Goal: Book appointment/travel/reservation

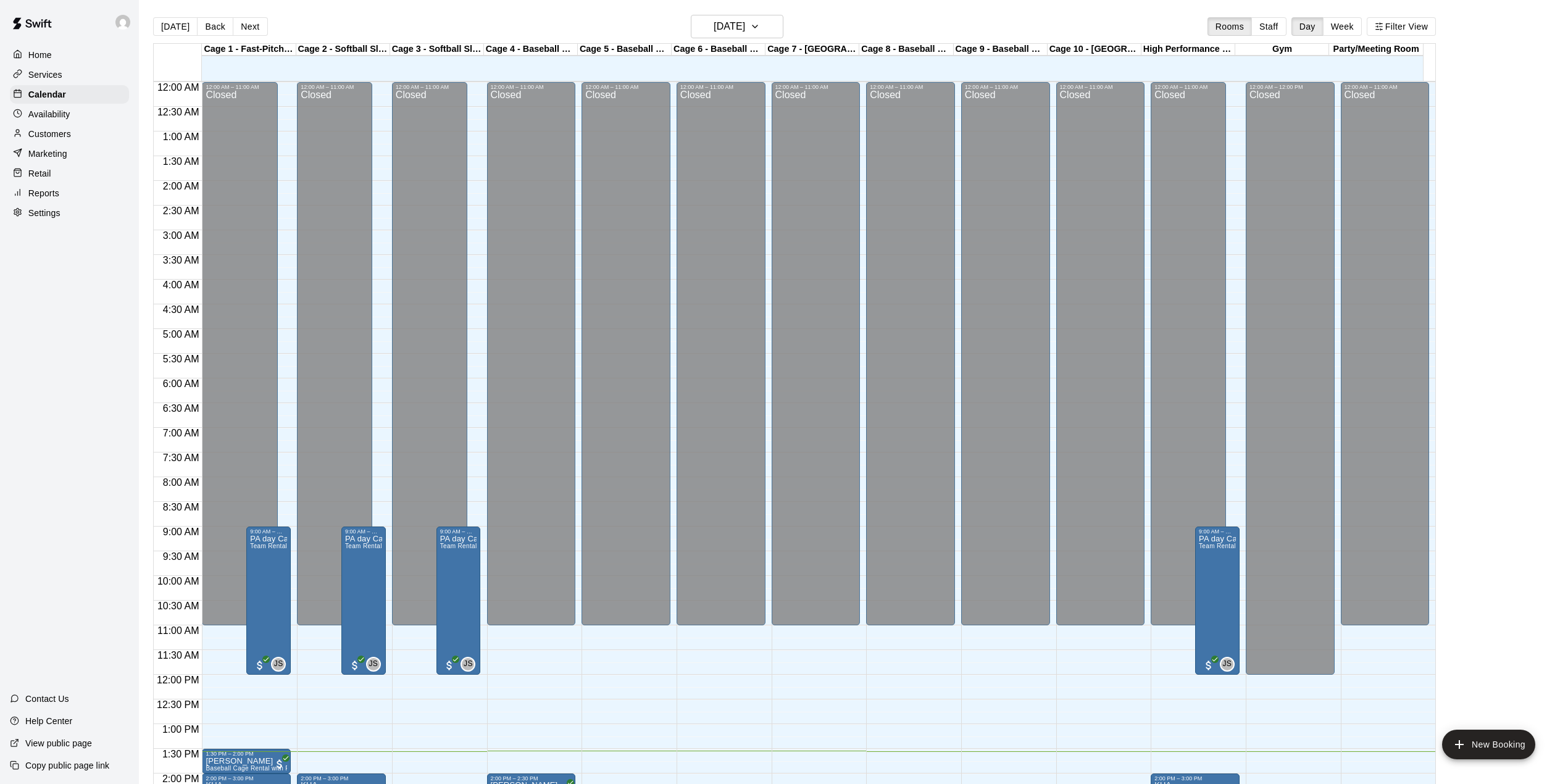
scroll to position [432, 0]
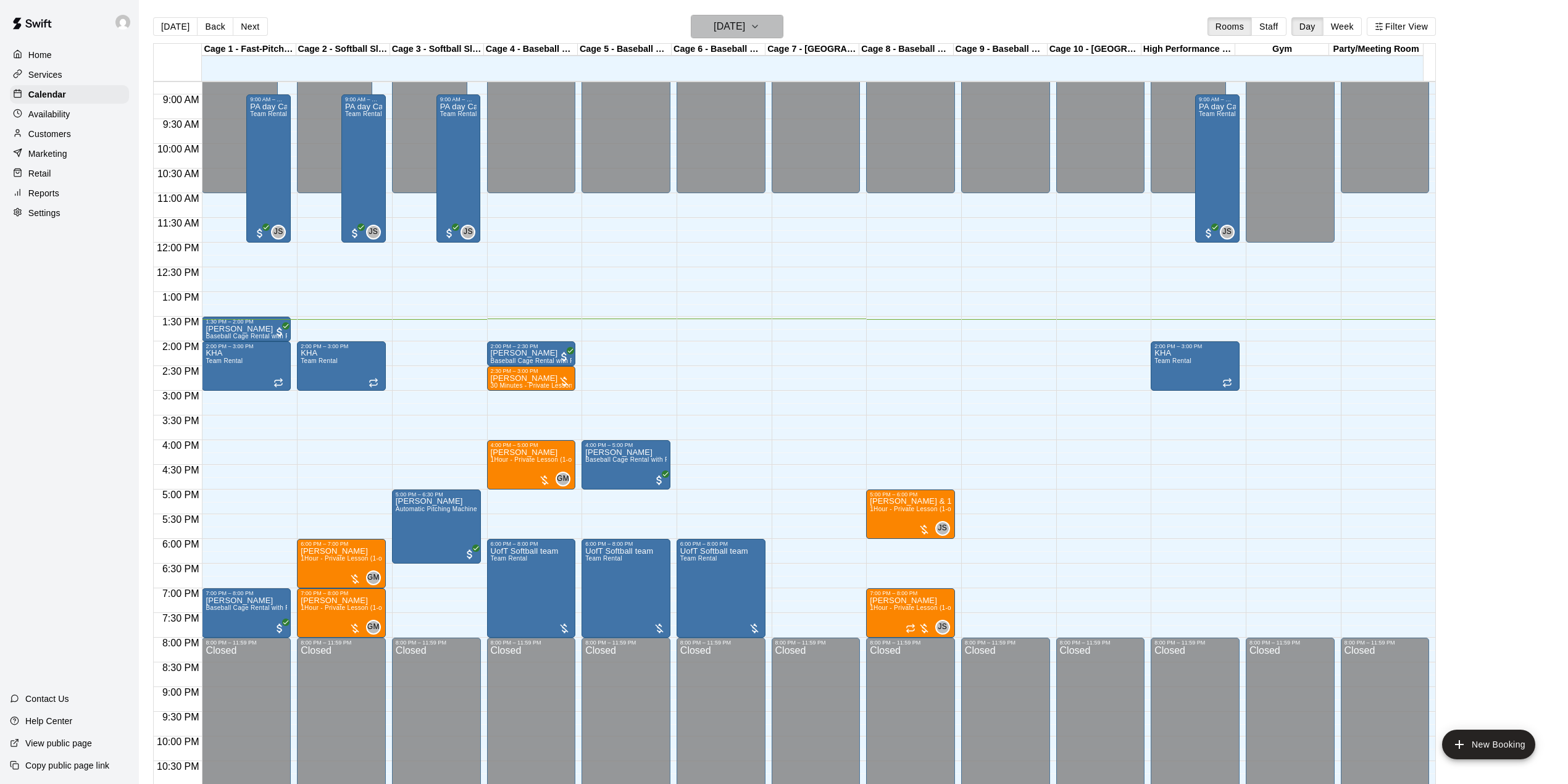
click at [745, 24] on h6 "[DATE]" at bounding box center [729, 27] width 32 height 18
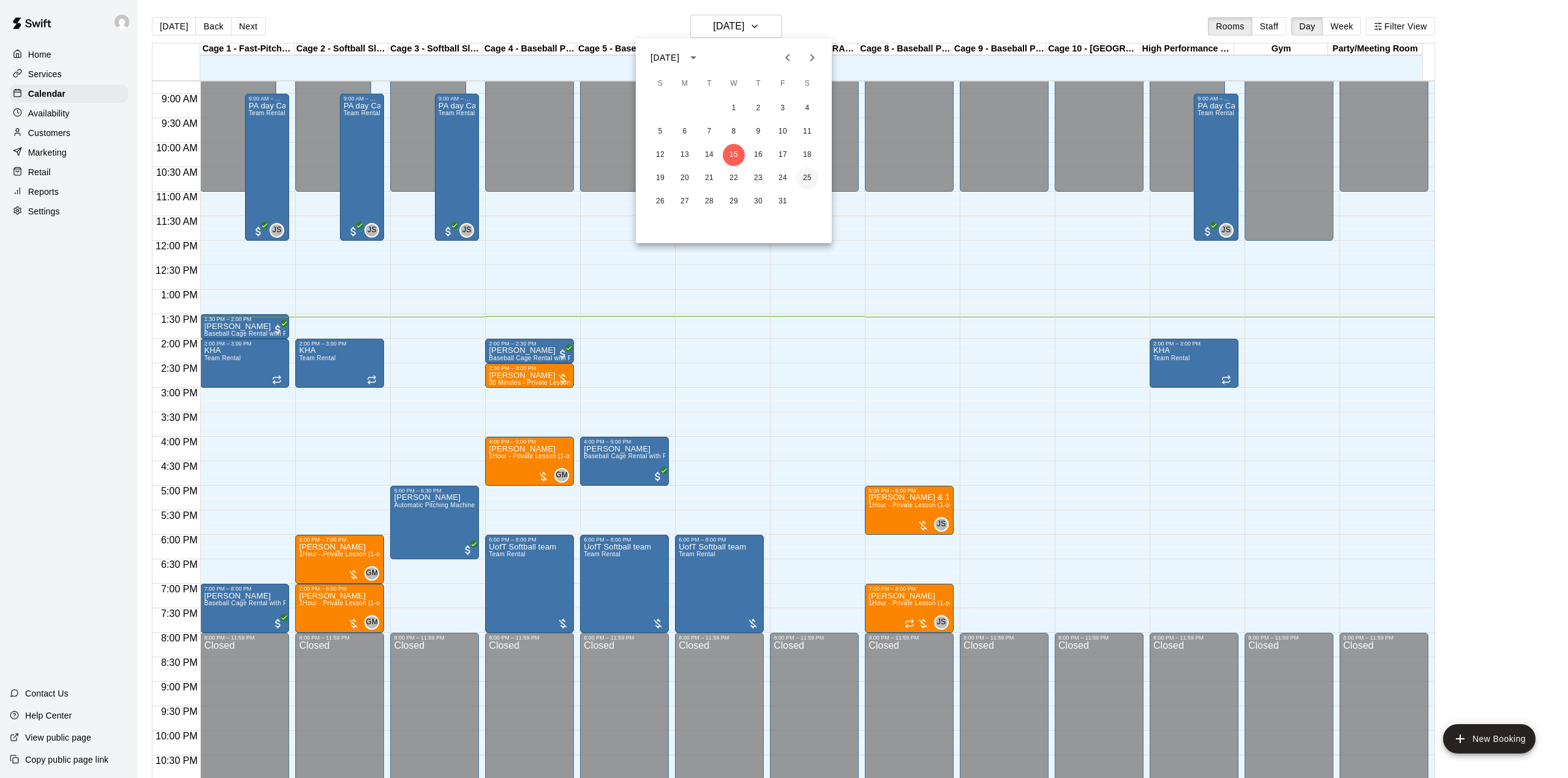
click at [808, 176] on button "25" at bounding box center [807, 178] width 22 height 22
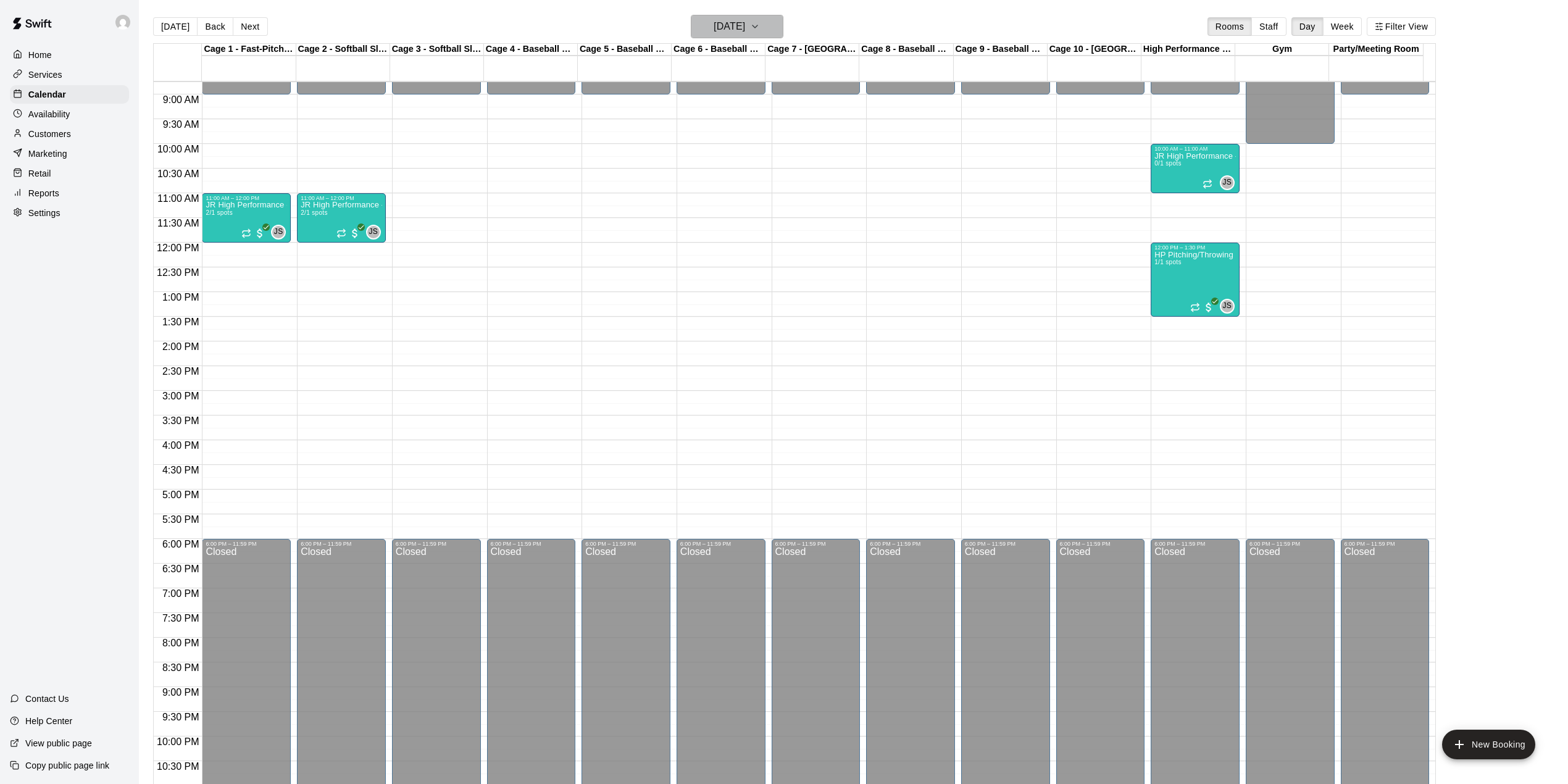
click at [760, 26] on icon "button" at bounding box center [755, 26] width 10 height 15
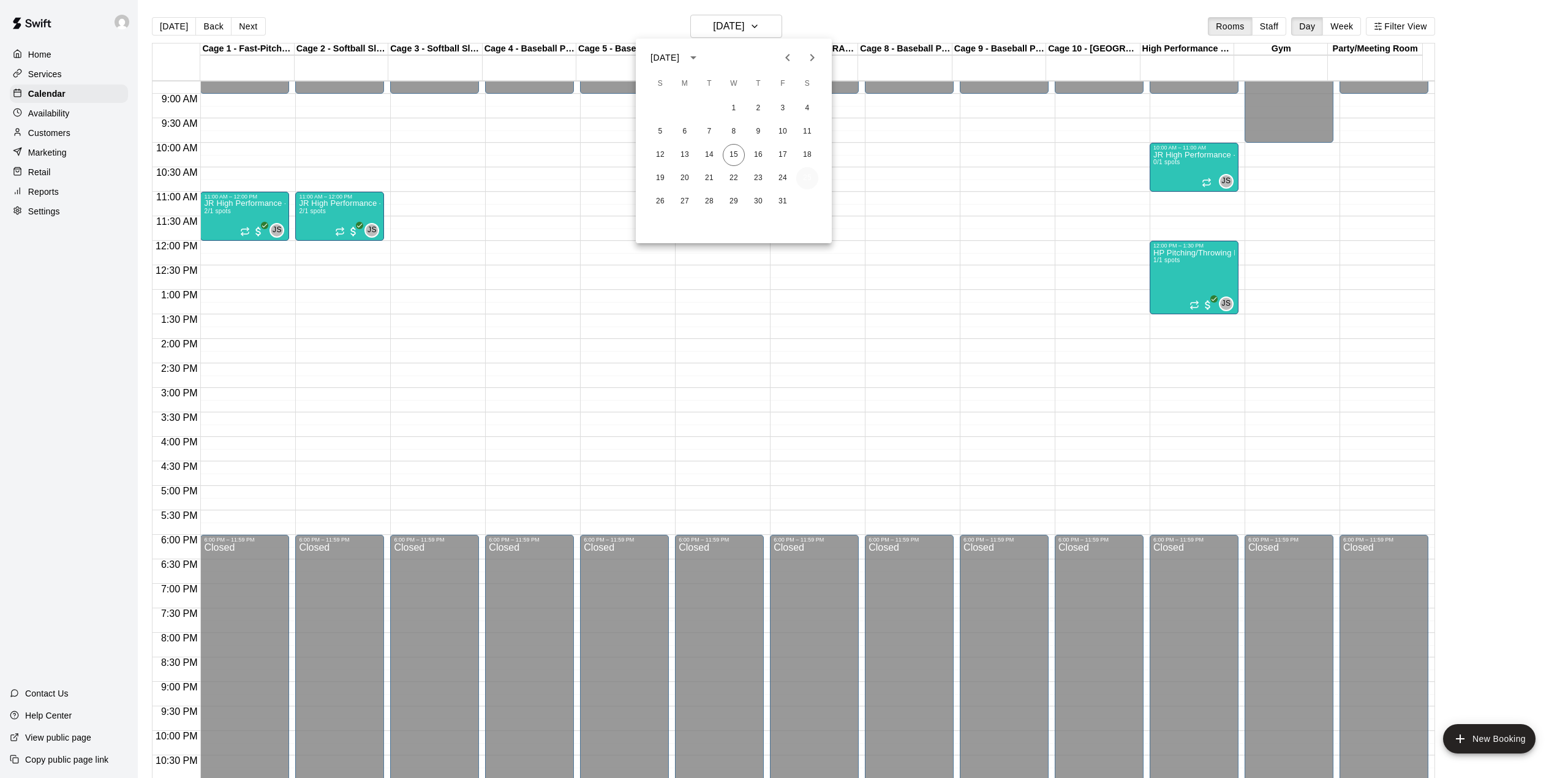
click at [806, 178] on button "25" at bounding box center [807, 178] width 22 height 22
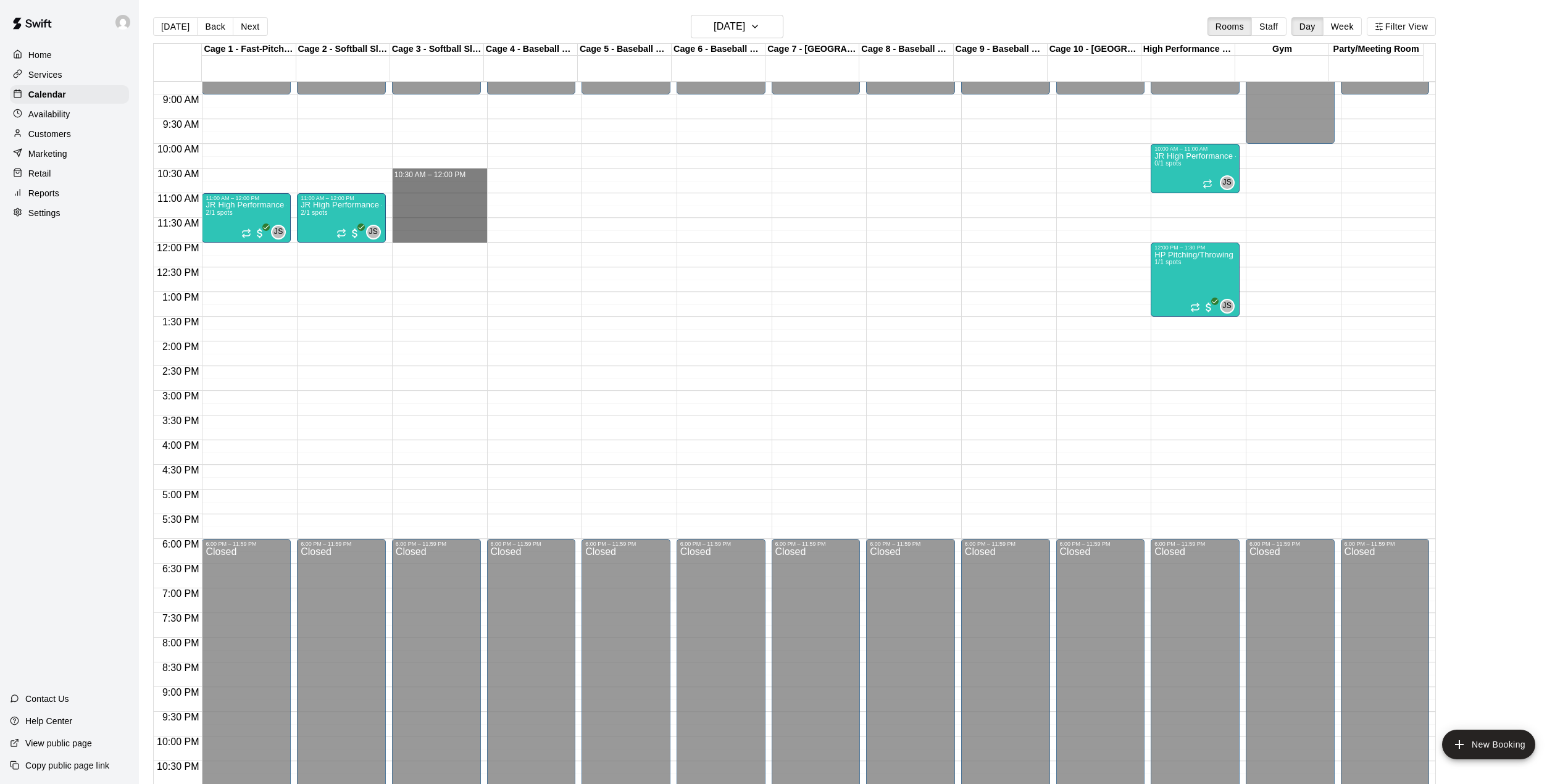
drag, startPoint x: 465, startPoint y: 178, endPoint x: 465, endPoint y: 235, distance: 57.0
click at [465, 235] on div "12:00 AM – 9:00 AM Closed 6:00 PM – 11:59 PM Closed" at bounding box center [436, 242] width 89 height 1185
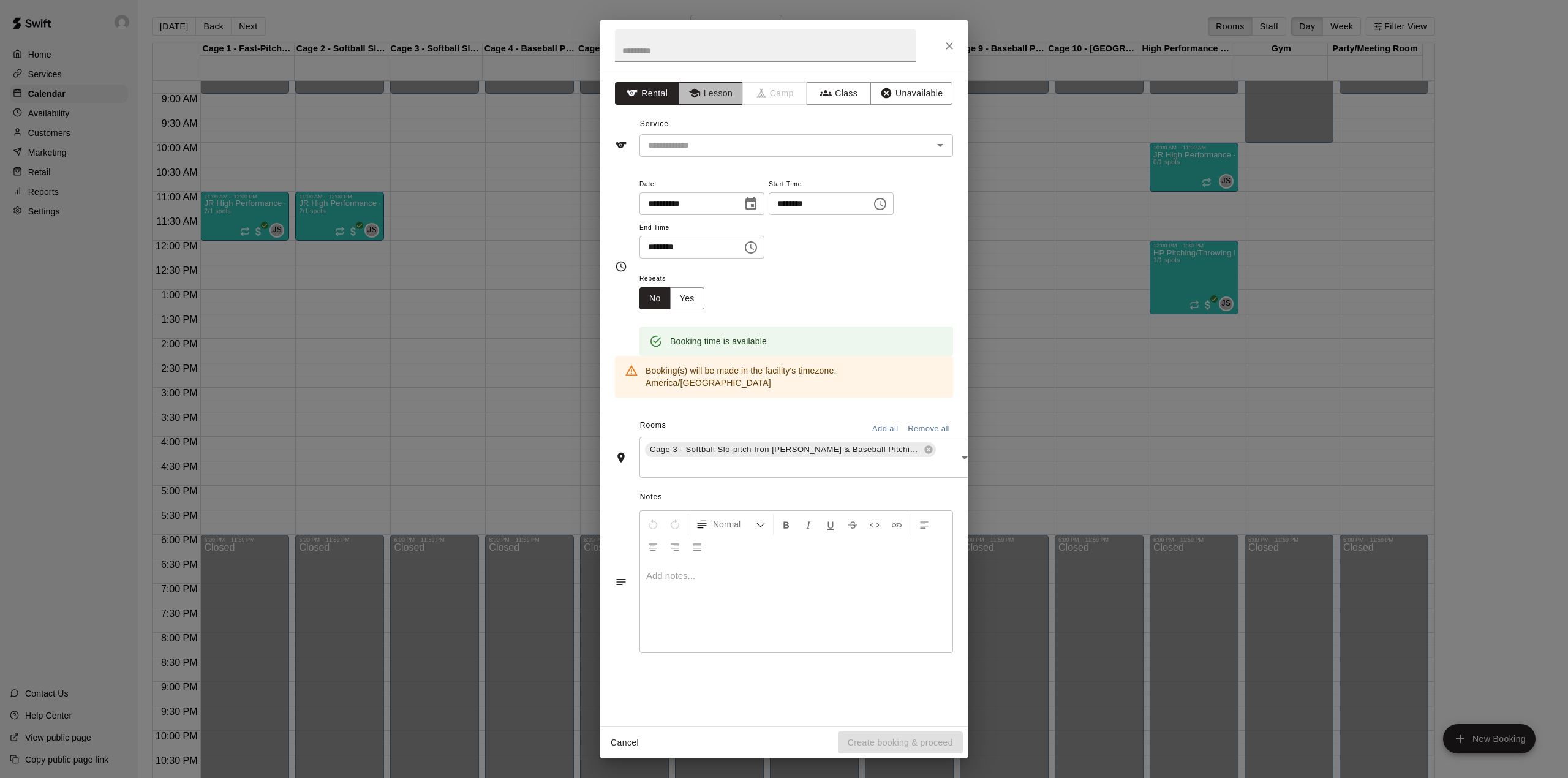
click at [710, 93] on button "Lesson" at bounding box center [711, 94] width 64 height 23
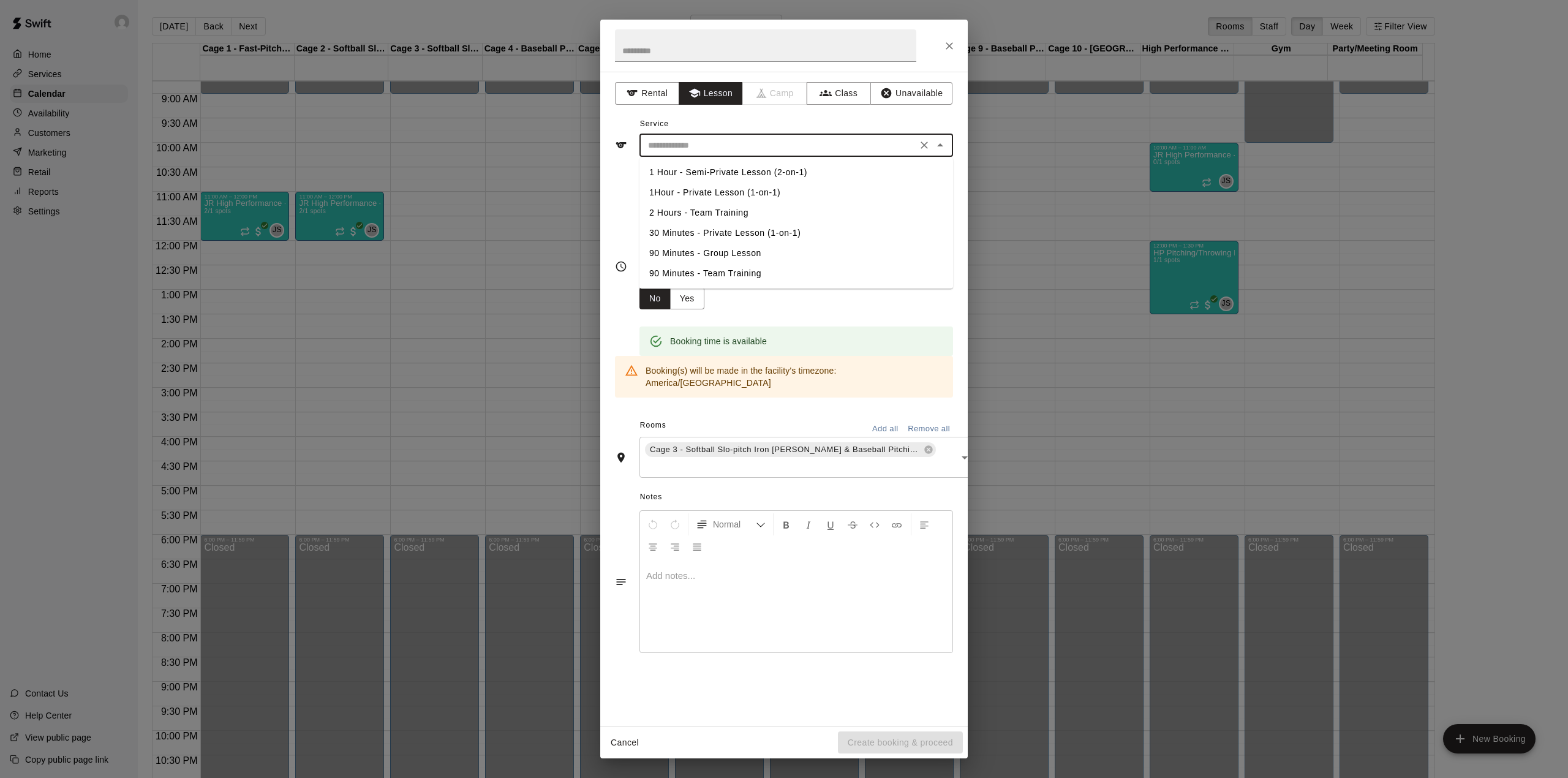
click at [691, 148] on input "text" at bounding box center [778, 145] width 270 height 15
click at [718, 251] on li "90 Minutes - Group Lesson" at bounding box center [796, 253] width 313 height 20
type input "**********"
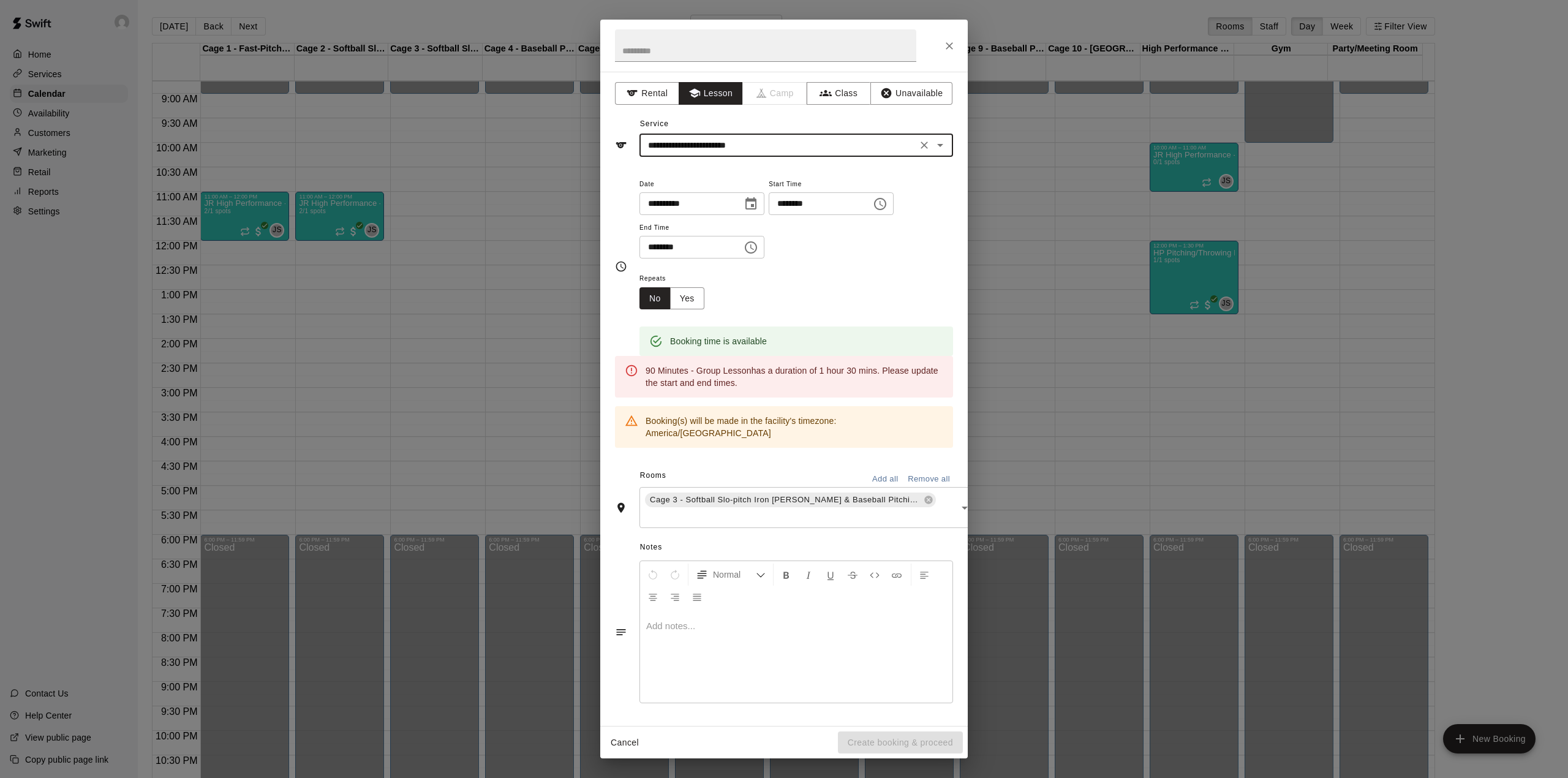
click at [806, 206] on input "********" at bounding box center [815, 204] width 94 height 23
type input "********"
click at [666, 245] on input "********" at bounding box center [686, 247] width 94 height 23
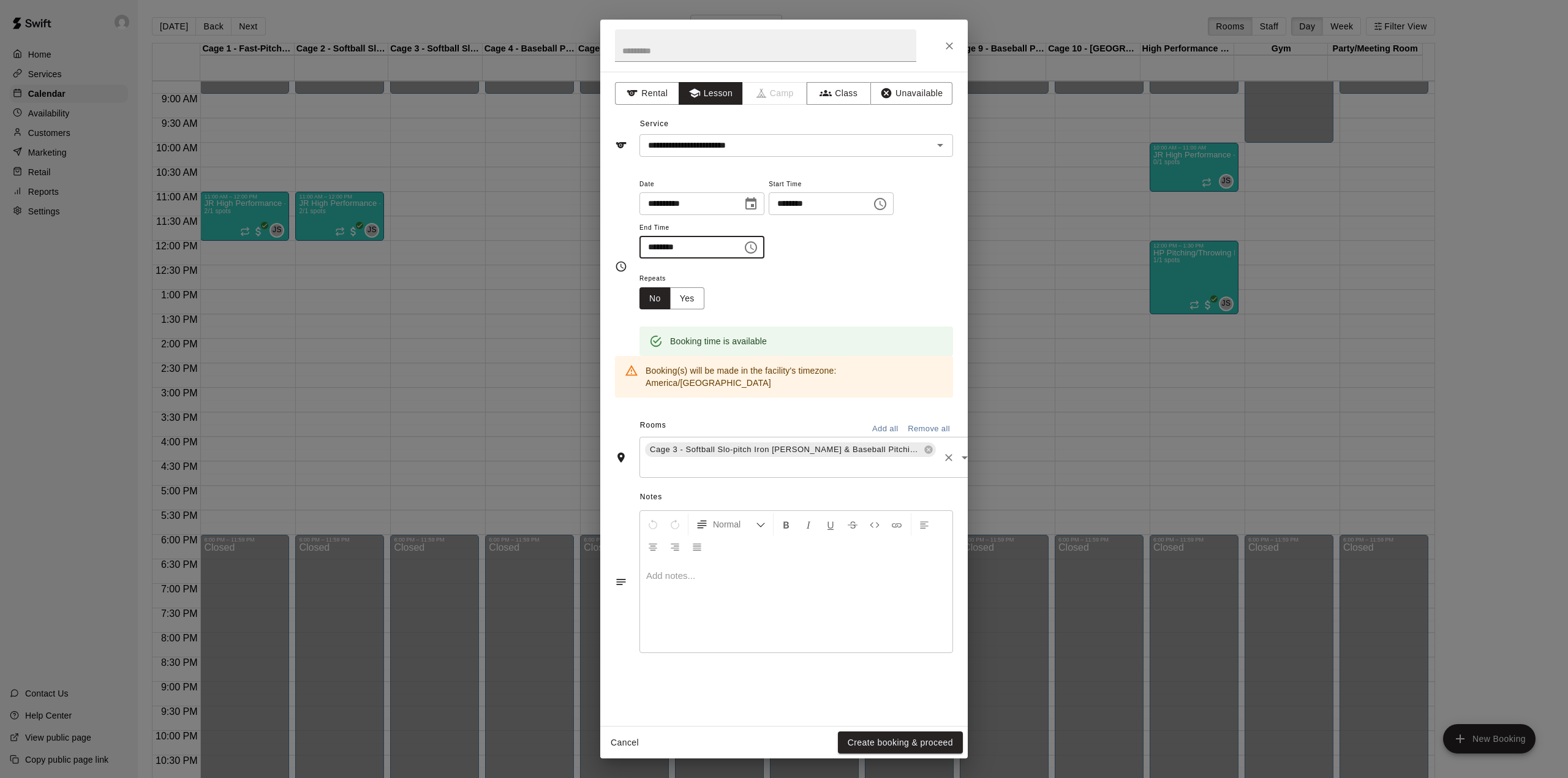
type input "********"
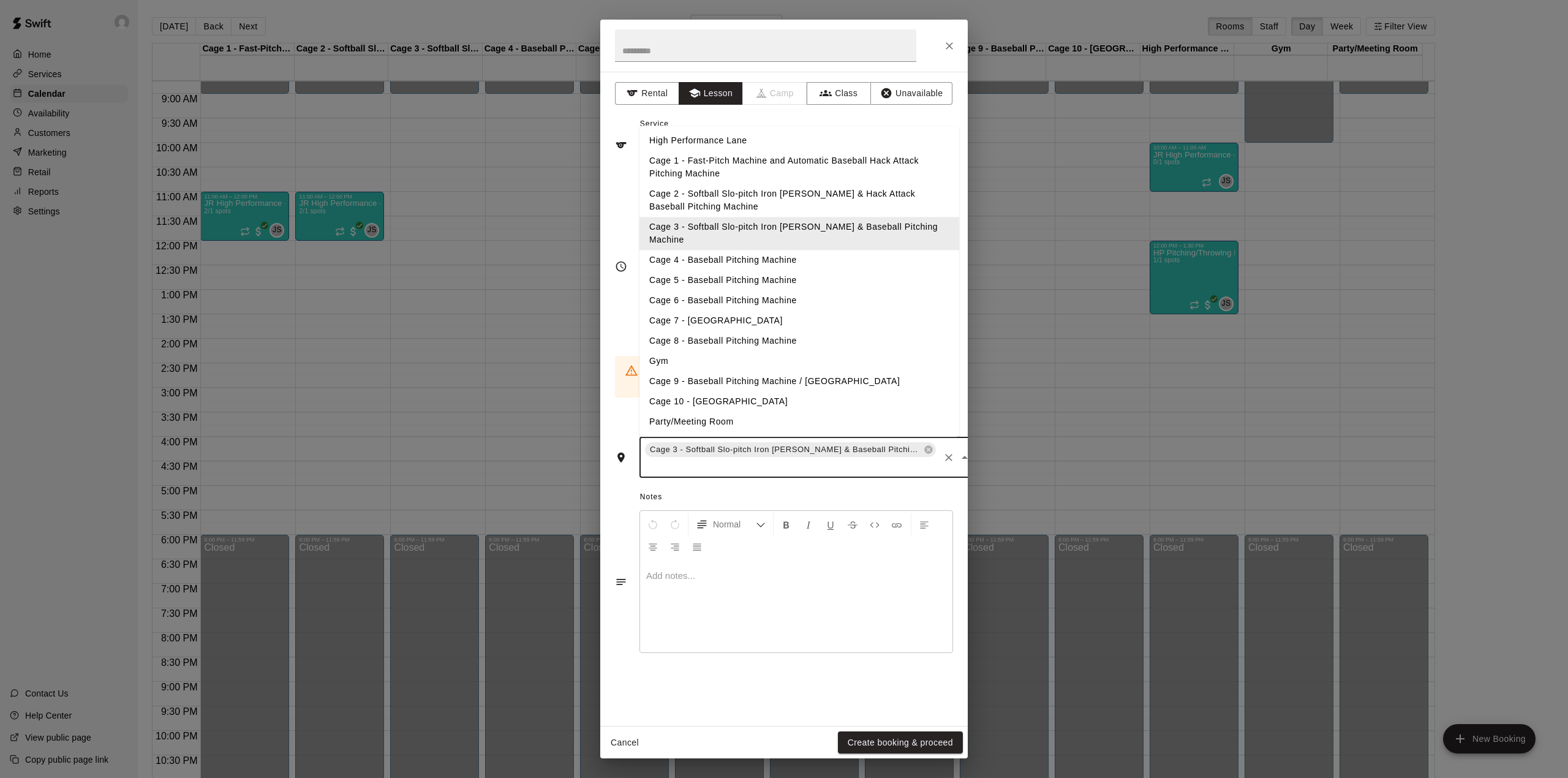
click at [710, 459] on input "text" at bounding box center [790, 467] width 295 height 15
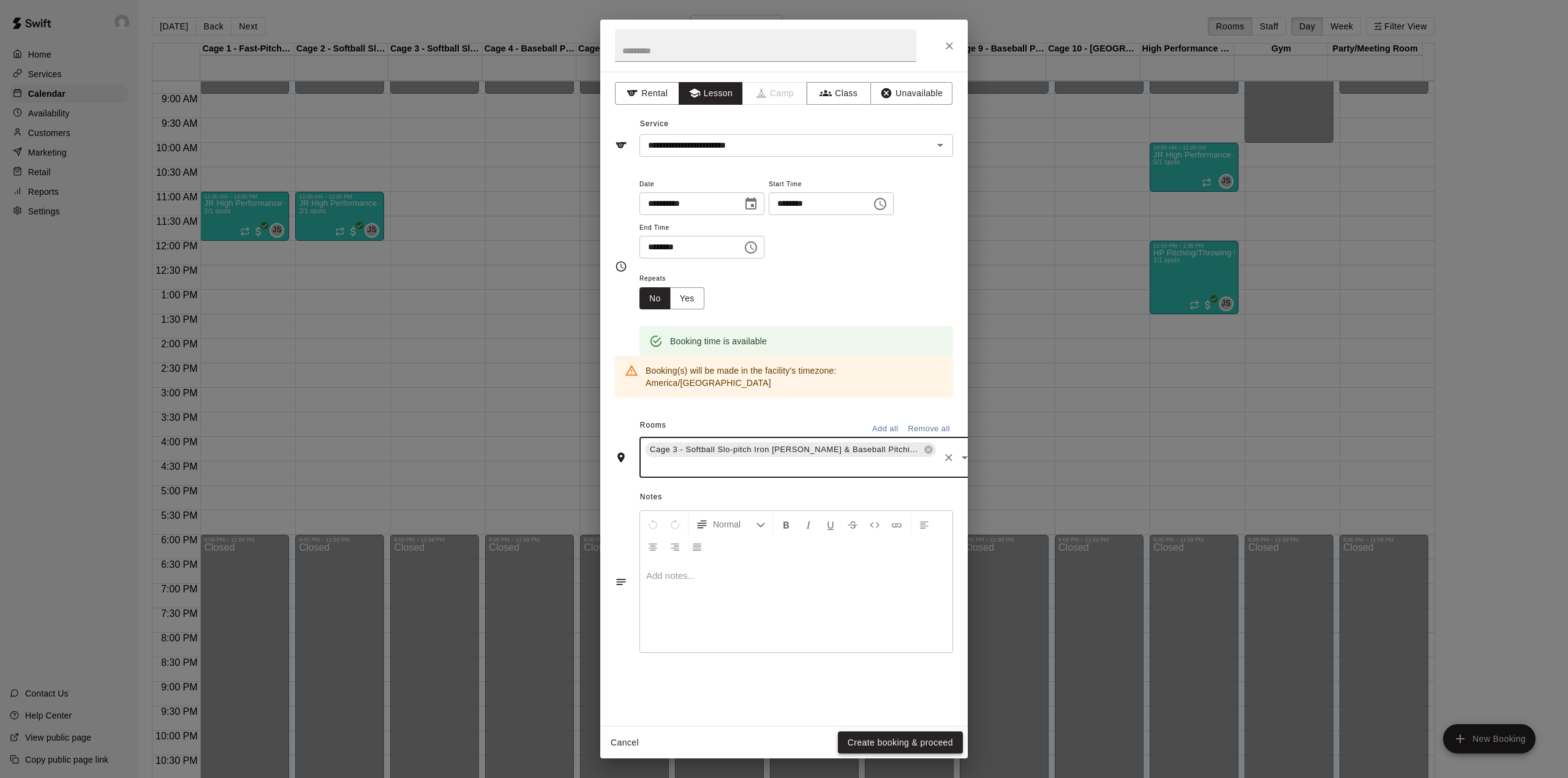
click at [882, 743] on button "Create booking & proceed" at bounding box center [900, 743] width 125 height 23
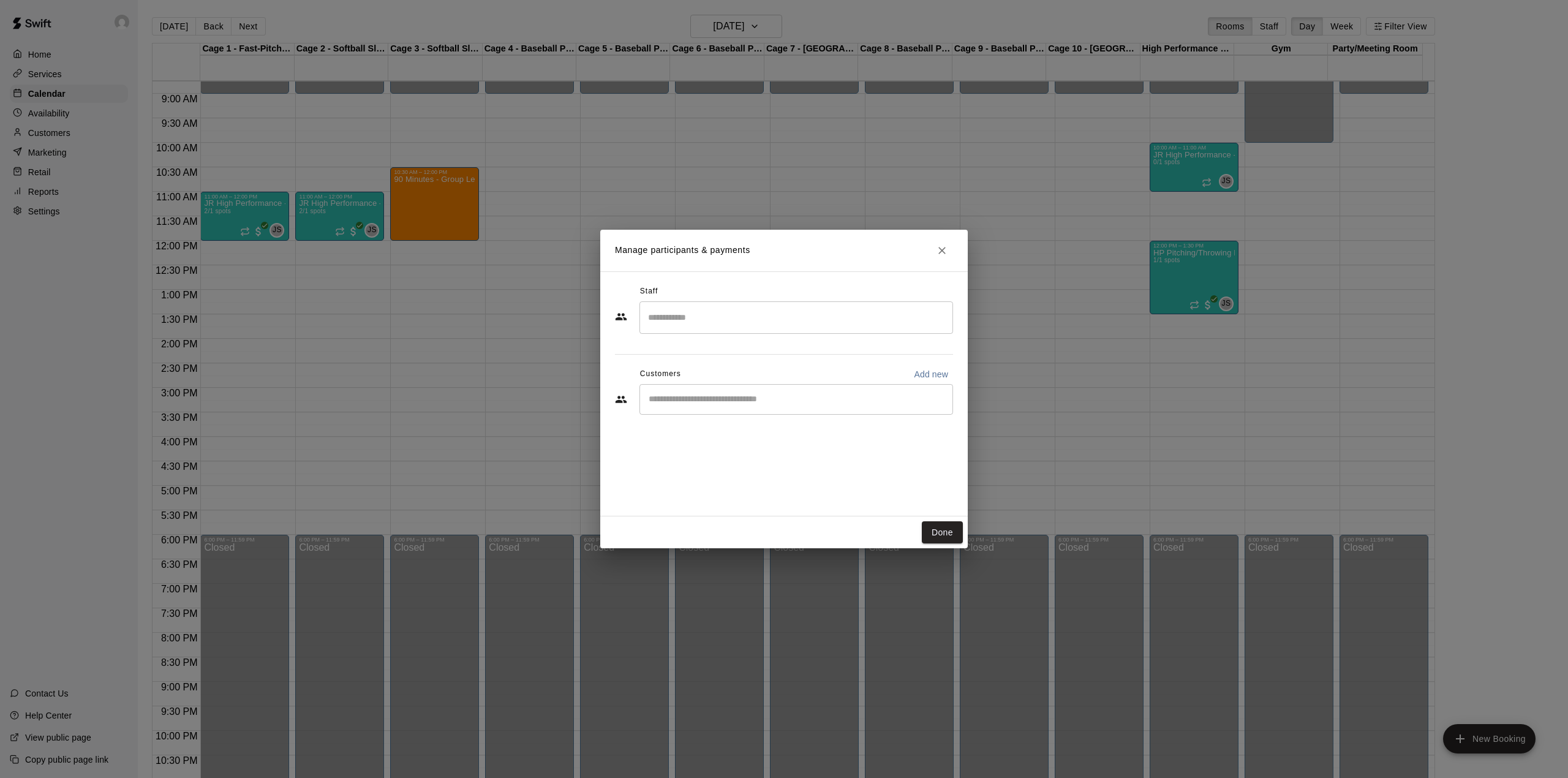
click at [714, 408] on div "​" at bounding box center [796, 400] width 313 height 31
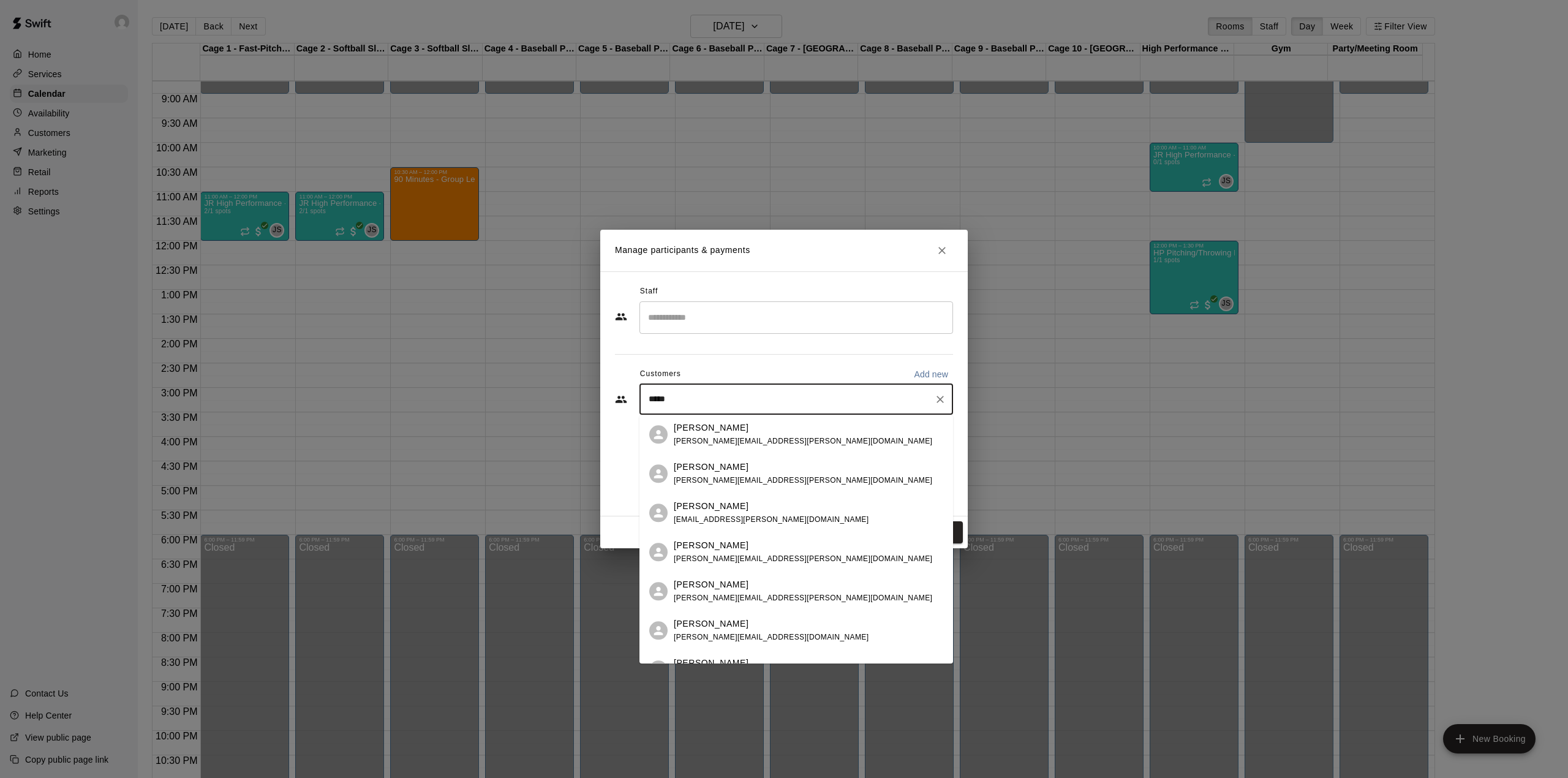
type input "******"
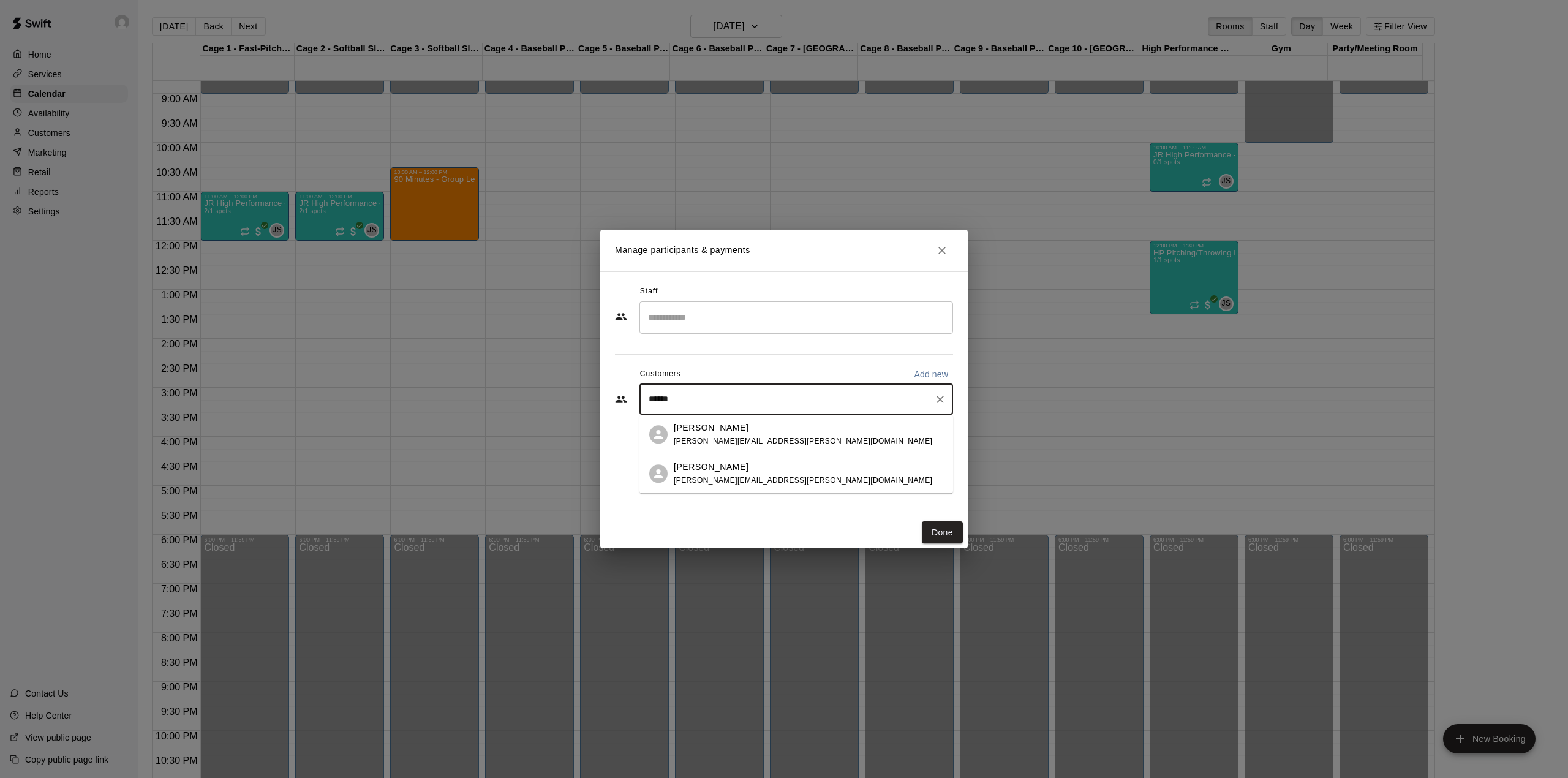
click at [704, 442] on span "[PERSON_NAME][EMAIL_ADDRESS][PERSON_NAME][DOMAIN_NAME]" at bounding box center [802, 441] width 259 height 9
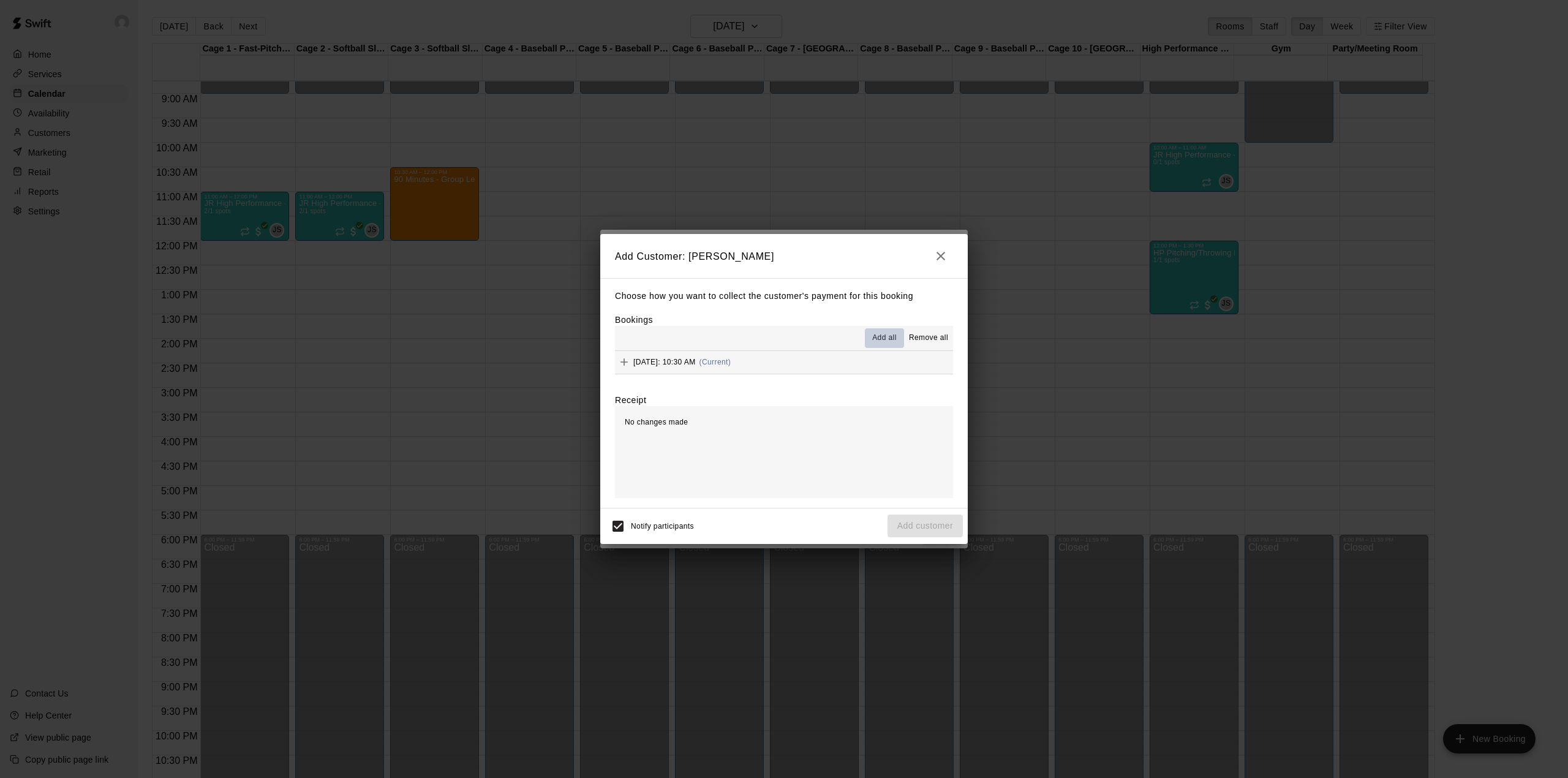
click at [886, 336] on span "Add all" at bounding box center [884, 338] width 25 height 12
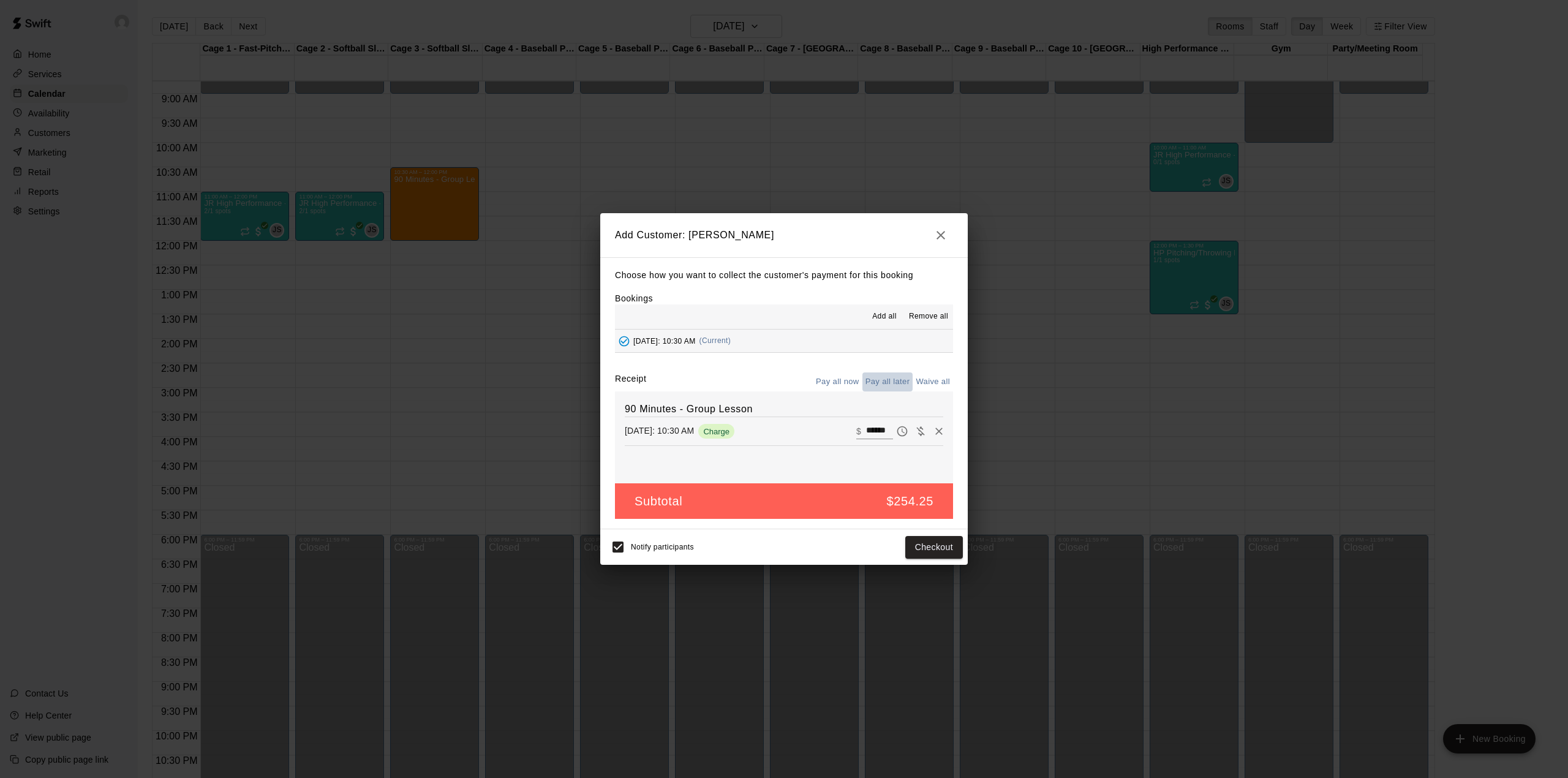
click at [887, 388] on button "Pay all later" at bounding box center [888, 382] width 51 height 19
click at [939, 547] on button "Add customer" at bounding box center [925, 547] width 75 height 23
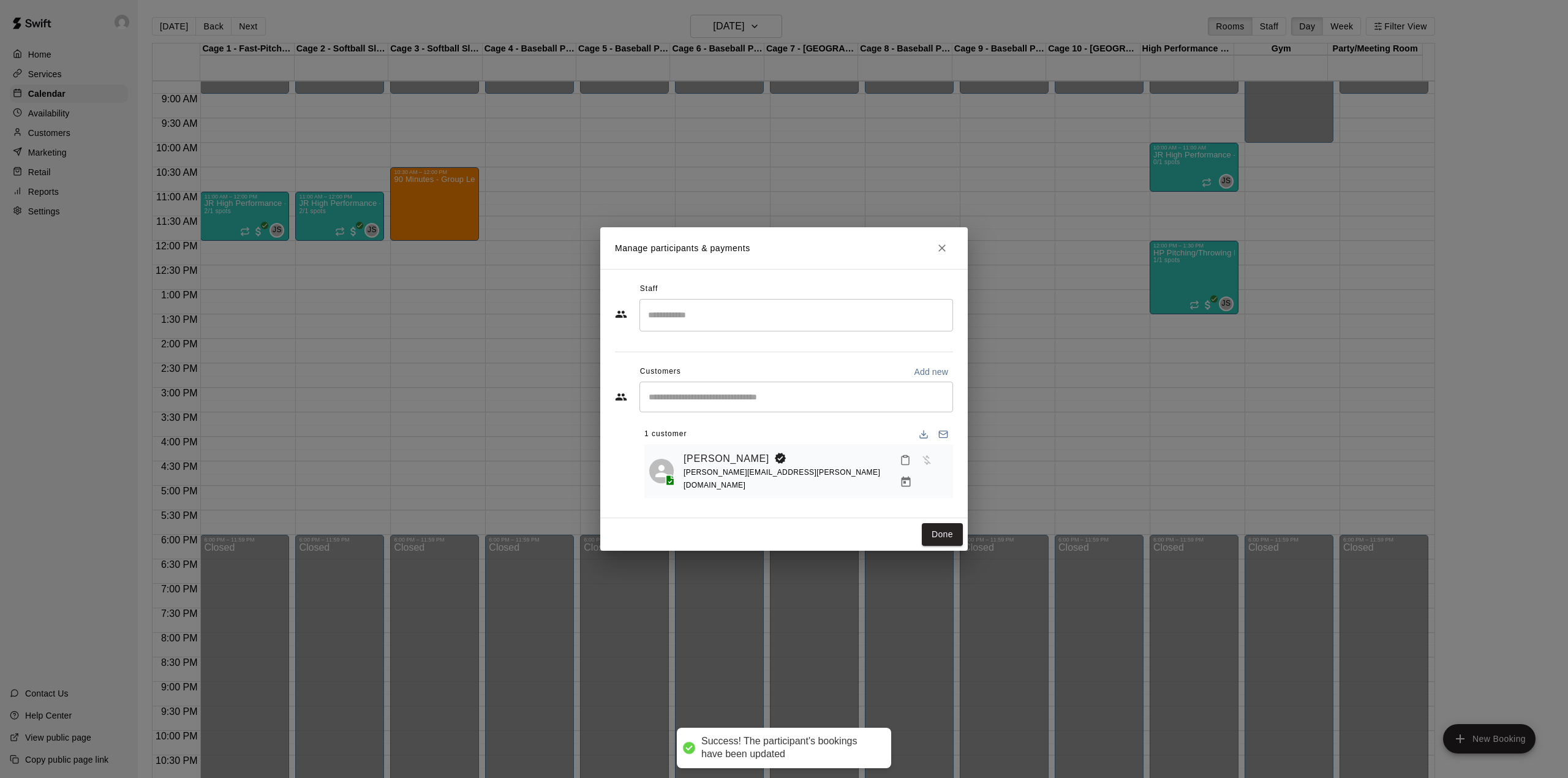
click at [711, 319] on input "Search staff" at bounding box center [796, 315] width 303 height 21
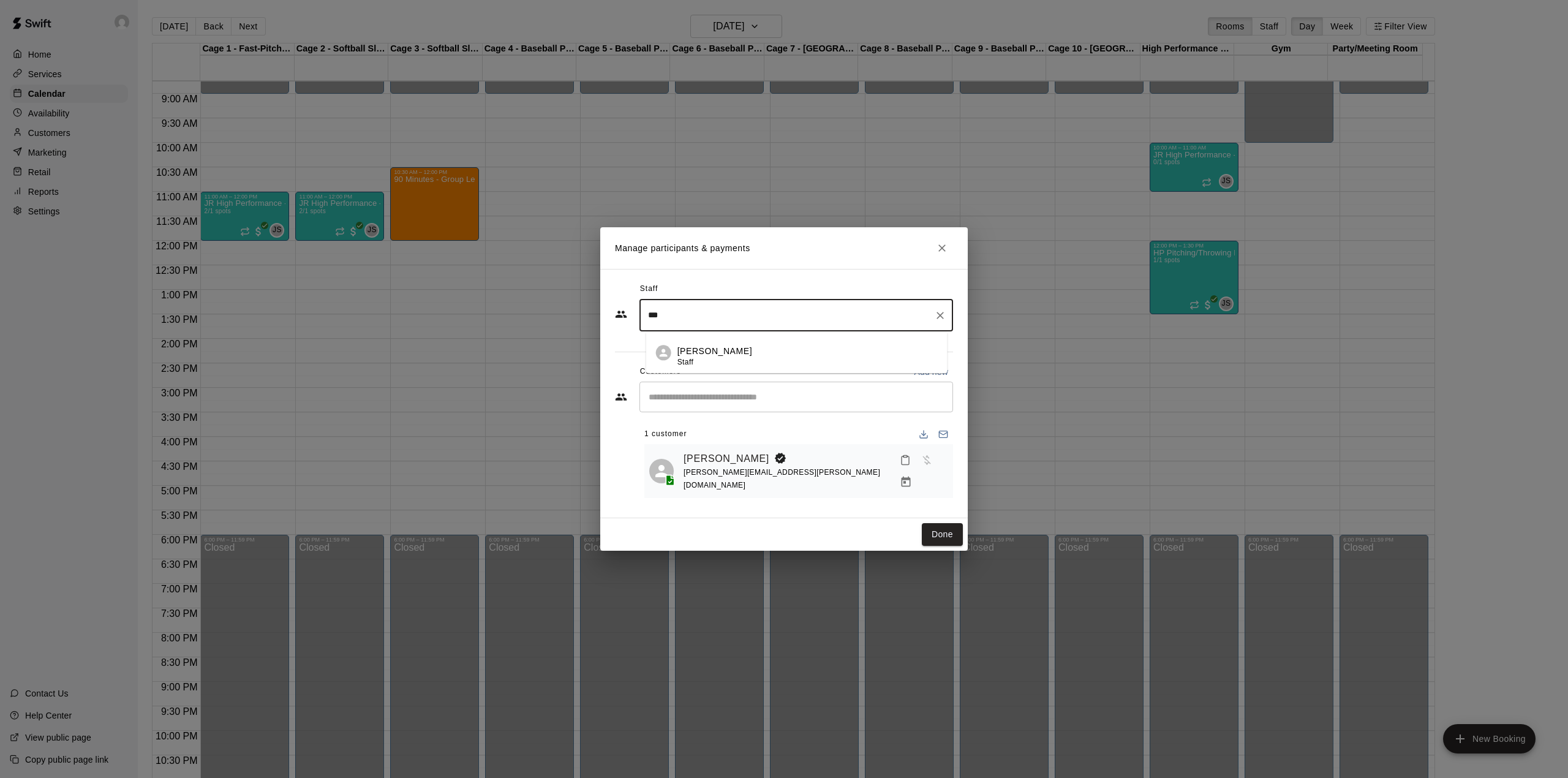
click at [695, 366] on div "[PERSON_NAME] Staff" at bounding box center [715, 357] width 75 height 24
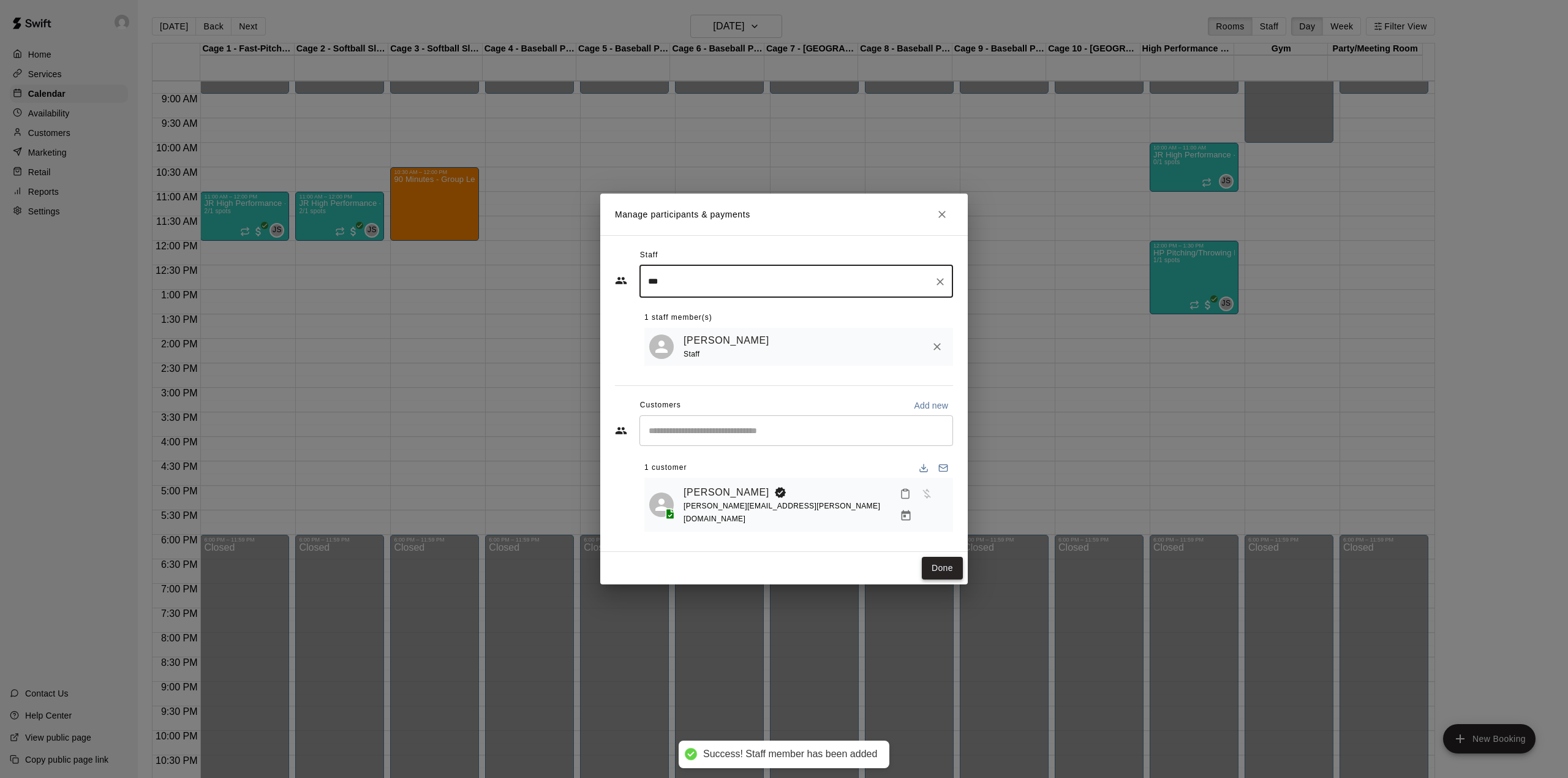
type input "***"
click at [949, 565] on button "Done" at bounding box center [942, 568] width 41 height 23
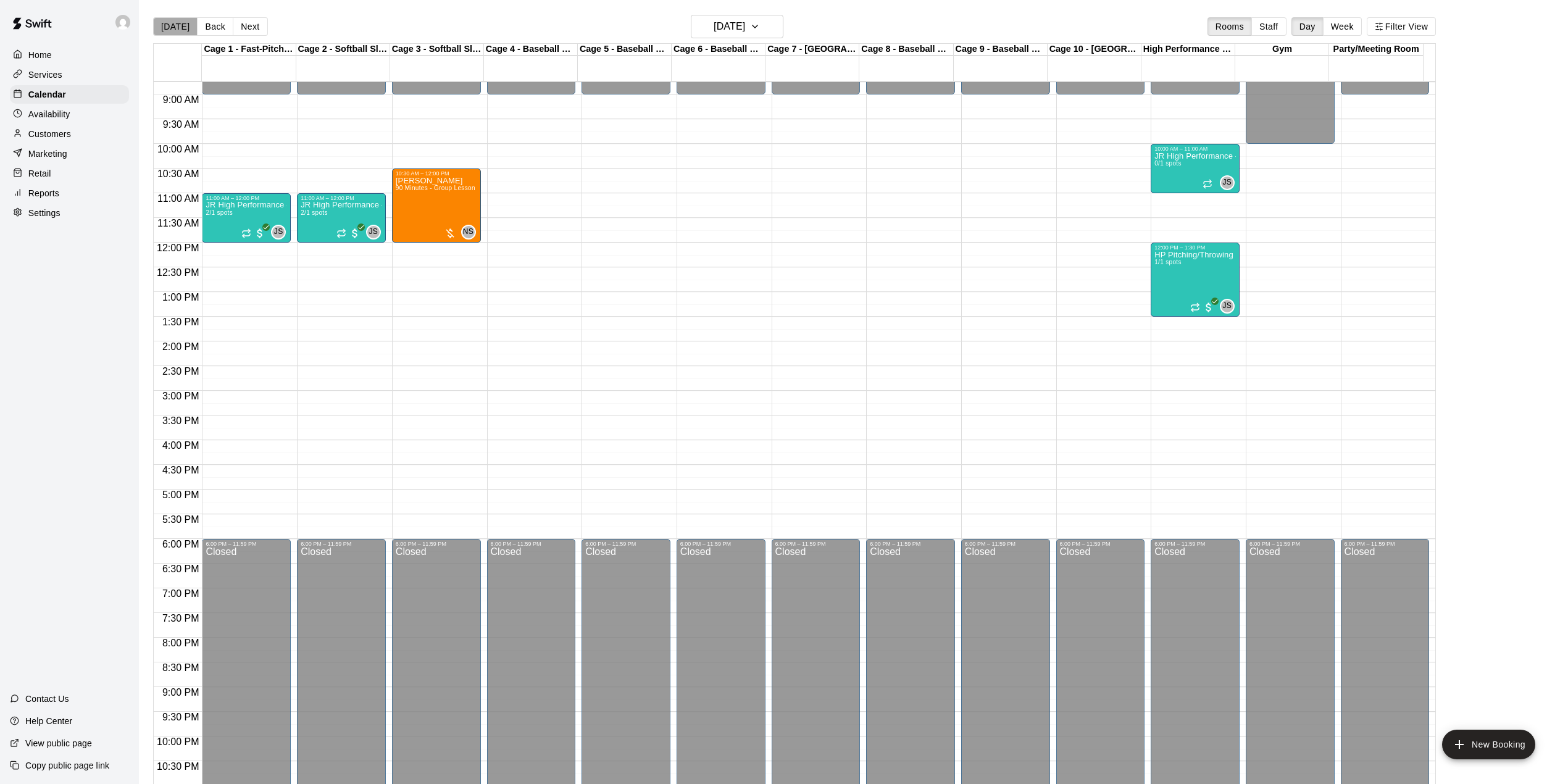
click at [181, 26] on button "[DATE]" at bounding box center [175, 27] width 44 height 19
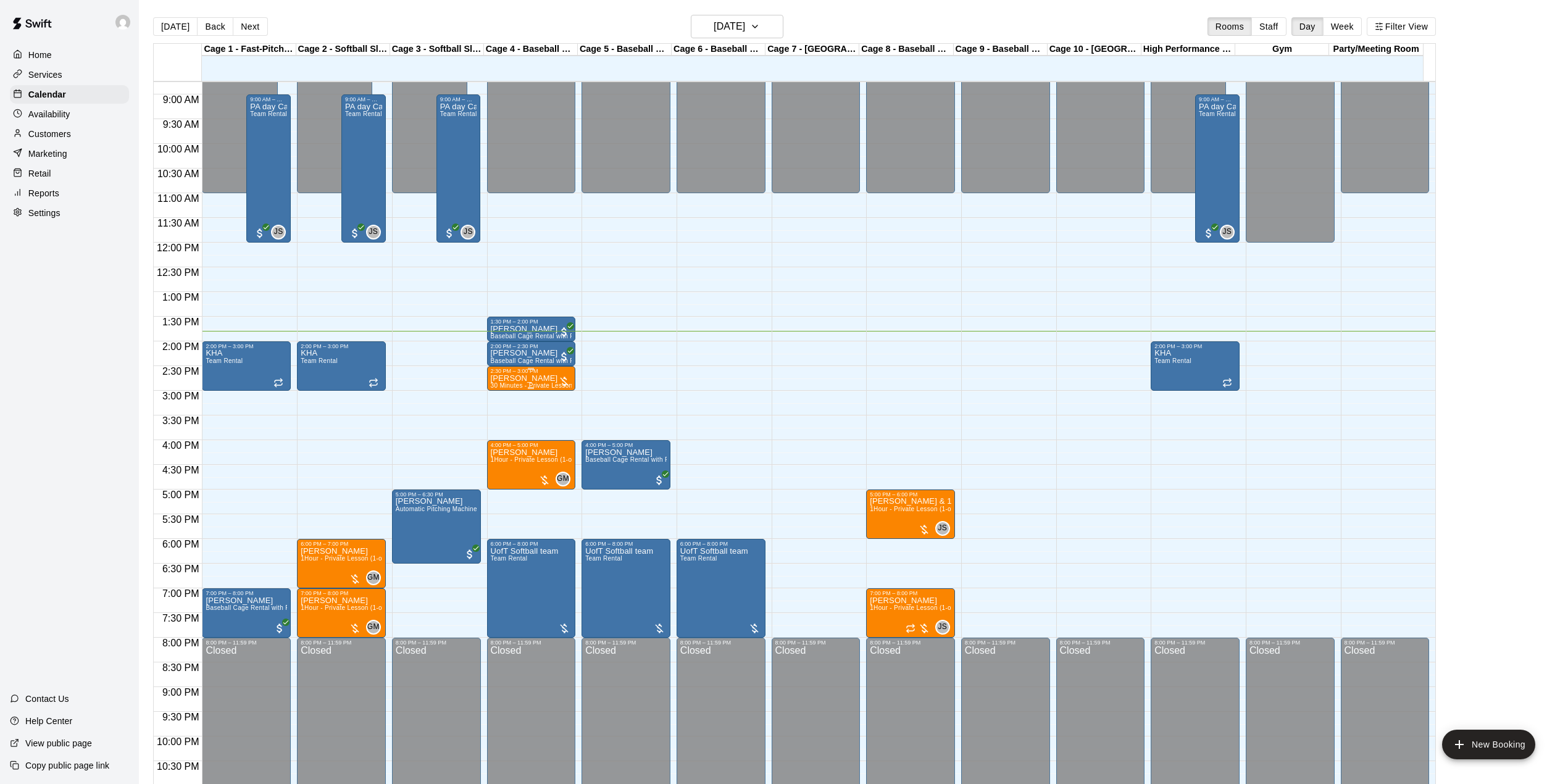
click at [550, 384] on span "30 Minutes - Private Lesson (1-on-1)" at bounding box center [545, 385] width 108 height 7
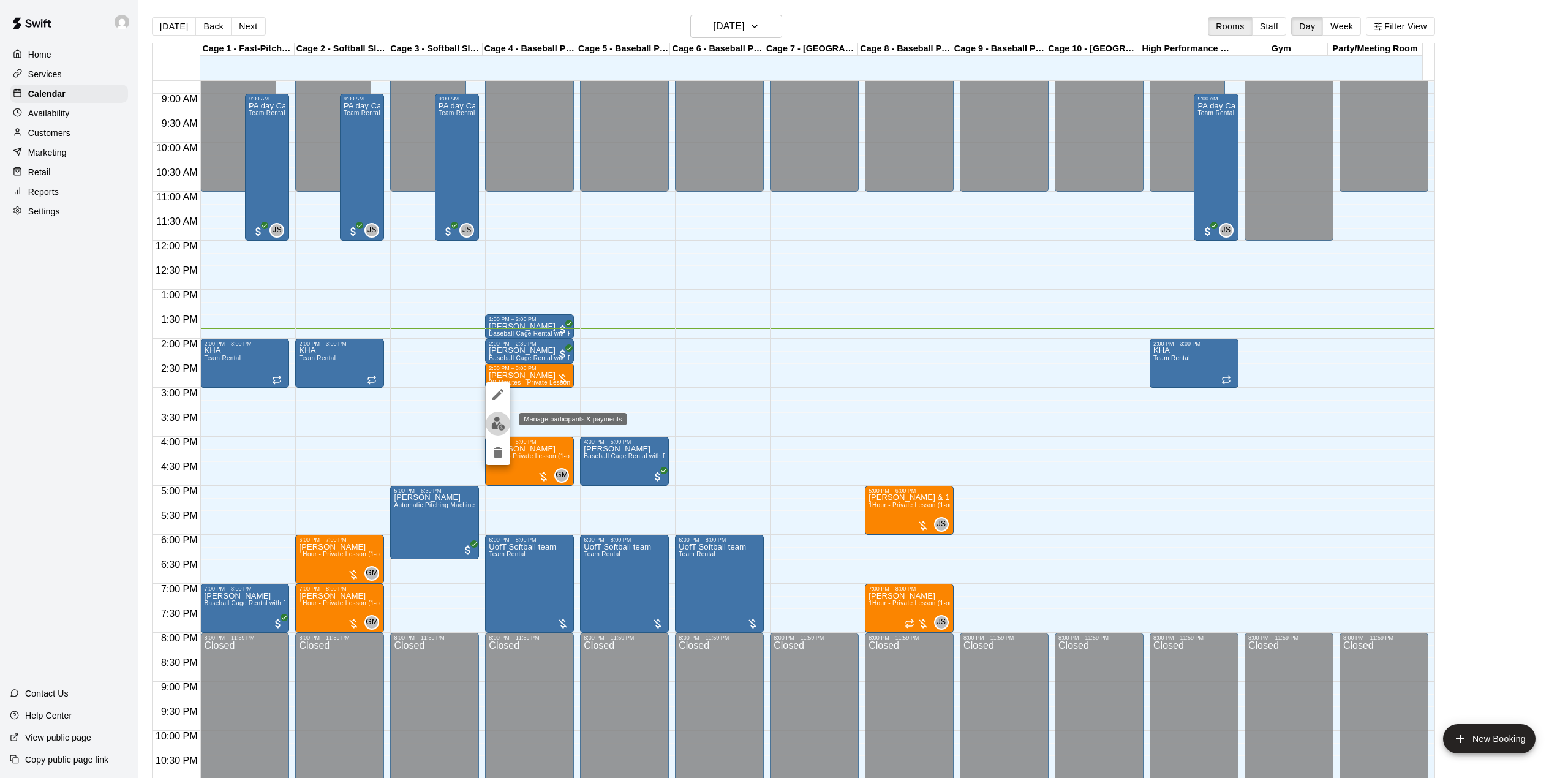
click at [502, 427] on img "edit" at bounding box center [498, 423] width 14 height 14
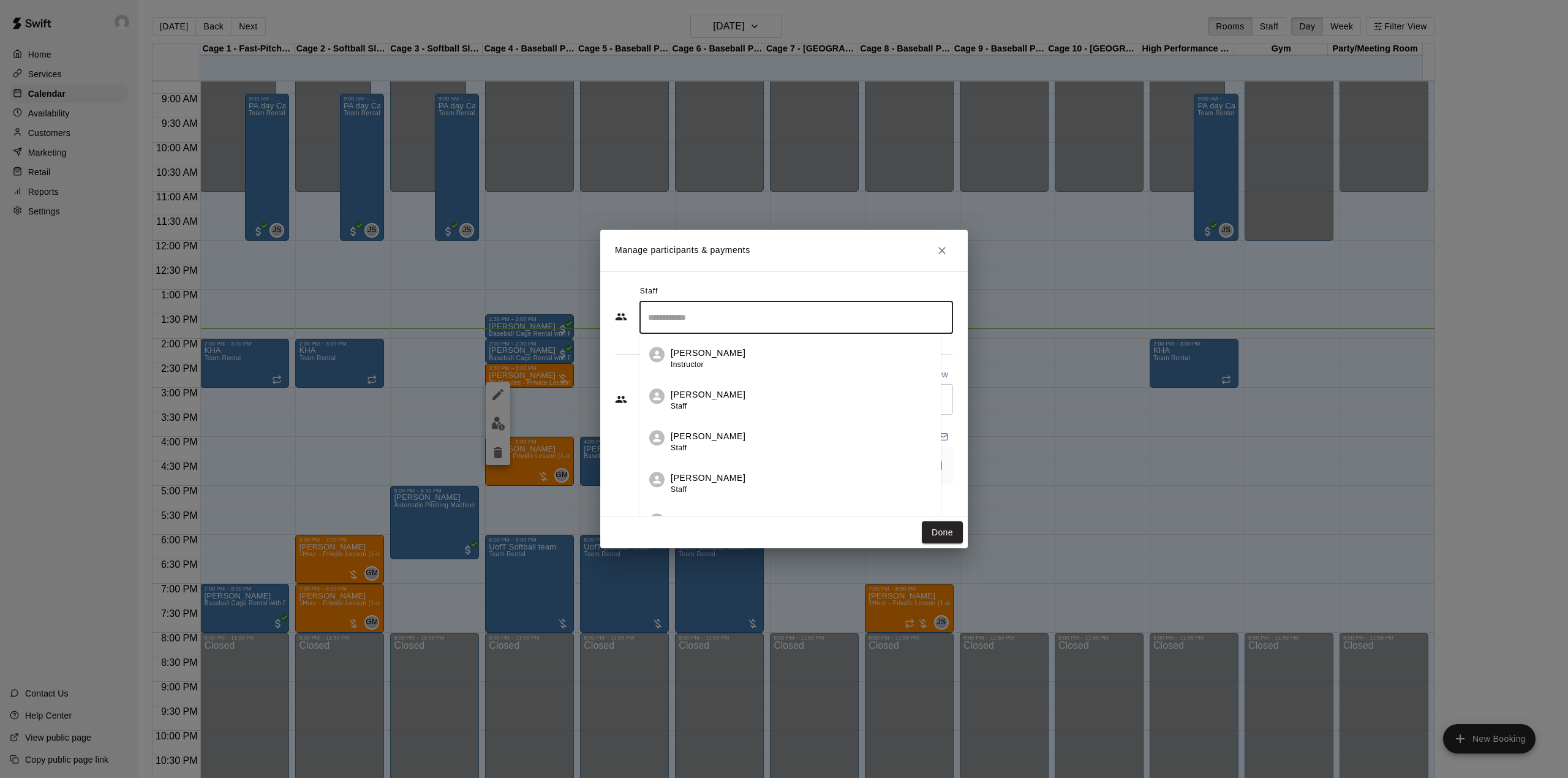
click at [725, 315] on input "Search staff" at bounding box center [796, 317] width 303 height 21
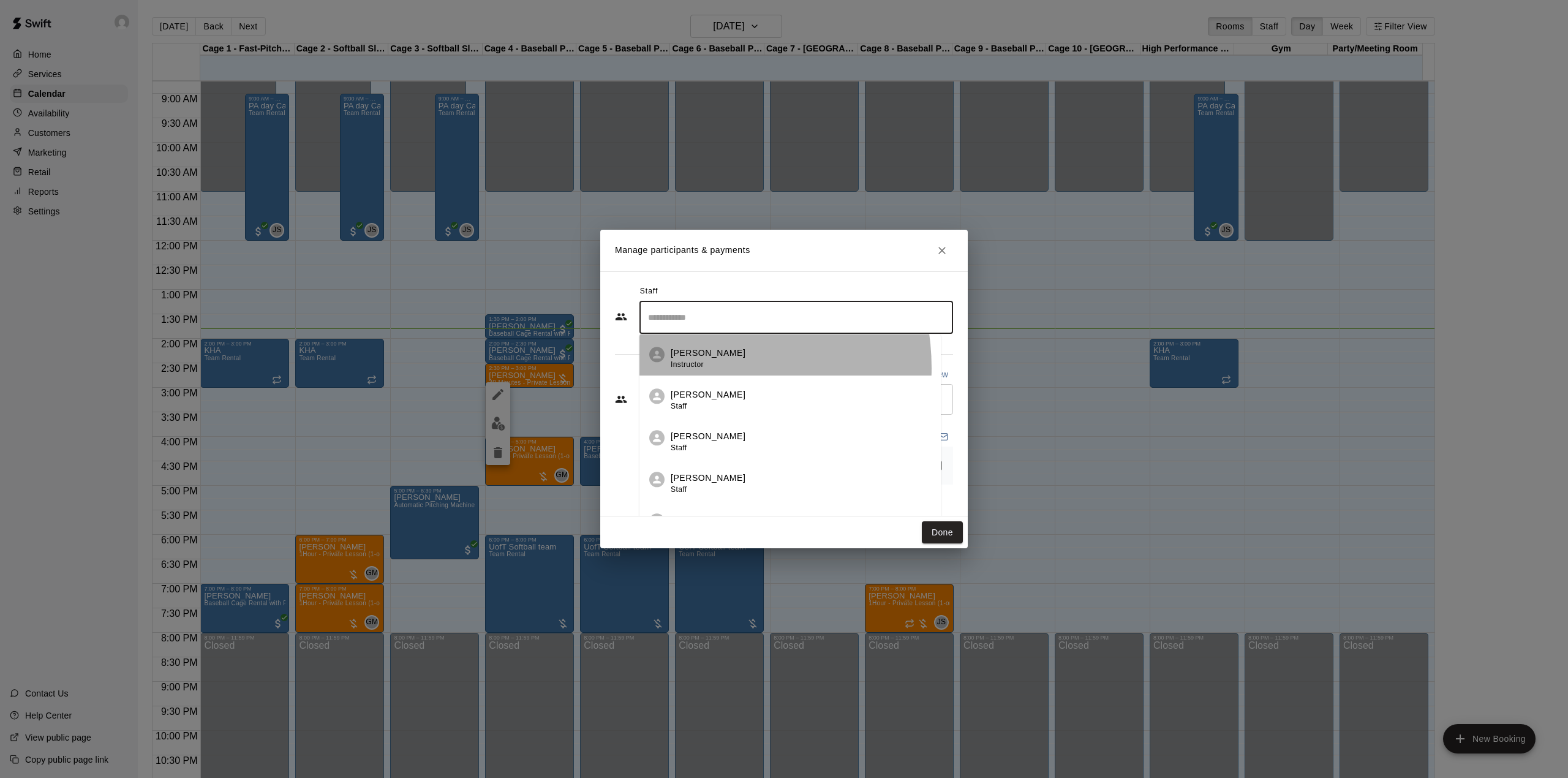
click at [693, 368] on span "Instructor" at bounding box center [687, 364] width 33 height 9
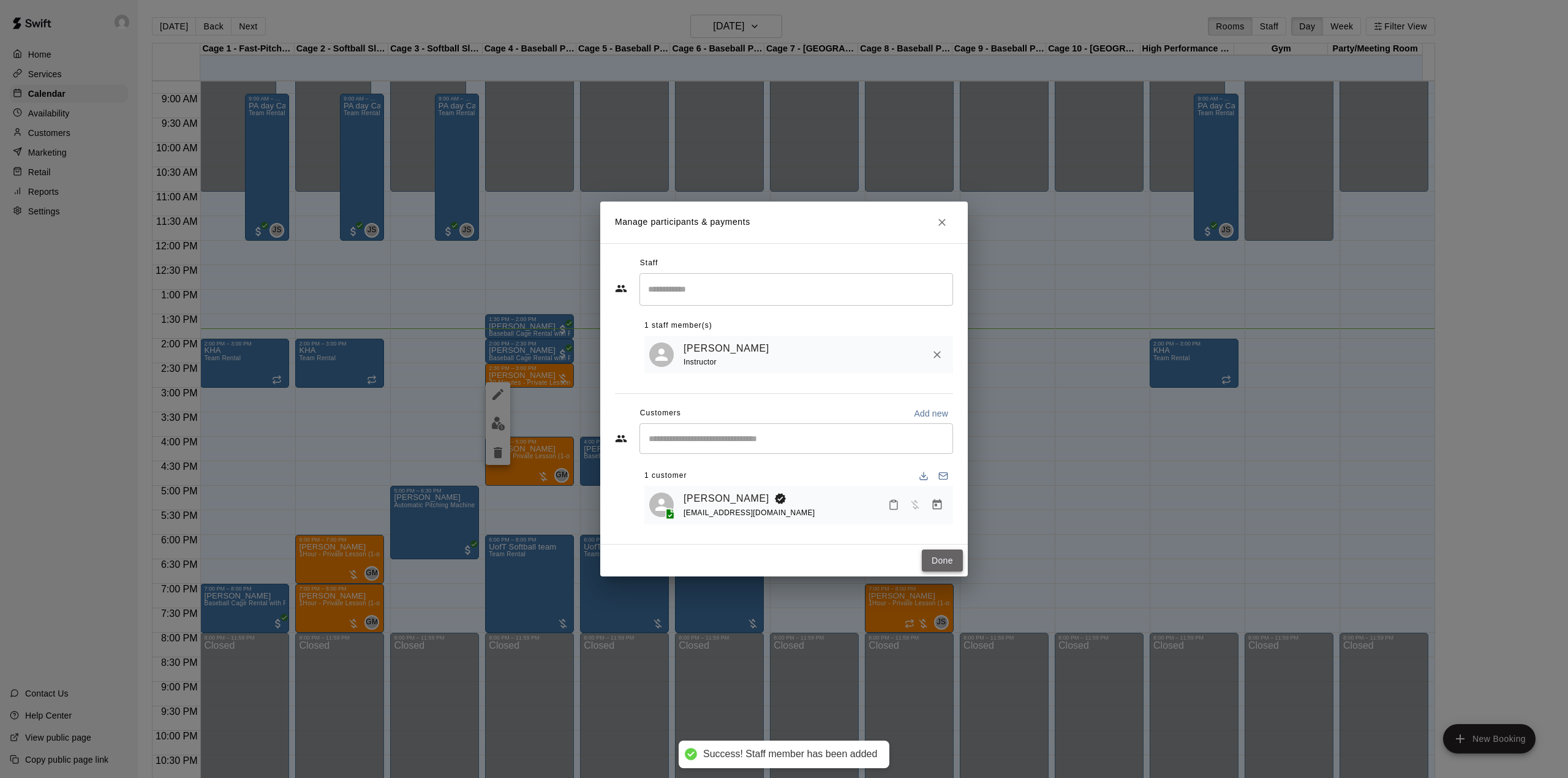
click at [946, 564] on button "Done" at bounding box center [942, 561] width 41 height 23
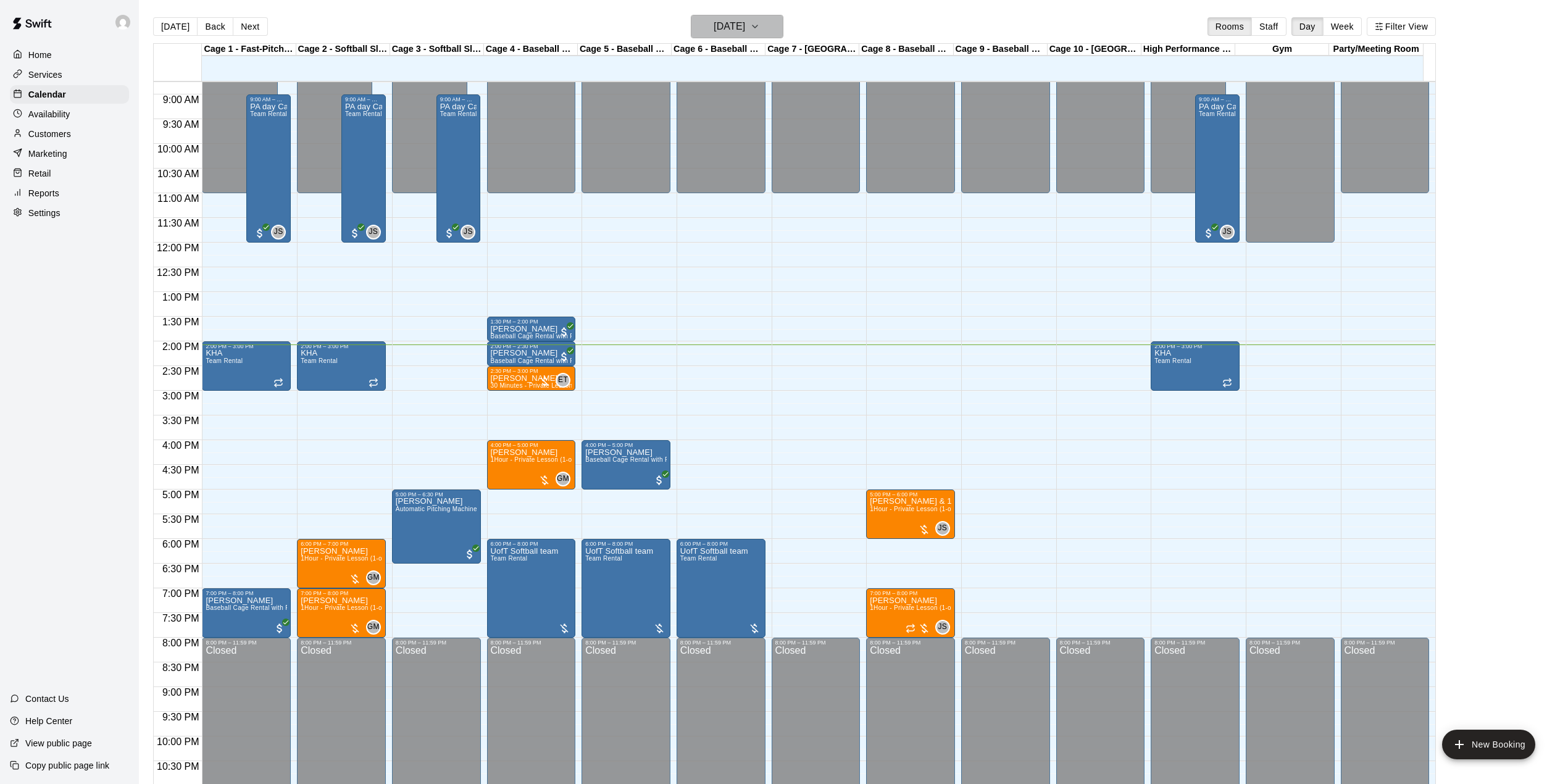
click at [745, 28] on h6 "[DATE]" at bounding box center [729, 27] width 32 height 18
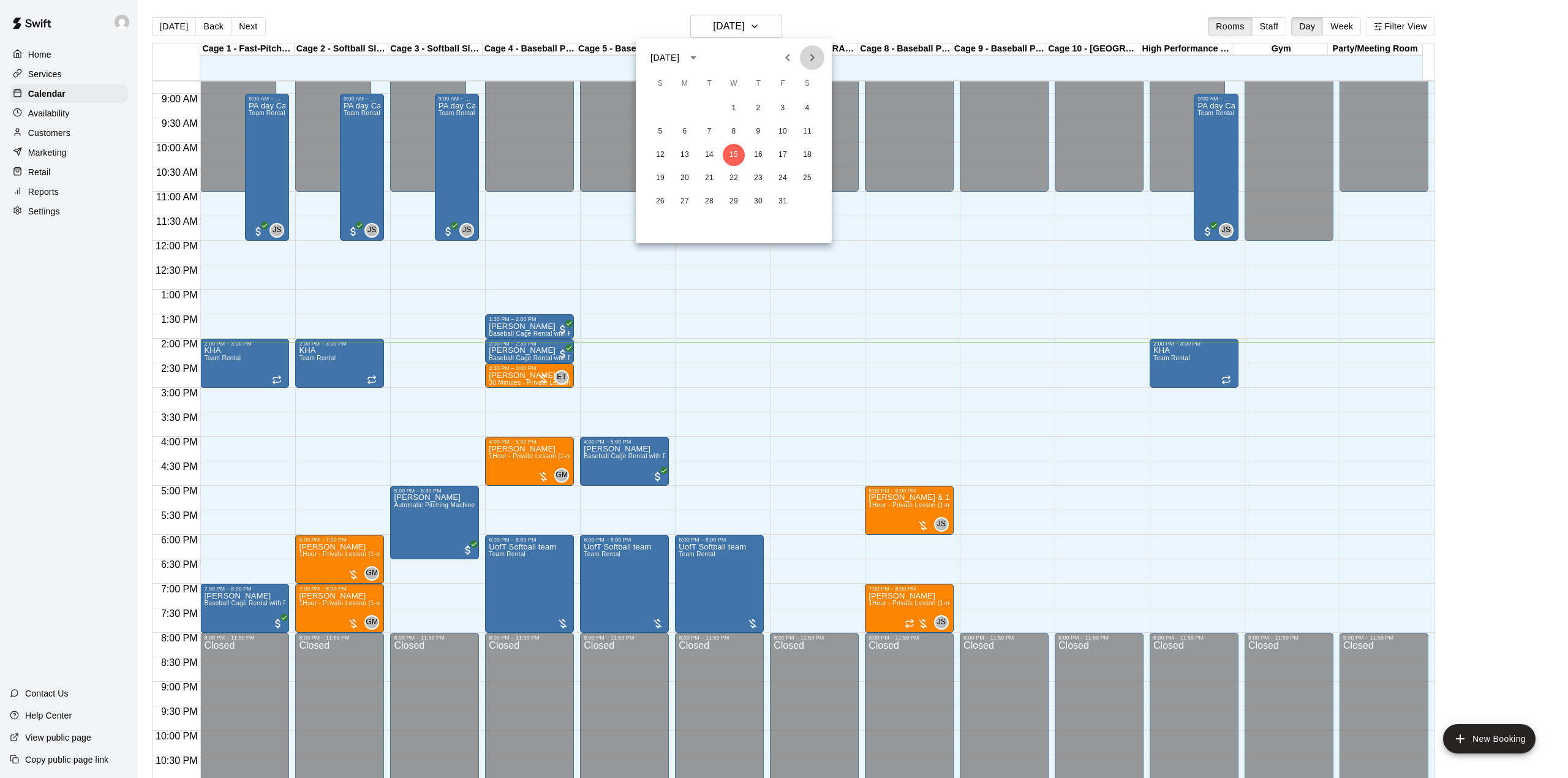
click at [808, 57] on icon "Next month" at bounding box center [812, 57] width 15 height 15
click at [655, 152] on button "9" at bounding box center [660, 154] width 22 height 22
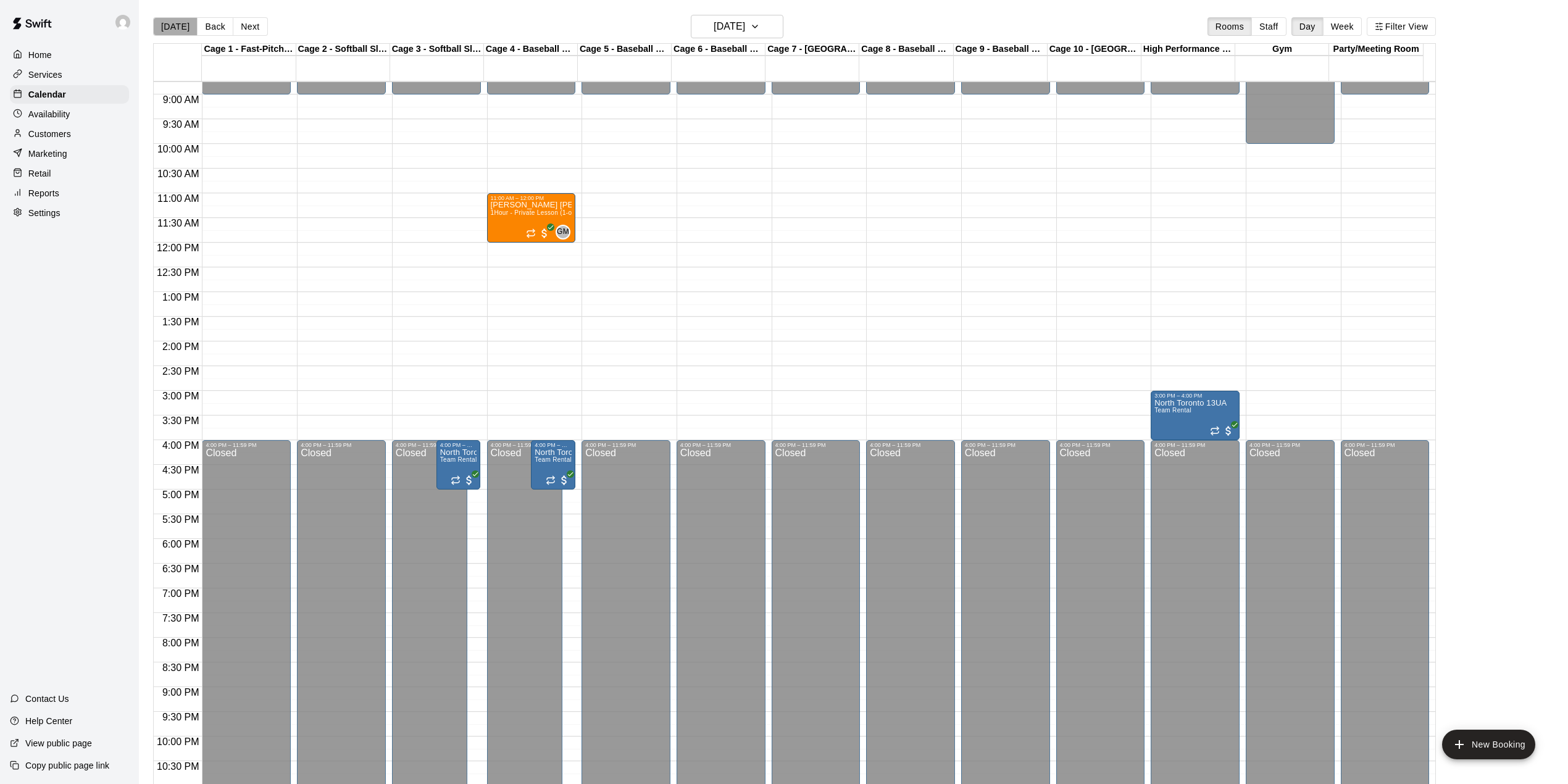
click at [178, 26] on button "[DATE]" at bounding box center [175, 27] width 44 height 19
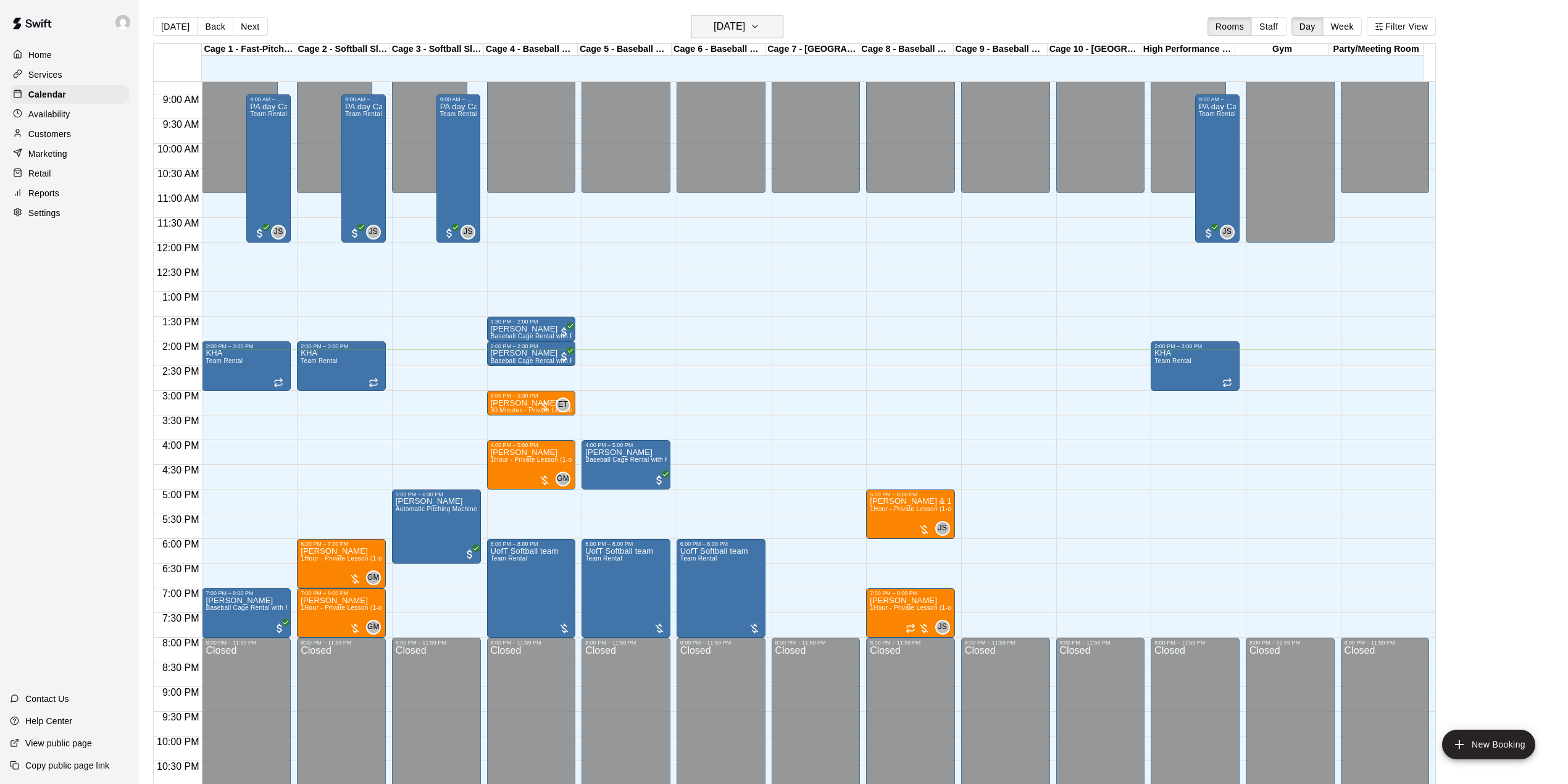
click at [745, 28] on h6 "[DATE]" at bounding box center [729, 27] width 32 height 18
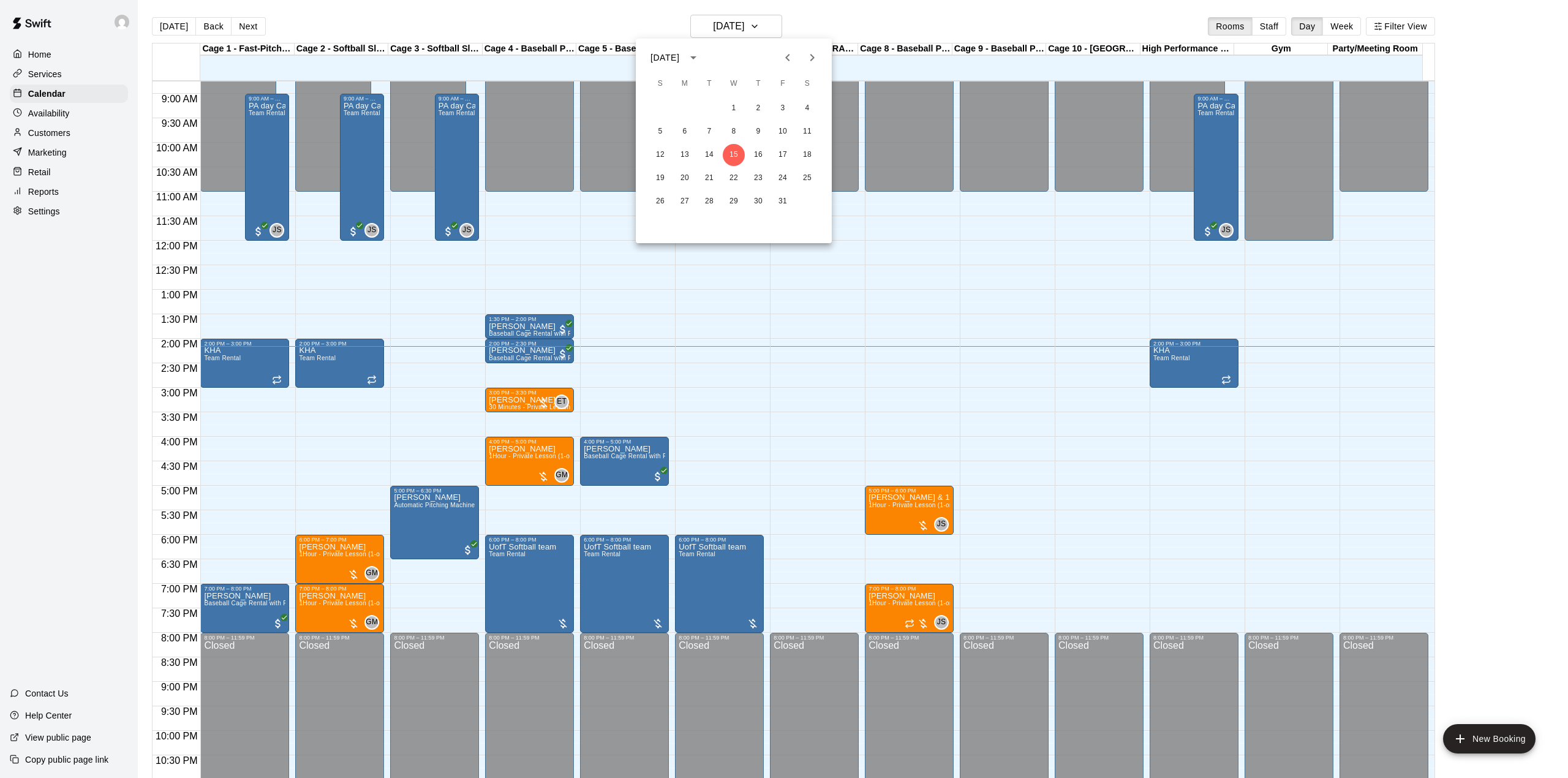
click at [812, 51] on icon "Next month" at bounding box center [812, 57] width 15 height 15
click at [806, 104] on button "1" at bounding box center [807, 108] width 22 height 22
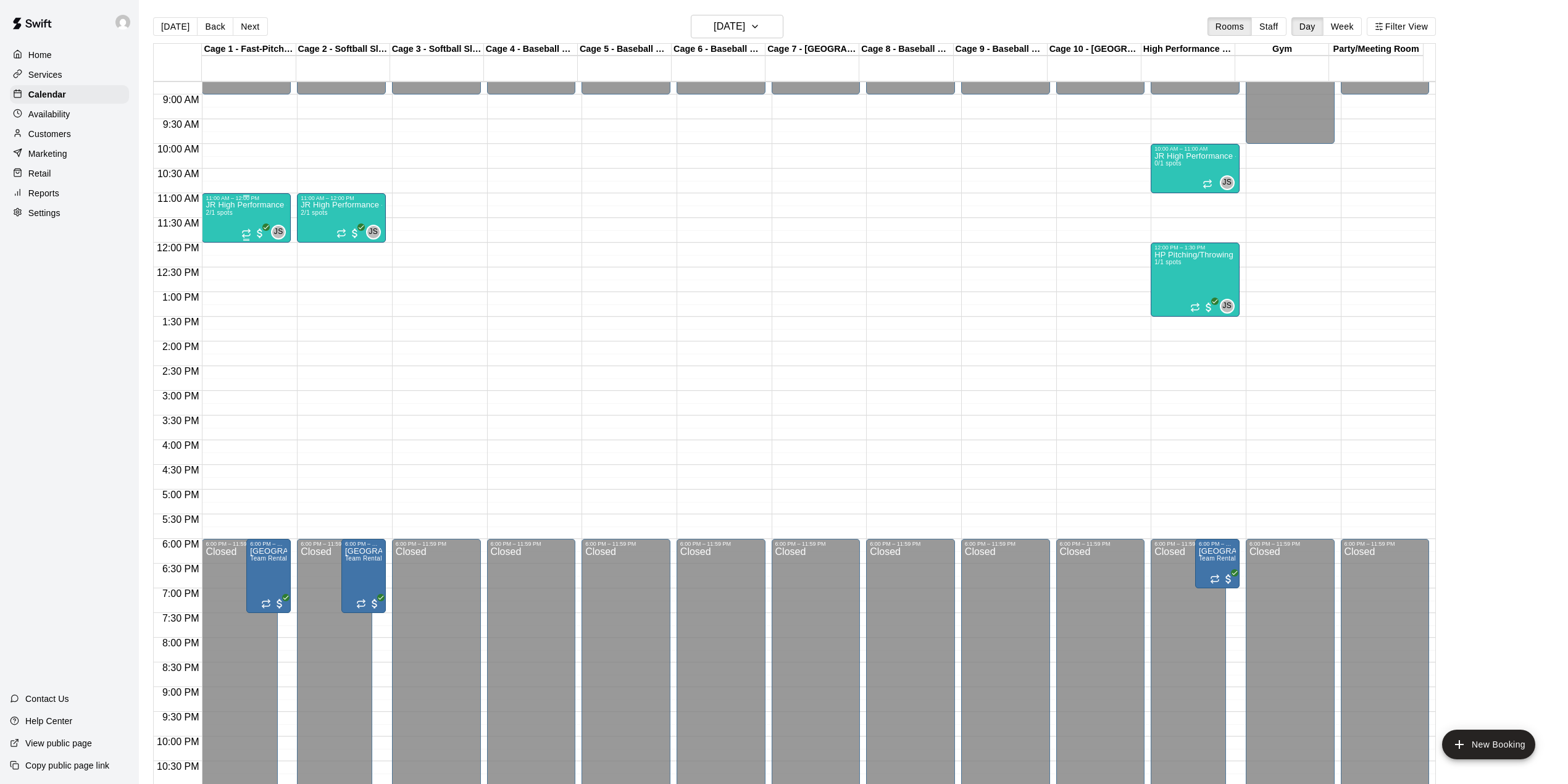
click at [237, 219] on div "JR High Performance - Hitting 2/1 spots" at bounding box center [246, 593] width 81 height 784
click at [223, 247] on img "edit" at bounding box center [218, 246] width 14 height 14
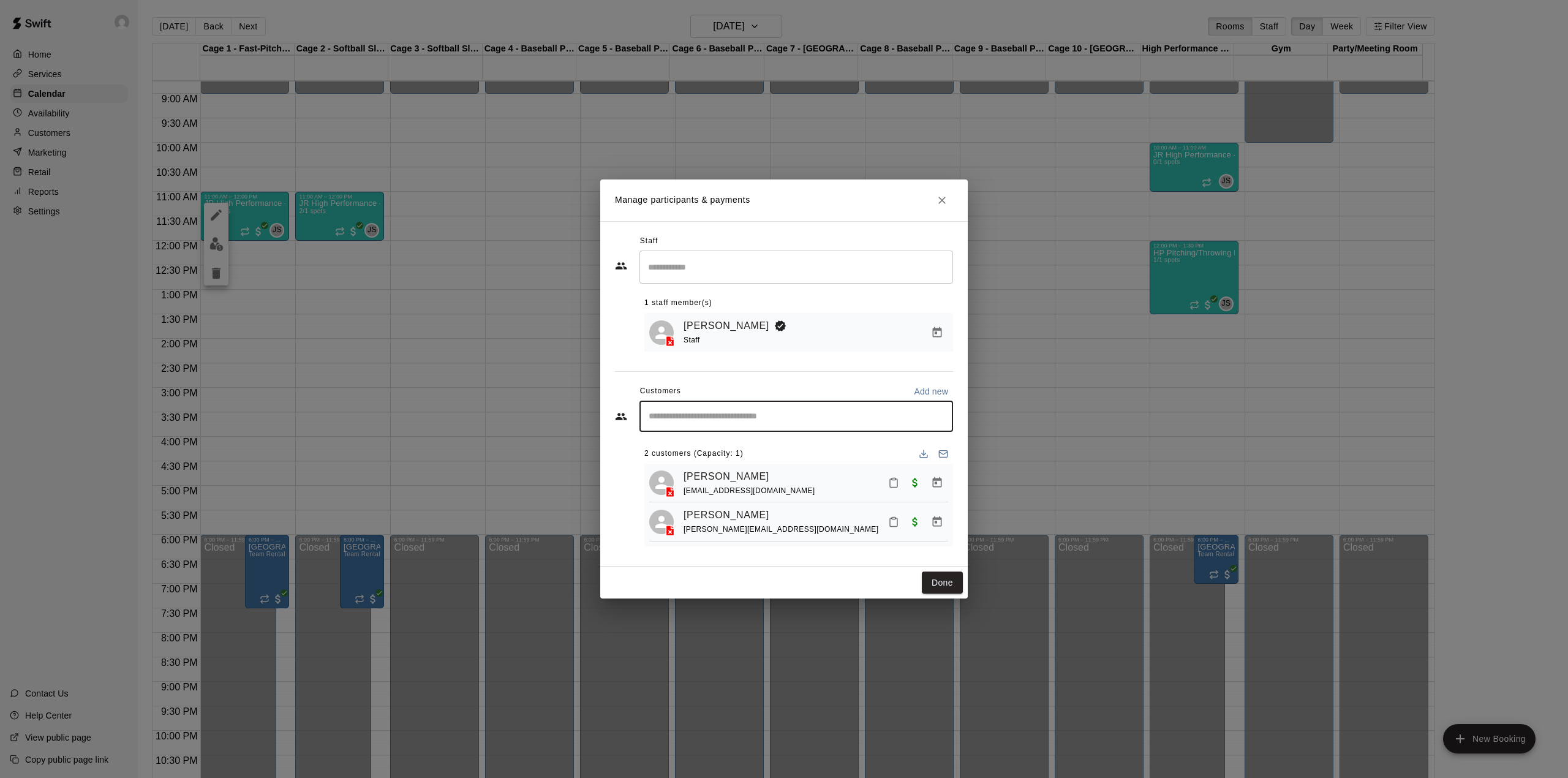
click at [689, 417] on input "Start typing to search customers..." at bounding box center [796, 416] width 303 height 12
paste input "**********"
type input "**********"
click at [701, 439] on p "[PERSON_NAME] ([PERSON_NAME]) [PERSON_NAME]" at bounding box center [792, 444] width 237 height 13
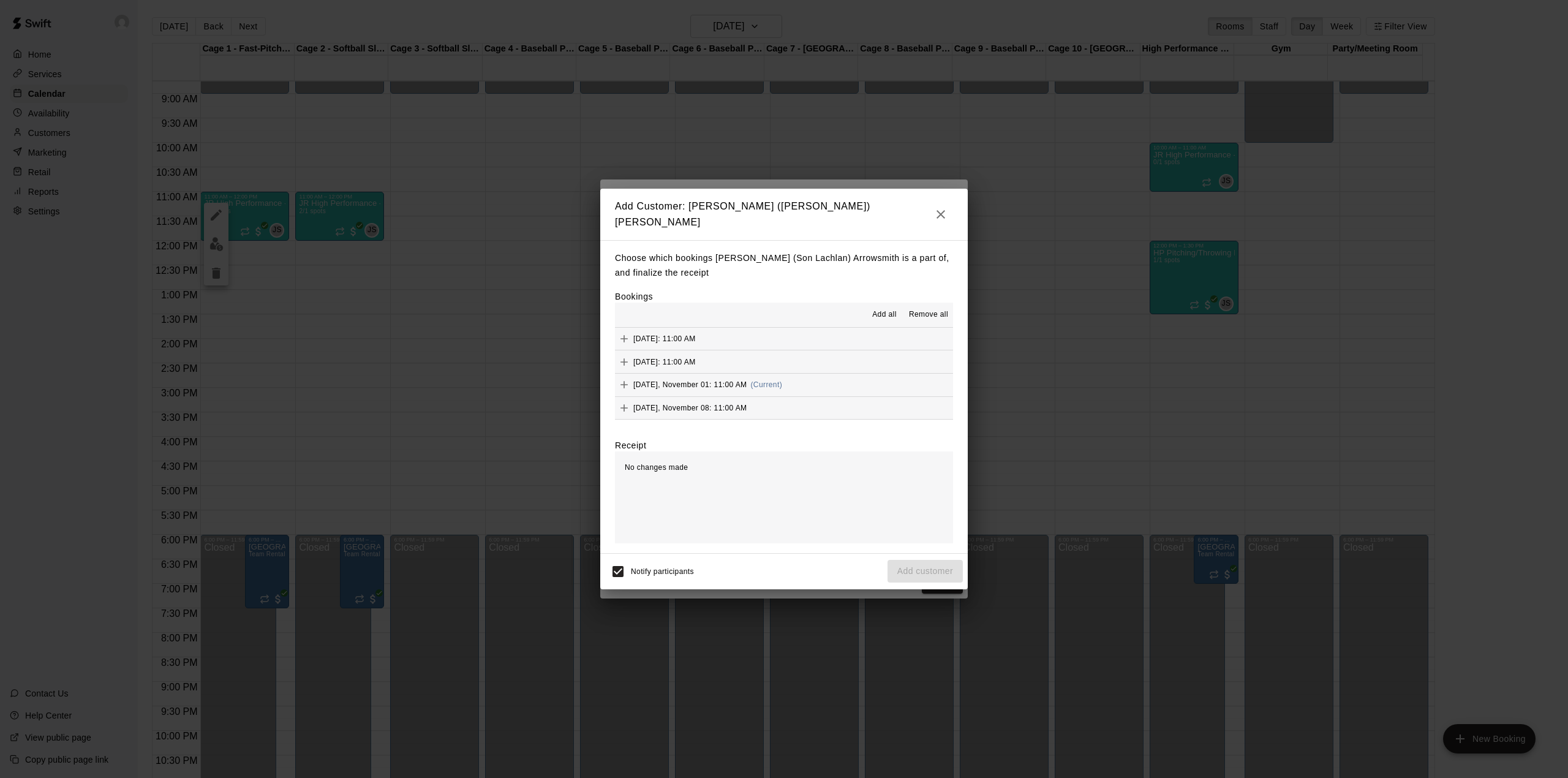
click at [890, 309] on span "Add all" at bounding box center [884, 315] width 25 height 12
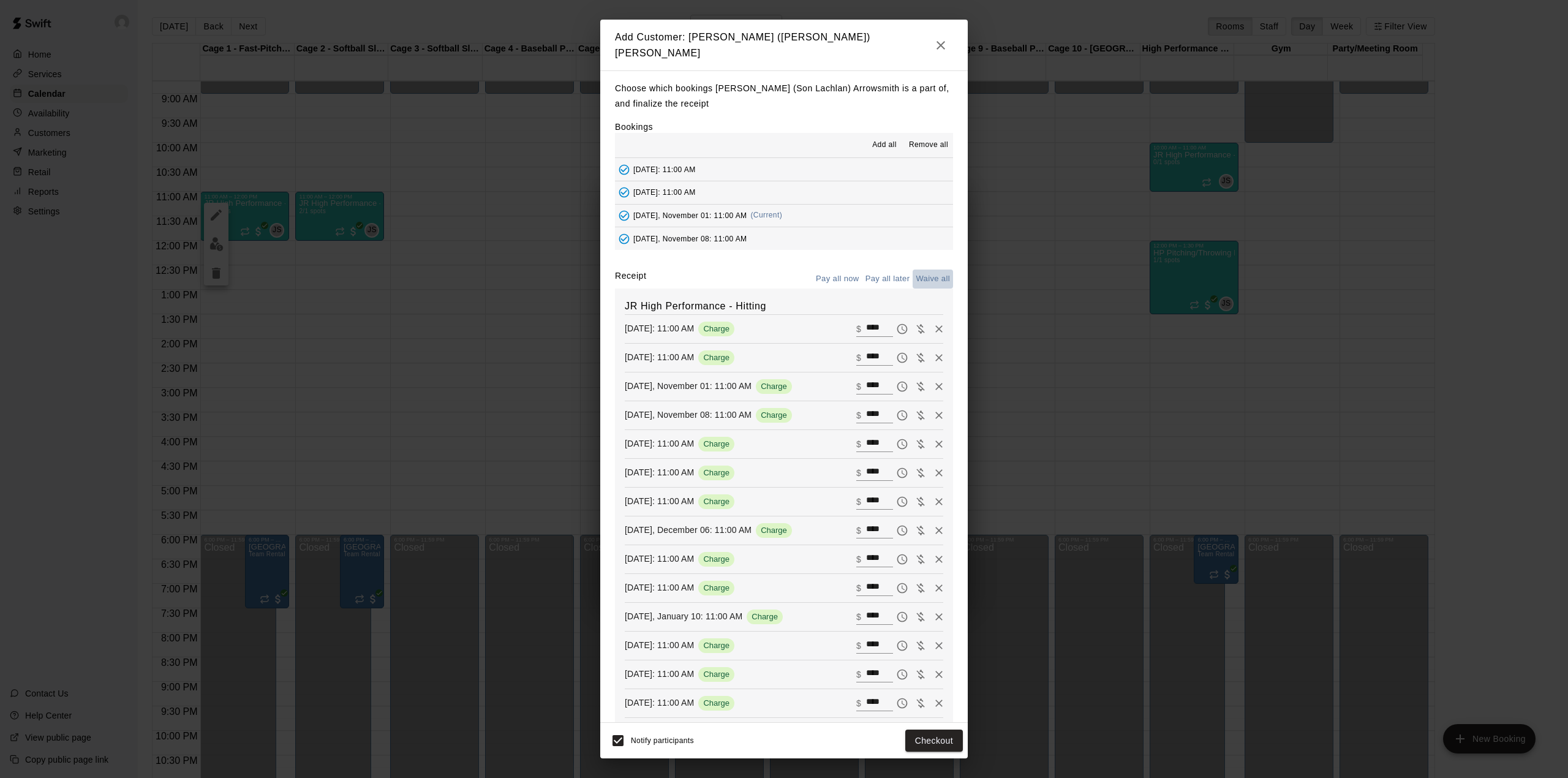
click at [913, 269] on button "Waive all" at bounding box center [933, 279] width 41 height 19
type input "*"
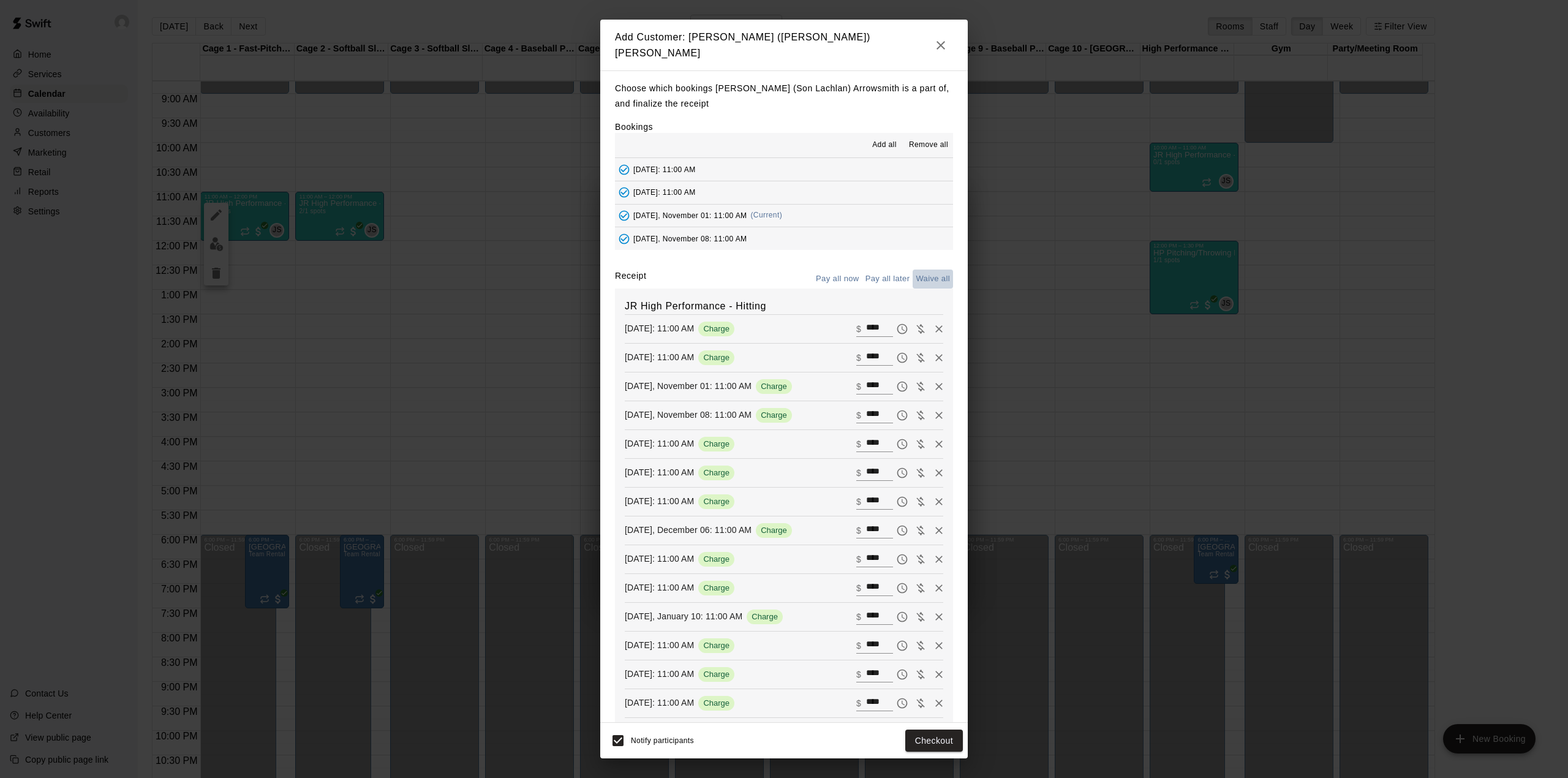
type input "*"
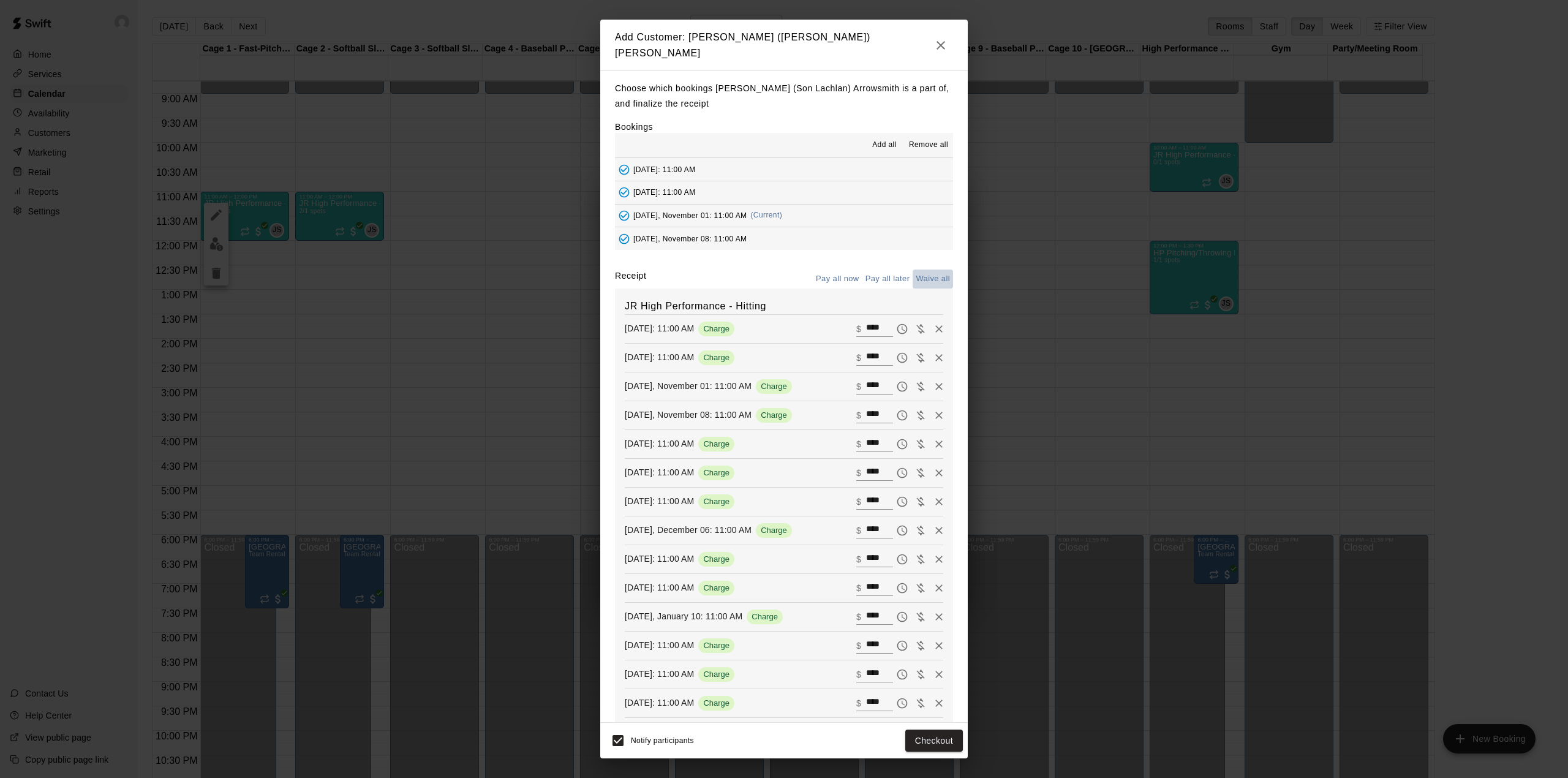
type input "*"
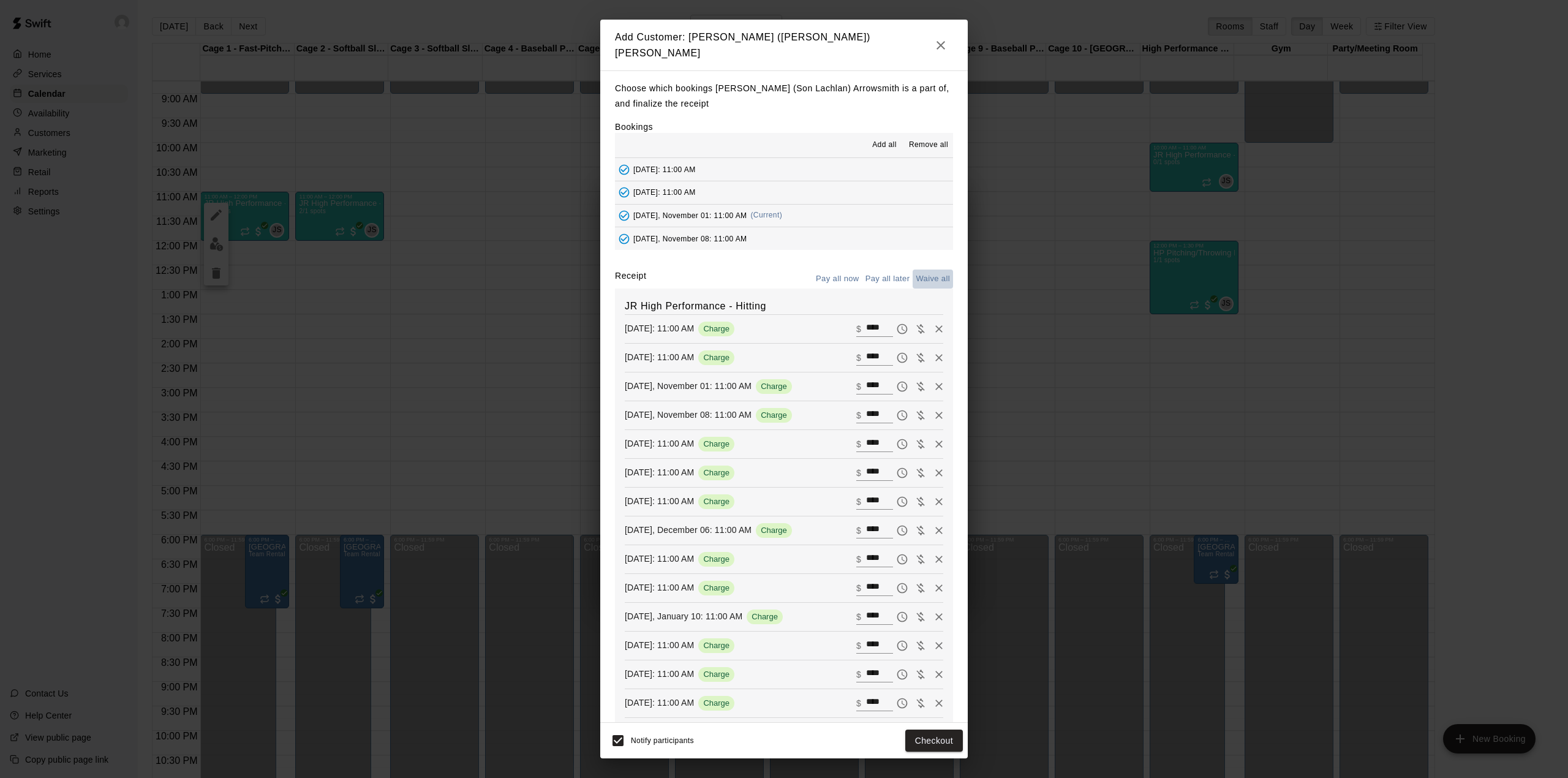
type input "*"
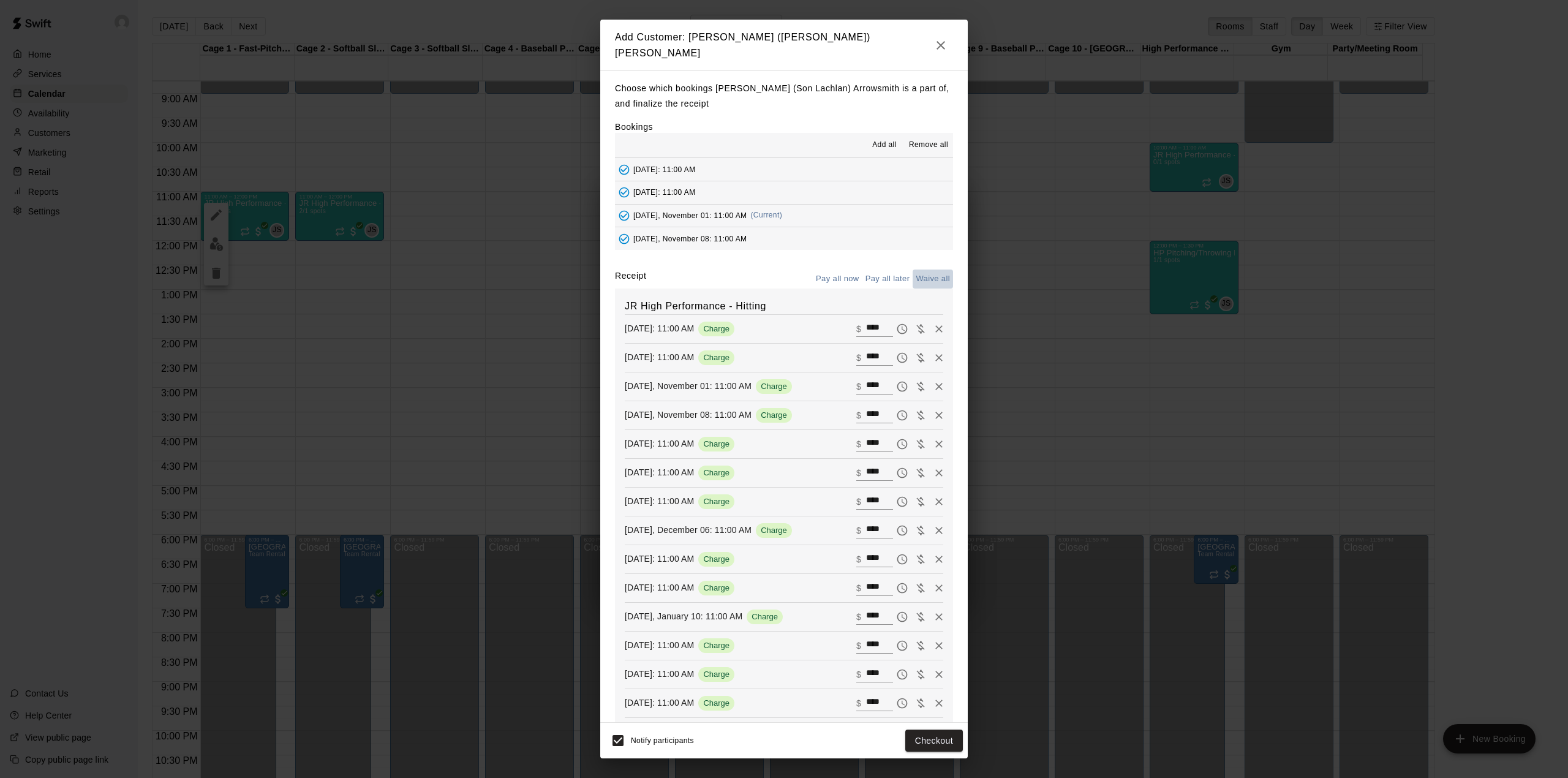
type input "*"
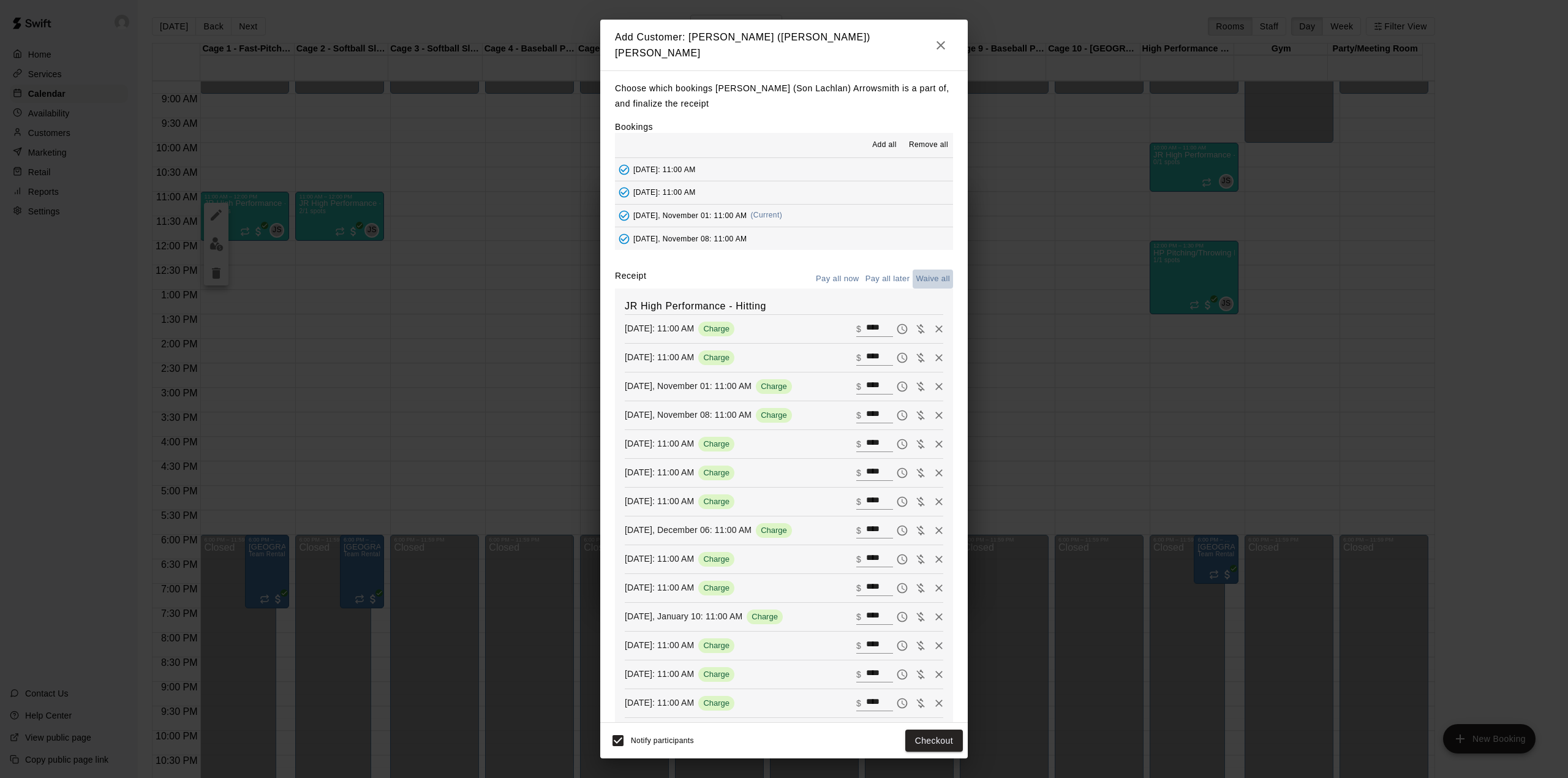
type input "*"
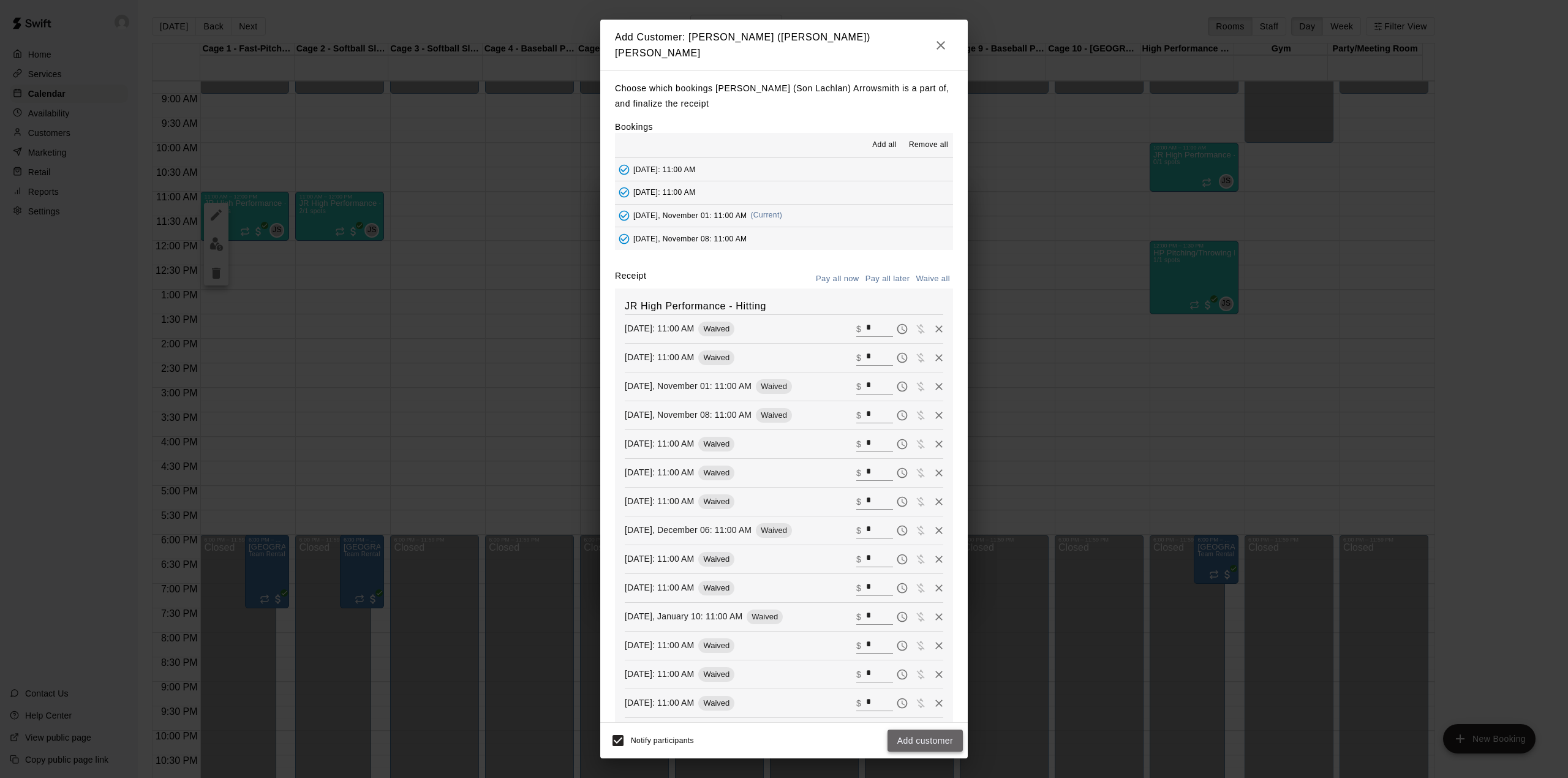
click at [933, 743] on button "Add customer" at bounding box center [925, 741] width 75 height 23
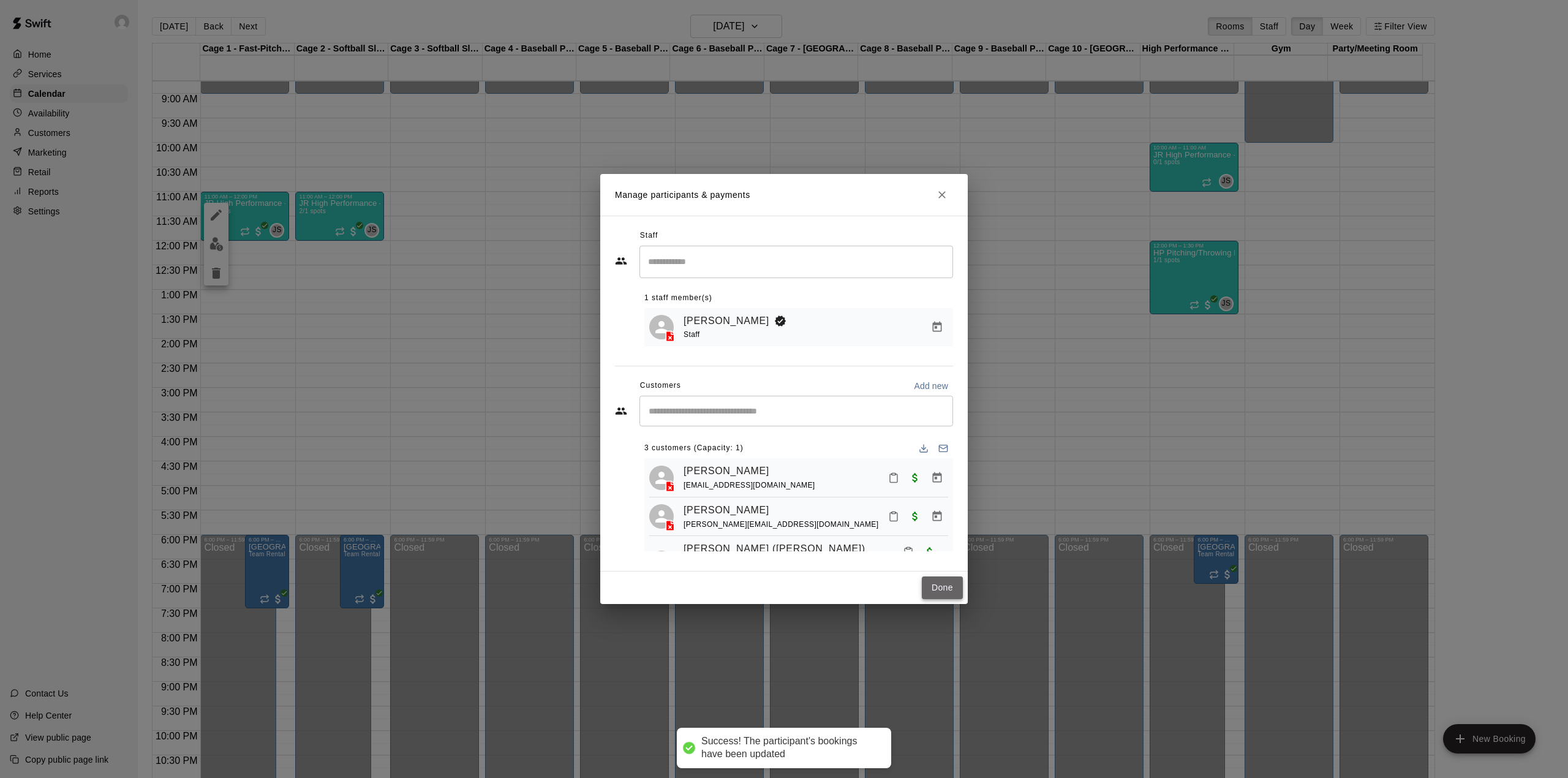
click at [943, 587] on button "Done" at bounding box center [942, 588] width 41 height 23
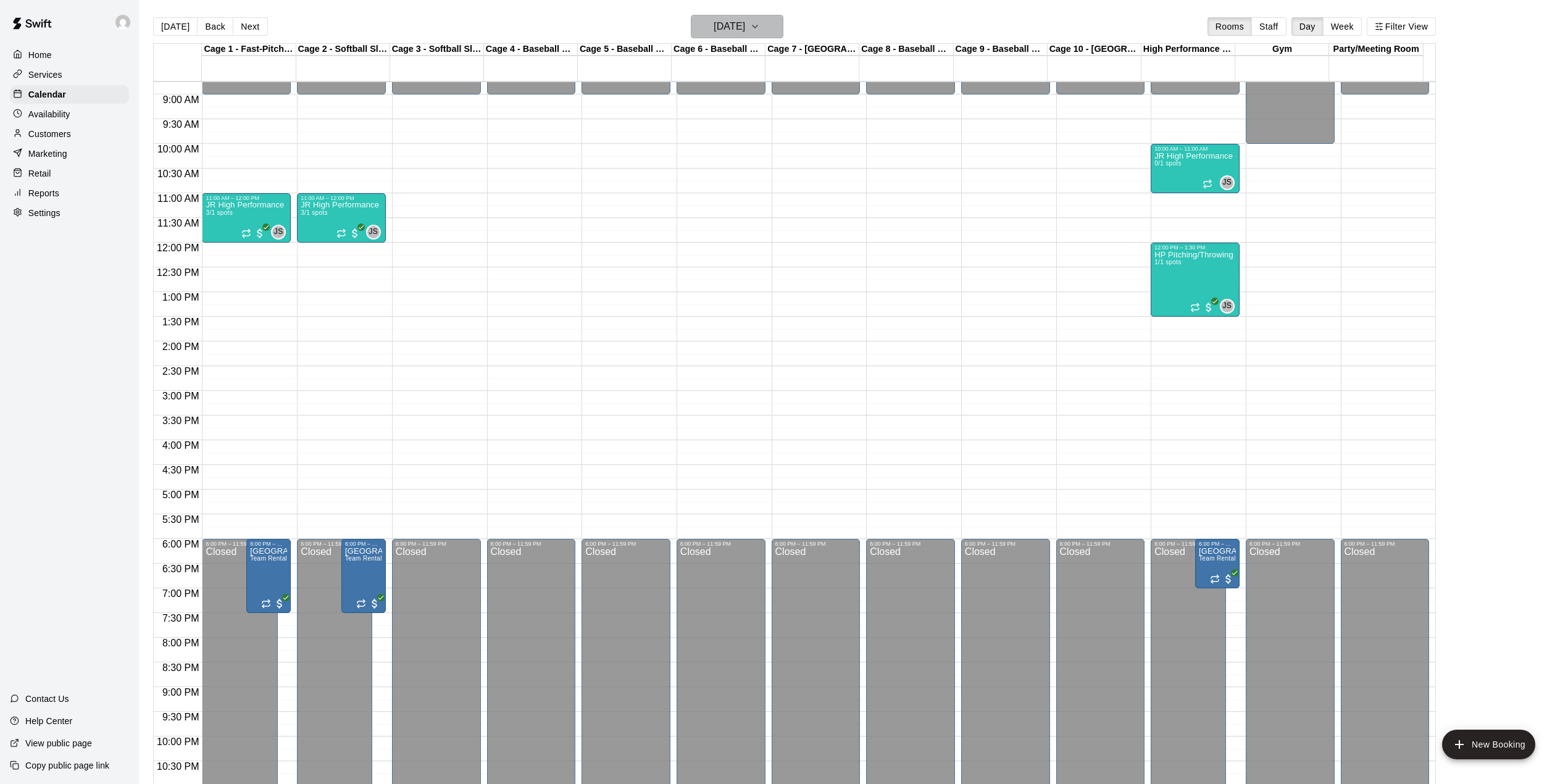
click at [745, 24] on h6 "[DATE]" at bounding box center [729, 27] width 32 height 18
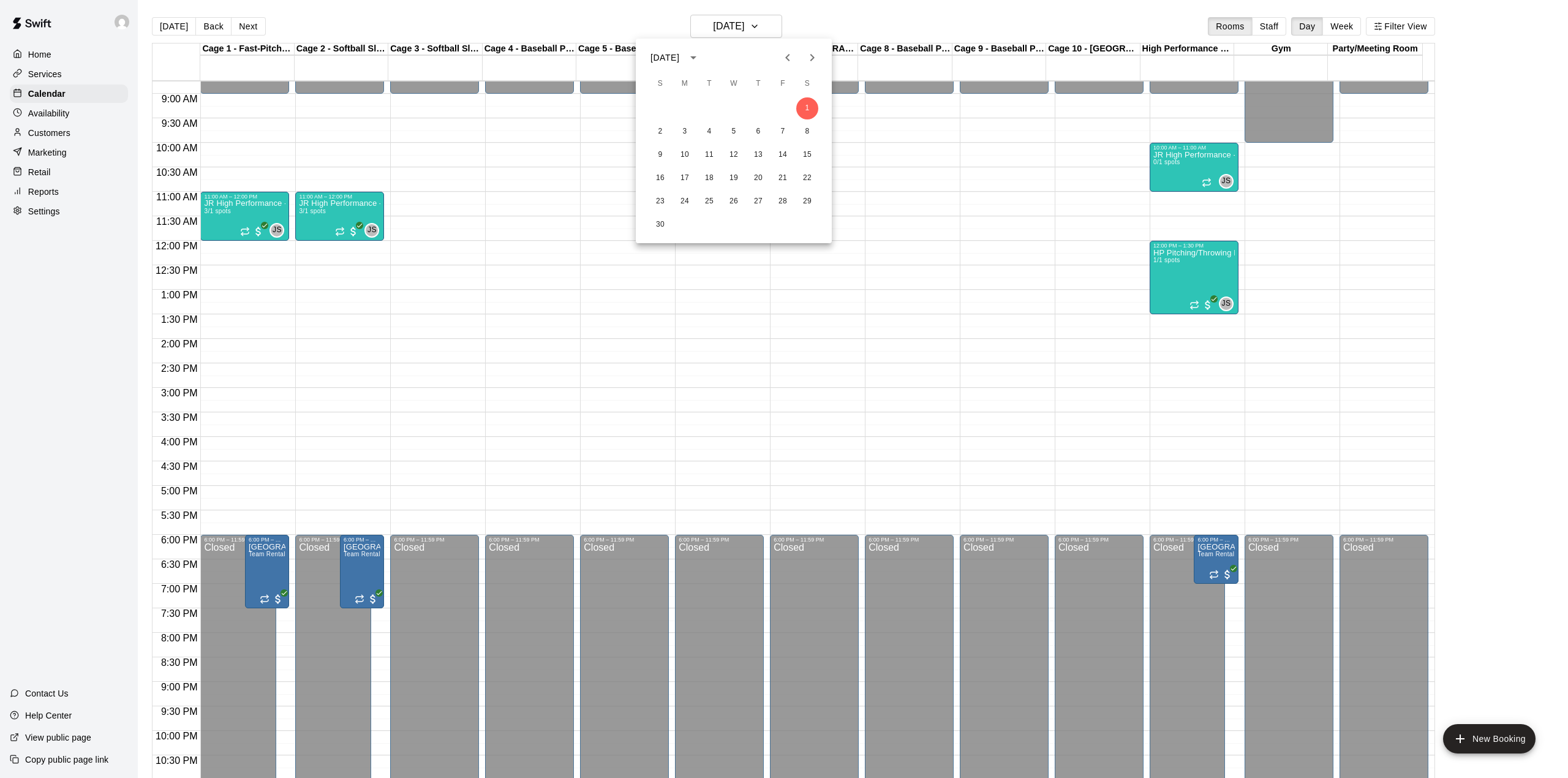
click at [168, 27] on div at bounding box center [784, 389] width 1568 height 778
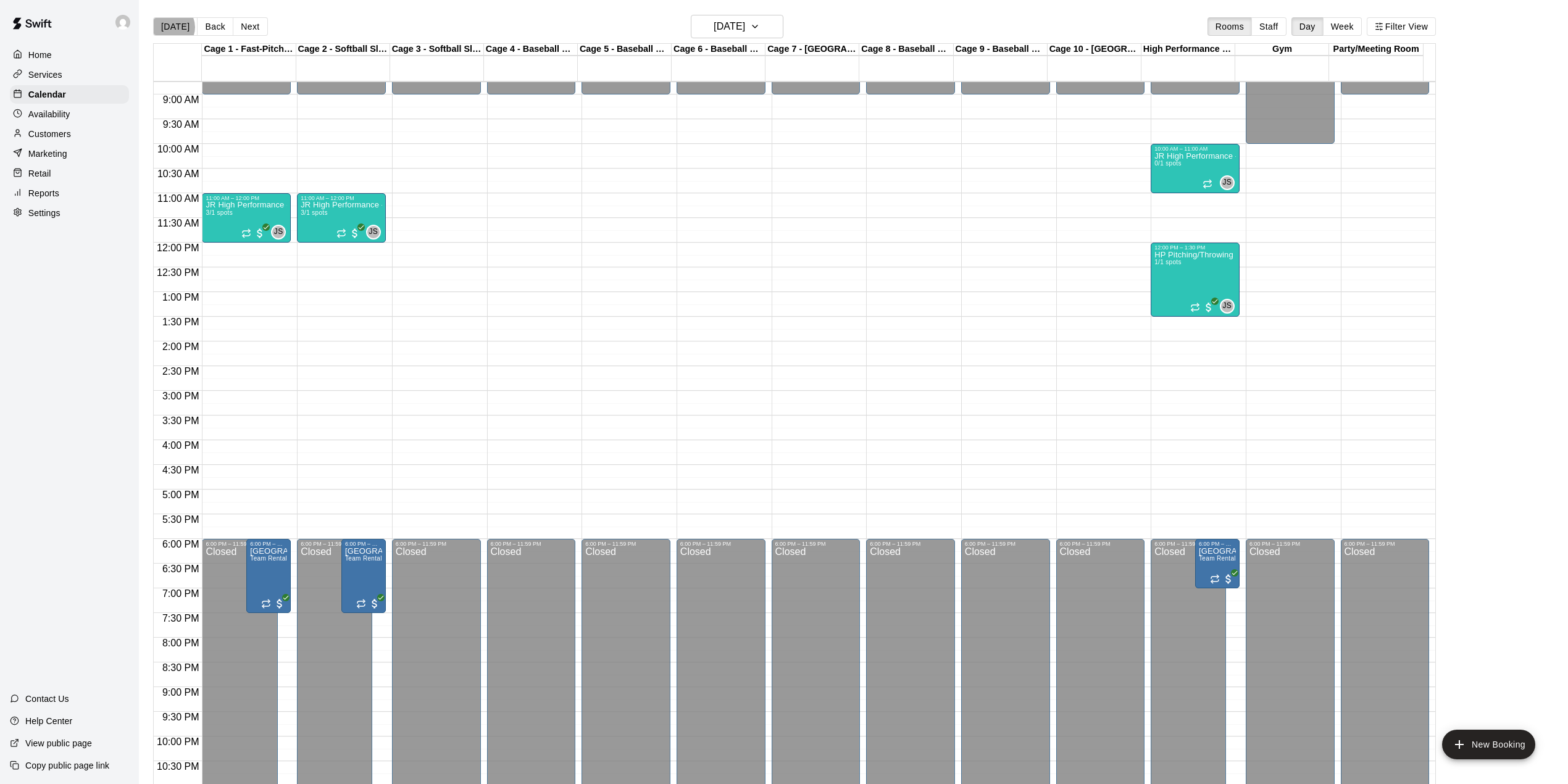
click at [169, 27] on button "[DATE]" at bounding box center [175, 27] width 44 height 19
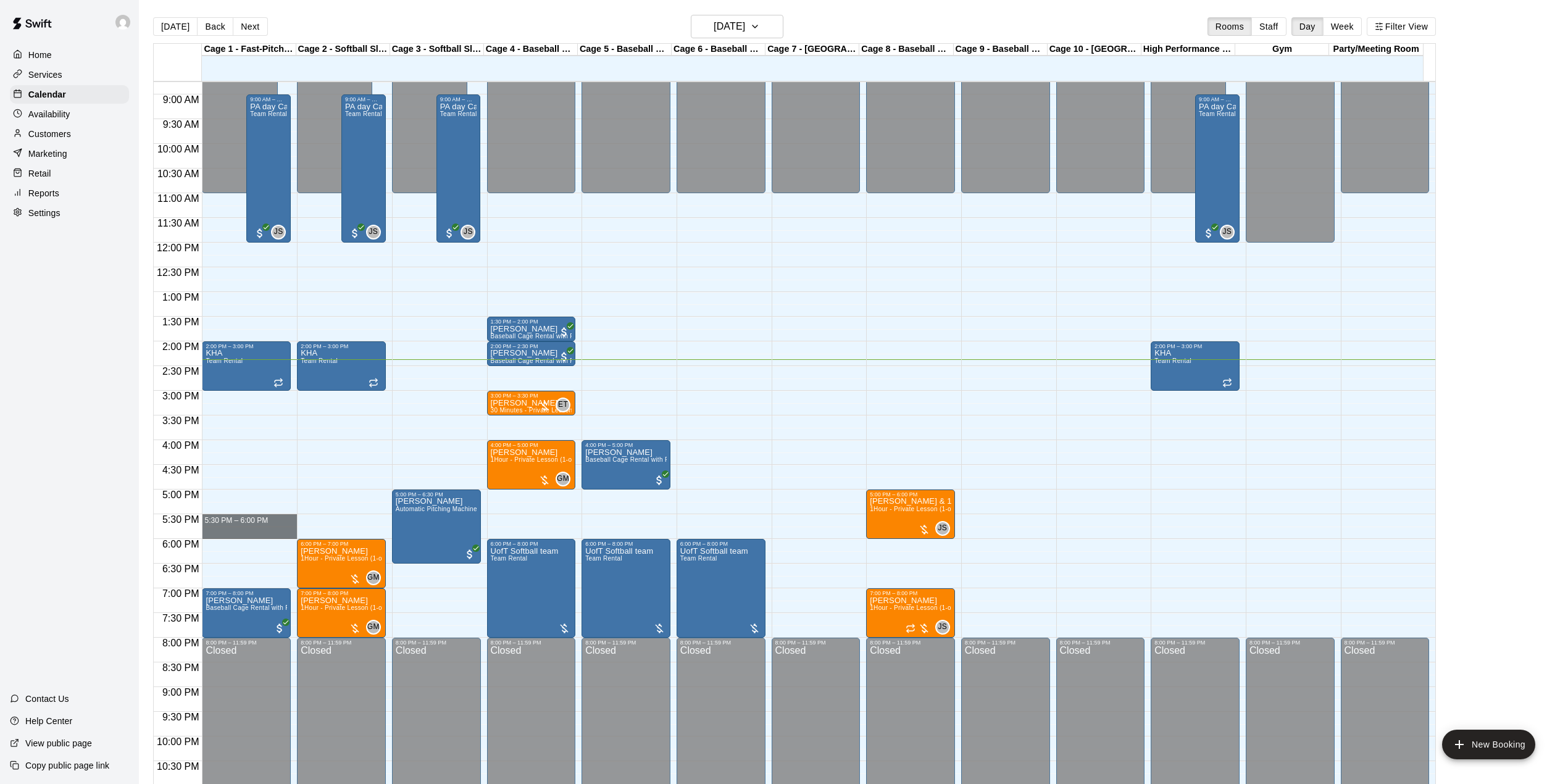
drag, startPoint x: 250, startPoint y: 523, endPoint x: 246, endPoint y: 540, distance: 17.5
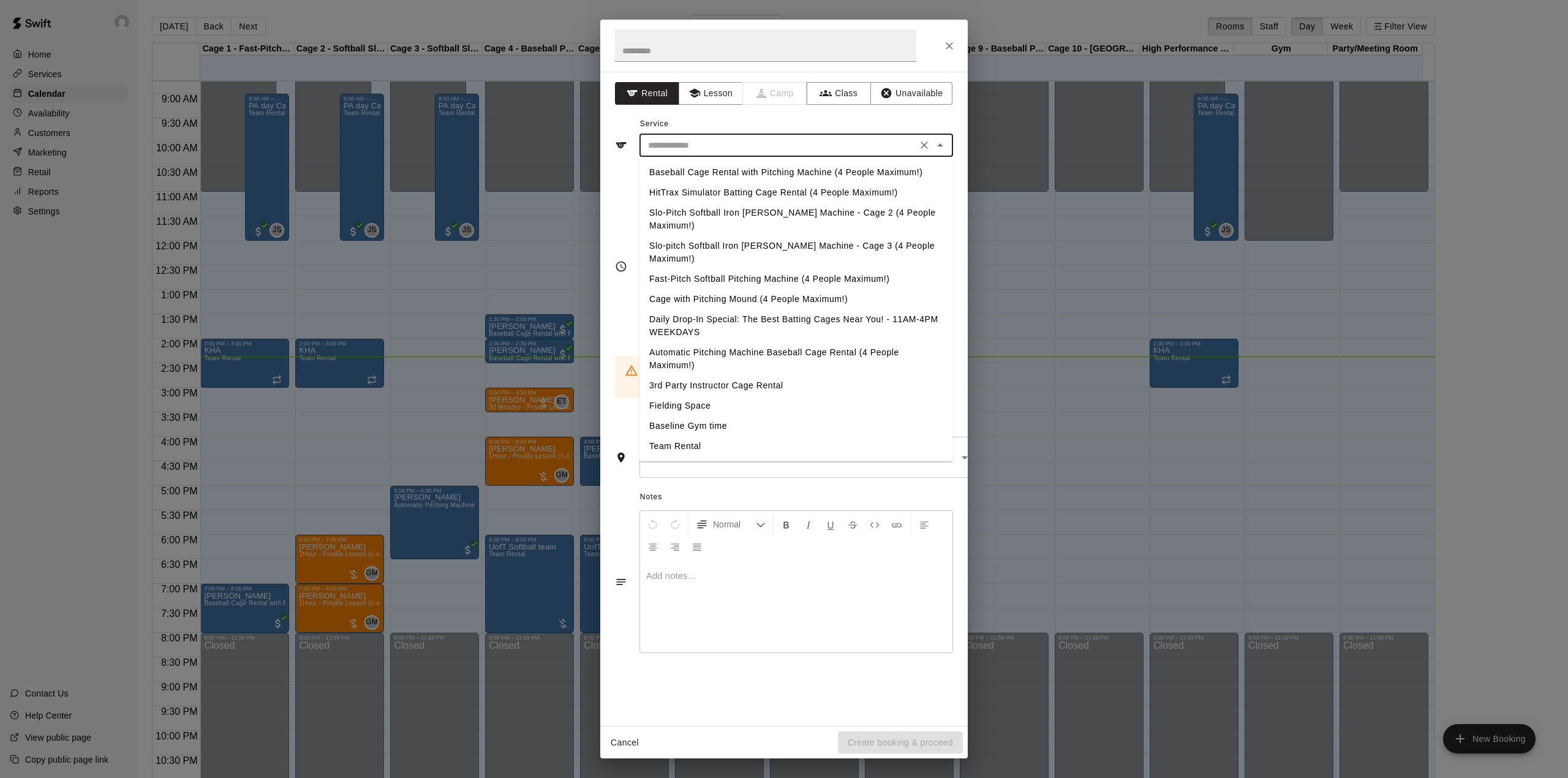
click at [701, 140] on input "text" at bounding box center [778, 145] width 270 height 15
click at [698, 172] on li "Baseball Cage Rental with Pitching Machine (4 People Maximum!)" at bounding box center [796, 172] width 313 height 20
type input "**********"
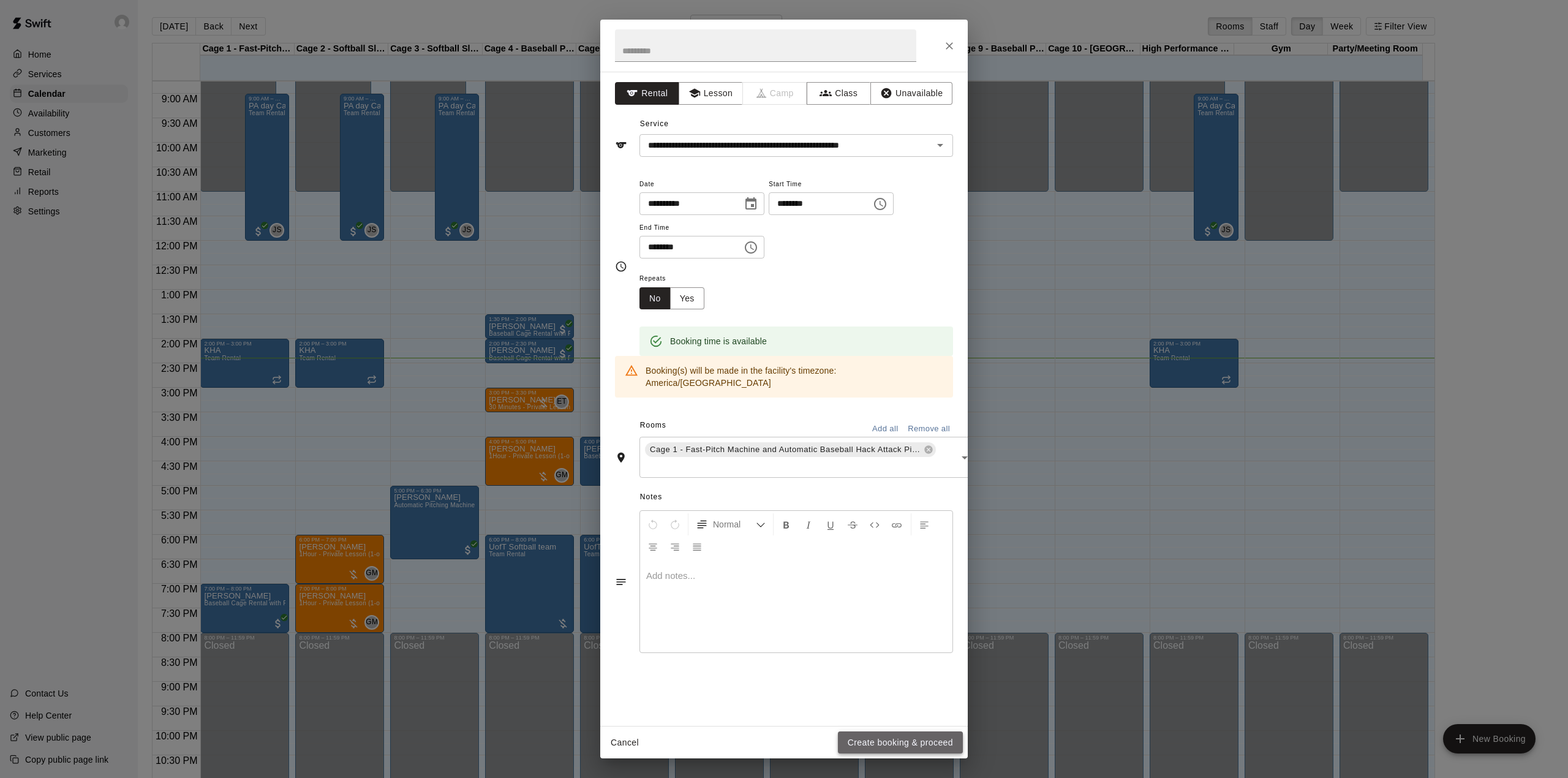
click at [904, 746] on button "Create booking & proceed" at bounding box center [900, 743] width 125 height 23
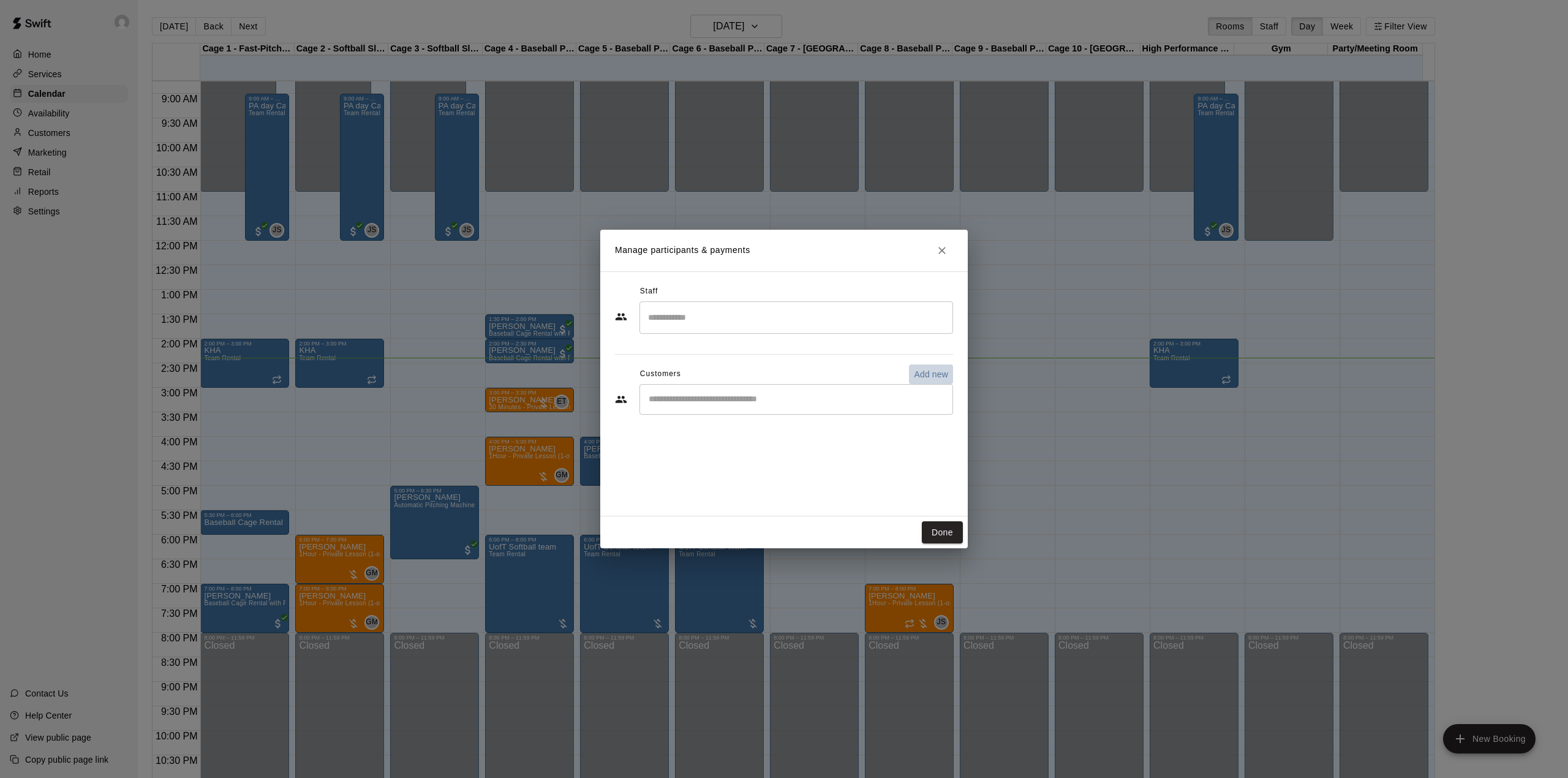
click at [930, 372] on p "Add new" at bounding box center [931, 374] width 34 height 12
select select "**"
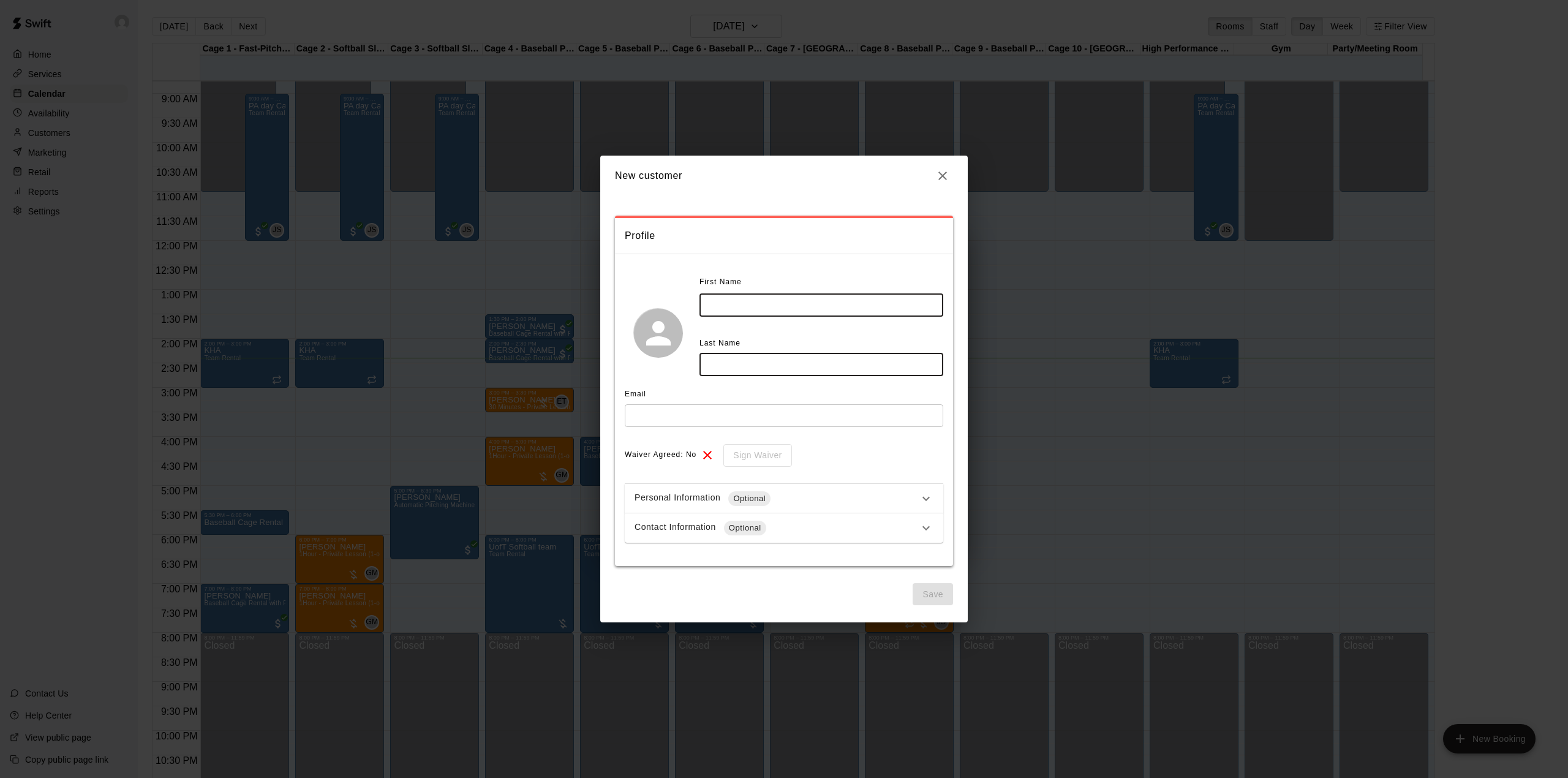
click at [725, 307] on input "text" at bounding box center [821, 305] width 244 height 23
type input "*********"
click at [732, 358] on input "text" at bounding box center [821, 365] width 244 height 23
type input "*****"
click at [681, 420] on input "text" at bounding box center [784, 416] width 319 height 23
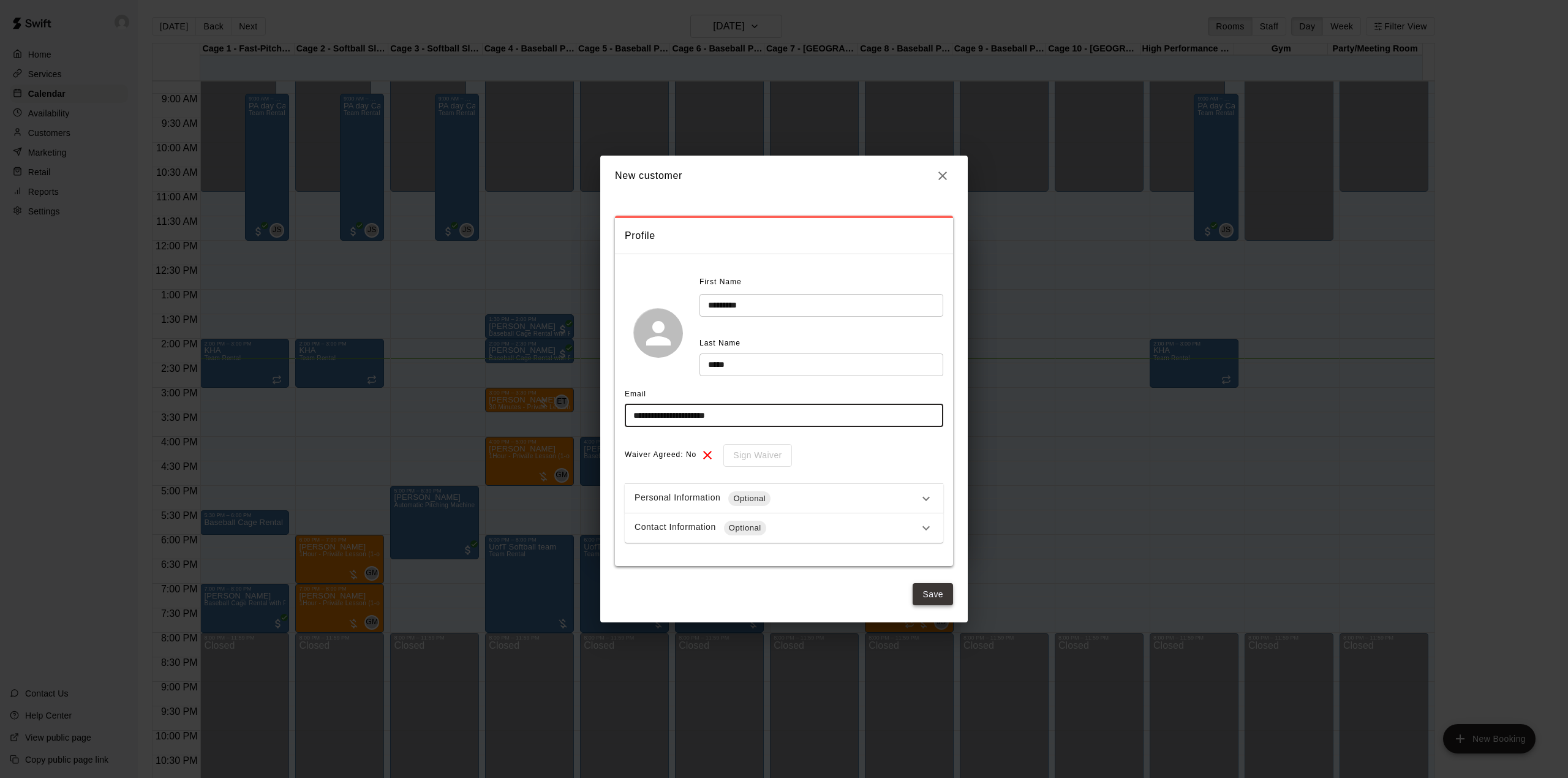
type input "**********"
click at [939, 593] on button "Save" at bounding box center [933, 595] width 41 height 23
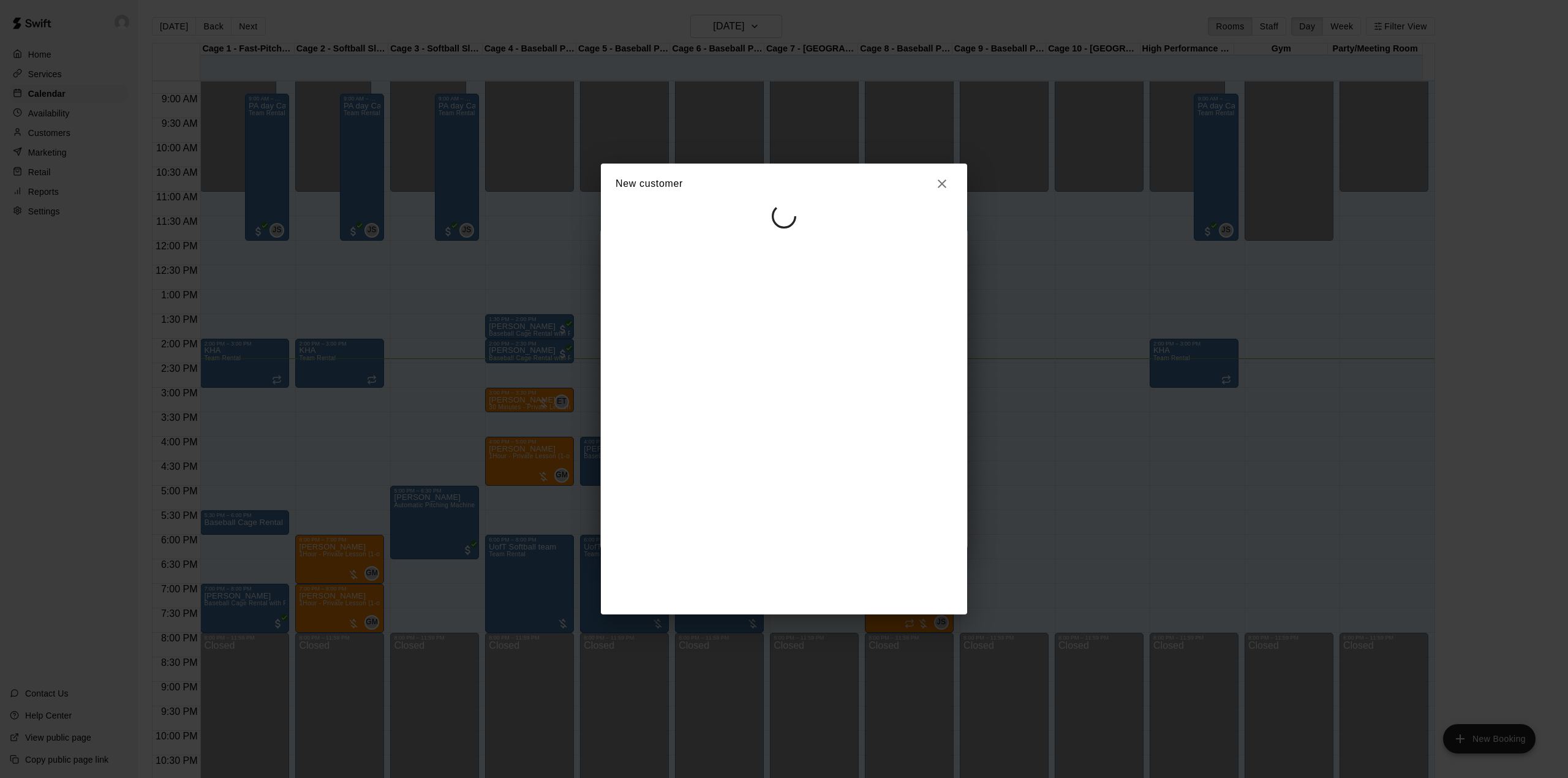
select select "**"
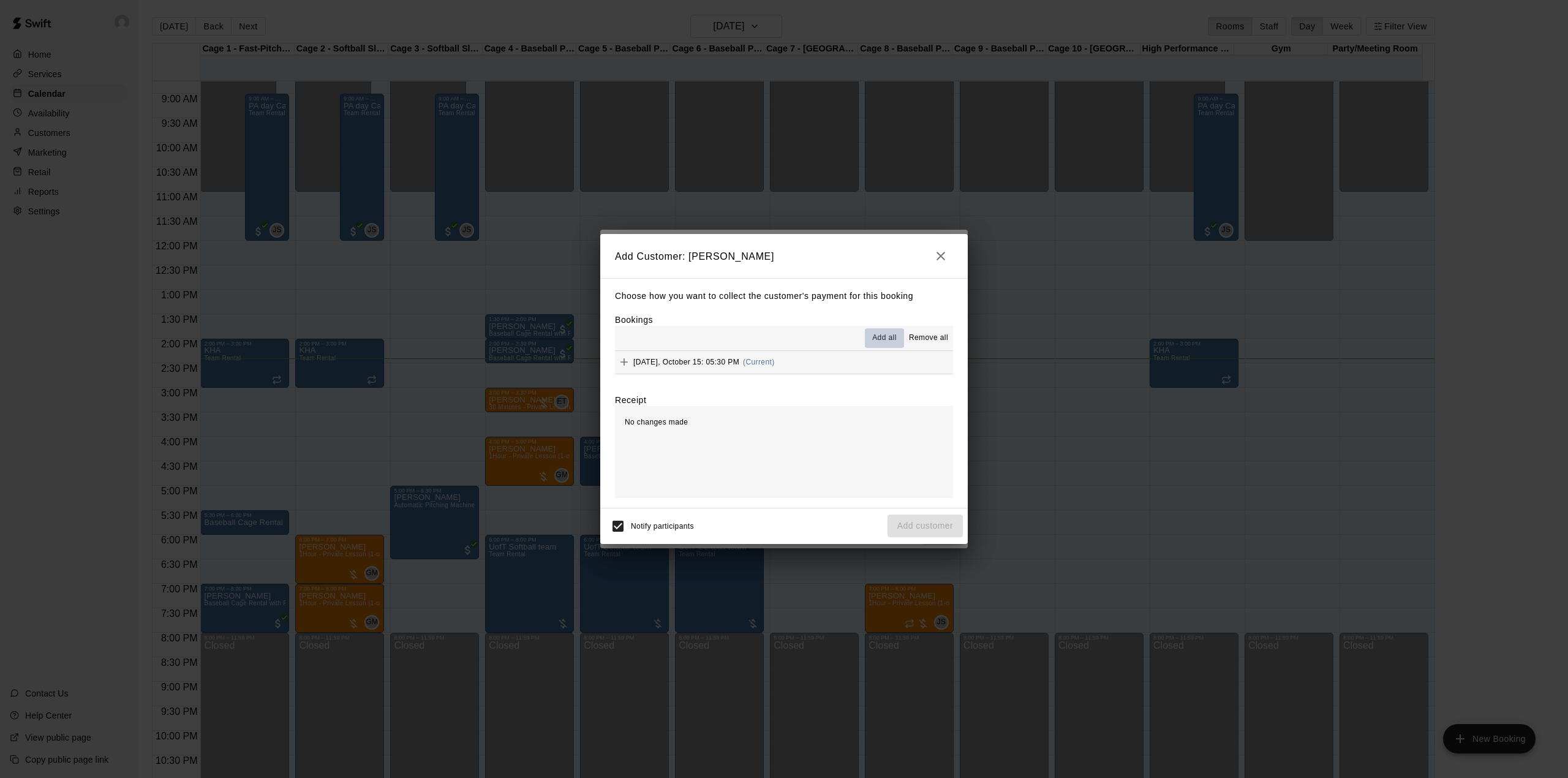
click at [875, 336] on span "Add all" at bounding box center [884, 338] width 25 height 12
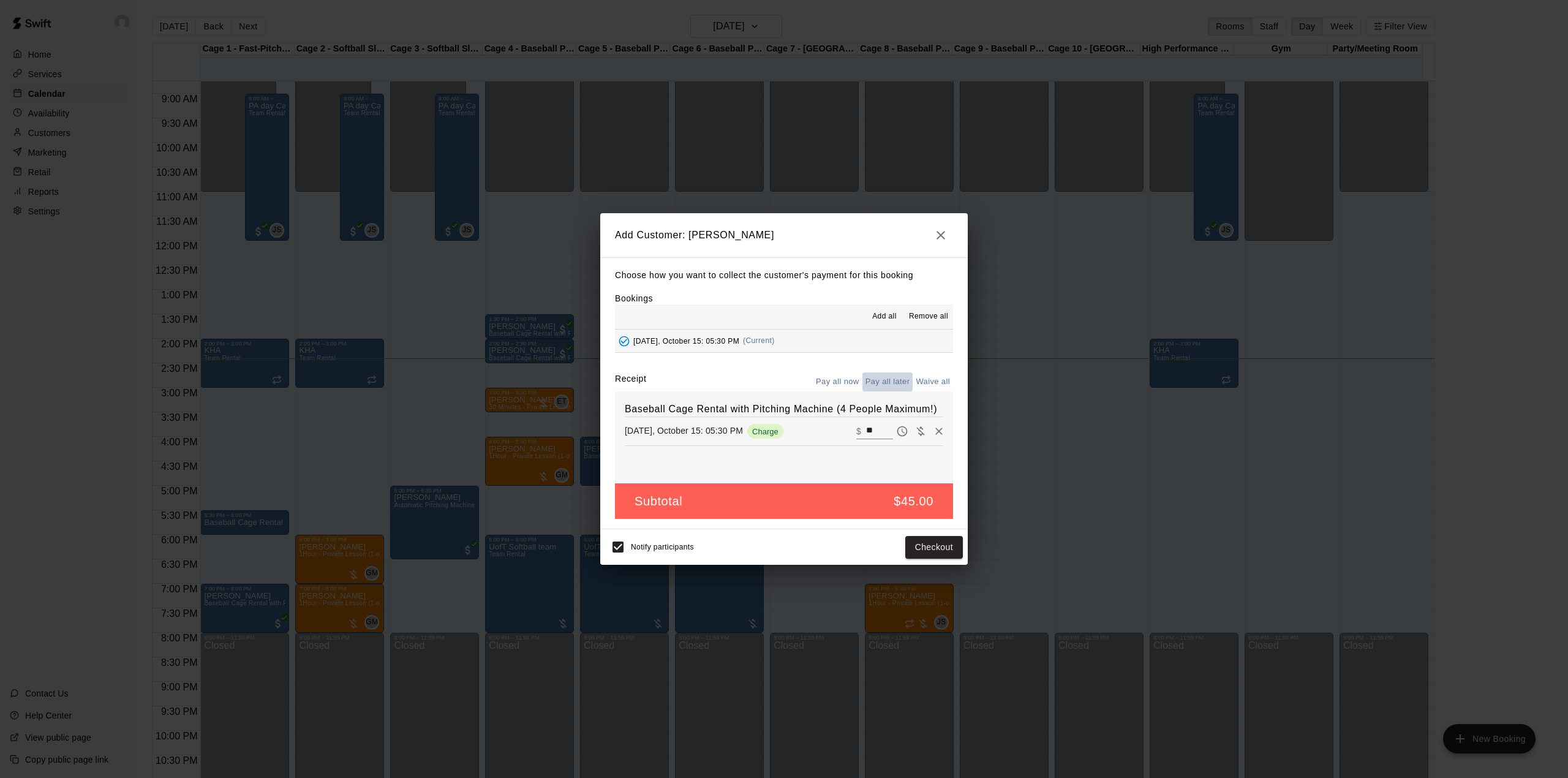
click at [876, 380] on button "Pay all later" at bounding box center [888, 382] width 51 height 19
click at [937, 547] on button "Add customer" at bounding box center [925, 547] width 75 height 23
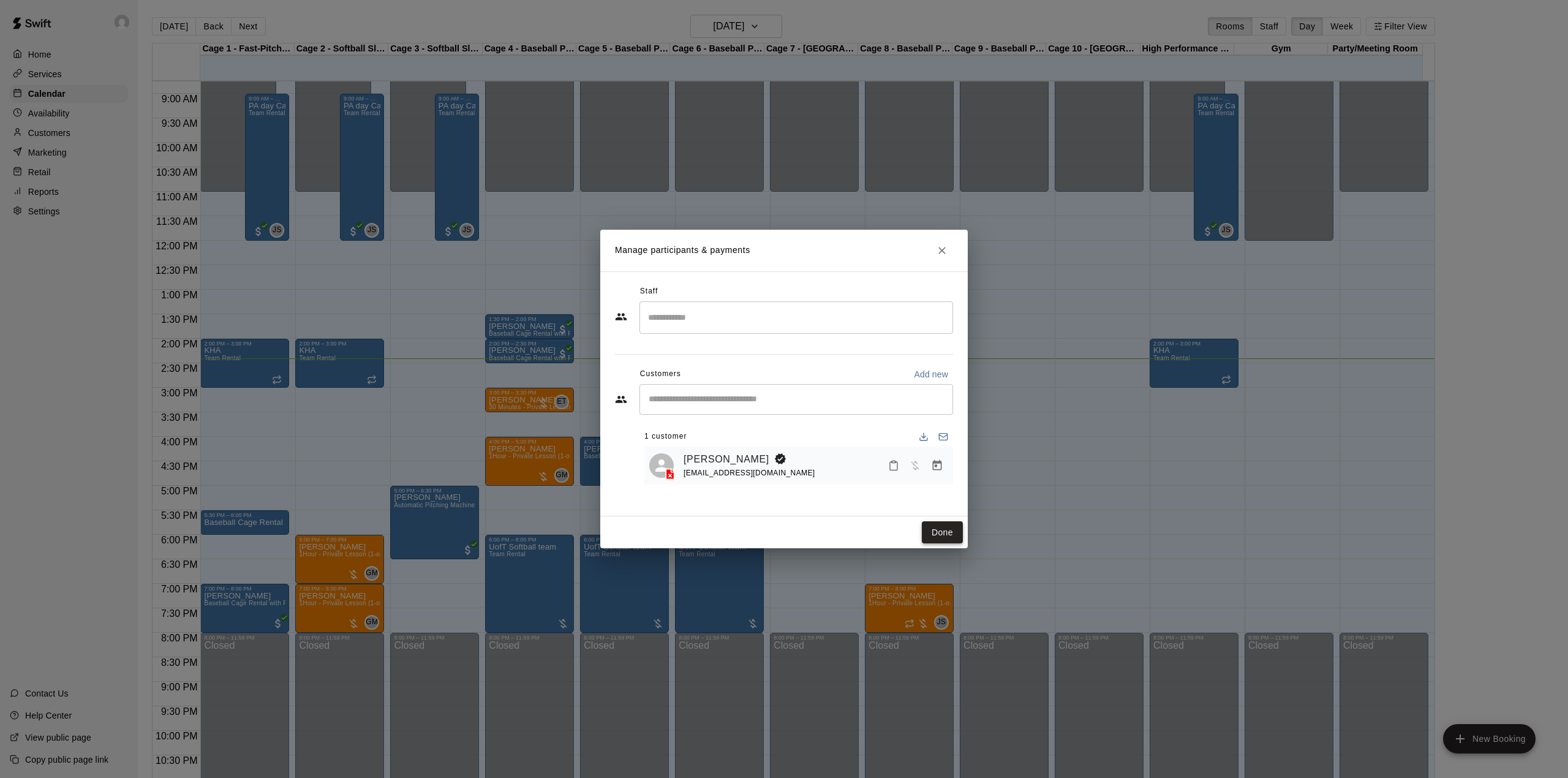
click at [952, 529] on button "Done" at bounding box center [942, 533] width 41 height 23
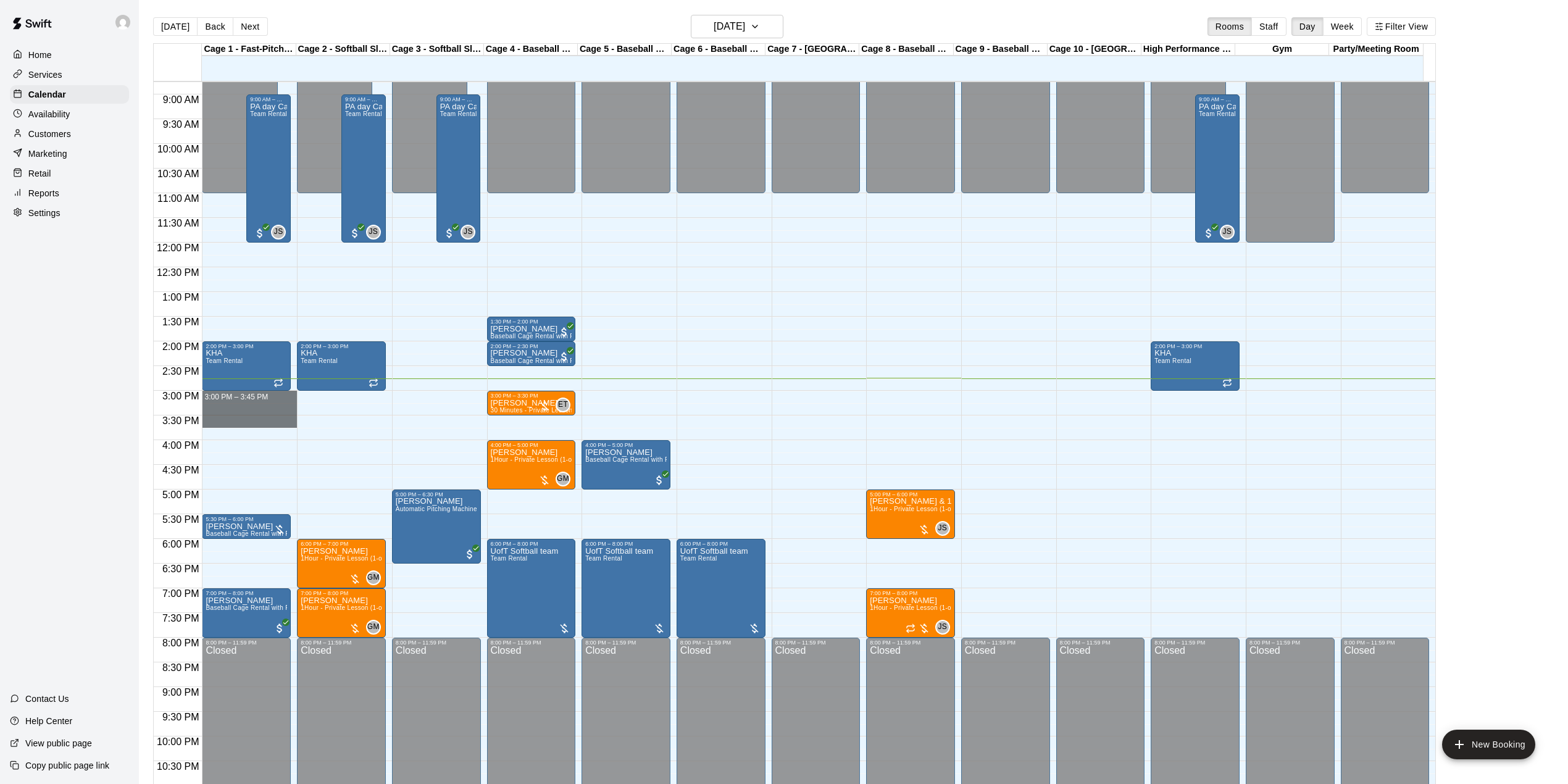
drag, startPoint x: 238, startPoint y: 399, endPoint x: 245, endPoint y: 428, distance: 29.8
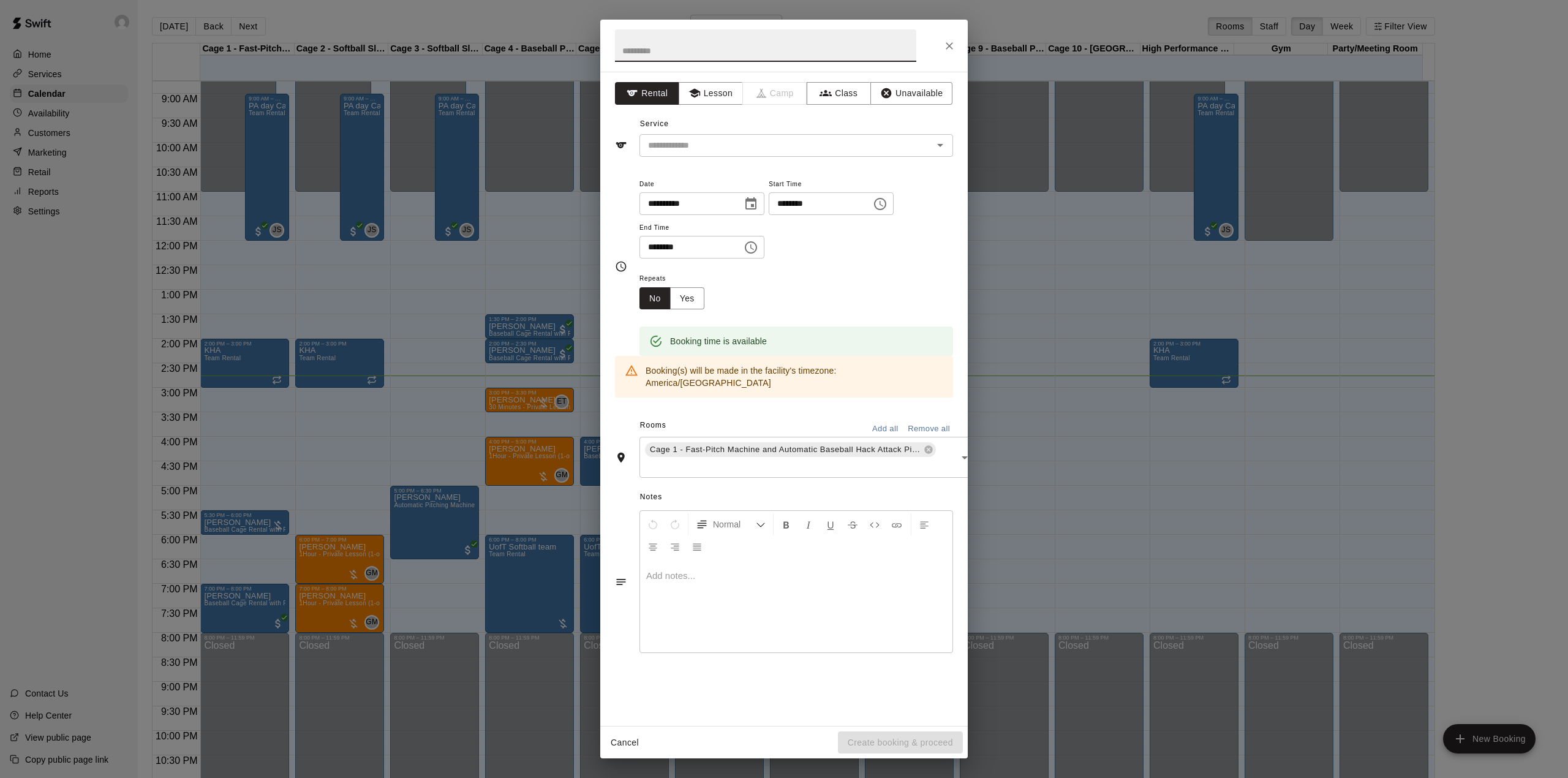
click at [712, 47] on input "text" at bounding box center [765, 45] width 301 height 33
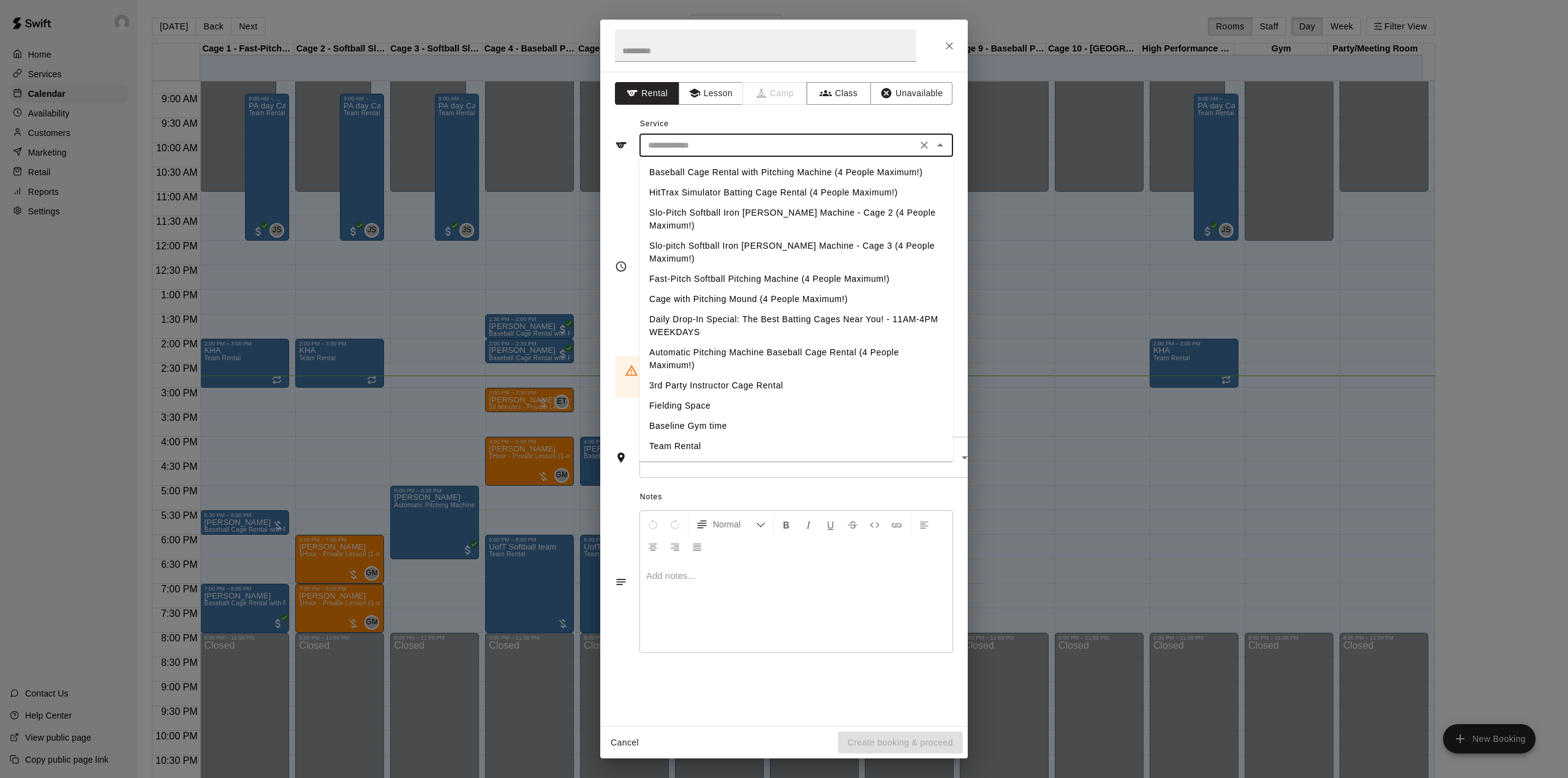
click at [714, 151] on input "text" at bounding box center [778, 145] width 270 height 15
click at [684, 309] on li "Daily Drop-In Special: The Best Batting Cages Near You! - 11AM-4PM WEEKDAYS" at bounding box center [796, 326] width 313 height 33
type input "**********"
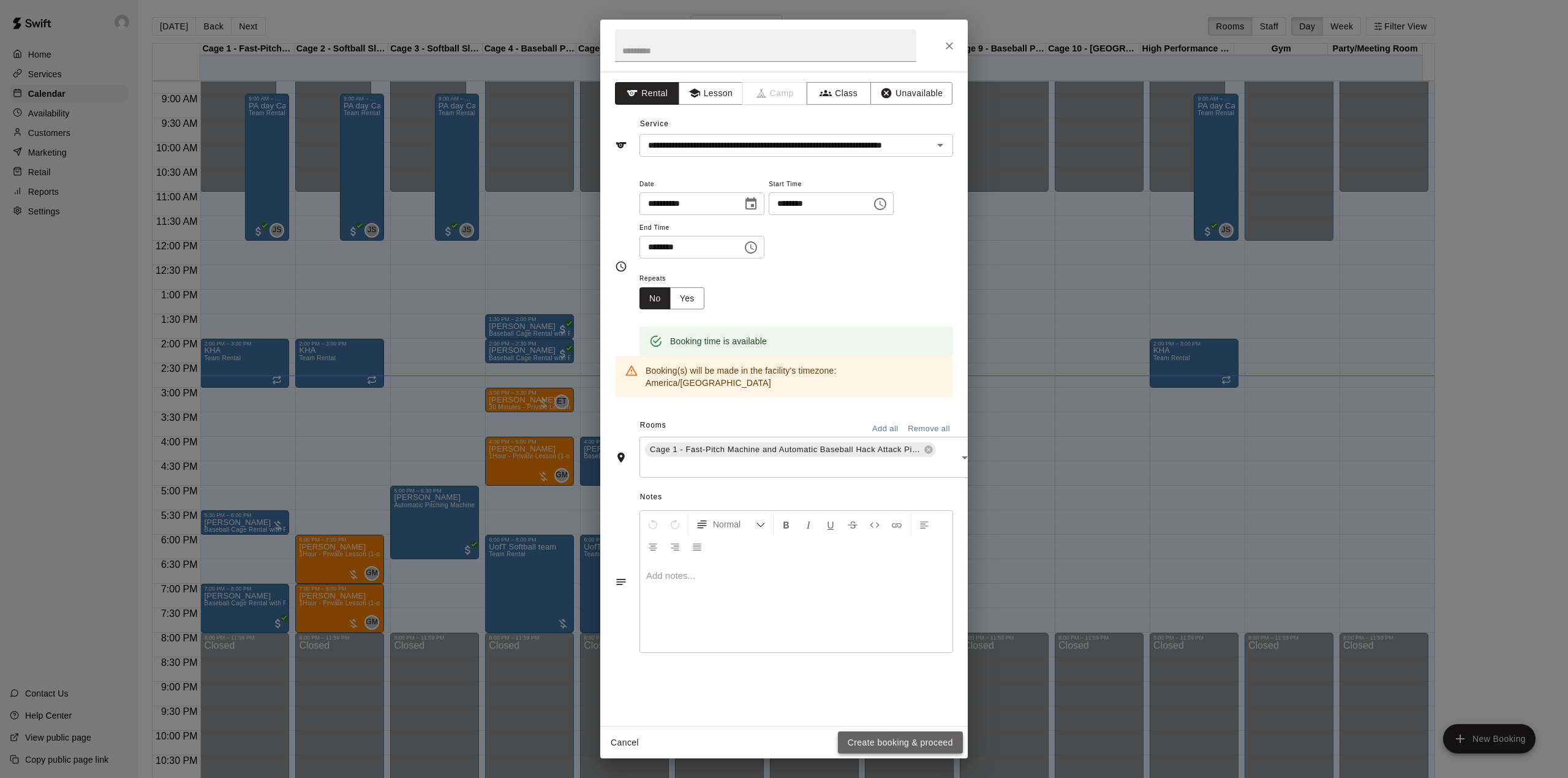
click at [905, 739] on button "Create booking & proceed" at bounding box center [900, 743] width 125 height 23
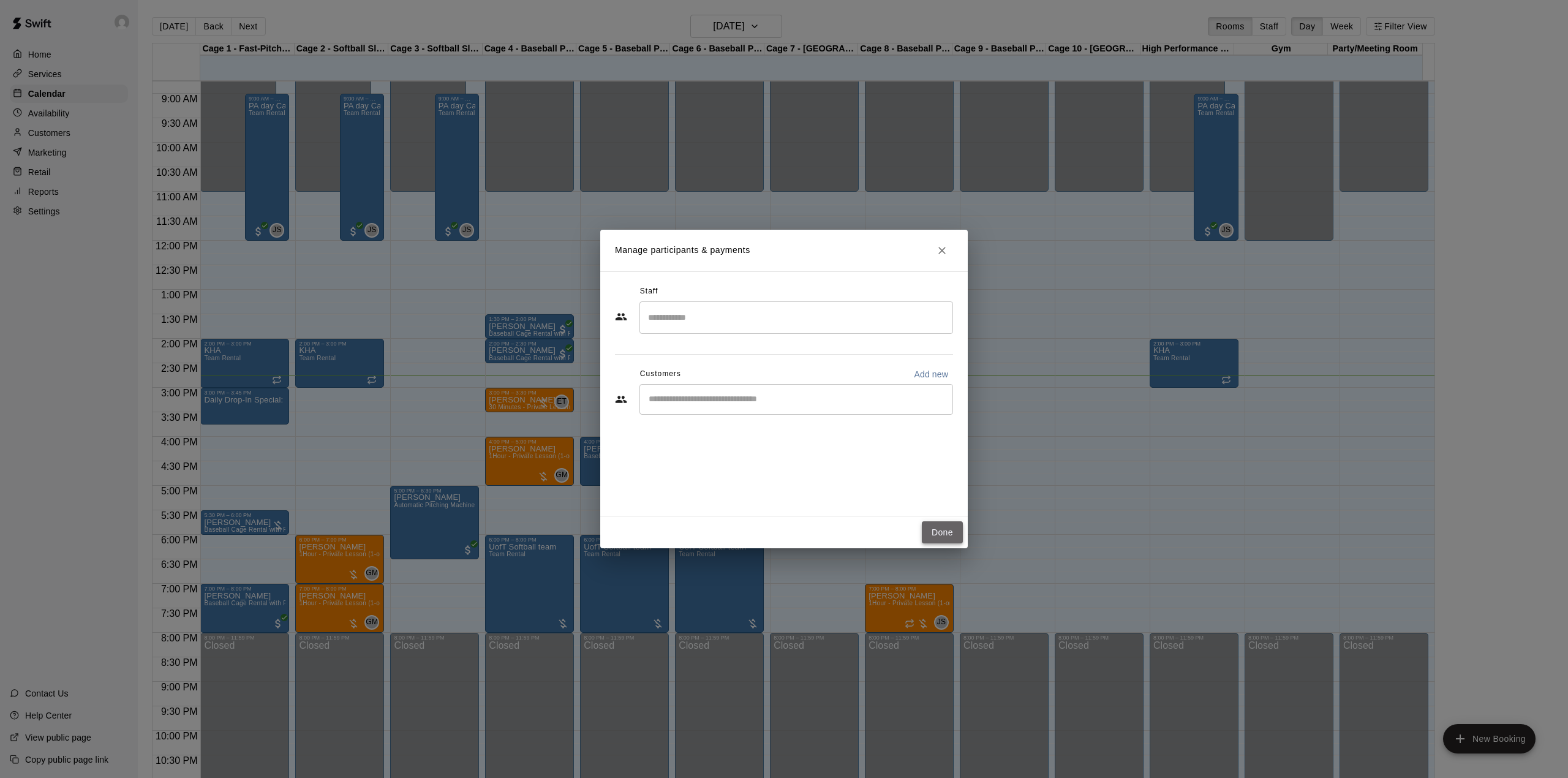
click at [941, 534] on button "Done" at bounding box center [942, 533] width 41 height 23
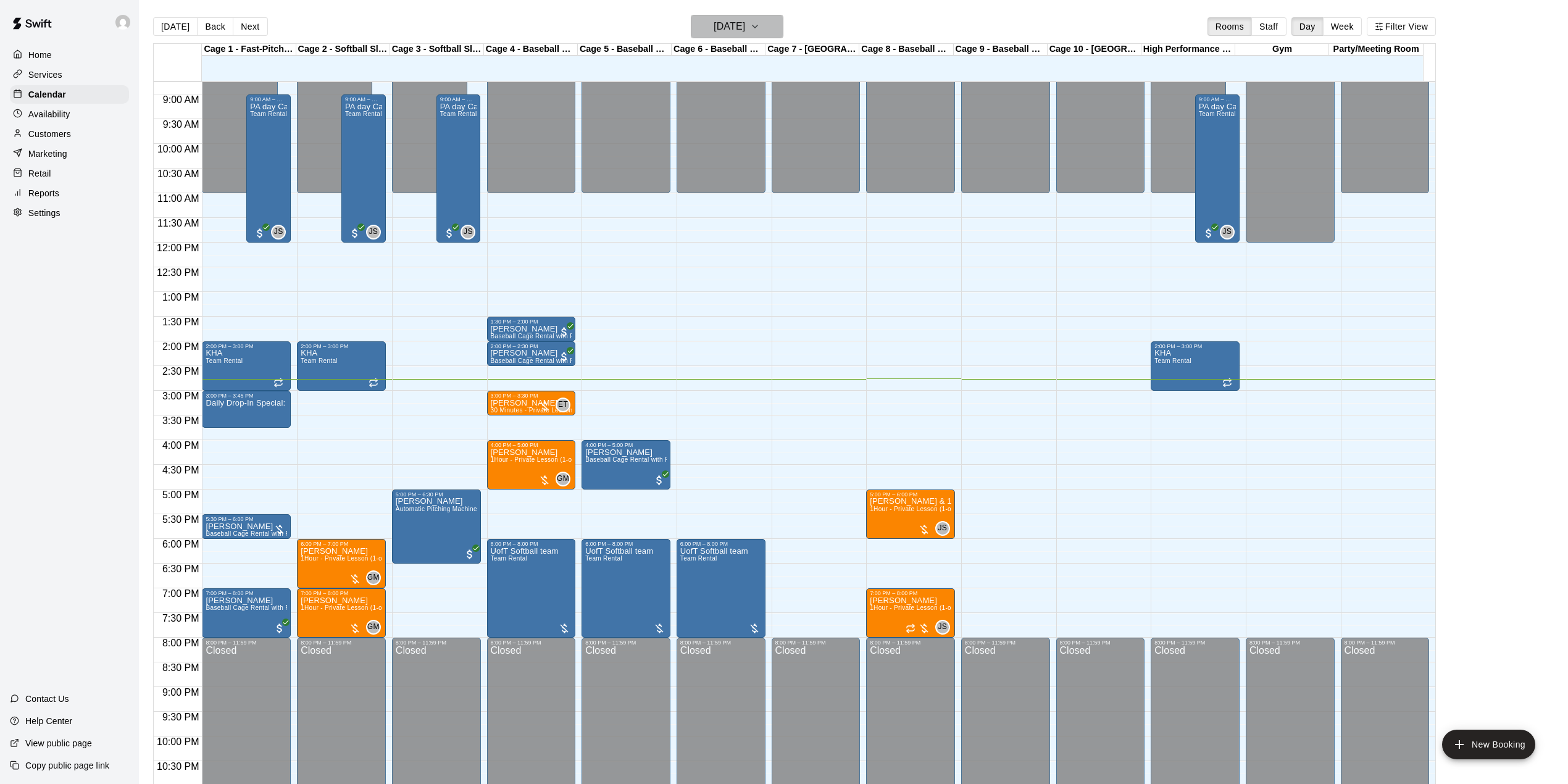
click at [745, 23] on h6 "[DATE]" at bounding box center [729, 27] width 32 height 18
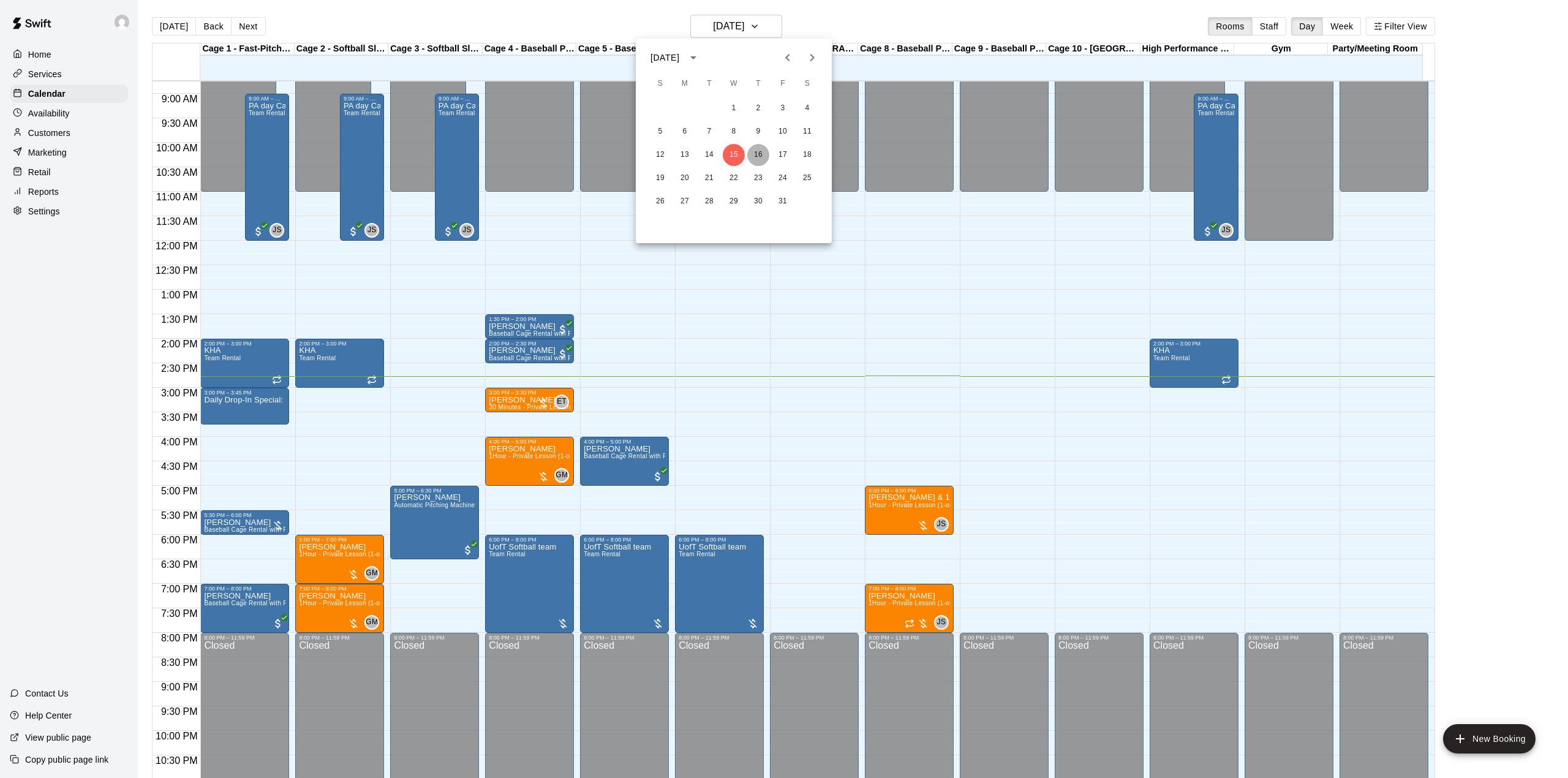
click at [757, 153] on button "16" at bounding box center [758, 154] width 22 height 22
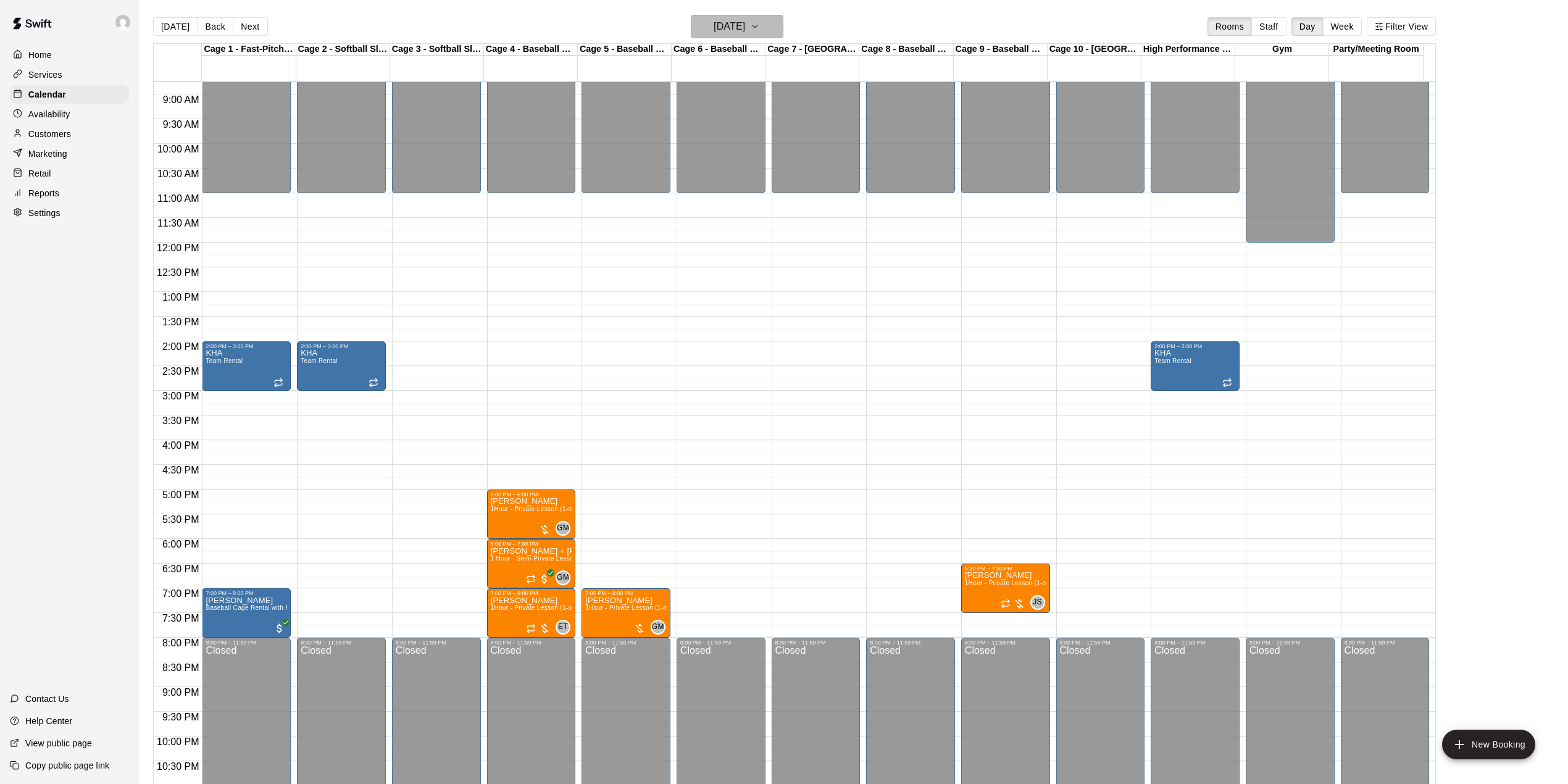
click at [773, 26] on button "[DATE]" at bounding box center [738, 26] width 93 height 24
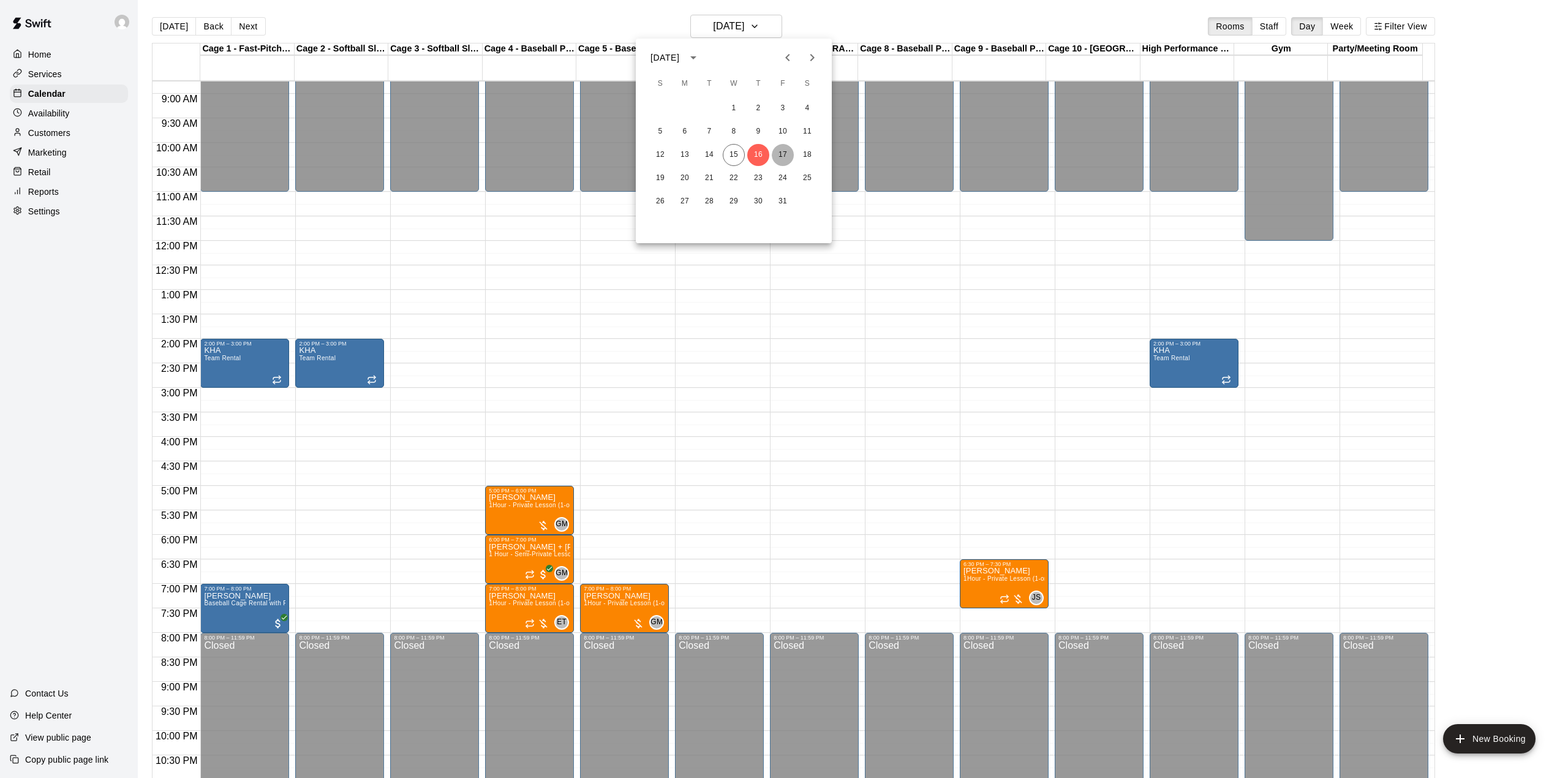
click at [776, 150] on button "17" at bounding box center [782, 154] width 22 height 22
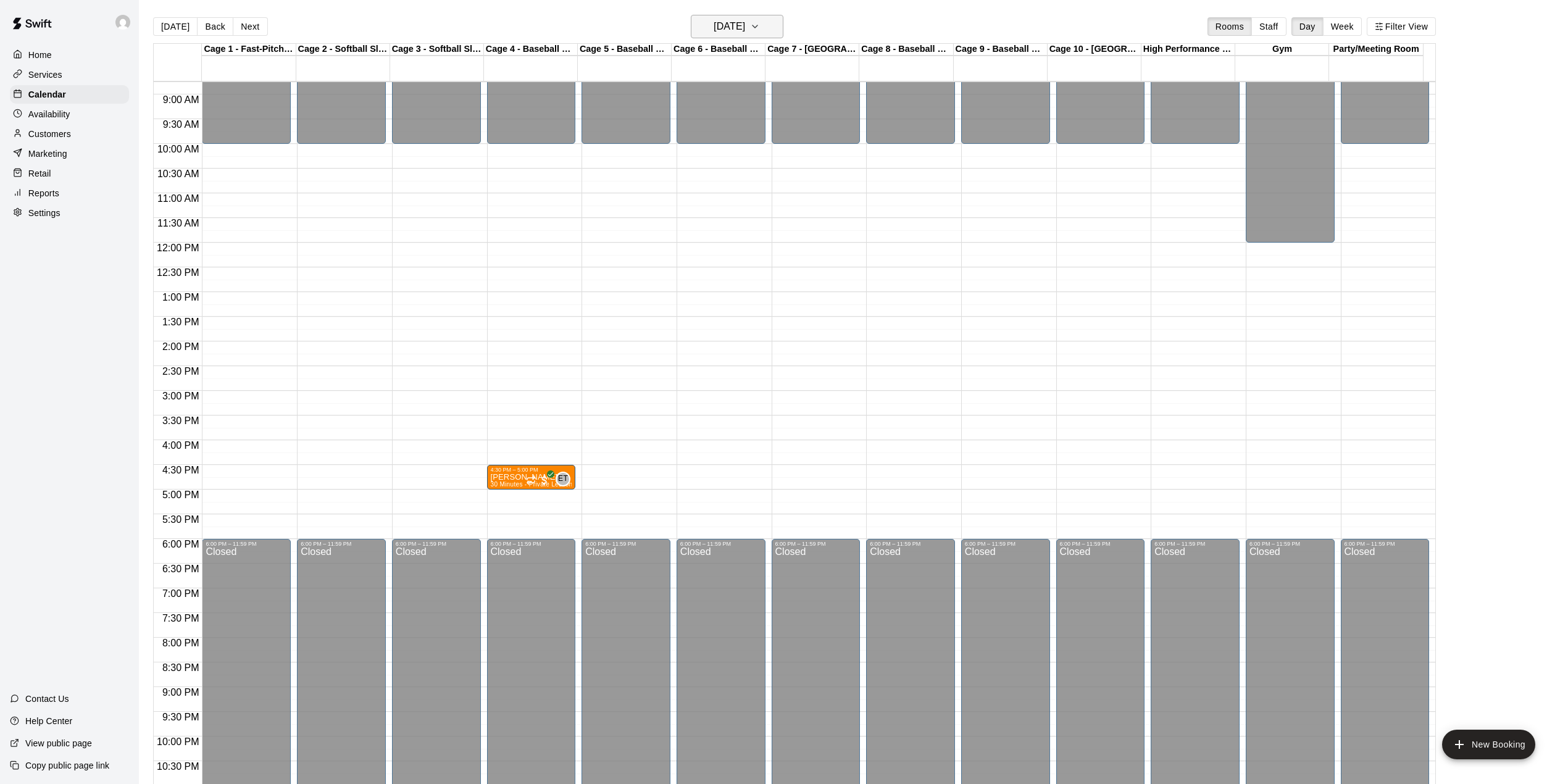
click at [745, 28] on h6 "[DATE]" at bounding box center [729, 27] width 32 height 18
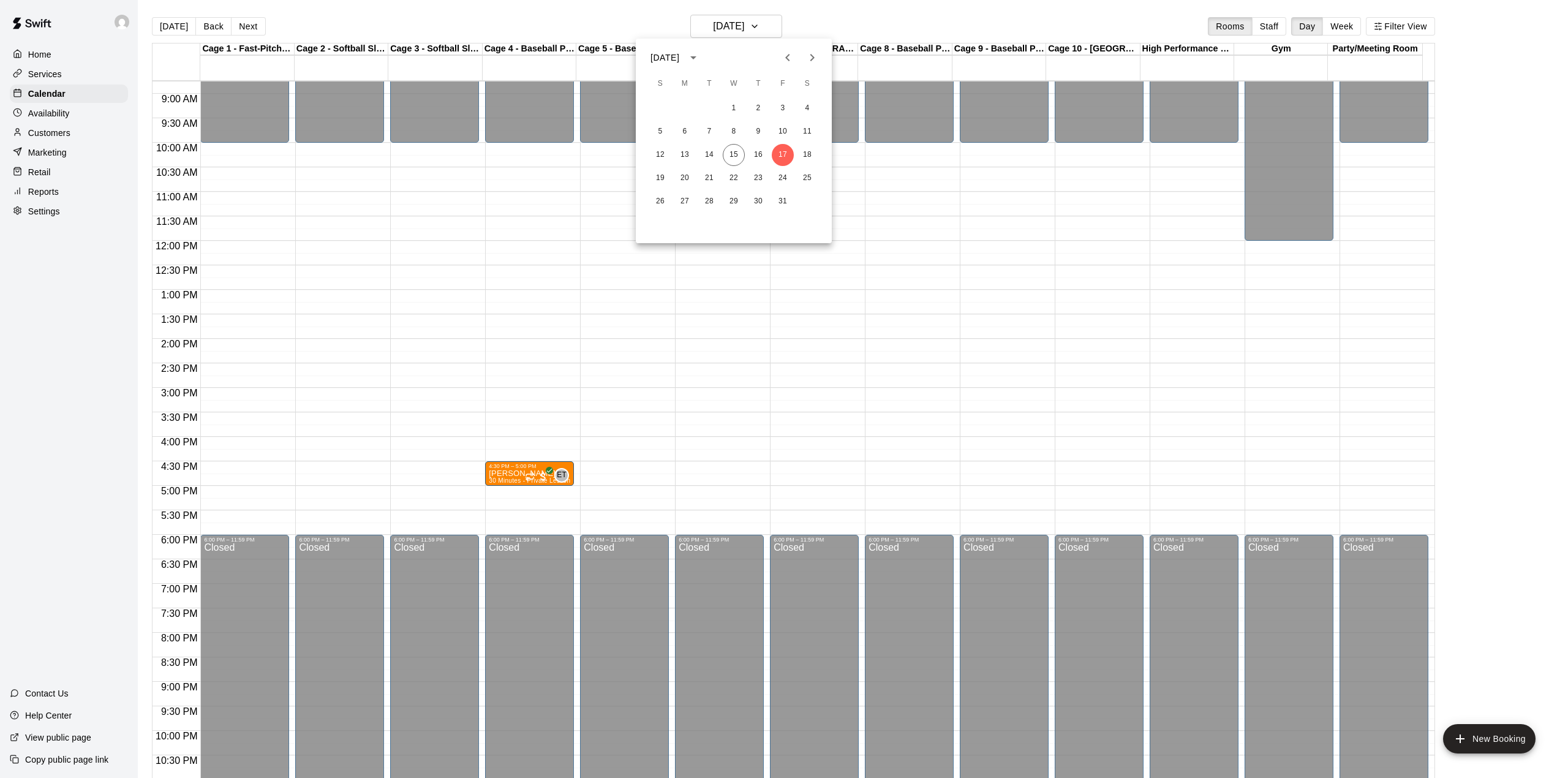
click at [740, 29] on div at bounding box center [784, 389] width 1568 height 778
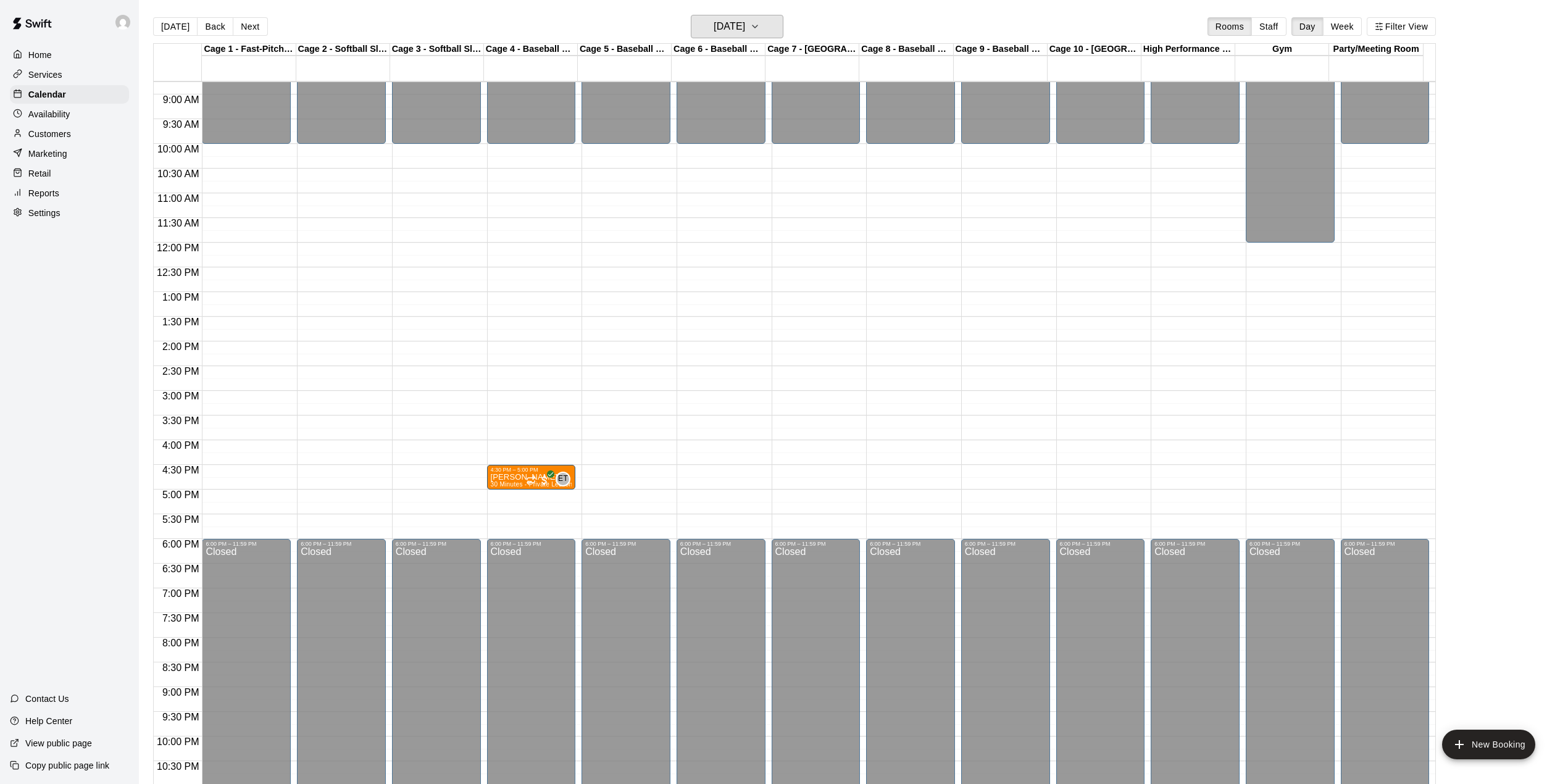
click at [745, 30] on h6 "[DATE]" at bounding box center [729, 27] width 32 height 18
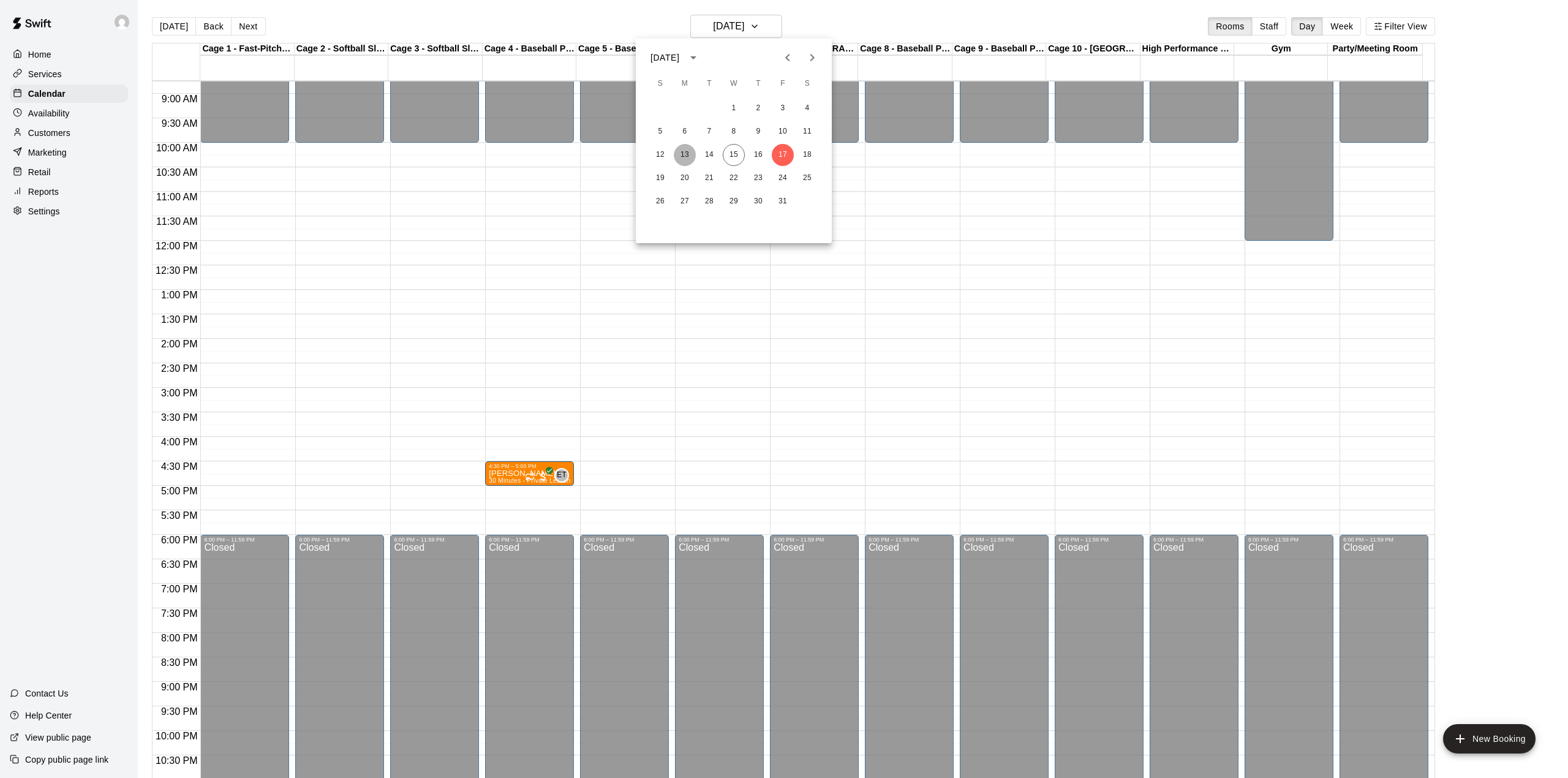
click at [688, 152] on button "13" at bounding box center [684, 154] width 22 height 22
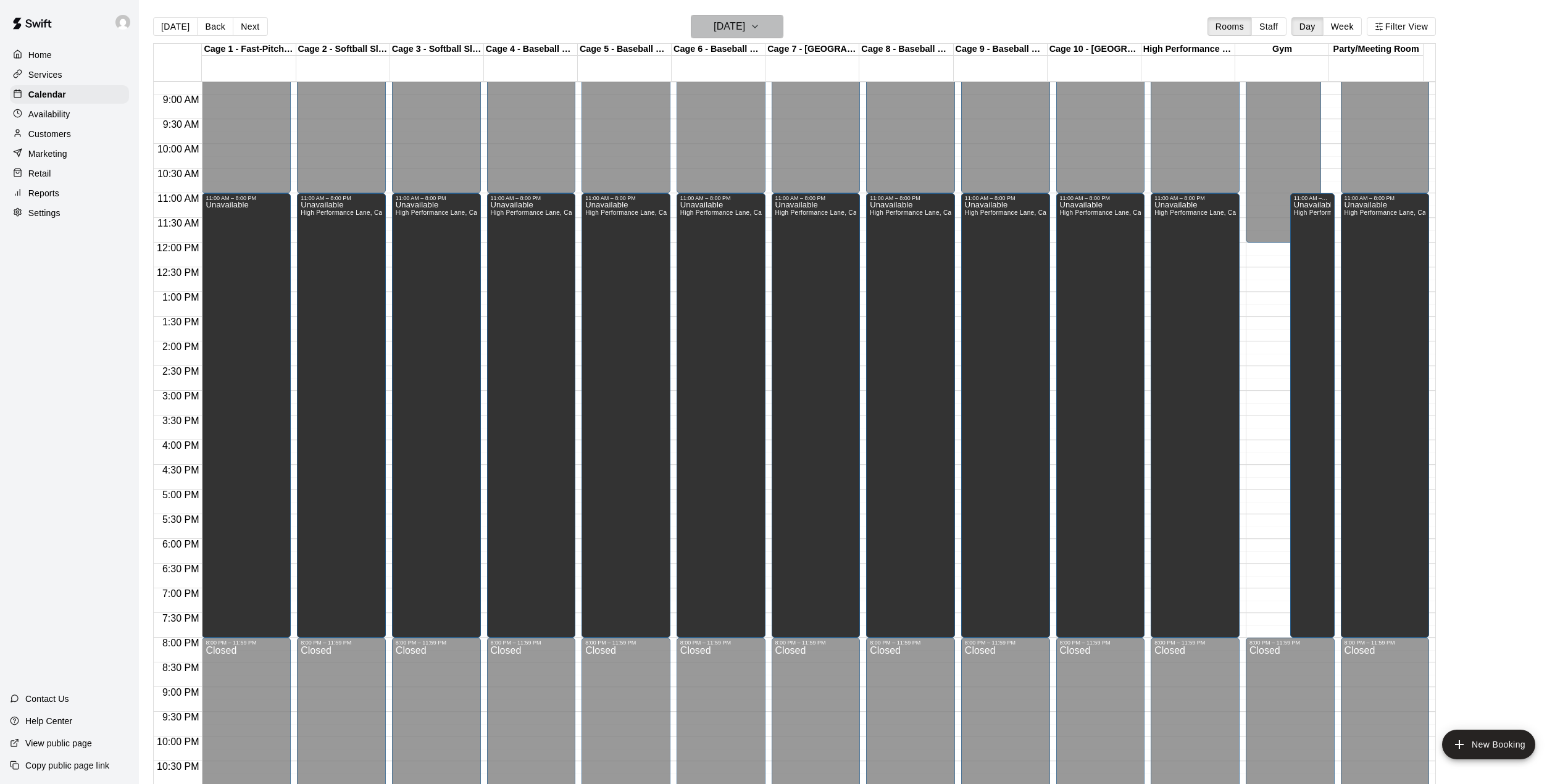
click at [742, 28] on h6 "[DATE]" at bounding box center [729, 27] width 32 height 18
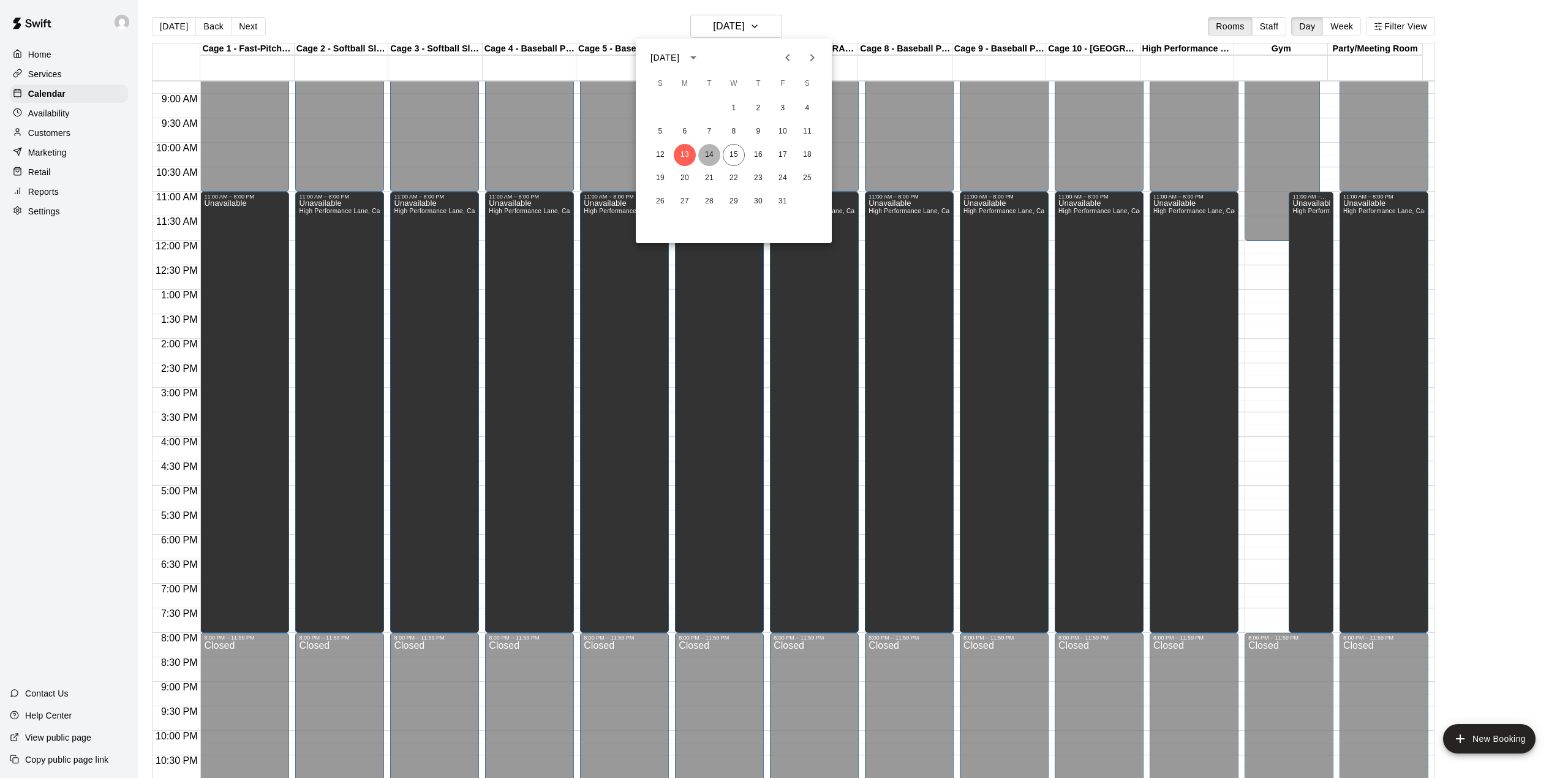
click at [705, 153] on button "14" at bounding box center [709, 154] width 22 height 22
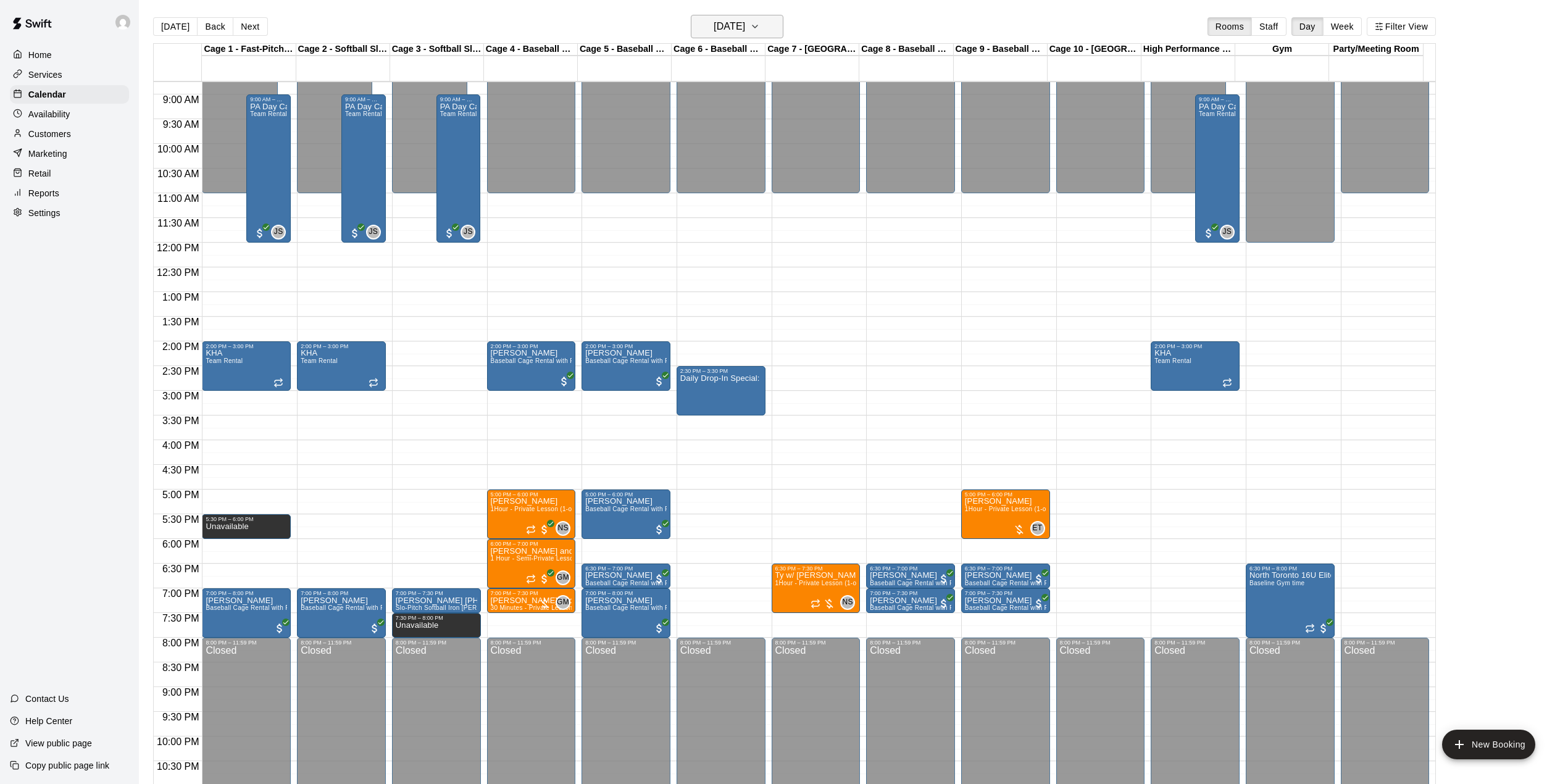
click at [769, 24] on button "[DATE]" at bounding box center [738, 26] width 93 height 24
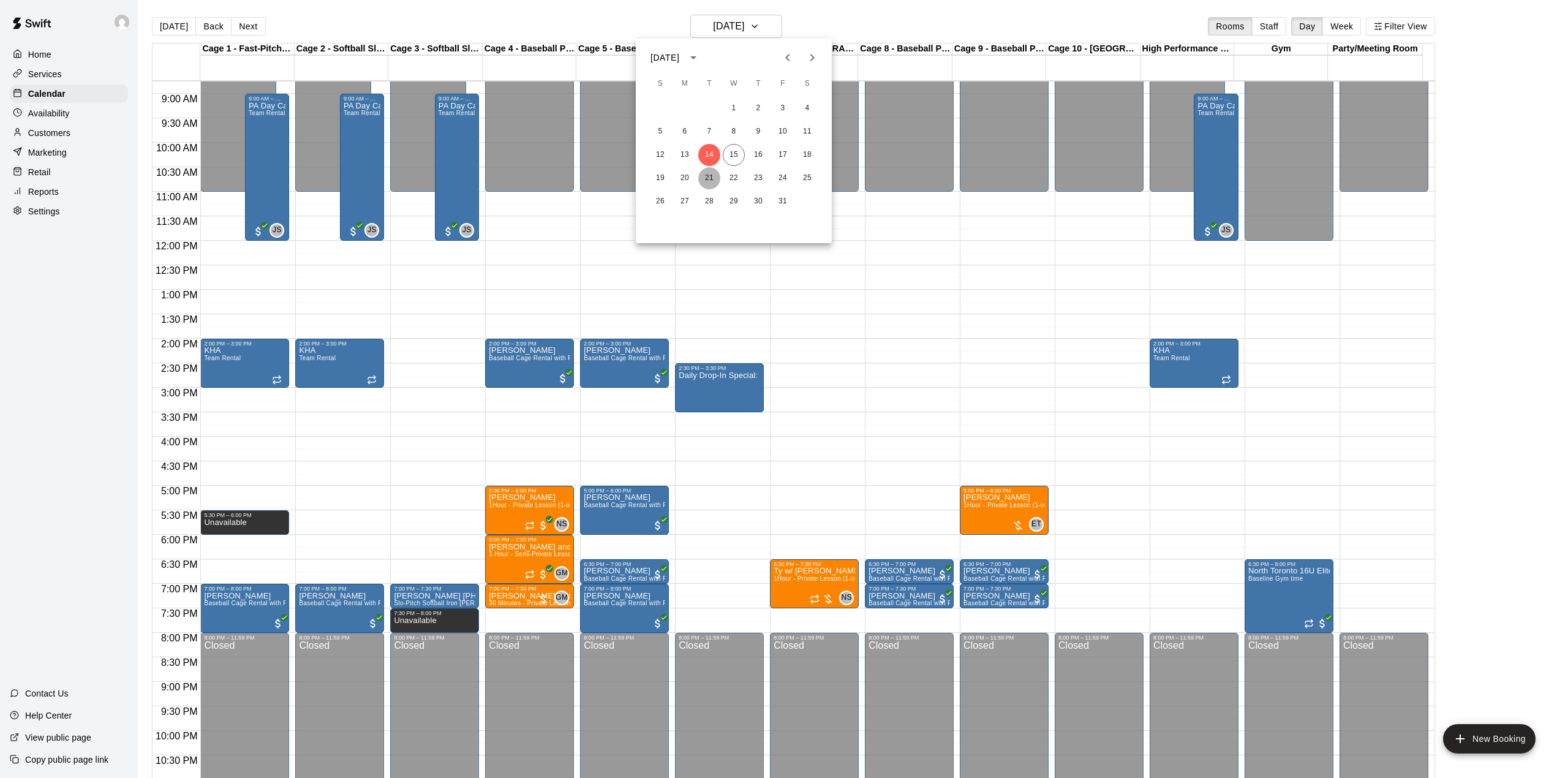
click at [710, 176] on button "21" at bounding box center [709, 178] width 22 height 22
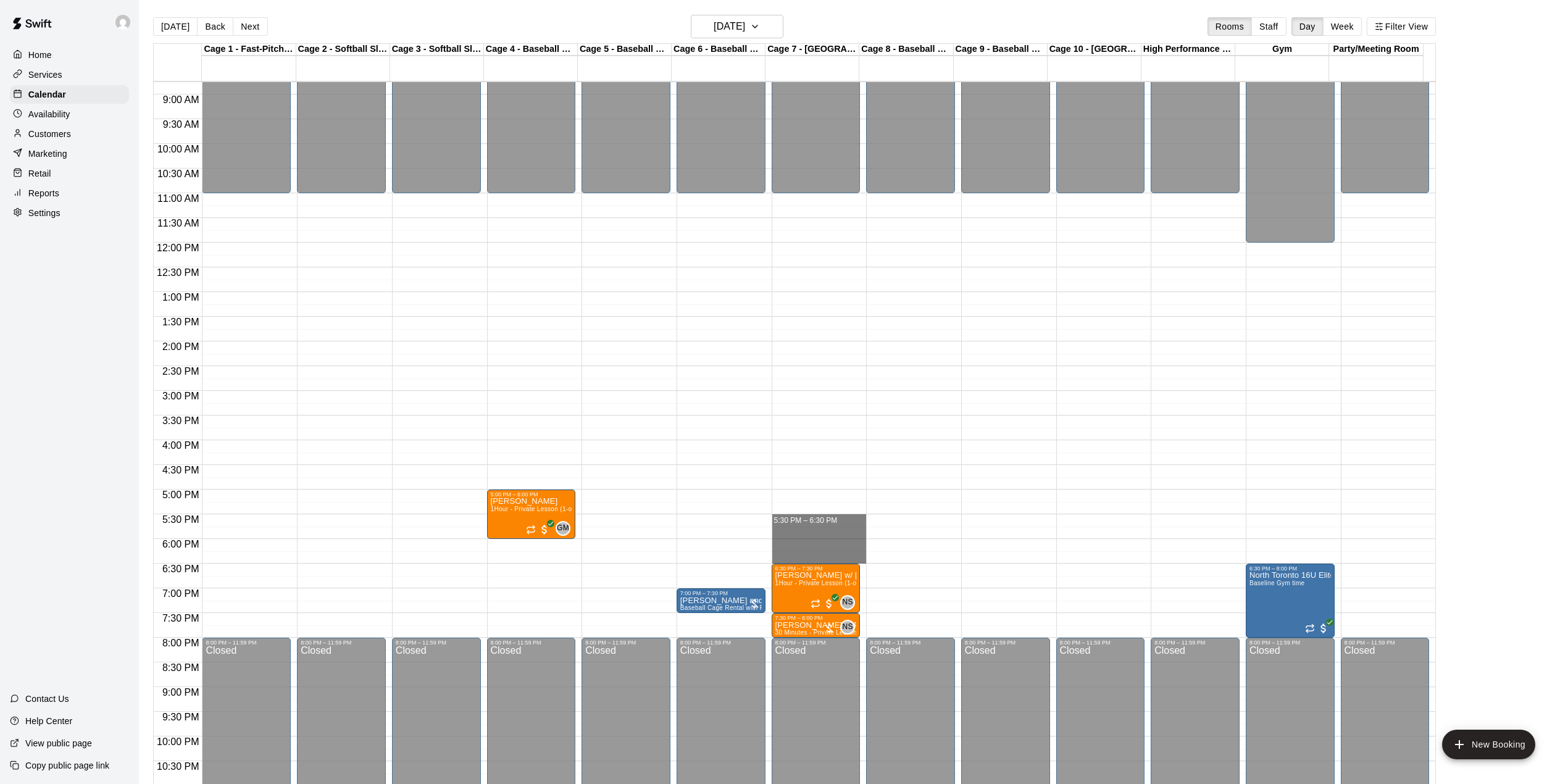
drag, startPoint x: 805, startPoint y: 524, endPoint x: 806, endPoint y: 561, distance: 37.0
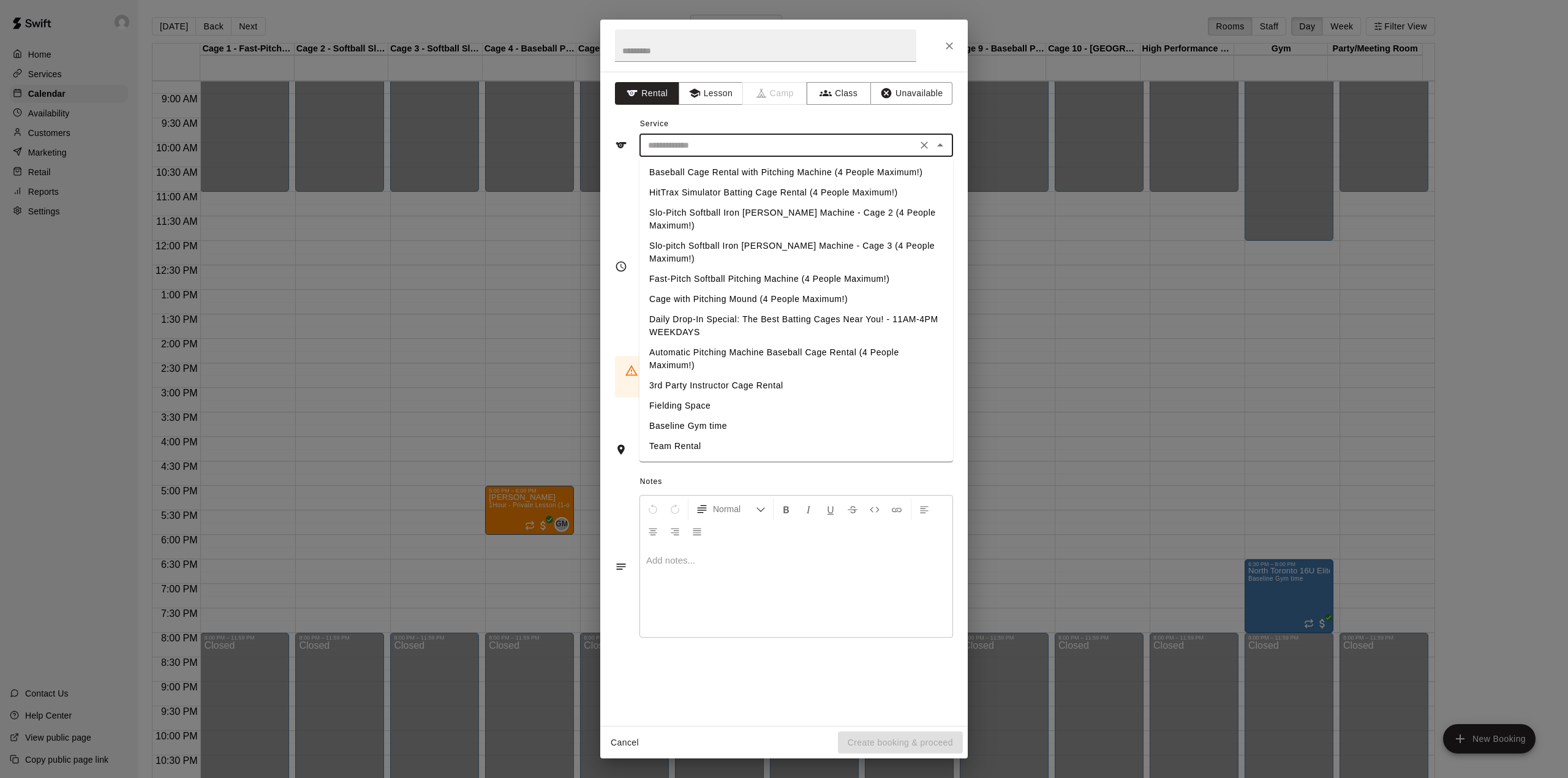
click at [732, 148] on input "text" at bounding box center [778, 145] width 270 height 15
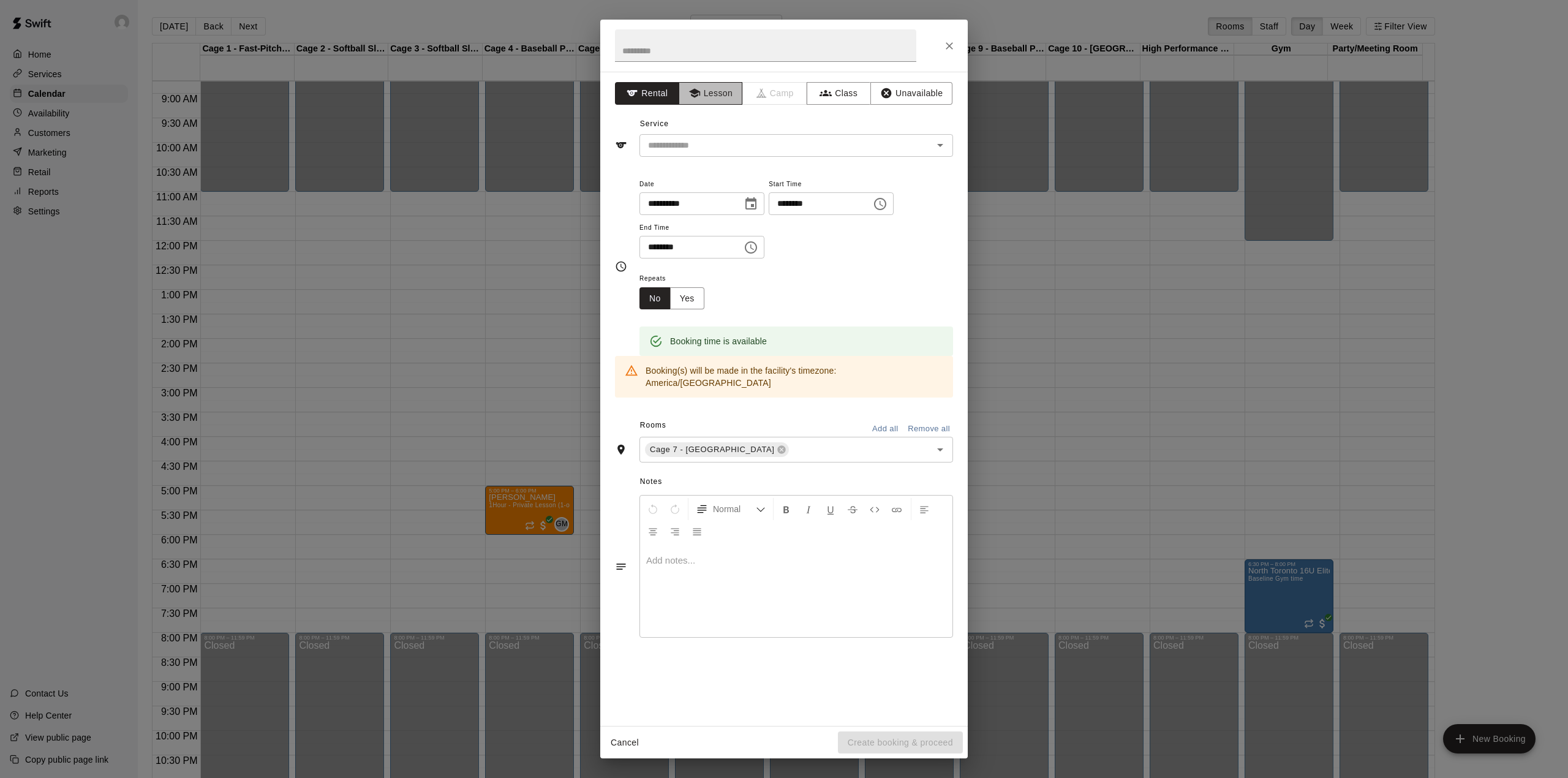
click at [714, 96] on button "Lesson" at bounding box center [711, 94] width 64 height 23
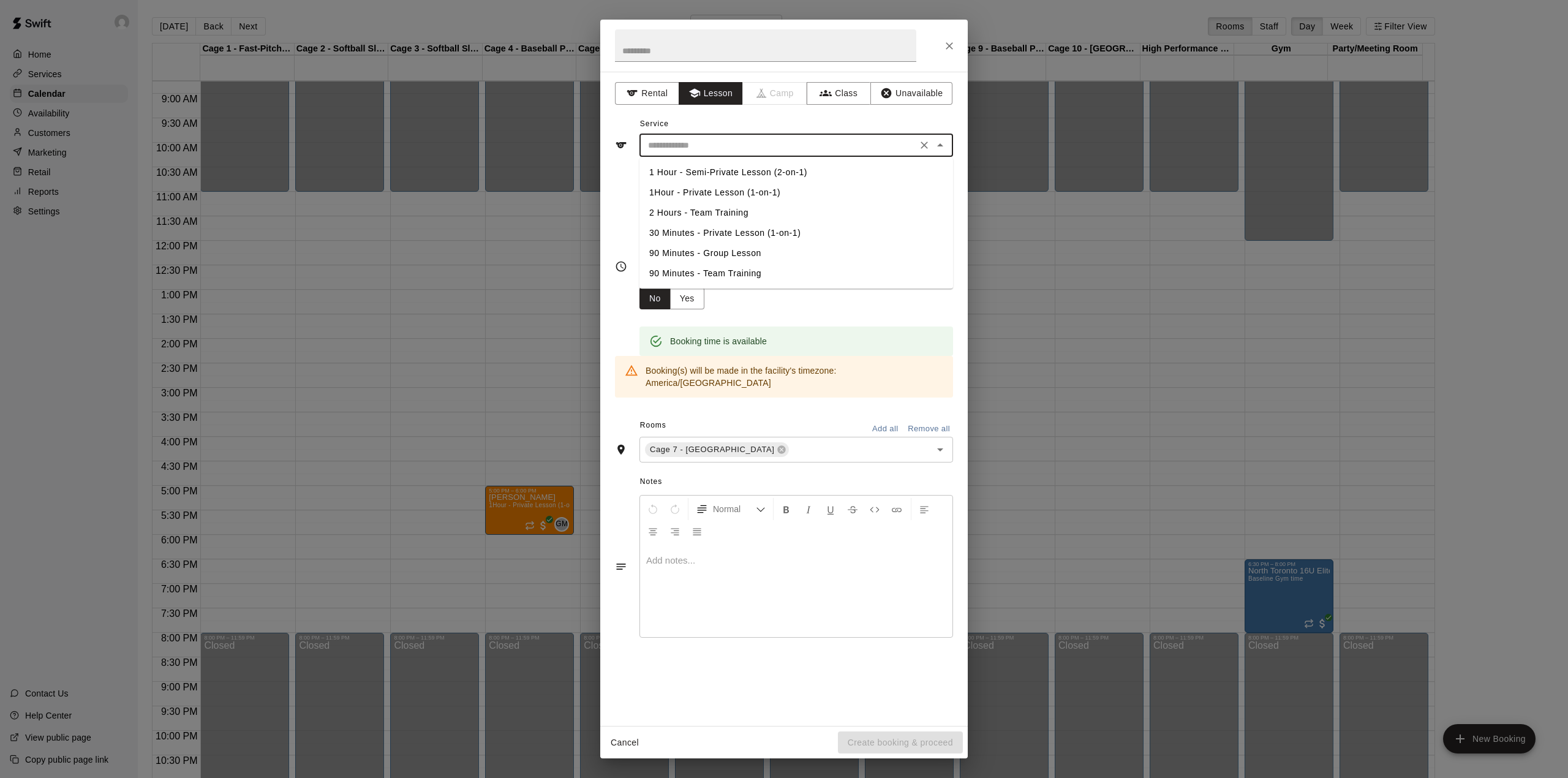
click at [719, 142] on input "text" at bounding box center [778, 145] width 270 height 15
click at [721, 187] on li "1Hour - Private Lesson (1-on-1)" at bounding box center [796, 192] width 313 height 20
type input "**********"
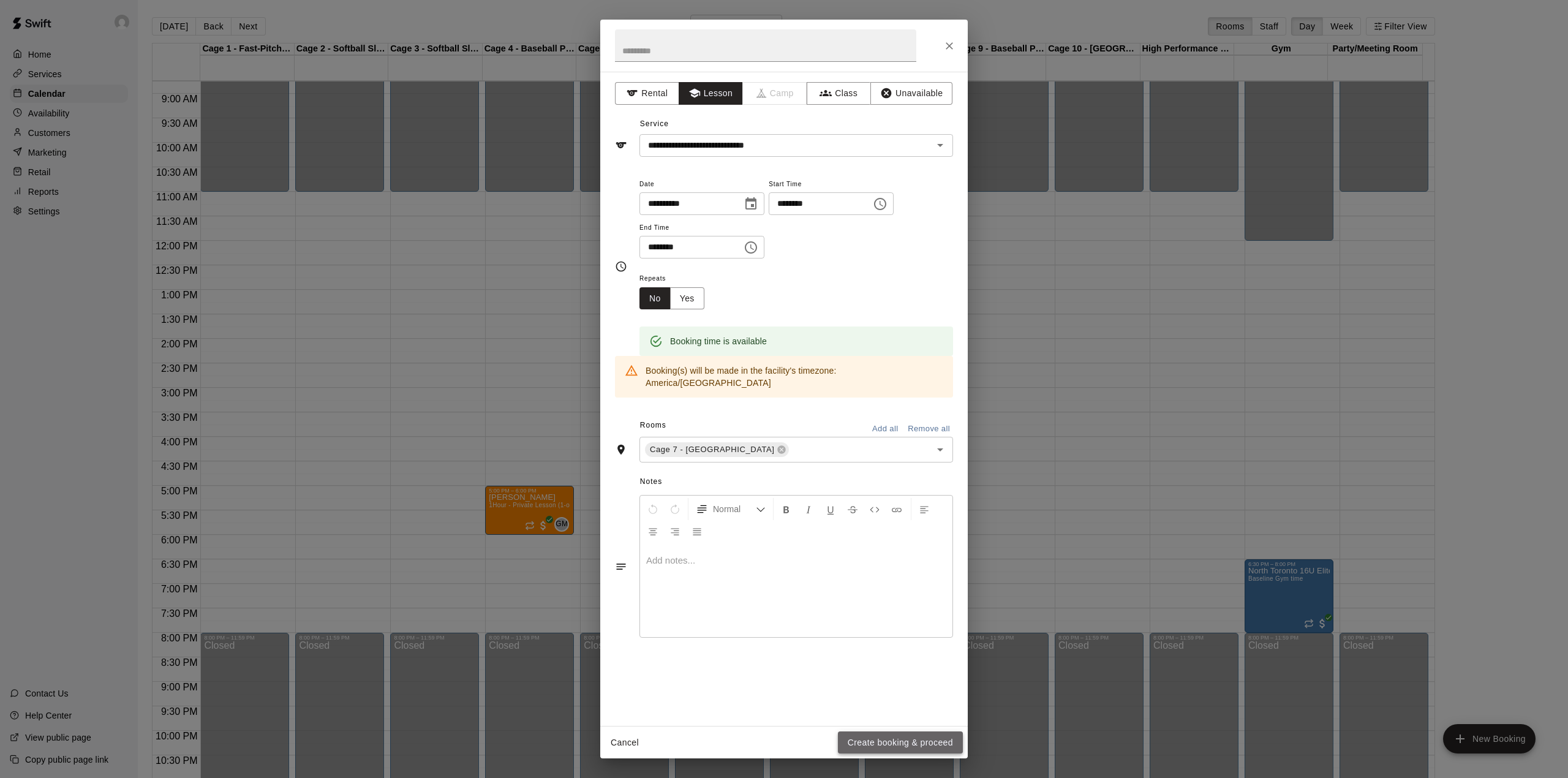
click at [900, 740] on button "Create booking & proceed" at bounding box center [900, 743] width 125 height 23
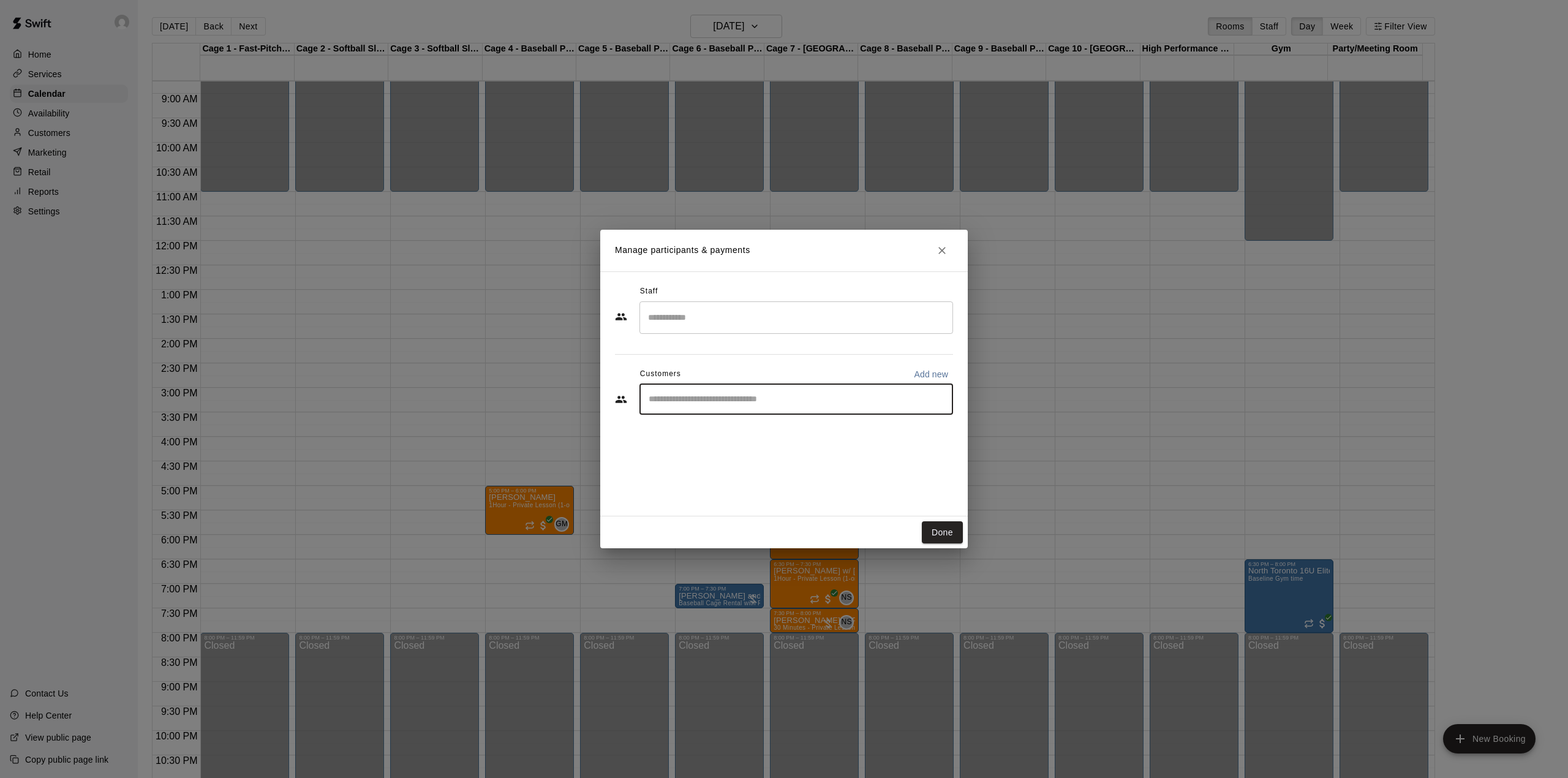
click at [750, 401] on input "Start typing to search customers..." at bounding box center [796, 400] width 303 height 12
type input "******"
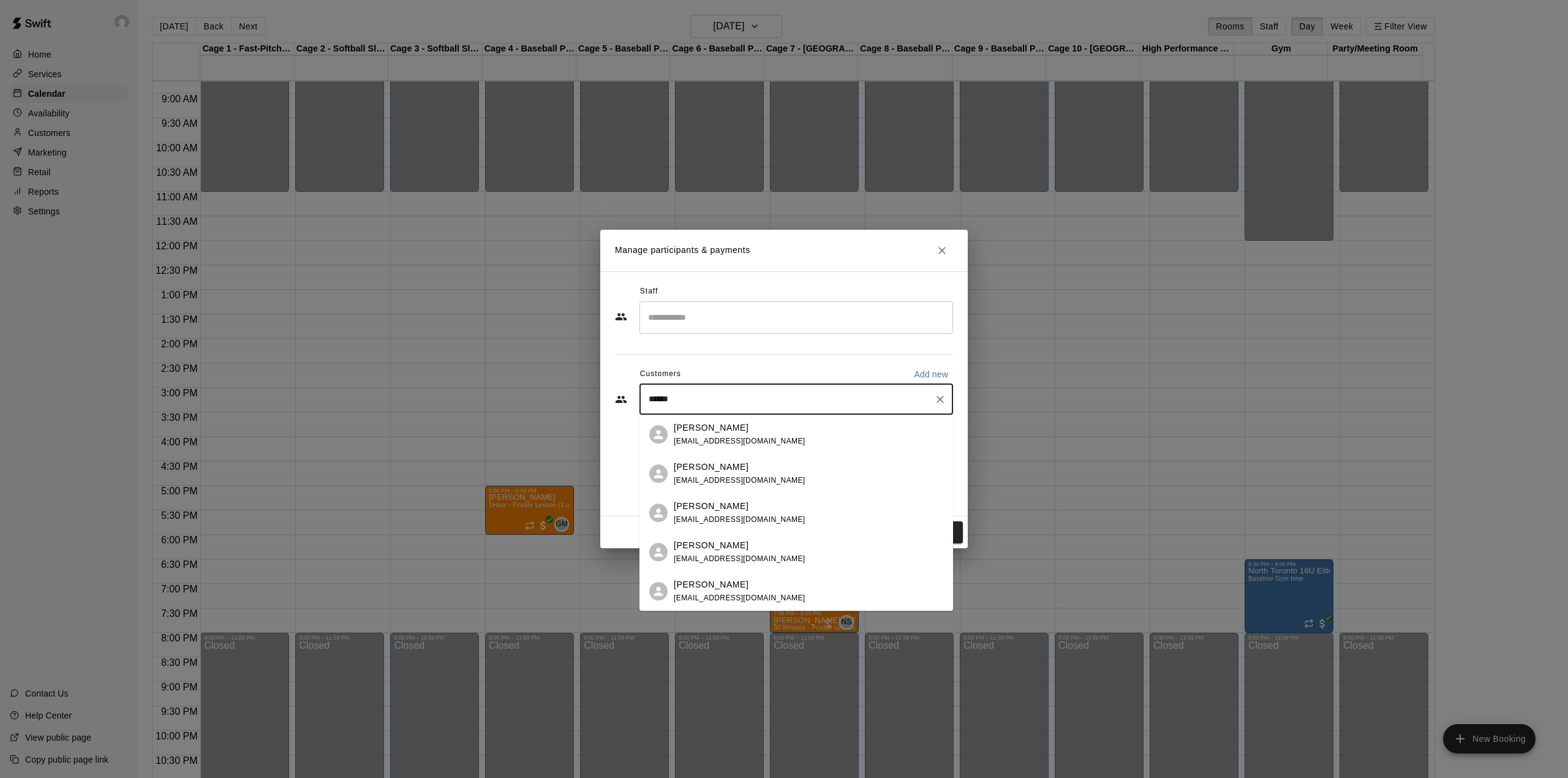
click at [716, 517] on span "[EMAIL_ADDRESS][DOMAIN_NAME]" at bounding box center [739, 519] width 132 height 9
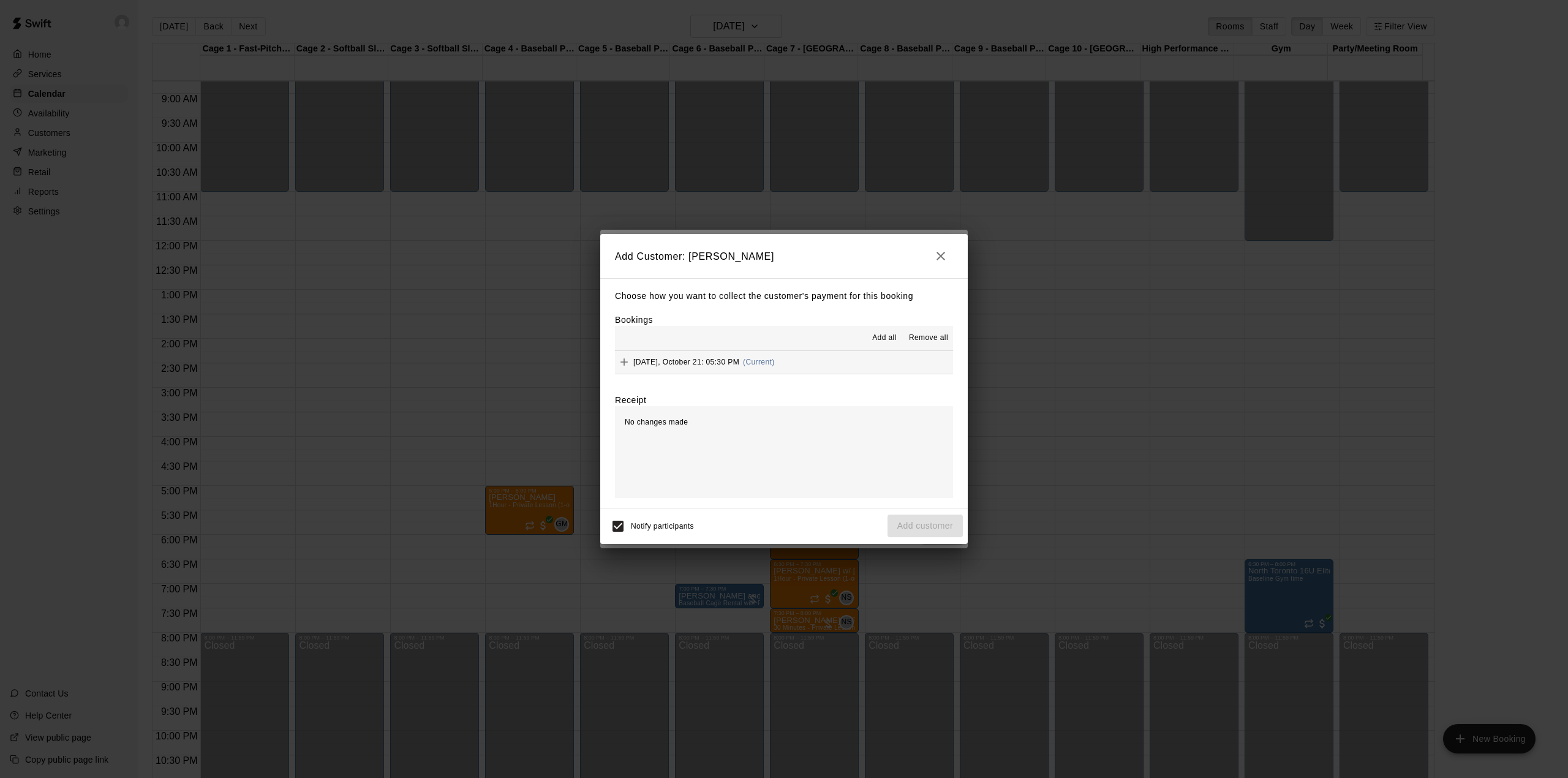
click at [882, 337] on span "Add all" at bounding box center [884, 338] width 25 height 12
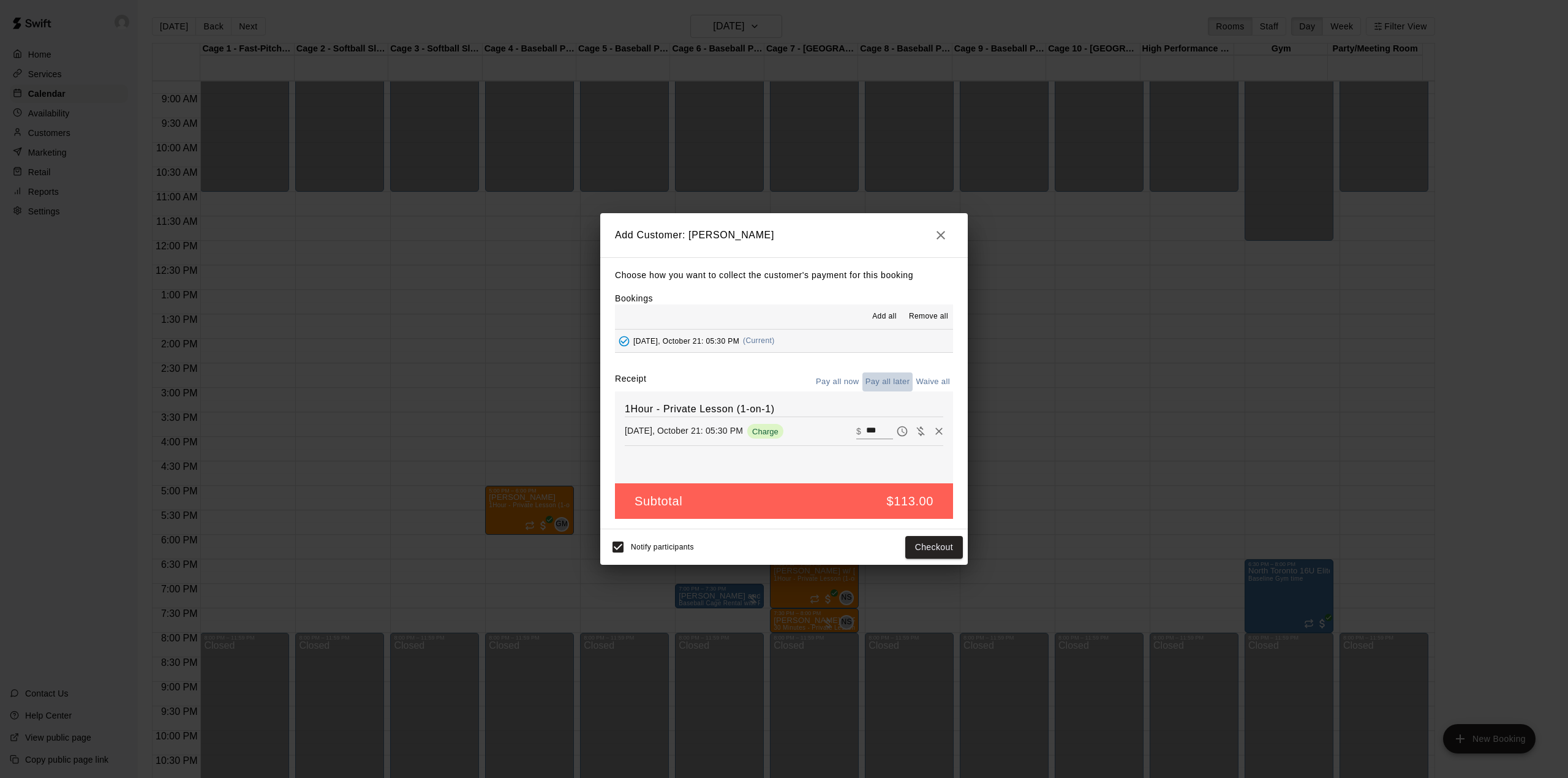
click at [895, 383] on button "Pay all later" at bounding box center [888, 382] width 51 height 19
click at [931, 553] on button "Add customer" at bounding box center [925, 547] width 75 height 23
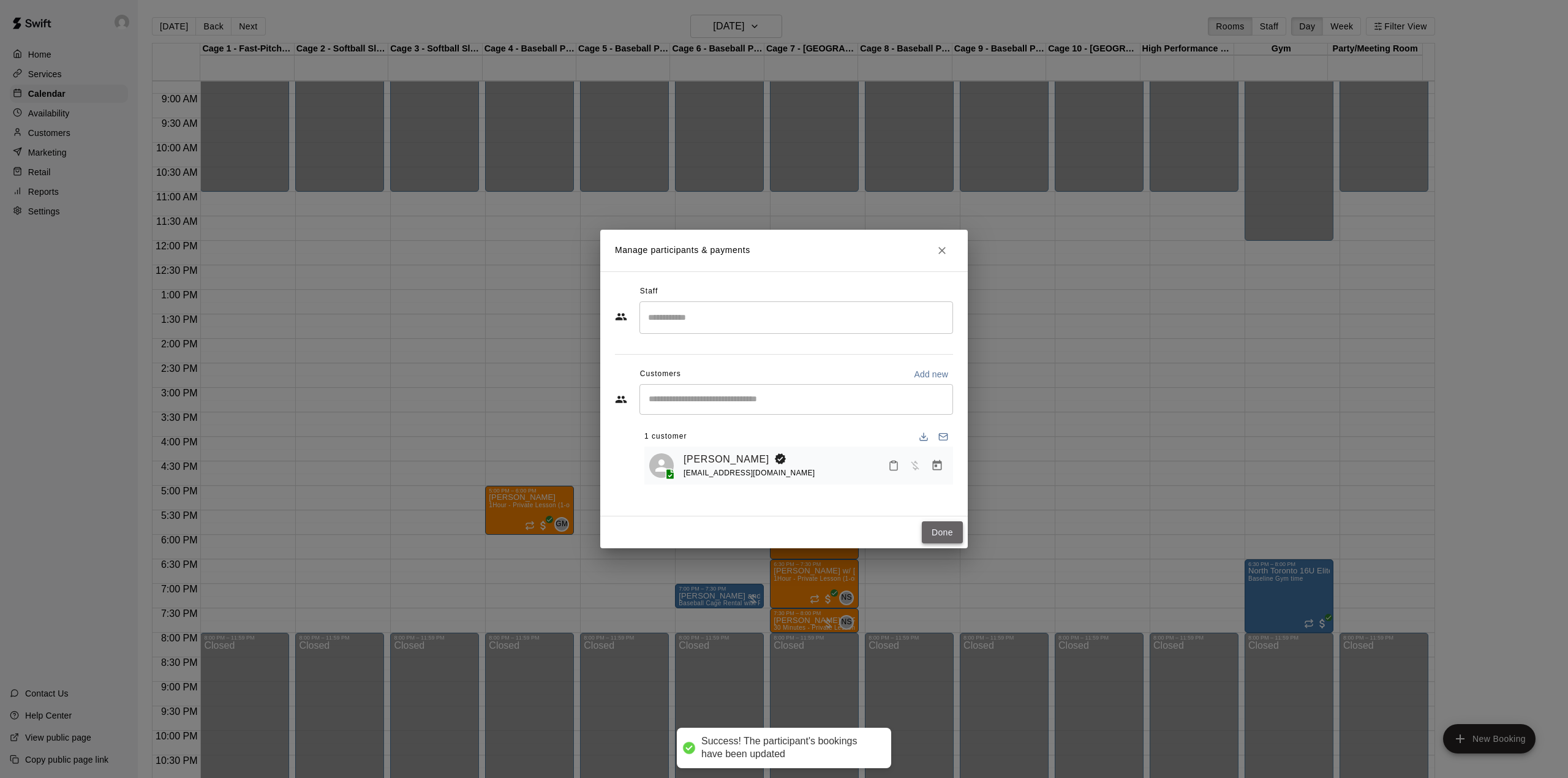
click at [938, 528] on button "Done" at bounding box center [942, 533] width 41 height 23
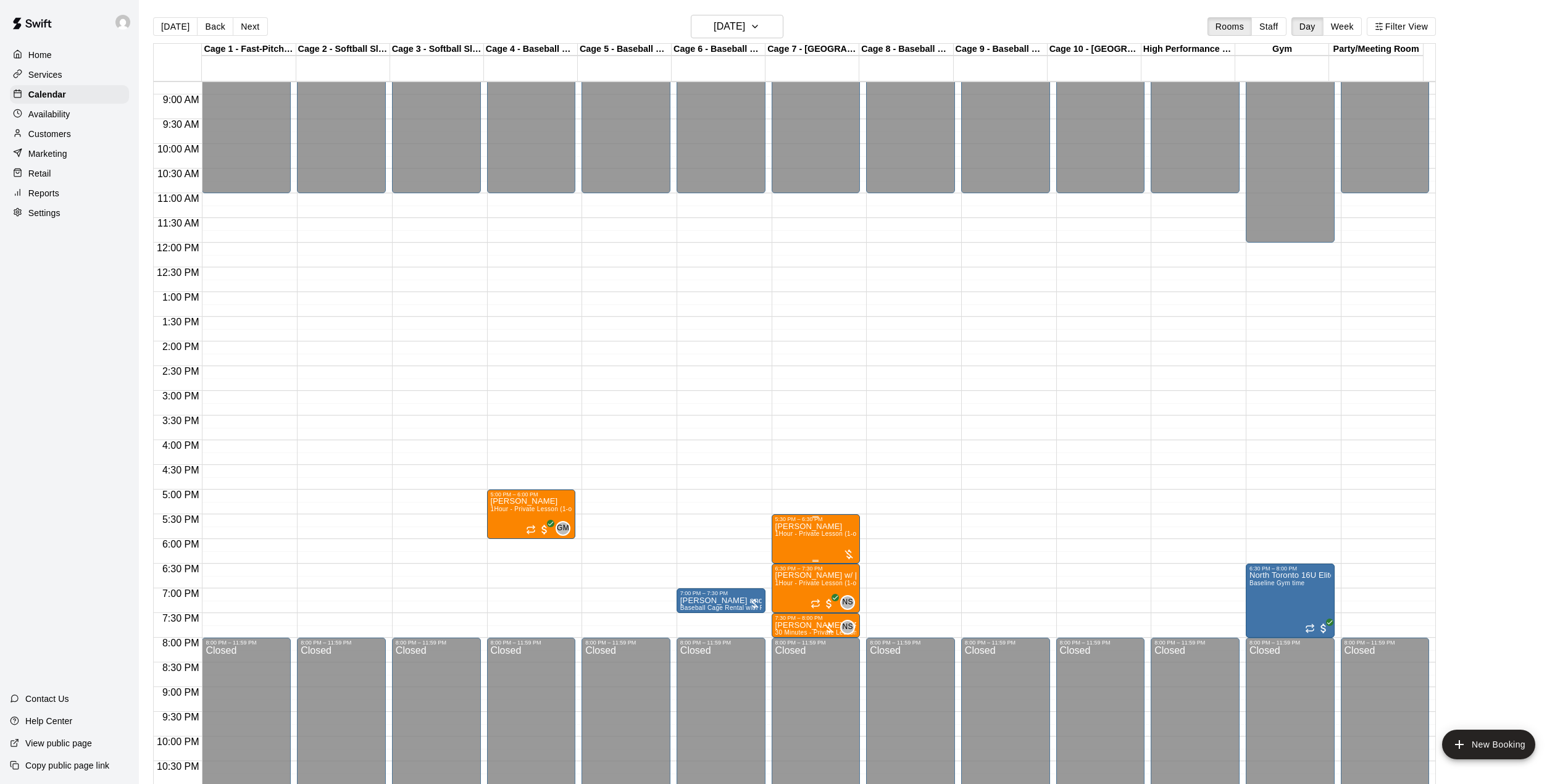
click at [782, 568] on img "edit" at bounding box center [787, 566] width 14 height 14
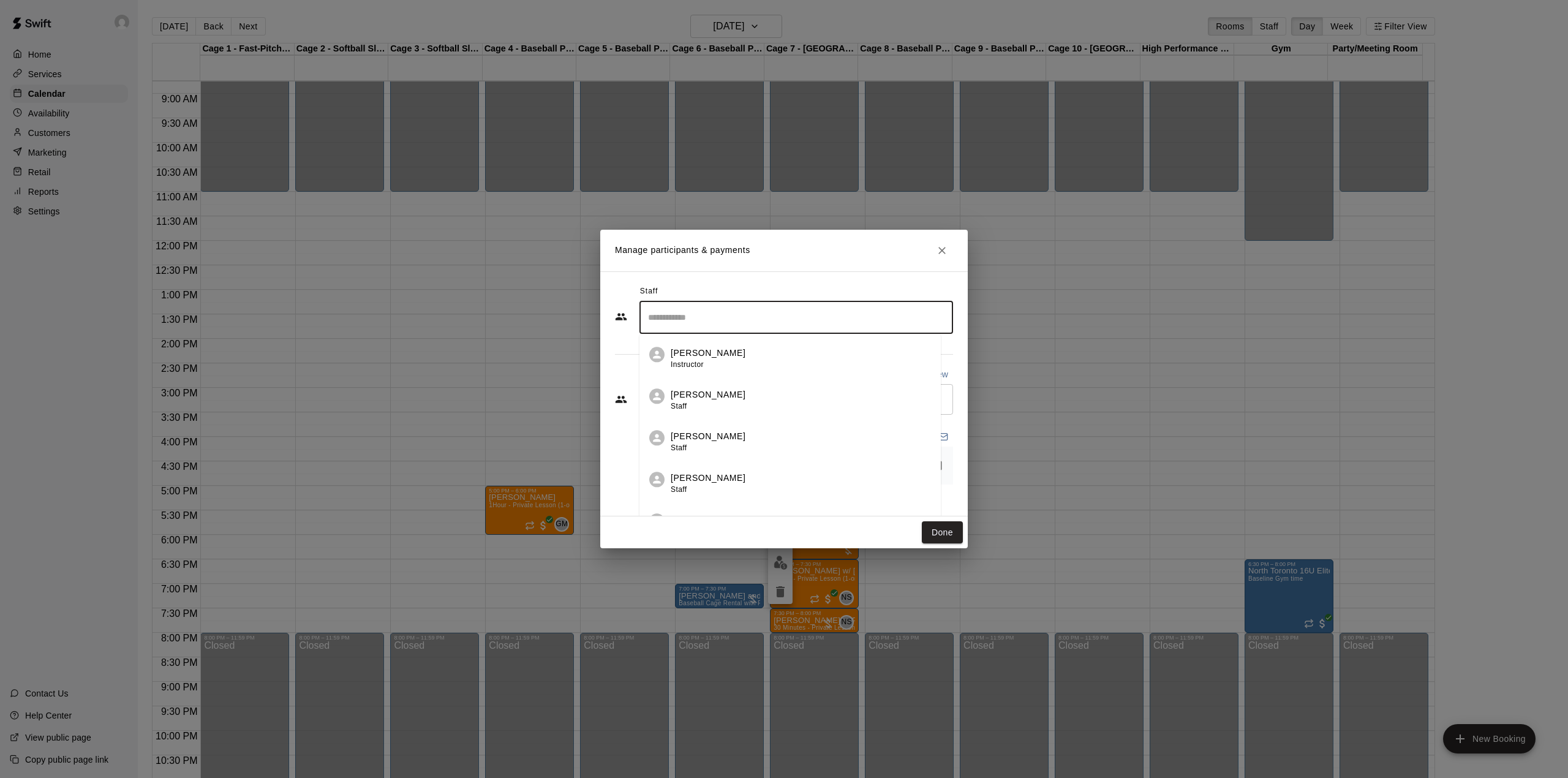
click at [686, 309] on input "Search staff" at bounding box center [796, 317] width 303 height 21
click at [711, 398] on p "[PERSON_NAME]" at bounding box center [708, 394] width 75 height 13
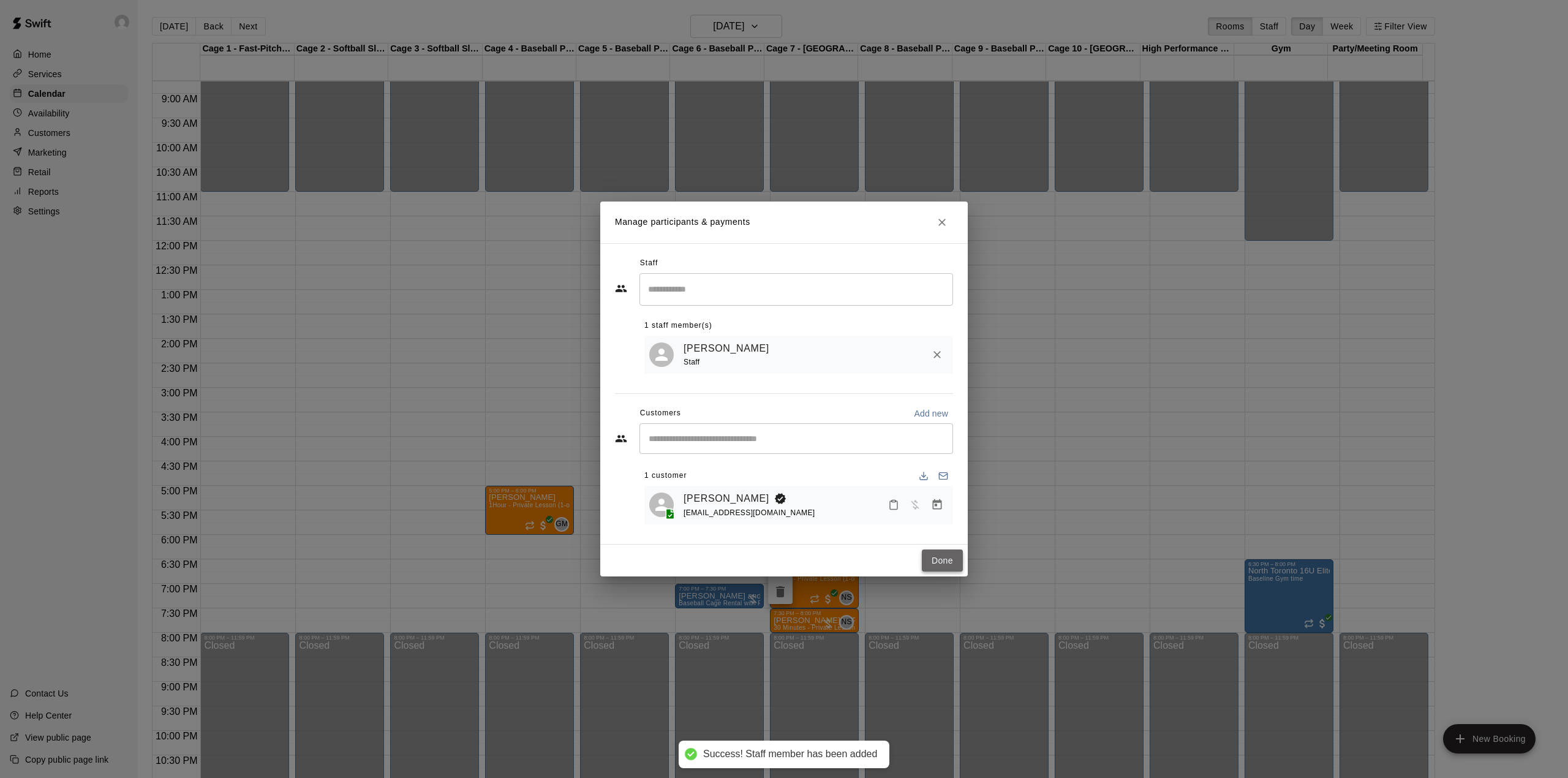
click at [948, 560] on button "Done" at bounding box center [942, 561] width 41 height 23
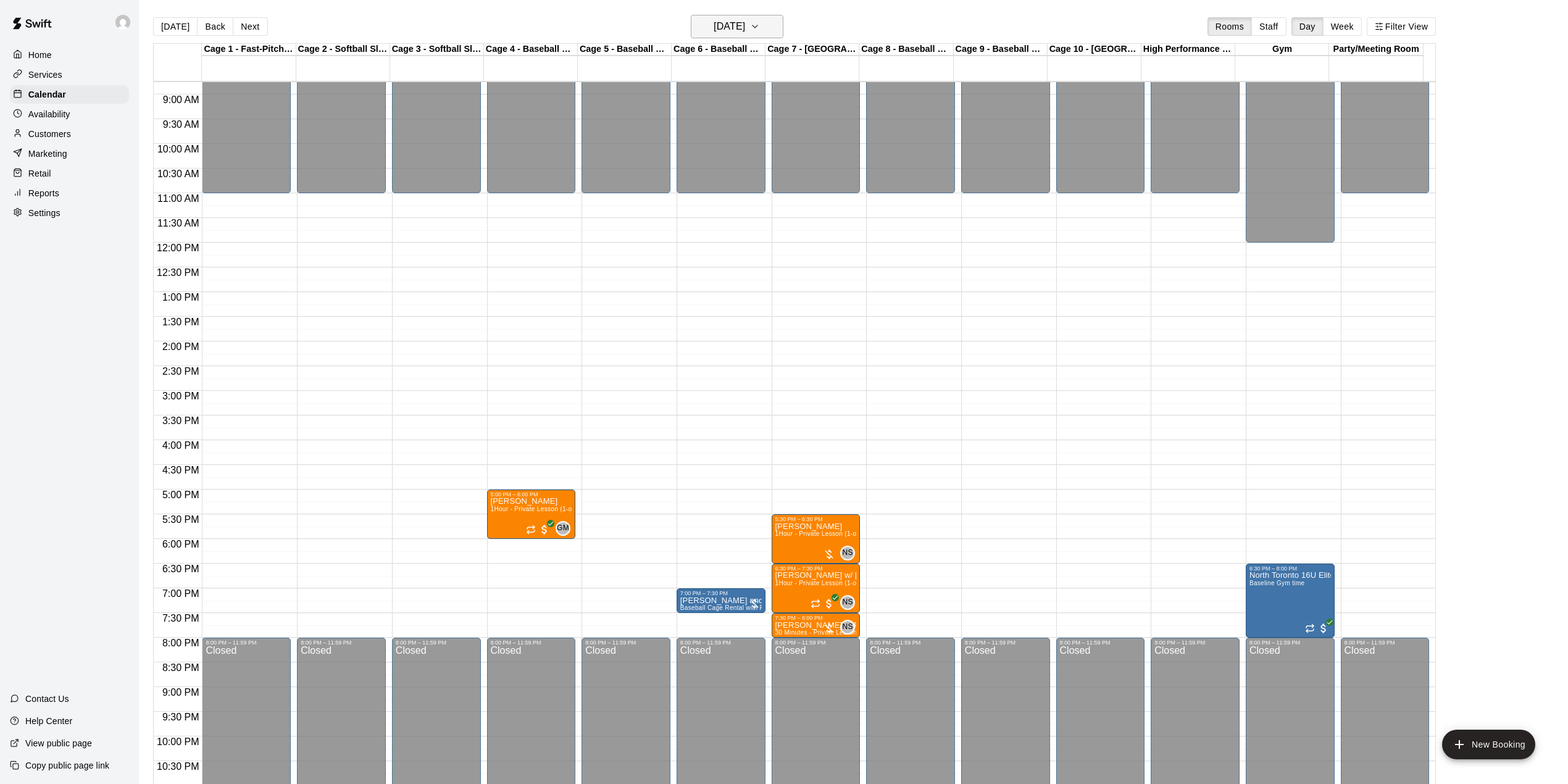
click at [745, 30] on h6 "[DATE]" at bounding box center [729, 27] width 32 height 18
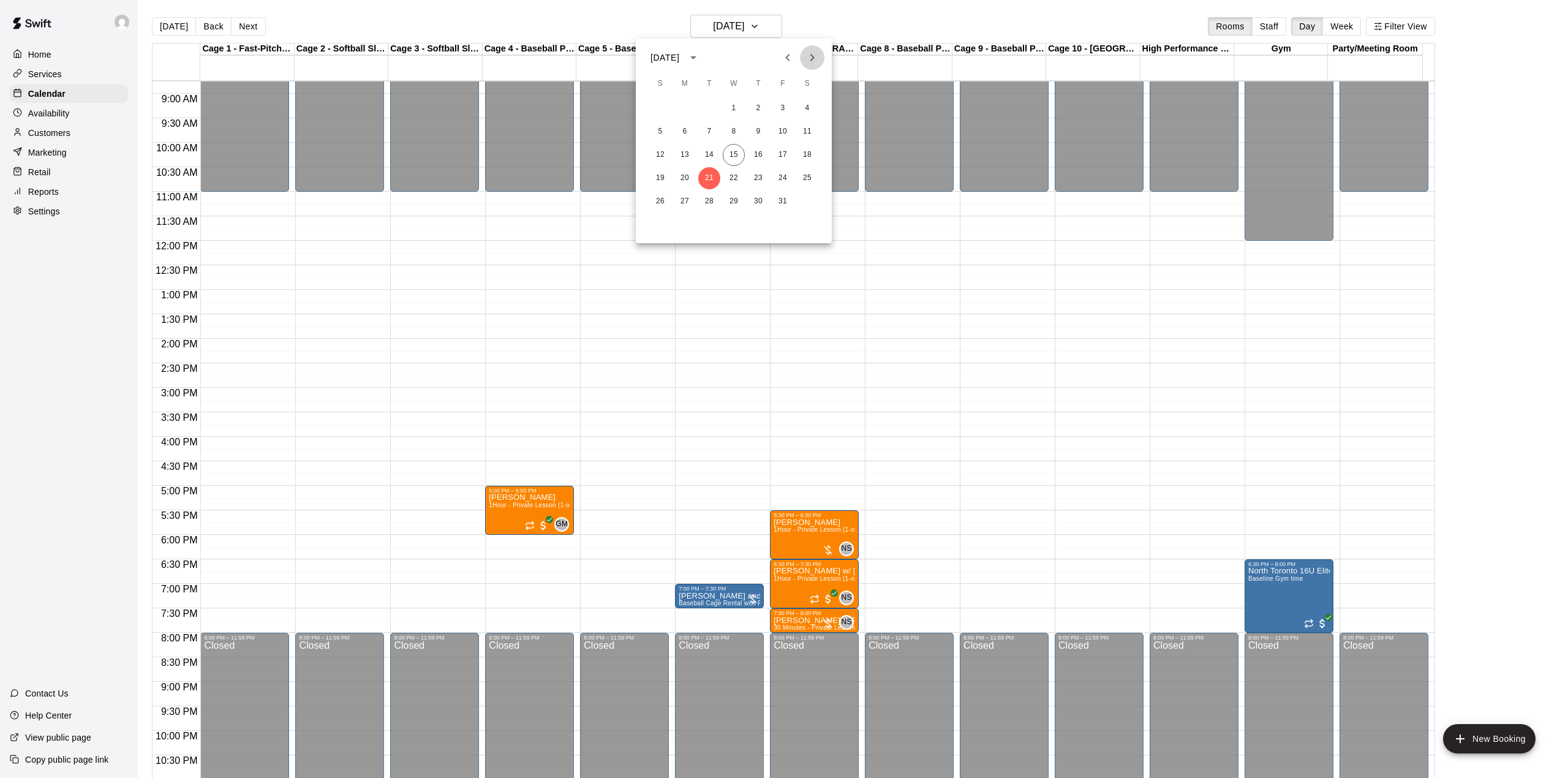
click at [807, 59] on icon "Next month" at bounding box center [812, 57] width 15 height 15
click at [664, 155] on button "9" at bounding box center [660, 154] width 22 height 22
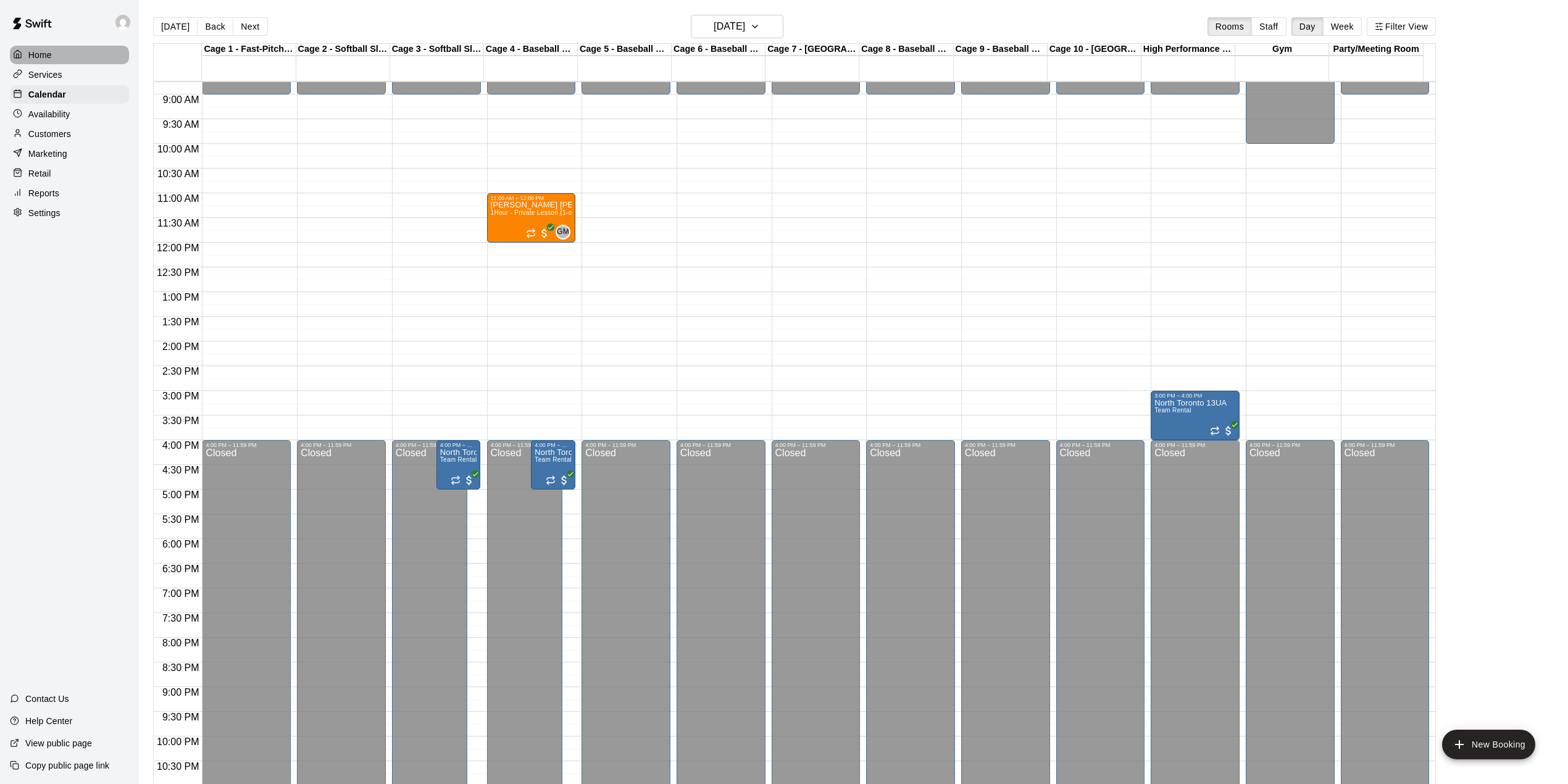
click at [47, 50] on p "Home" at bounding box center [40, 55] width 24 height 12
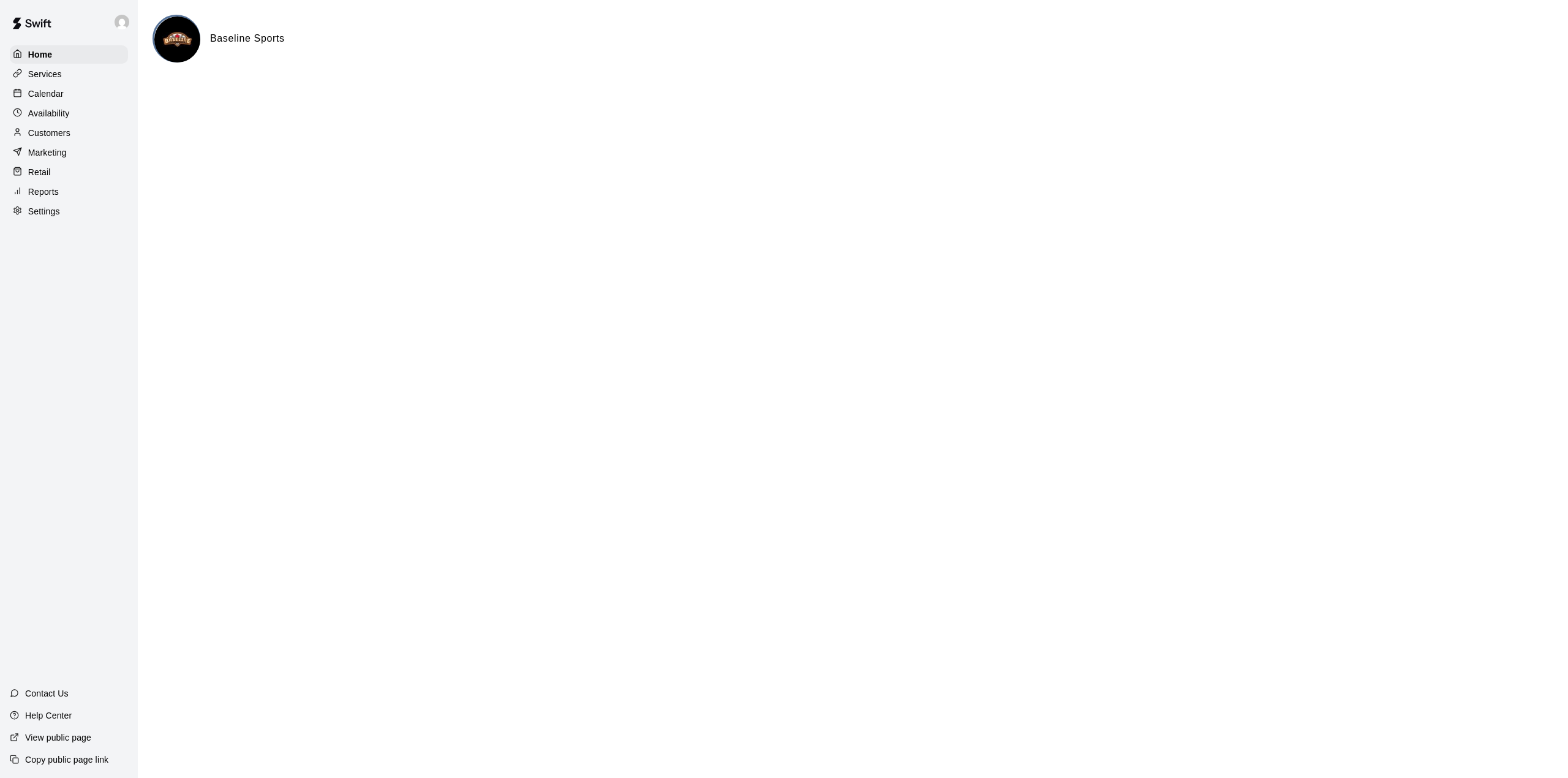
click at [49, 92] on p "Calendar" at bounding box center [45, 94] width 35 height 12
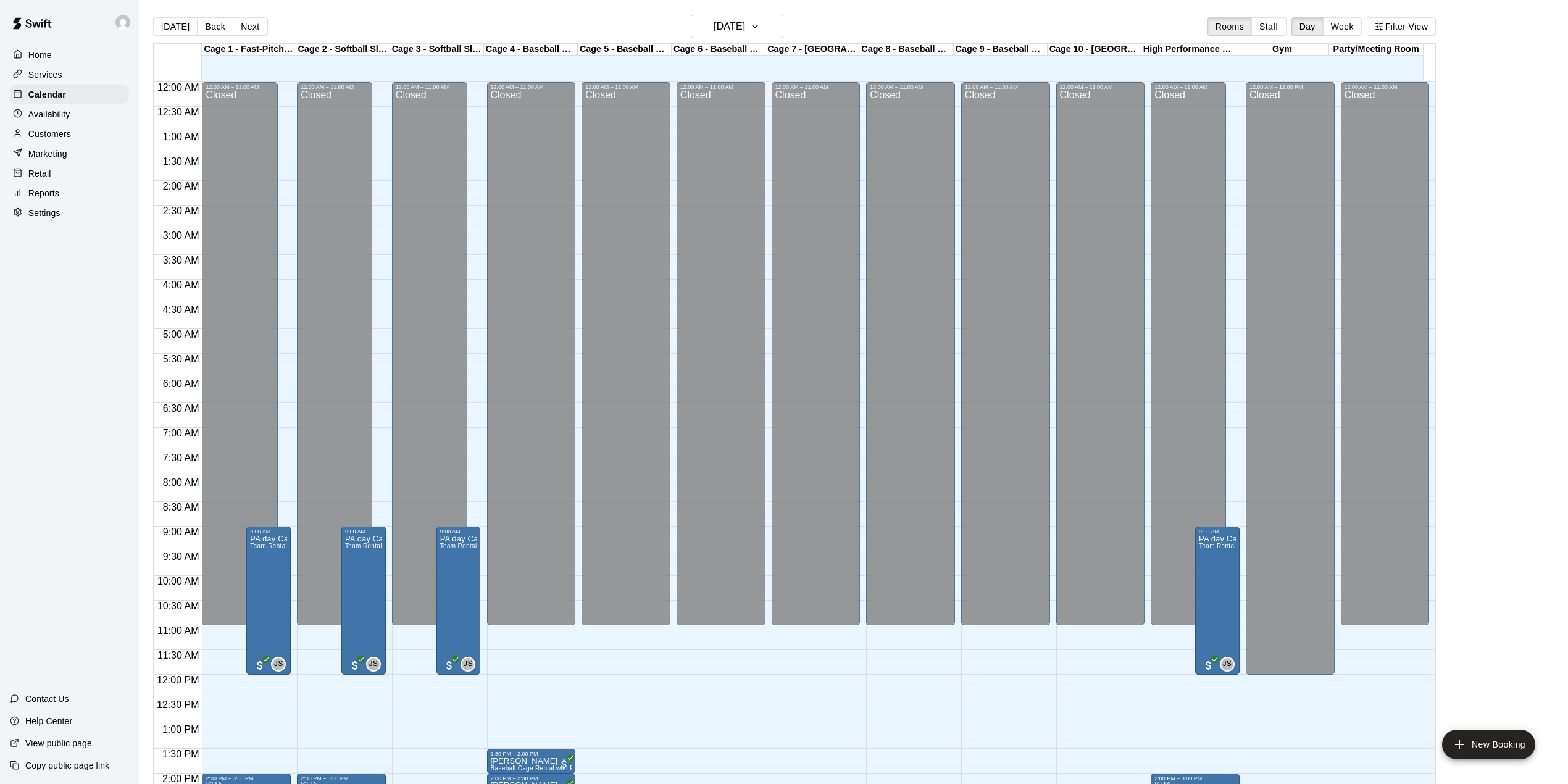
scroll to position [432, 0]
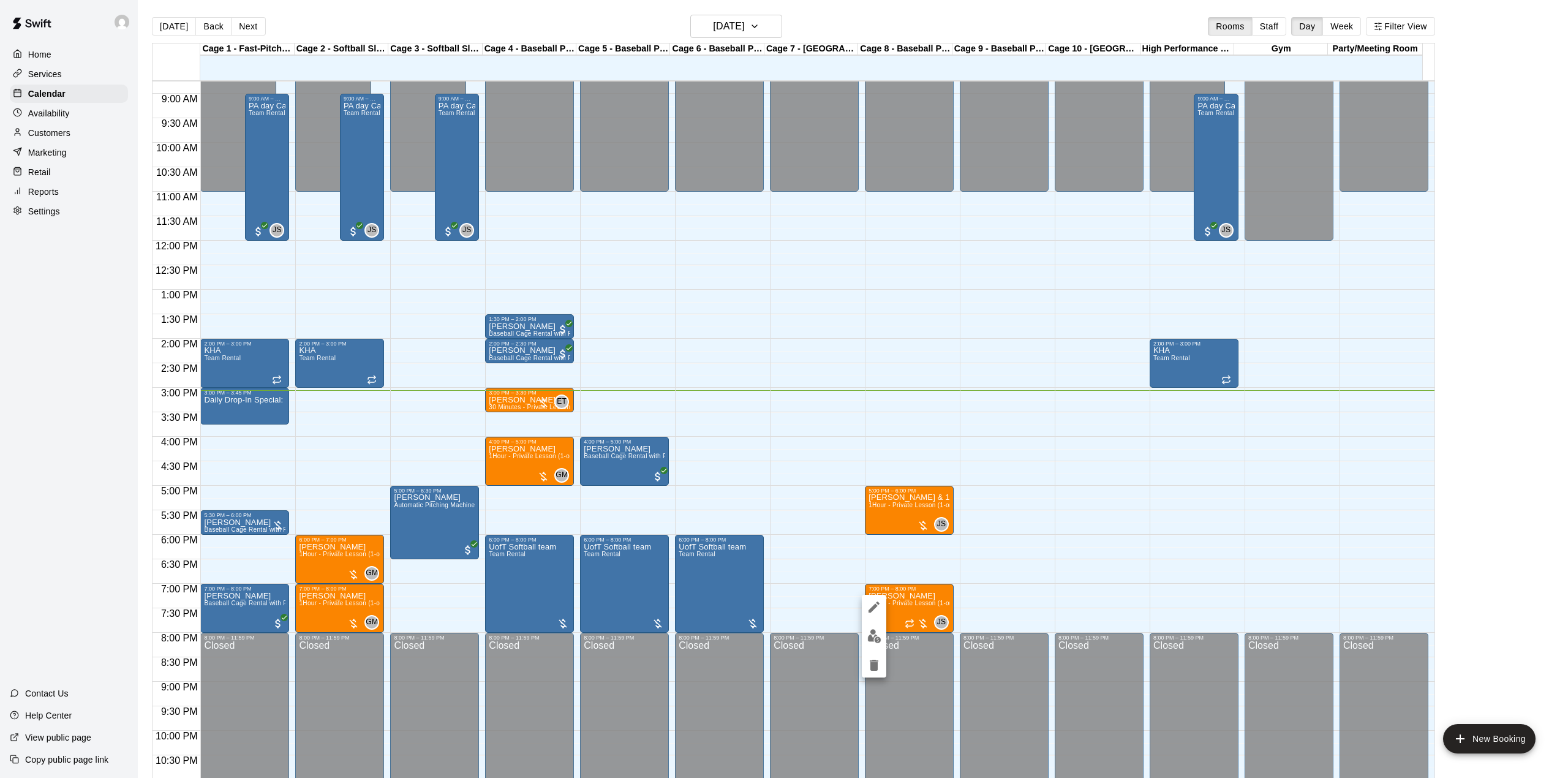
click at [770, 21] on div at bounding box center [784, 389] width 1568 height 778
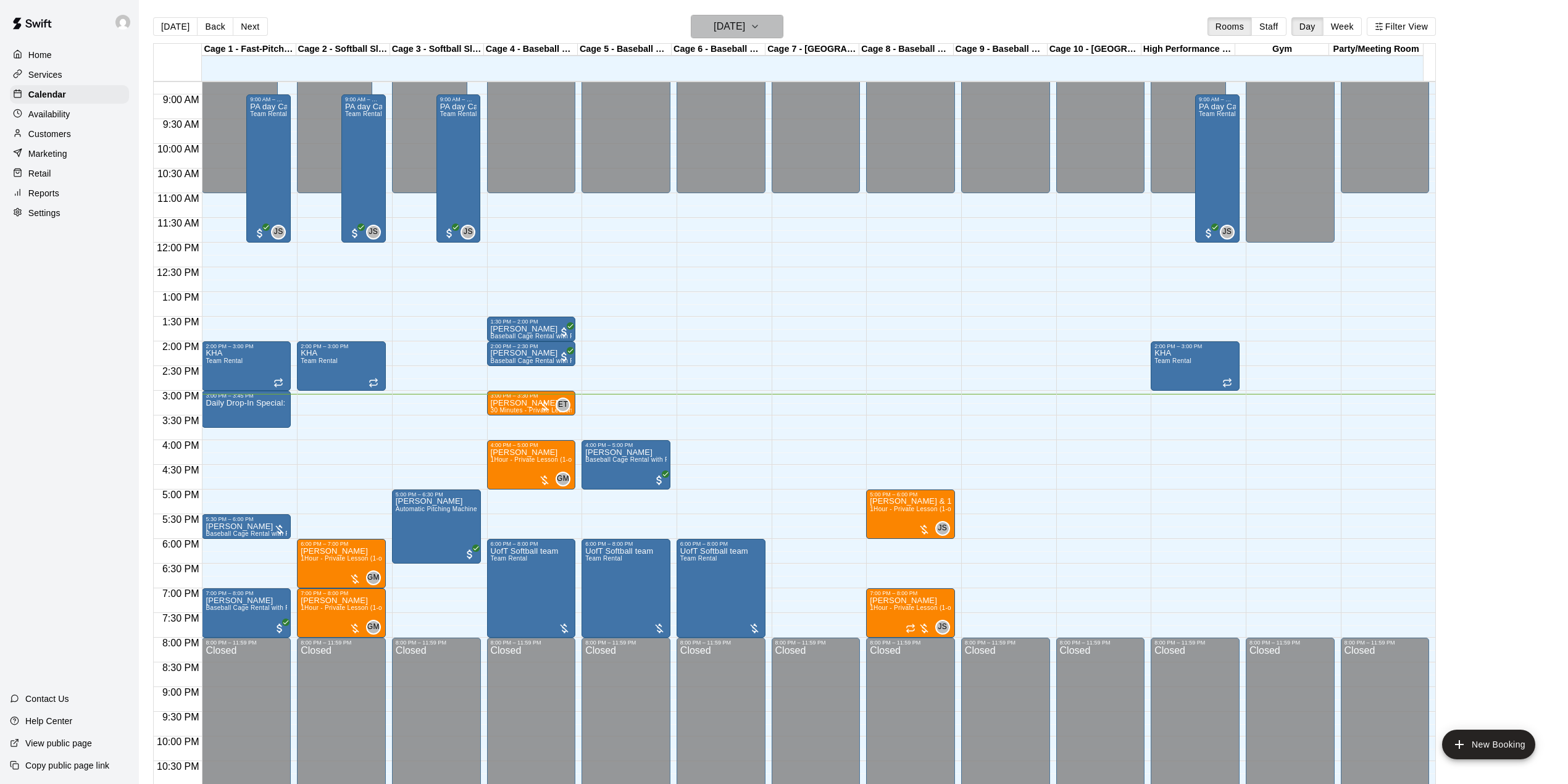
click at [745, 26] on h6 "[DATE]" at bounding box center [729, 27] width 32 height 18
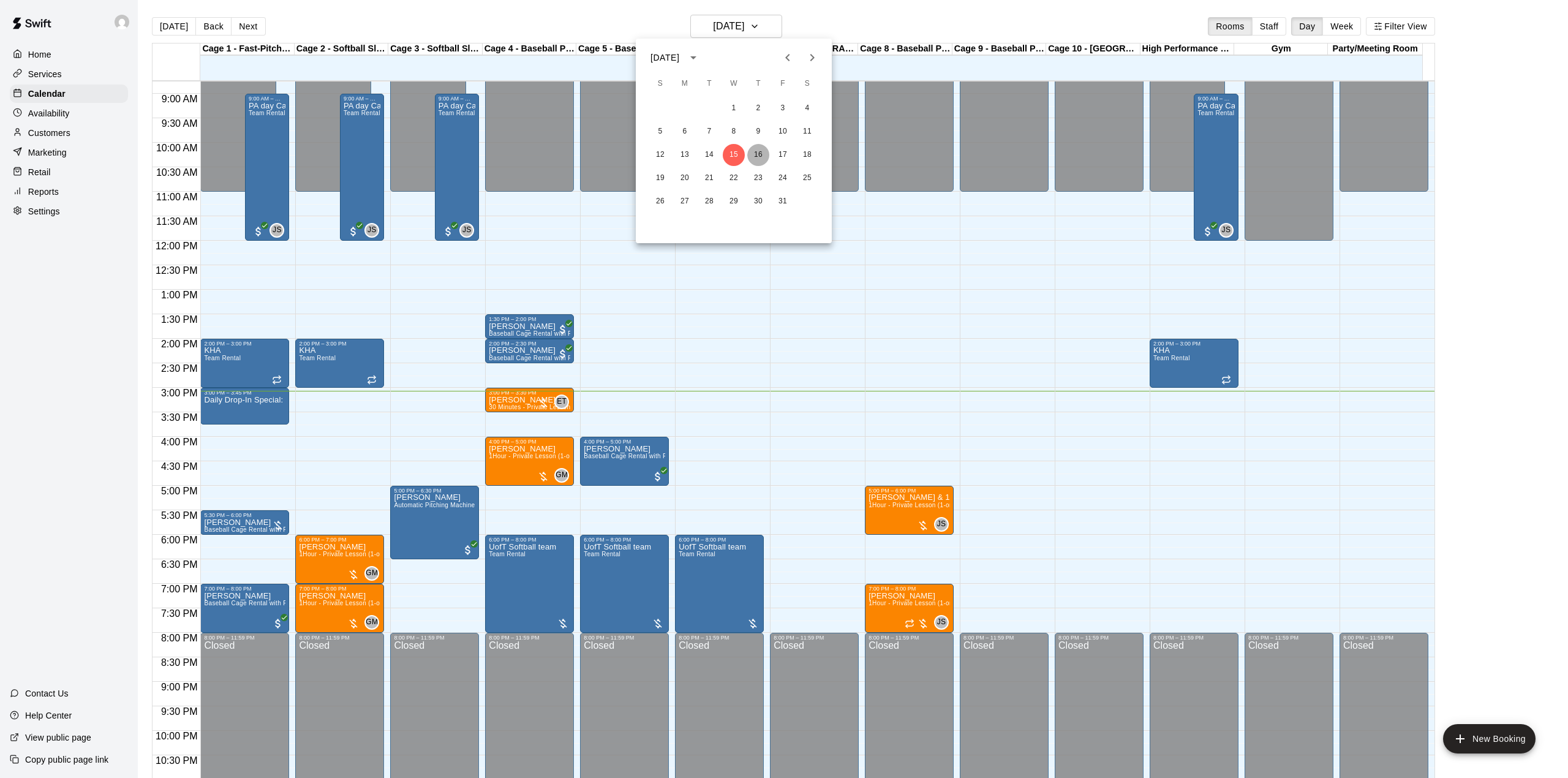
click at [760, 153] on button "16" at bounding box center [758, 154] width 22 height 22
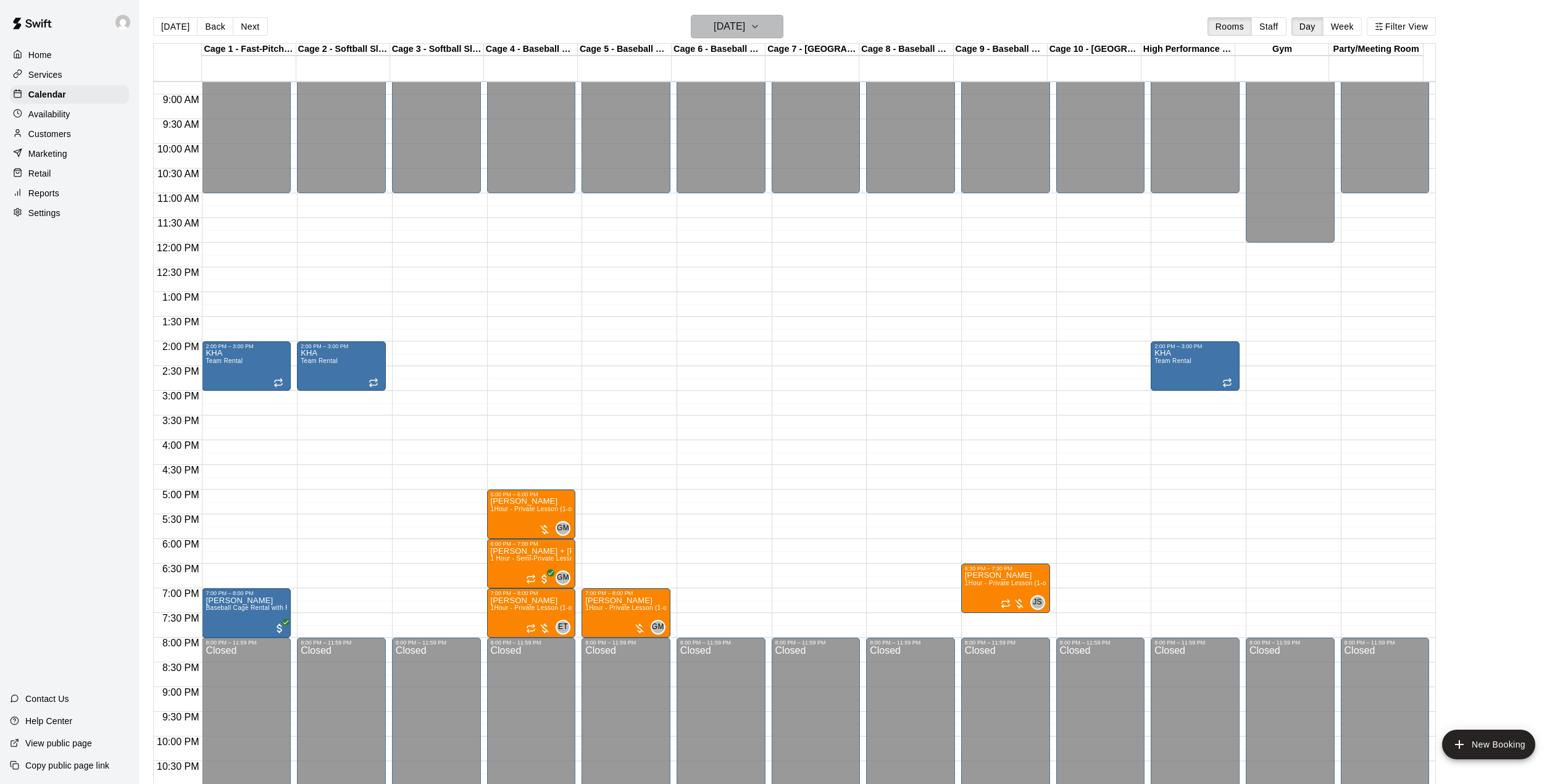
click at [745, 28] on h6 "[DATE]" at bounding box center [729, 27] width 32 height 18
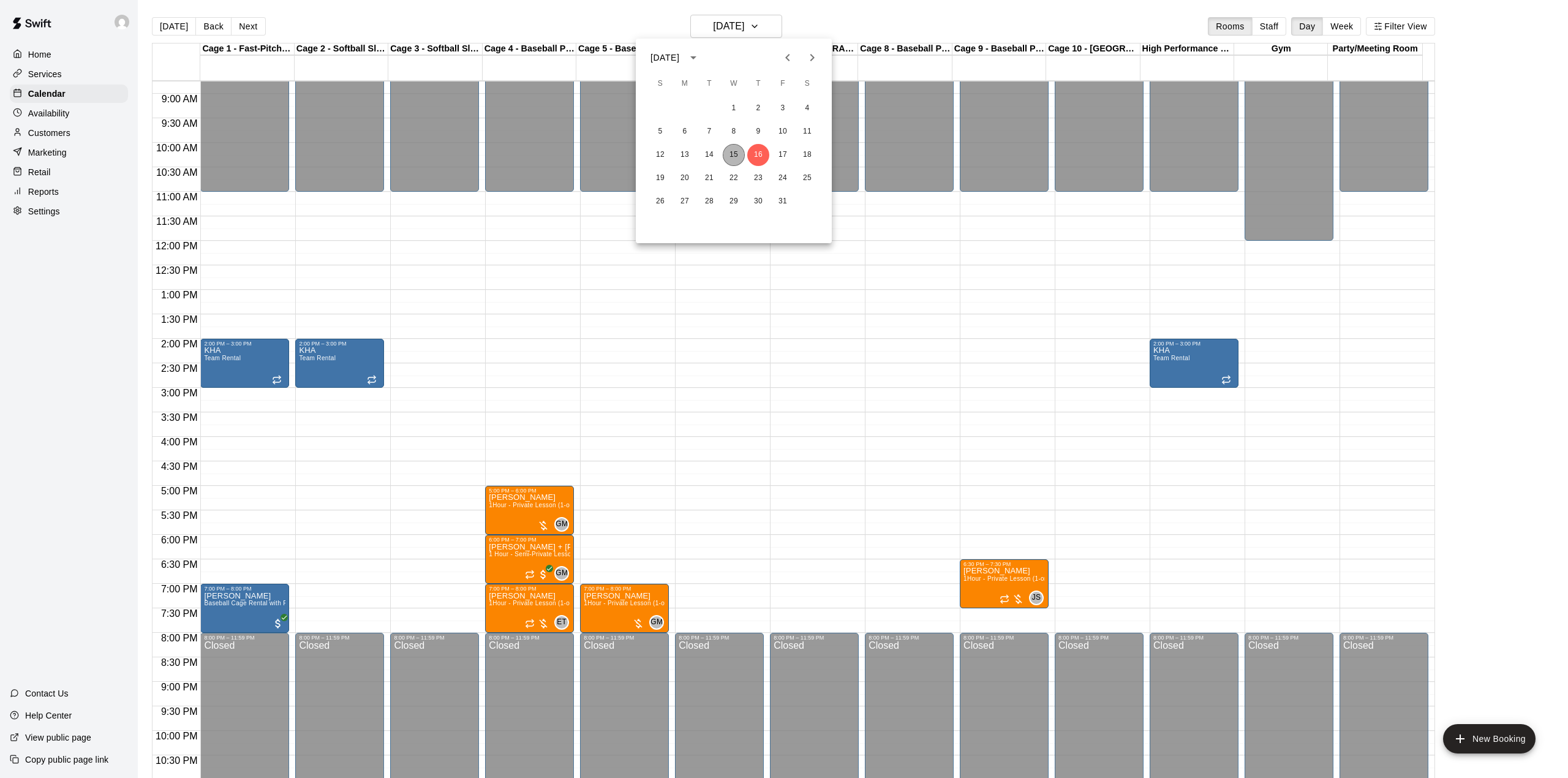
click at [728, 154] on button "15" at bounding box center [734, 154] width 22 height 22
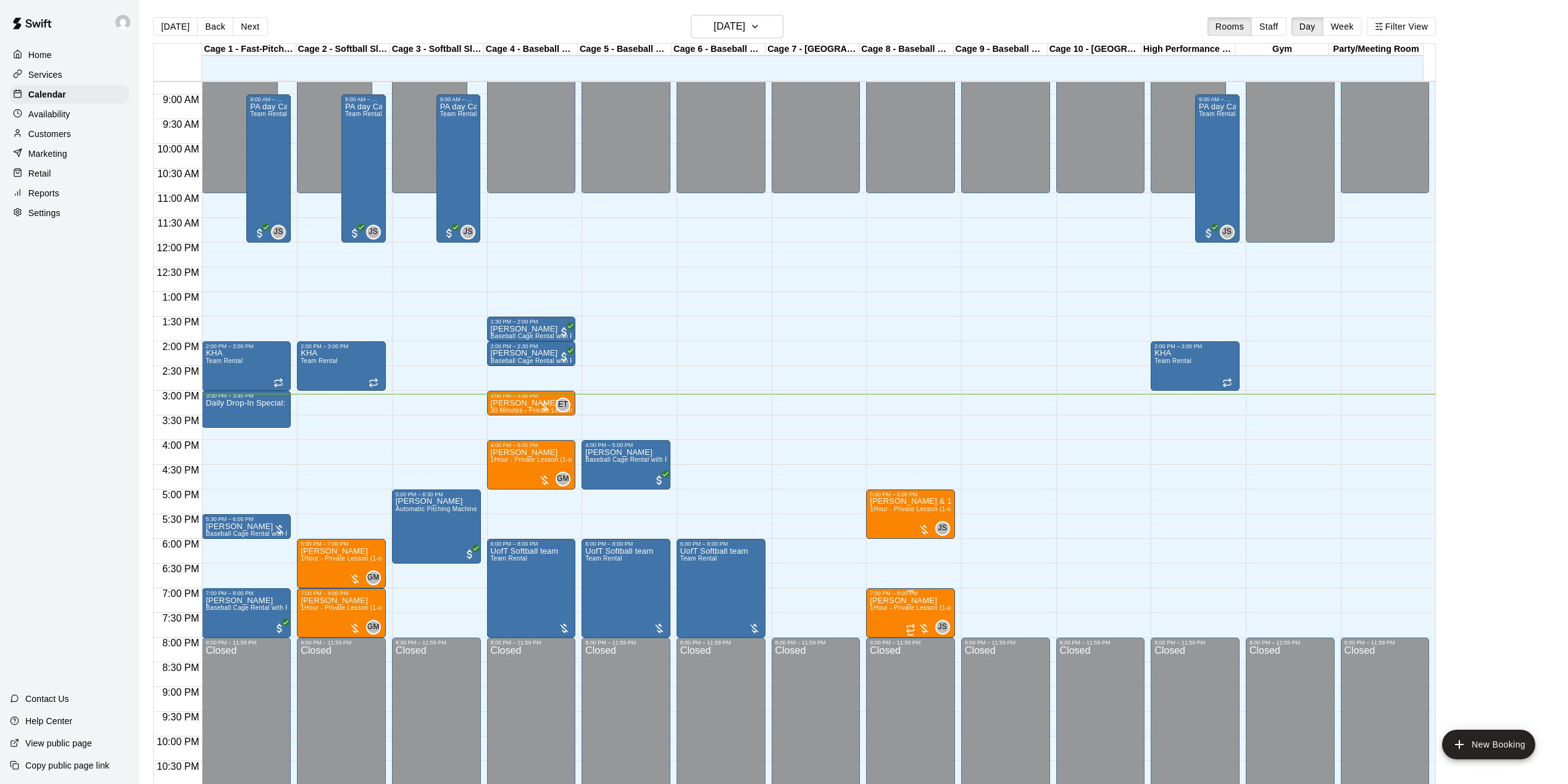
click at [896, 601] on p "[PERSON_NAME]" at bounding box center [911, 601] width 81 height 0
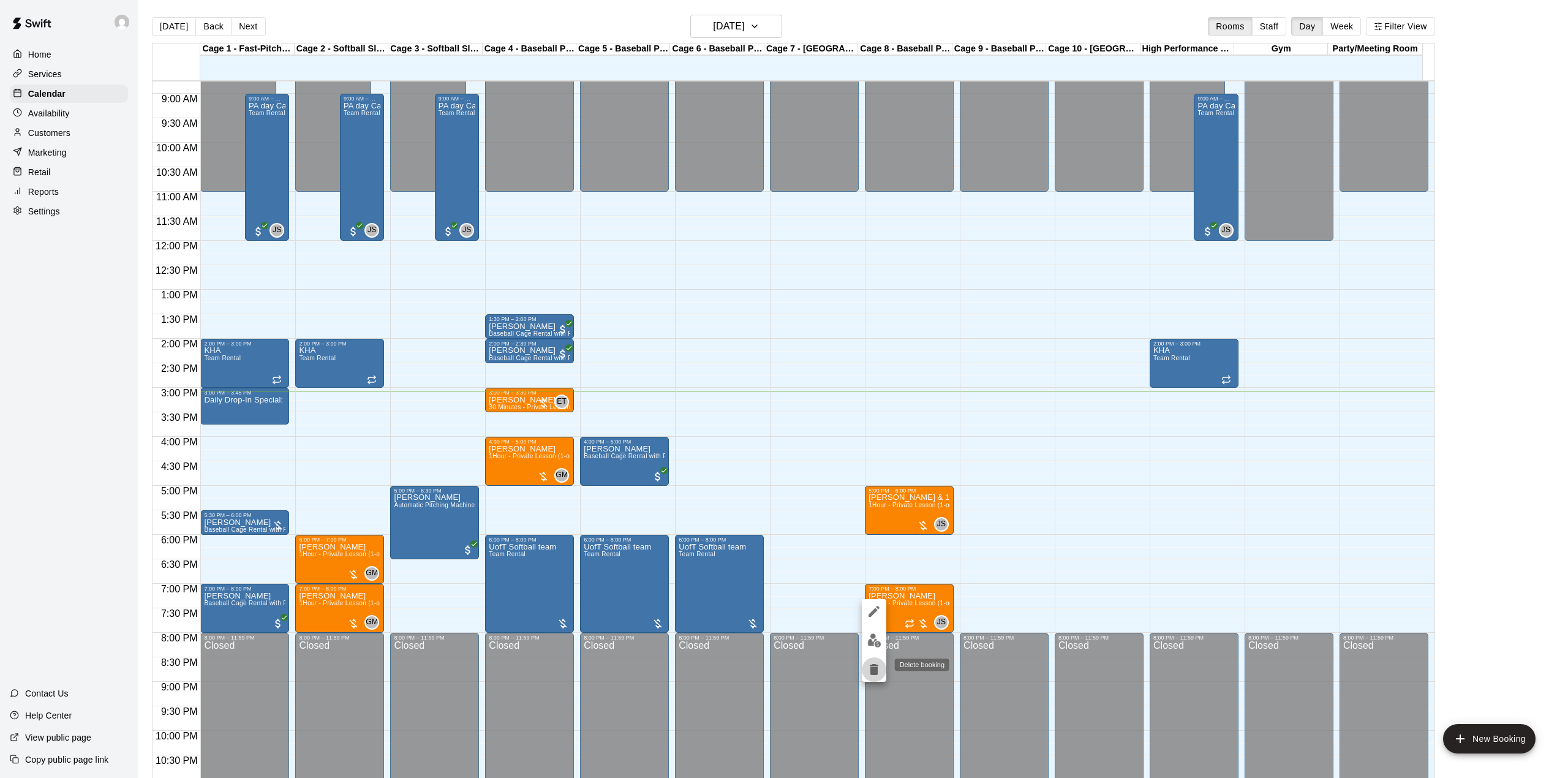
click at [876, 670] on icon "delete" at bounding box center [874, 670] width 9 height 11
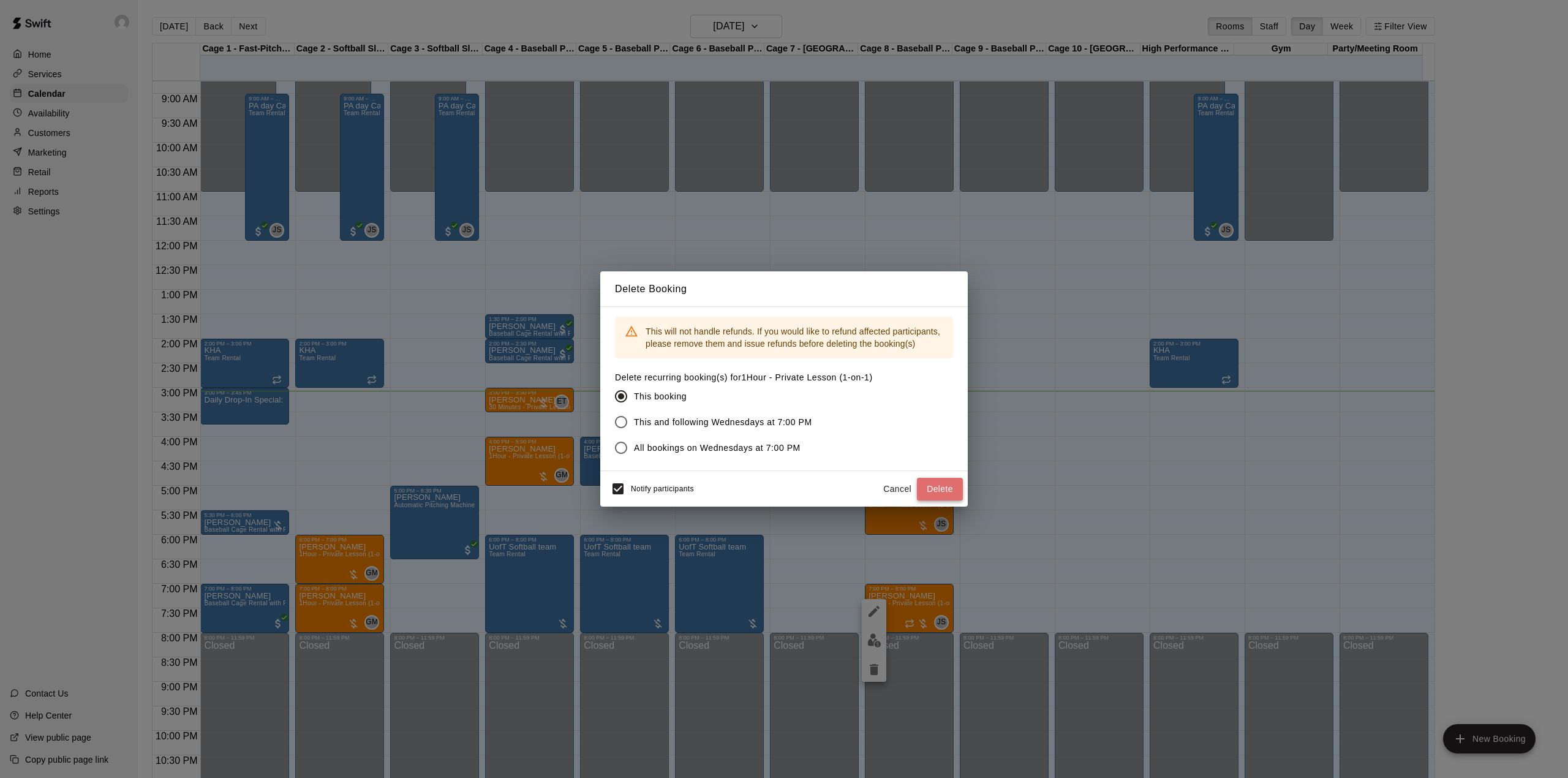
click at [926, 482] on button "Delete" at bounding box center [939, 489] width 46 height 23
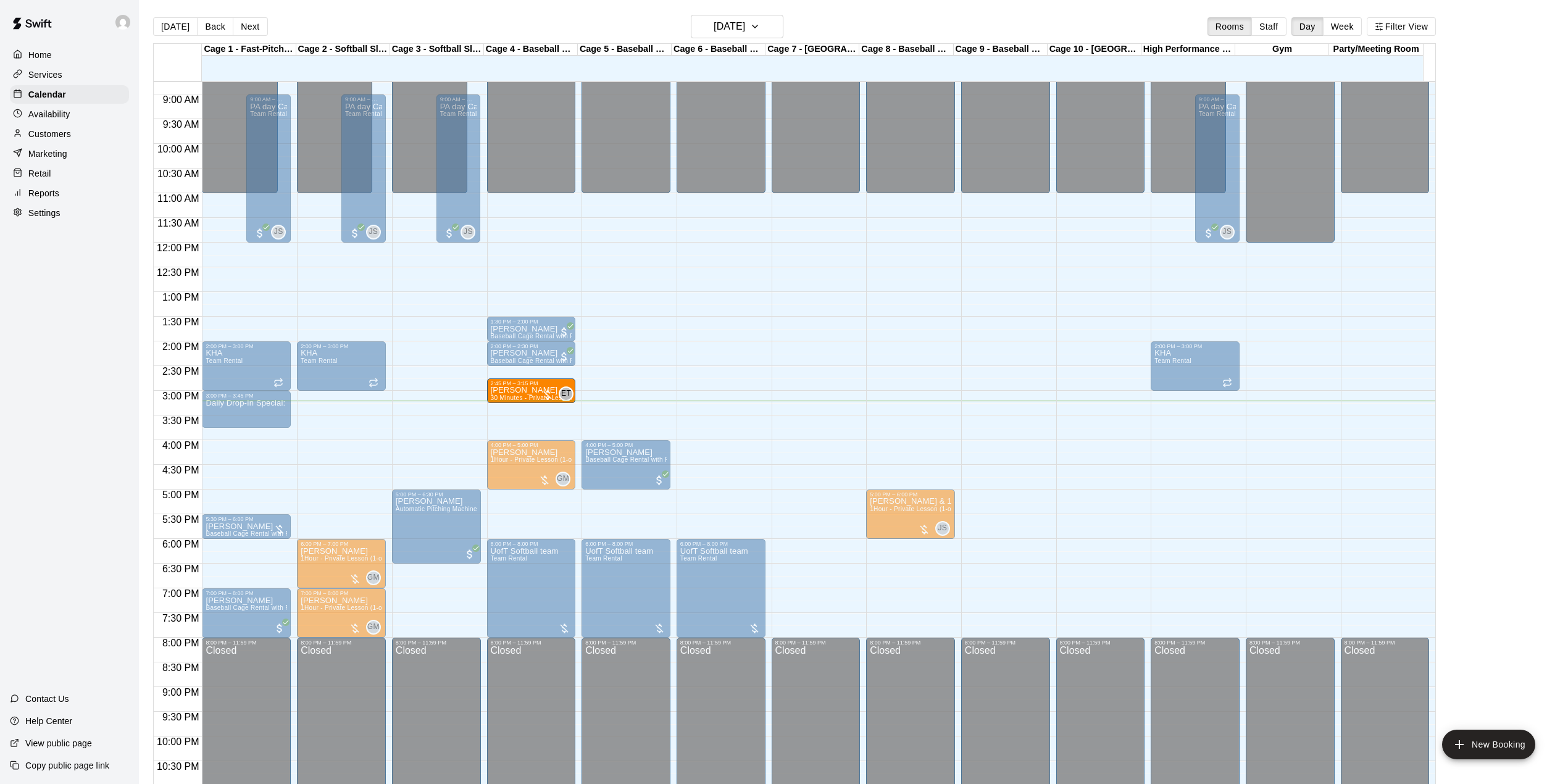
drag, startPoint x: 539, startPoint y: 406, endPoint x: 541, endPoint y: 397, distance: 9.2
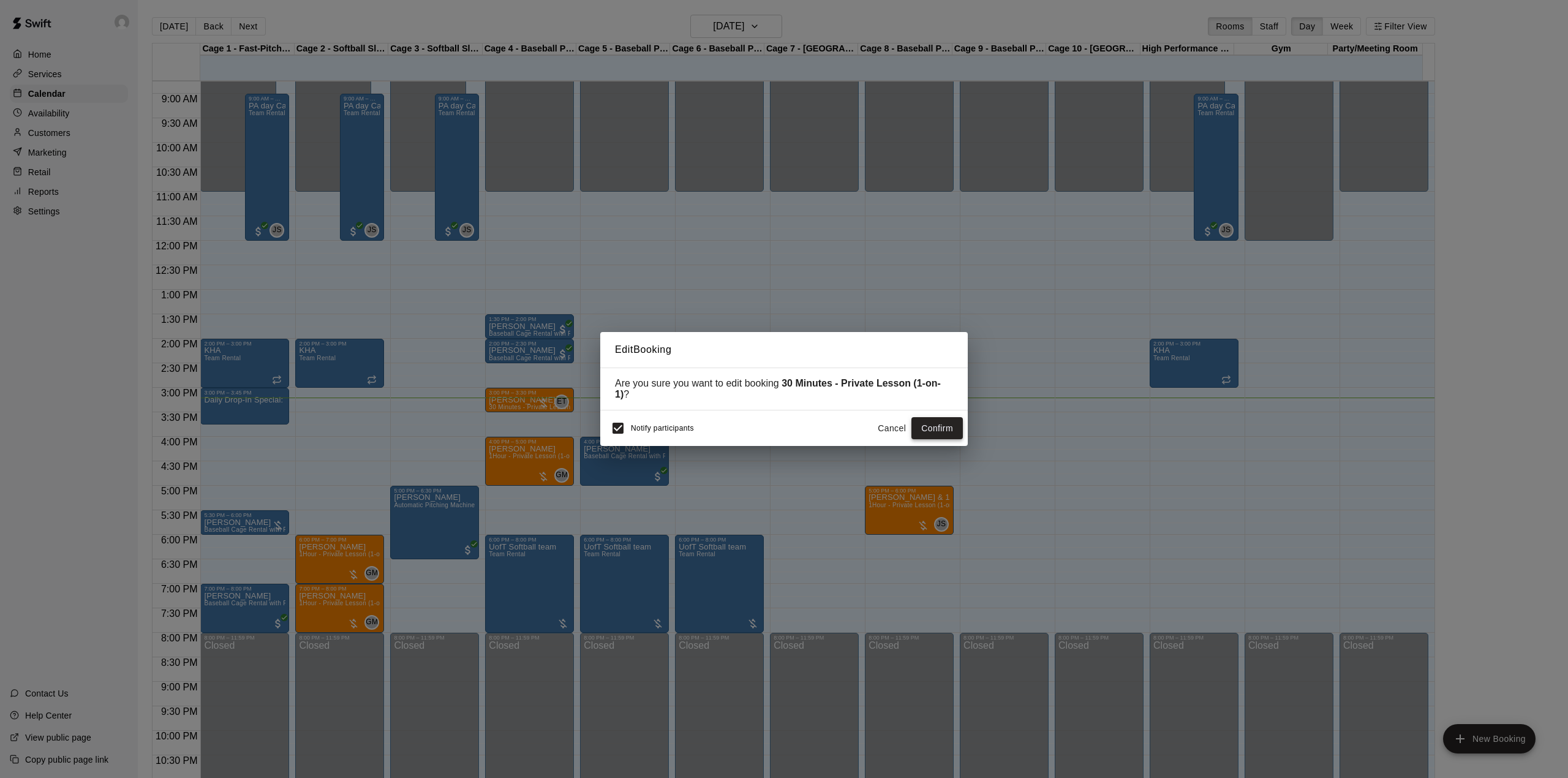
click at [957, 420] on button "Confirm" at bounding box center [937, 428] width 51 height 23
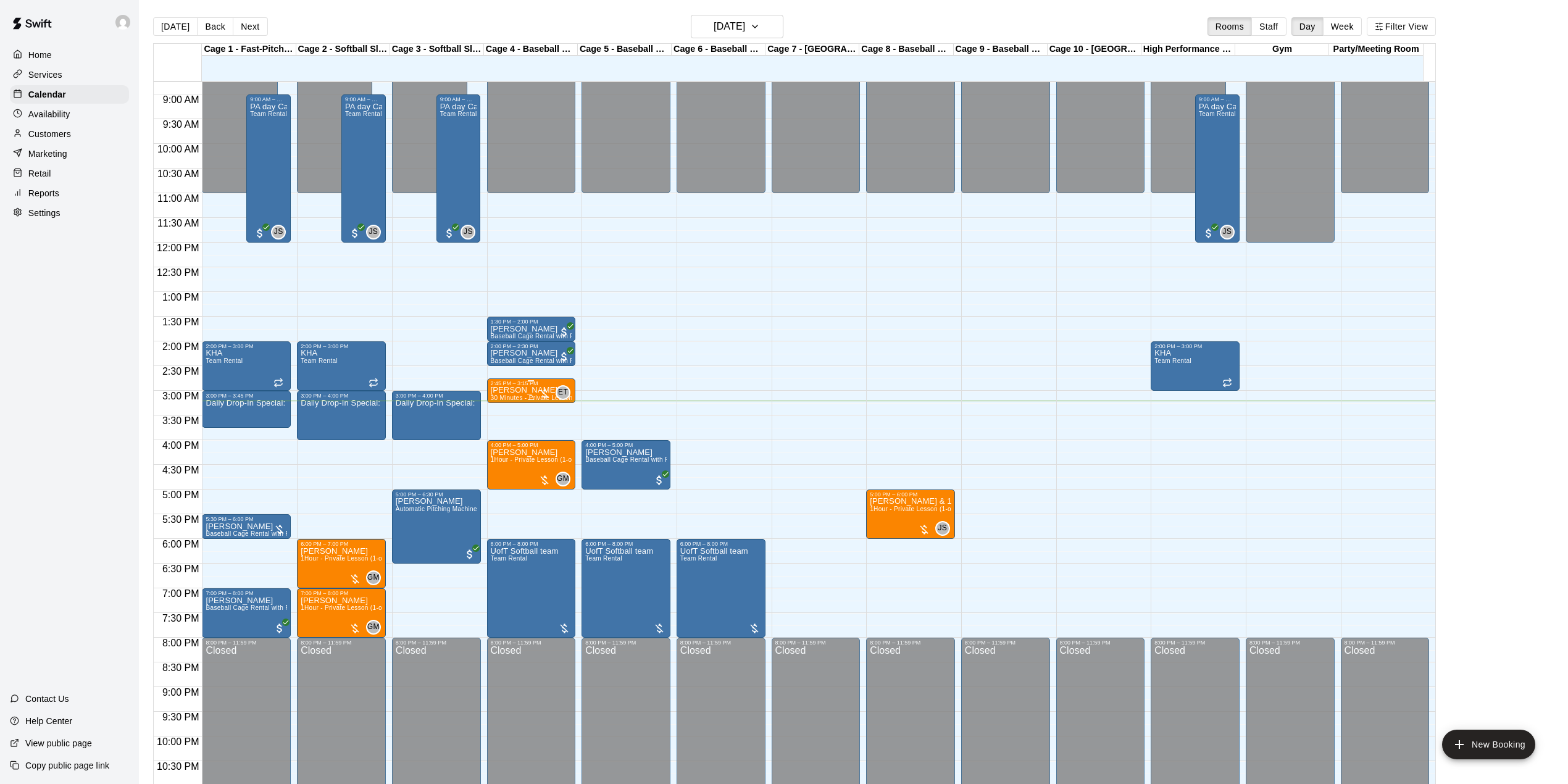
click at [509, 390] on p "[PERSON_NAME]" at bounding box center [531, 390] width 81 height 0
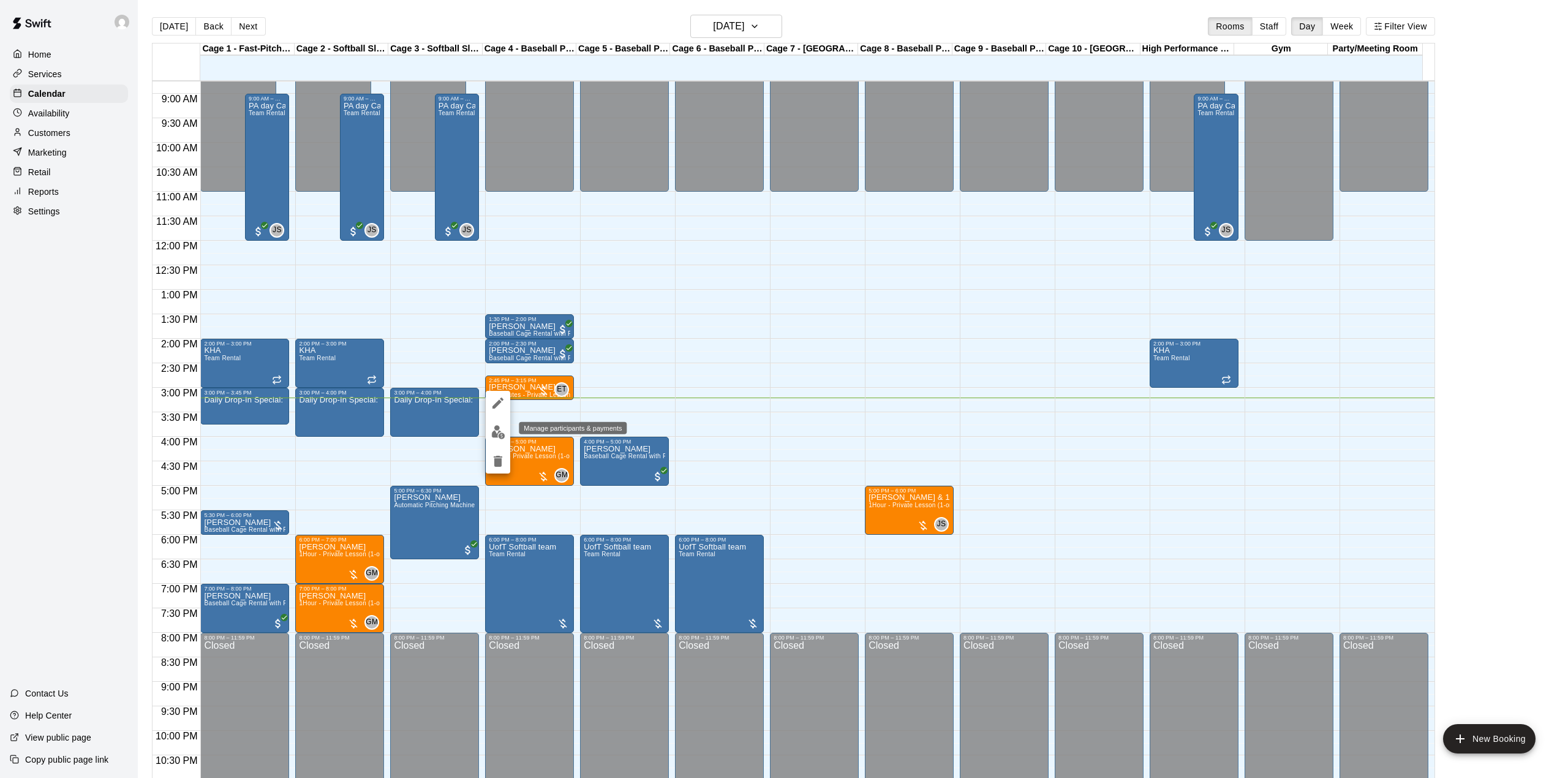
click at [495, 437] on img "edit" at bounding box center [498, 432] width 14 height 14
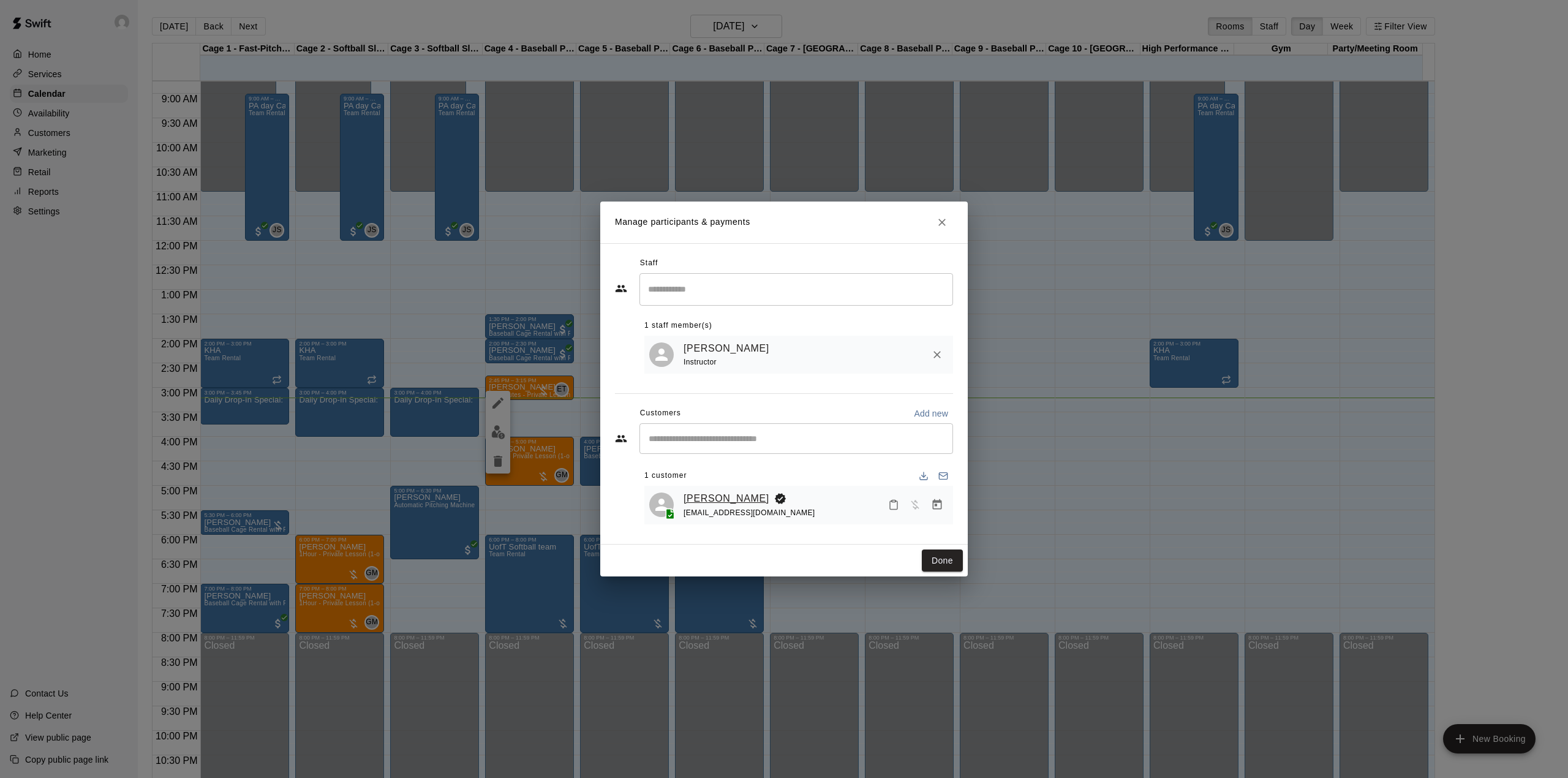
click at [714, 494] on link "[PERSON_NAME]" at bounding box center [726, 499] width 86 height 16
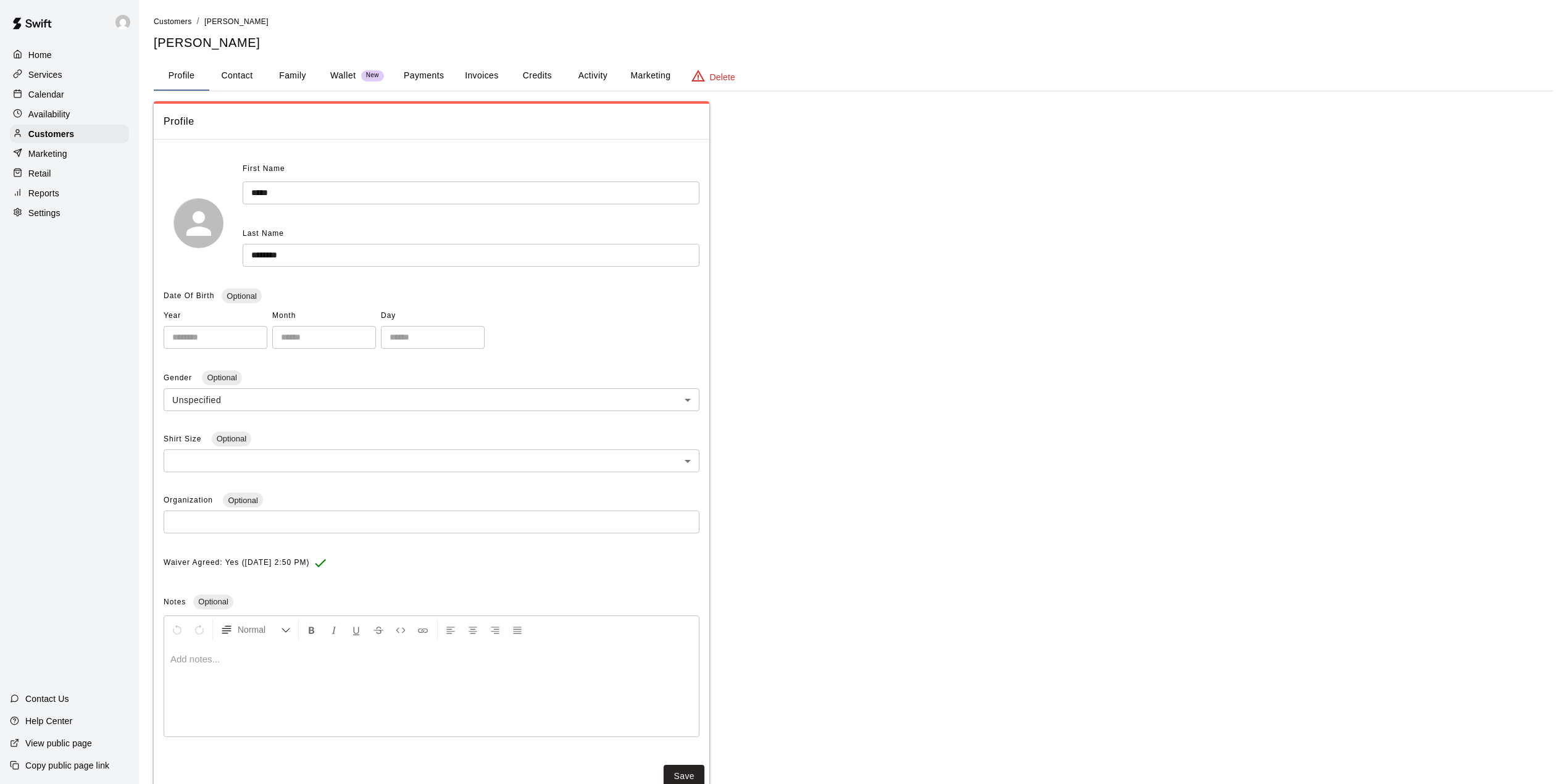
click at [478, 77] on button "Invoices" at bounding box center [482, 76] width 56 height 30
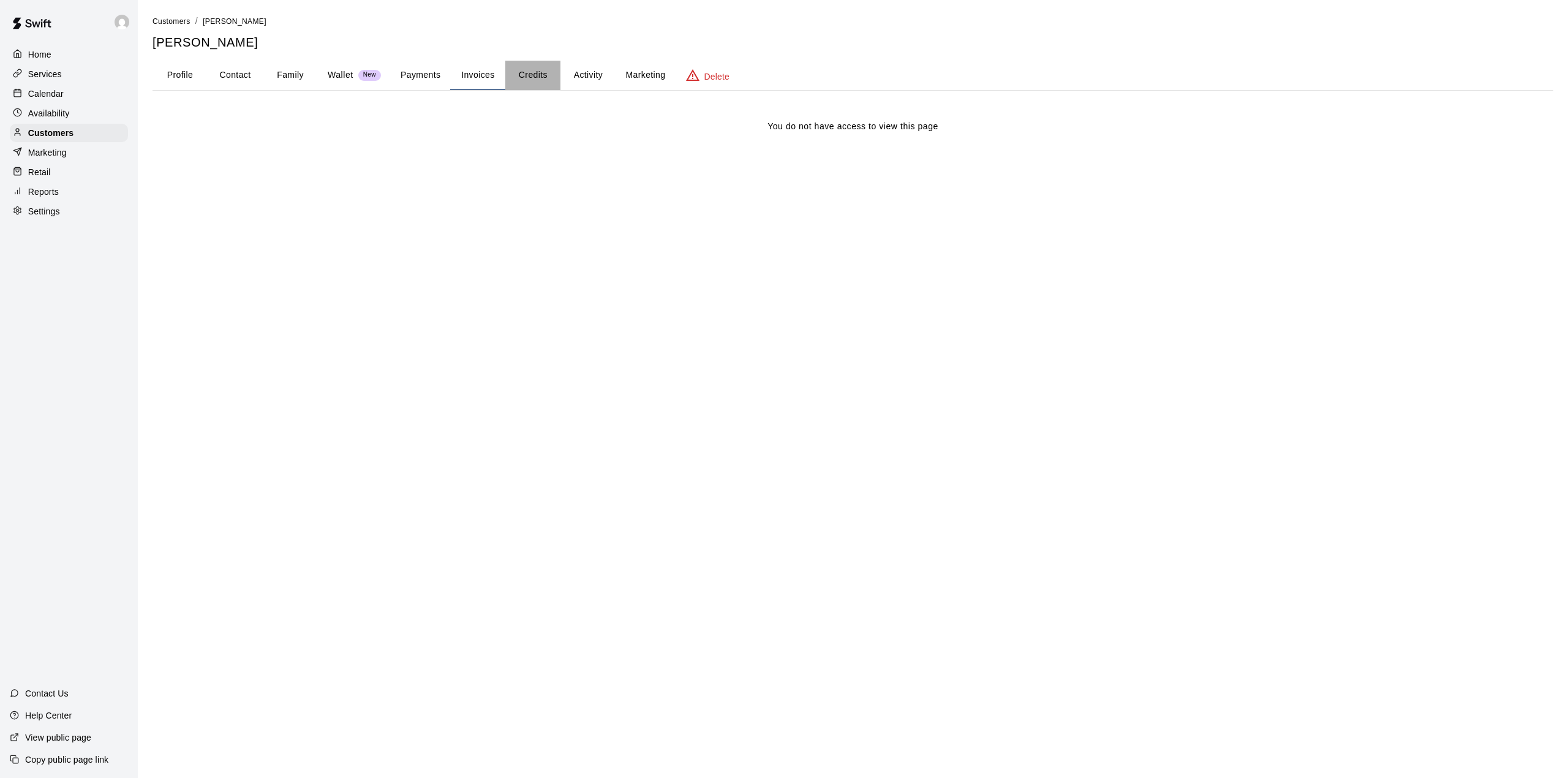
click at [537, 70] on button "Credits" at bounding box center [532, 76] width 55 height 29
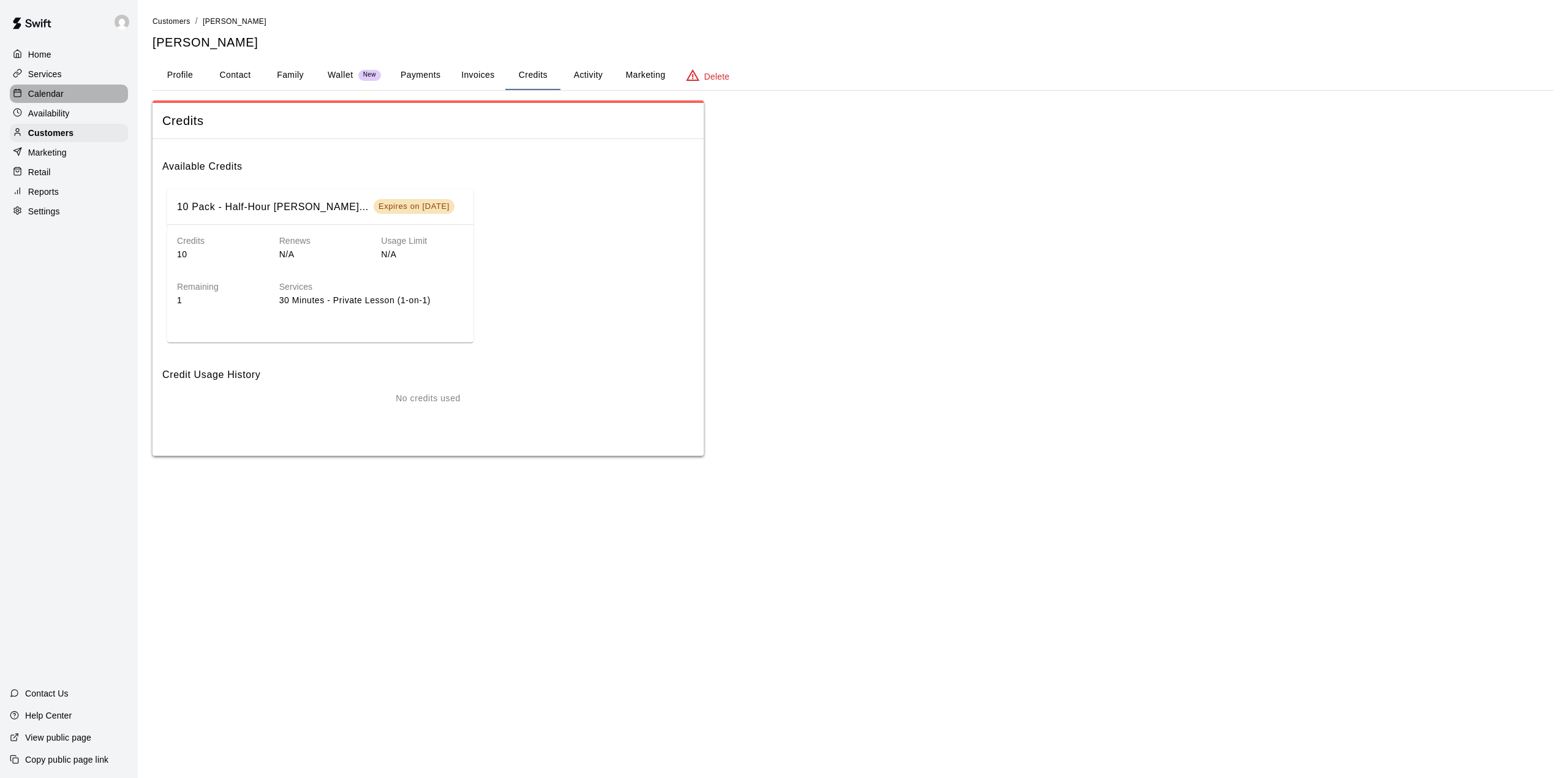
click at [49, 89] on p "Calendar" at bounding box center [45, 94] width 35 height 12
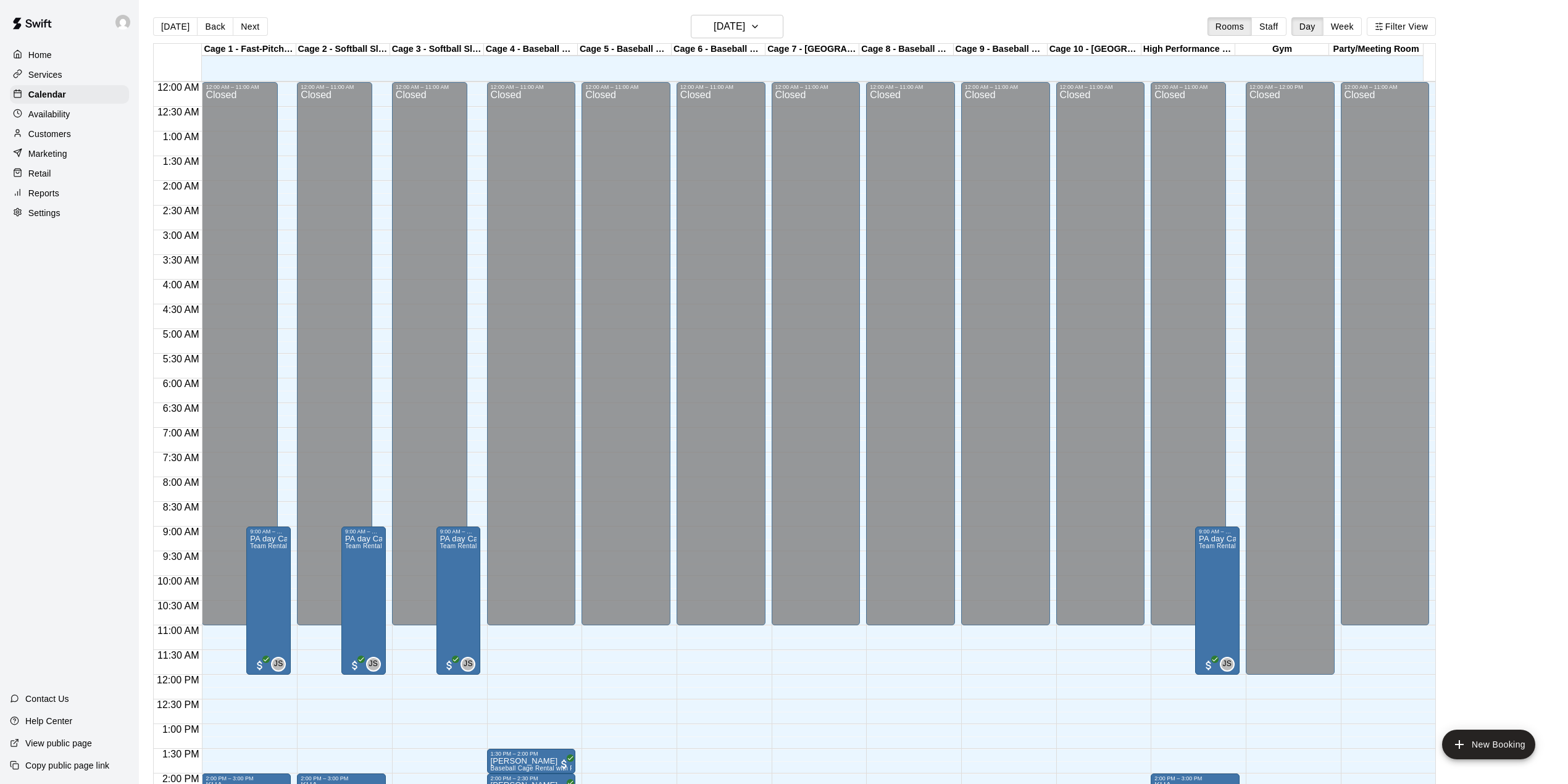
scroll to position [432, 0]
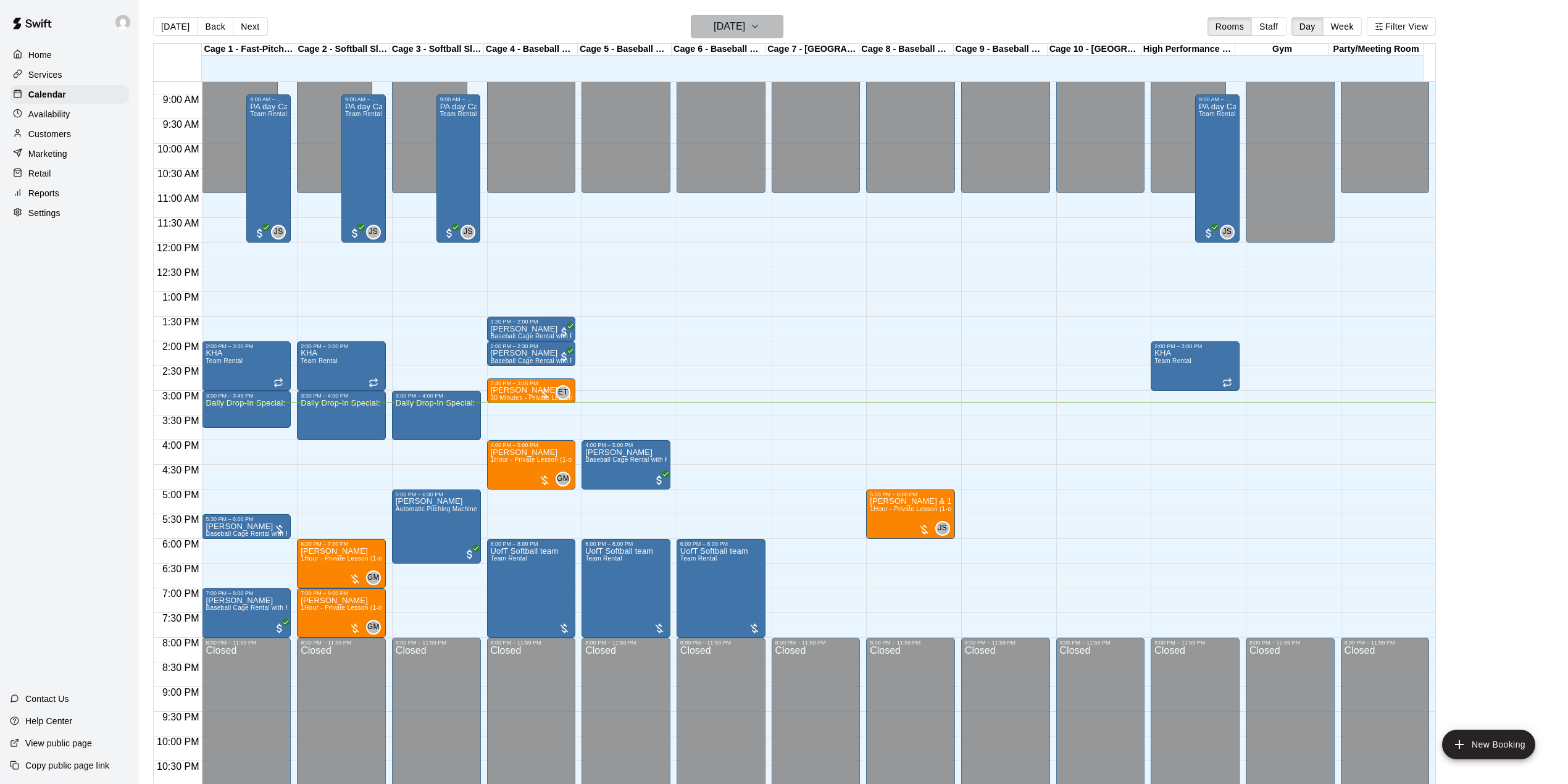
click at [758, 16] on button "[DATE]" at bounding box center [738, 26] width 93 height 24
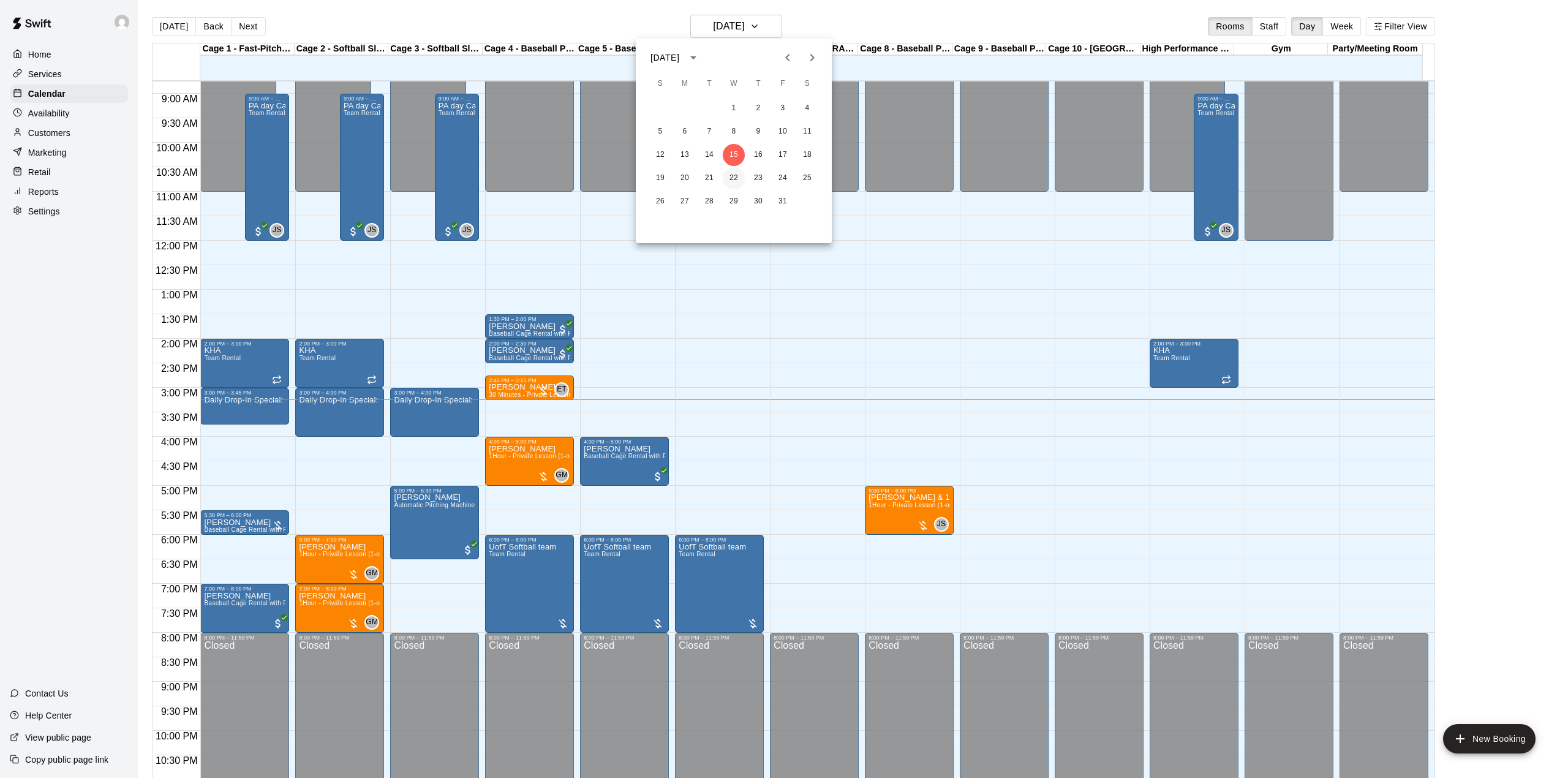
click at [735, 176] on button "22" at bounding box center [734, 178] width 22 height 22
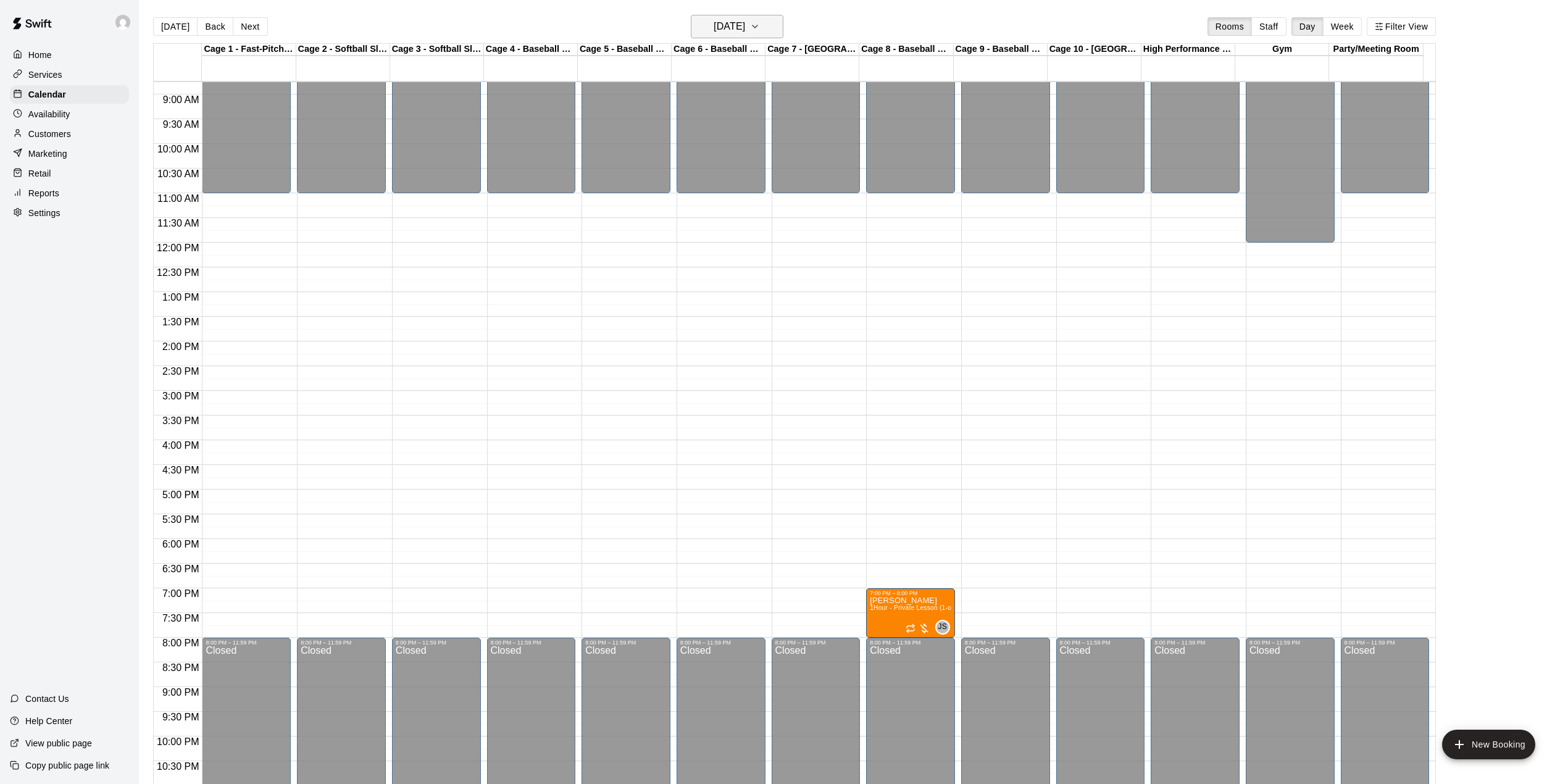
click at [745, 30] on h6 "[DATE]" at bounding box center [729, 27] width 32 height 18
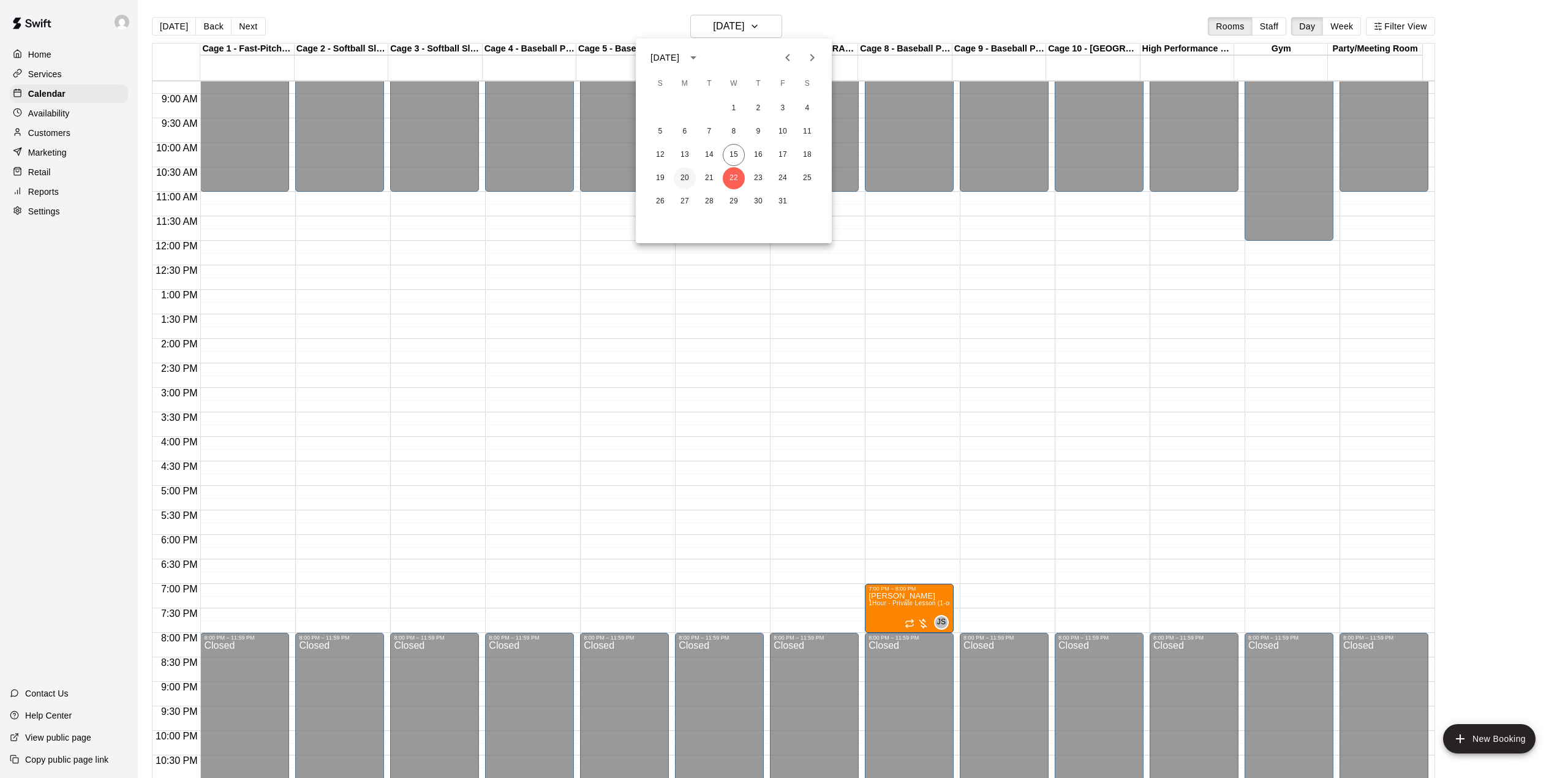
click at [684, 180] on button "20" at bounding box center [684, 178] width 22 height 22
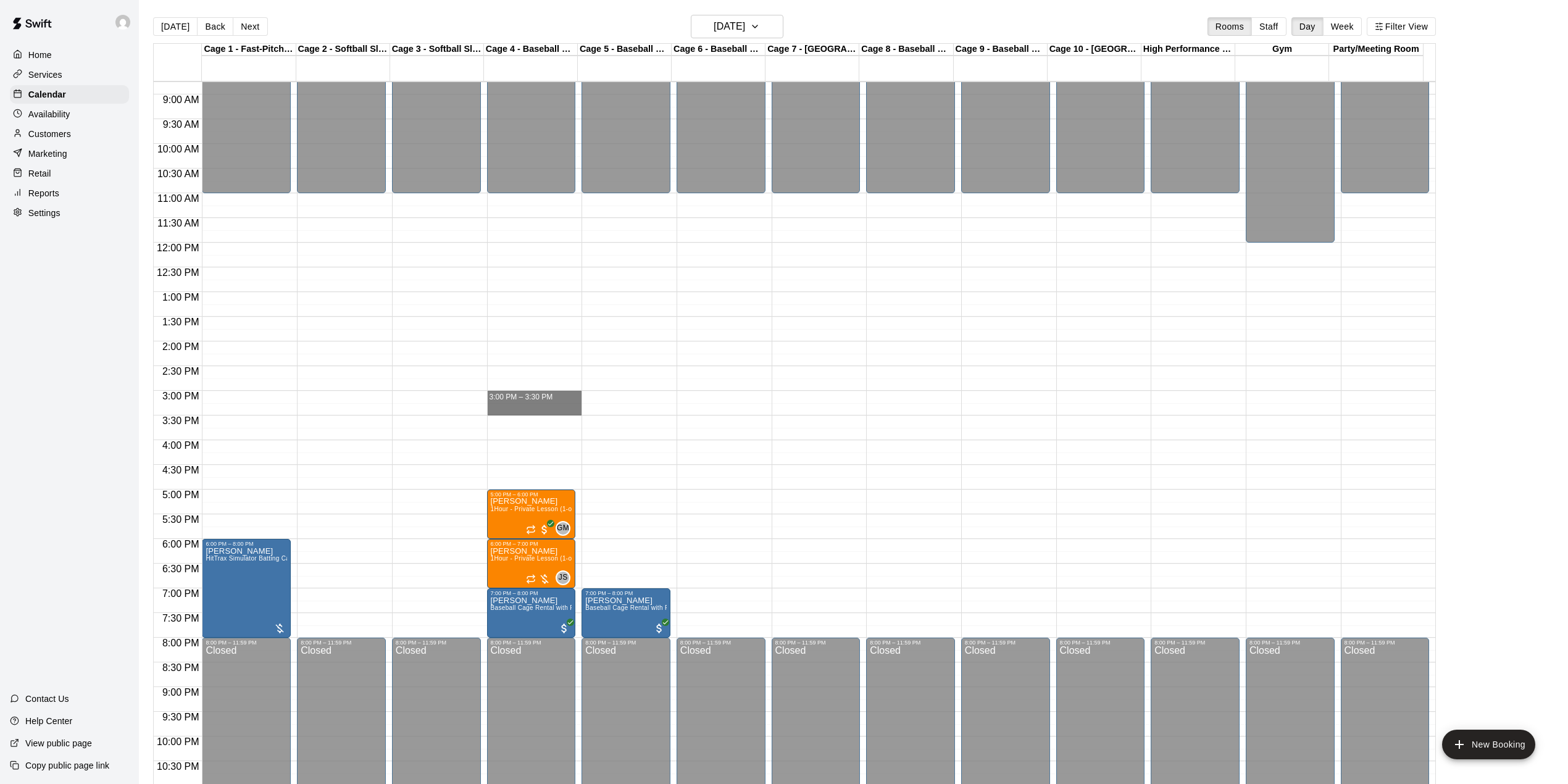
drag, startPoint x: 527, startPoint y: 397, endPoint x: 536, endPoint y: 411, distance: 16.6
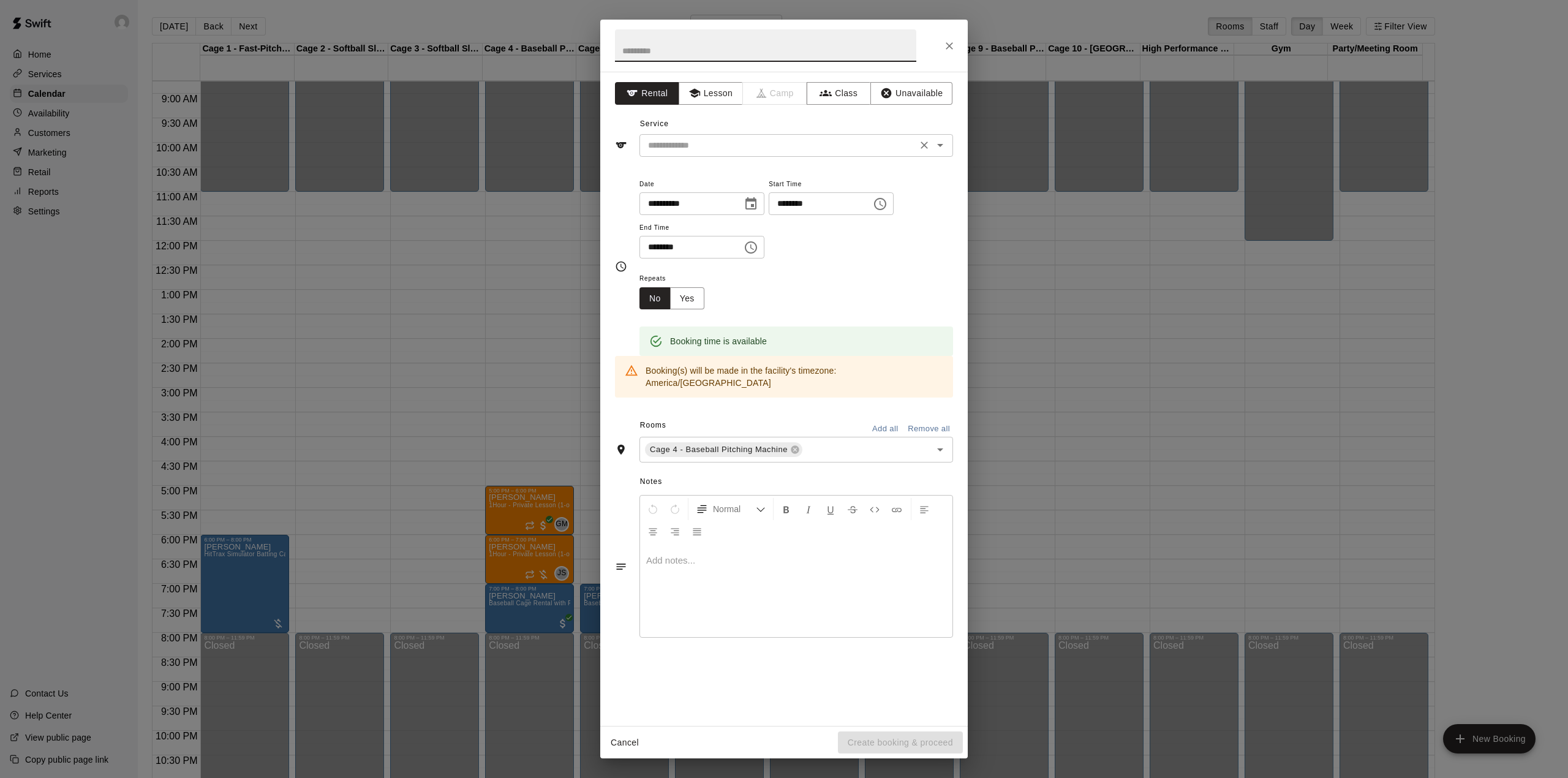
click at [942, 148] on icon "Open" at bounding box center [940, 145] width 15 height 15
click at [710, 84] on button "Lesson" at bounding box center [711, 94] width 64 height 23
click at [702, 152] on input "text" at bounding box center [778, 145] width 270 height 15
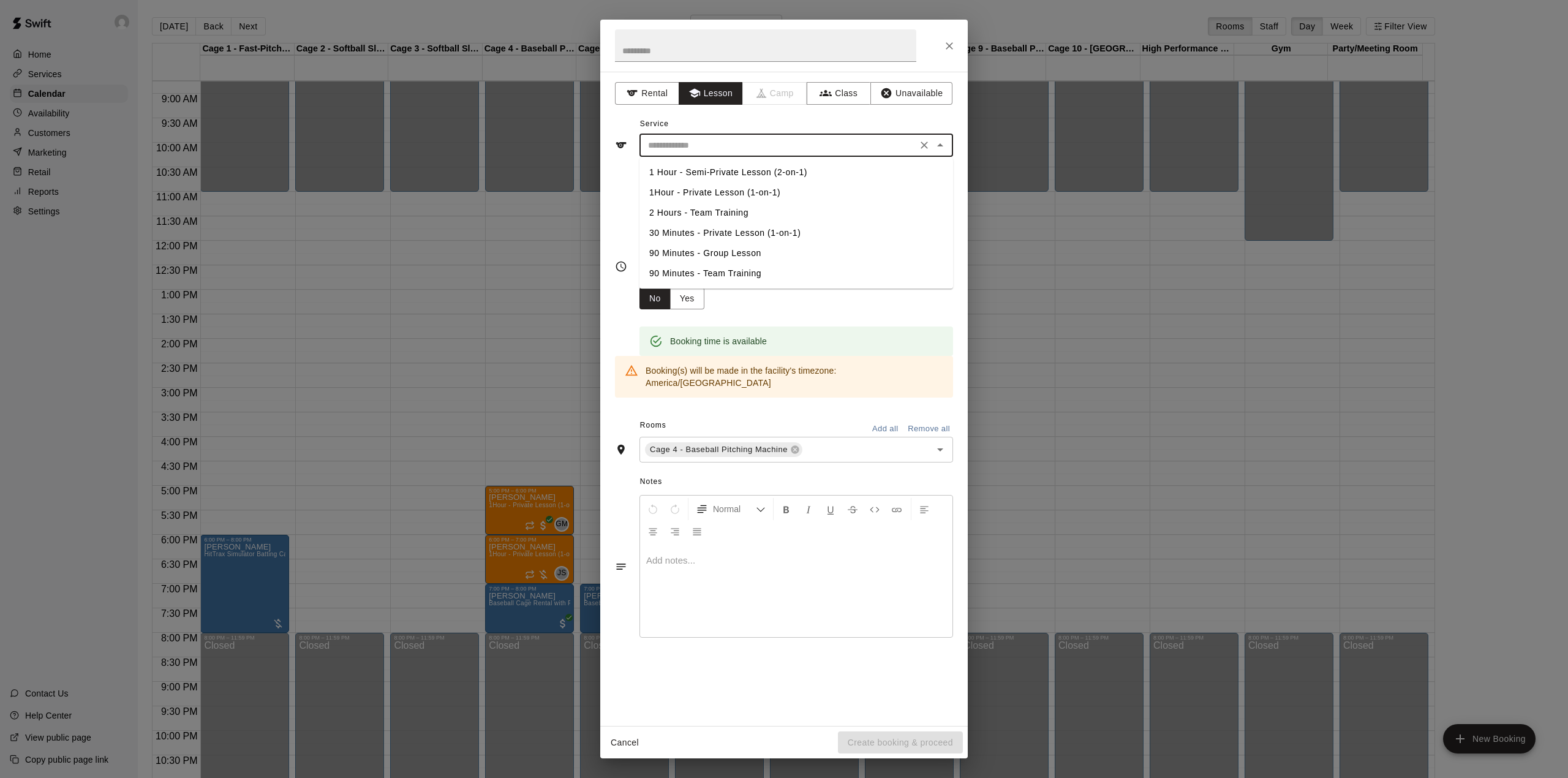
click at [728, 234] on li "30 Minutes - Private Lesson (1-on-1)" at bounding box center [796, 233] width 313 height 20
type input "**********"
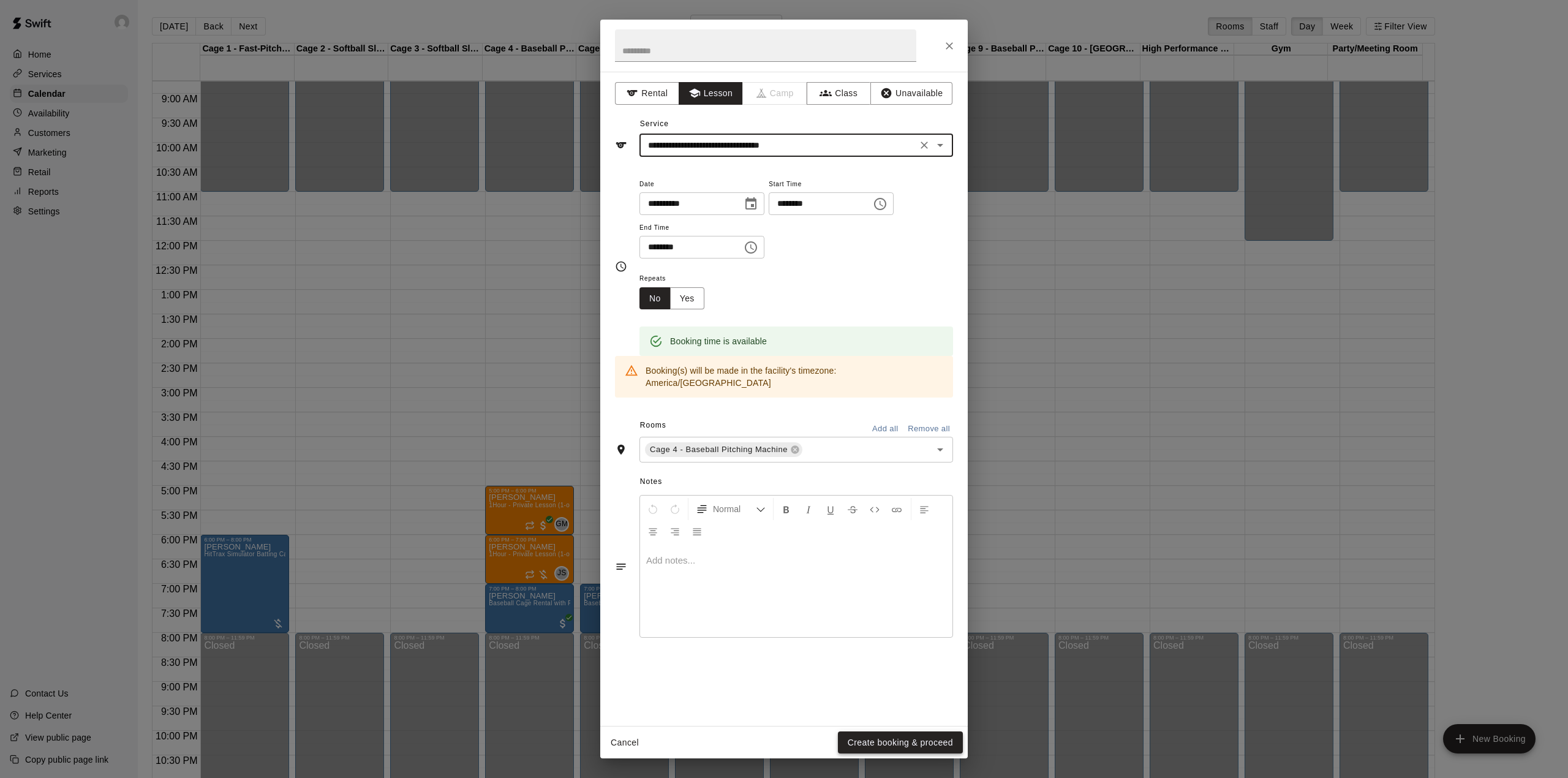
click at [904, 743] on button "Create booking & proceed" at bounding box center [900, 743] width 125 height 23
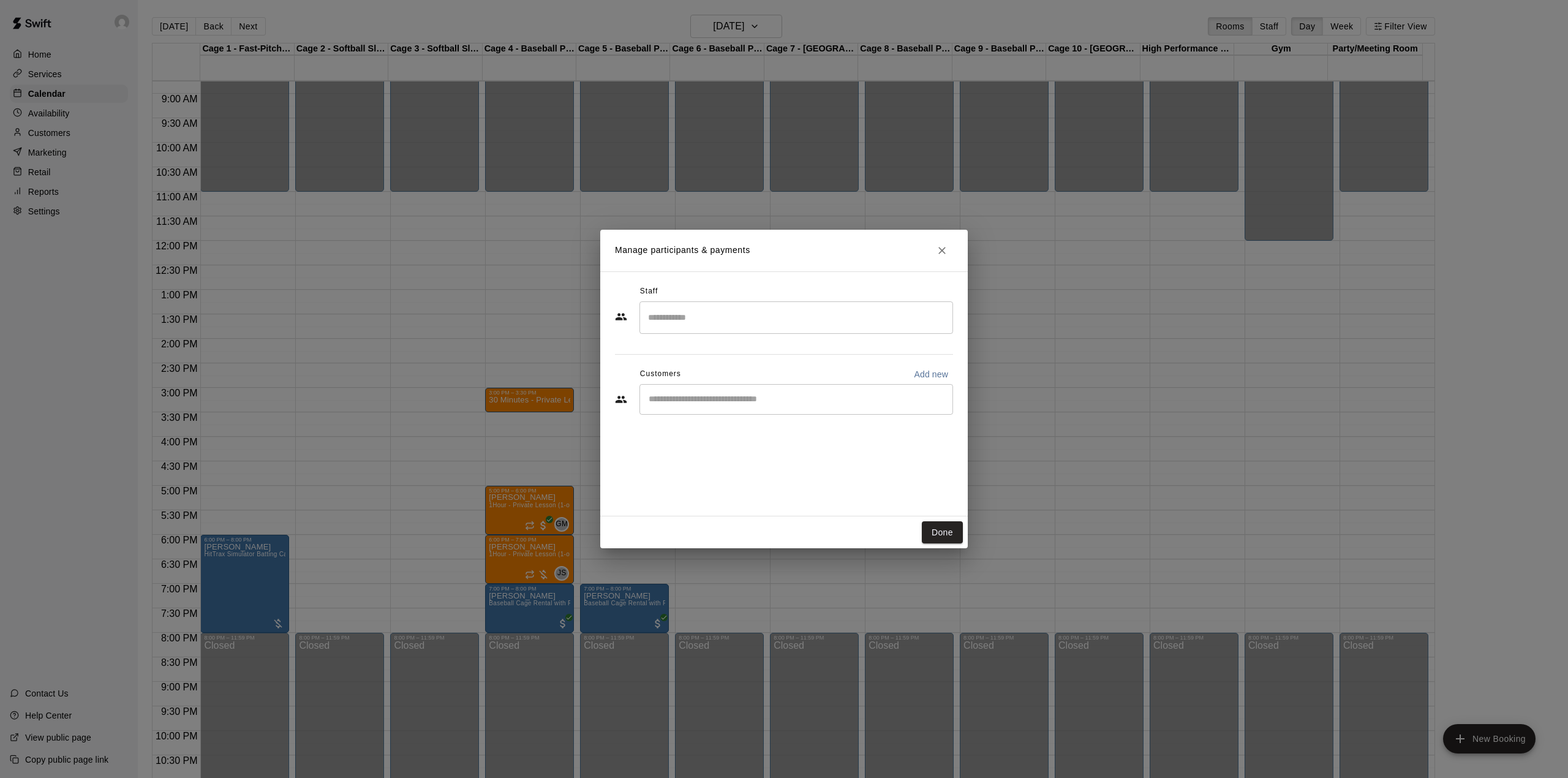
click at [746, 395] on input "Start typing to search customers..." at bounding box center [796, 400] width 303 height 12
type input "*****"
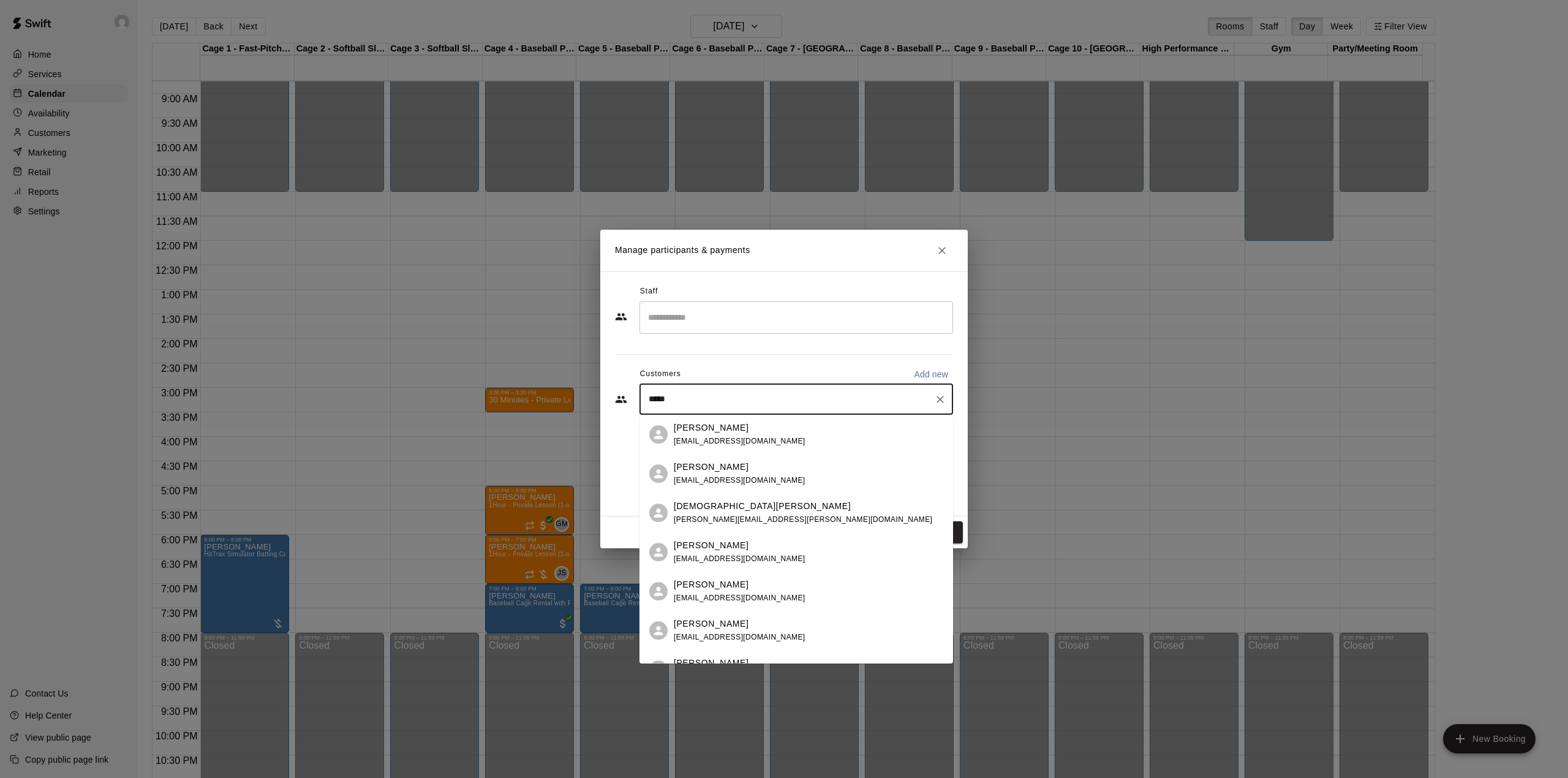
click at [736, 476] on span "[EMAIL_ADDRESS][DOMAIN_NAME]" at bounding box center [739, 480] width 132 height 9
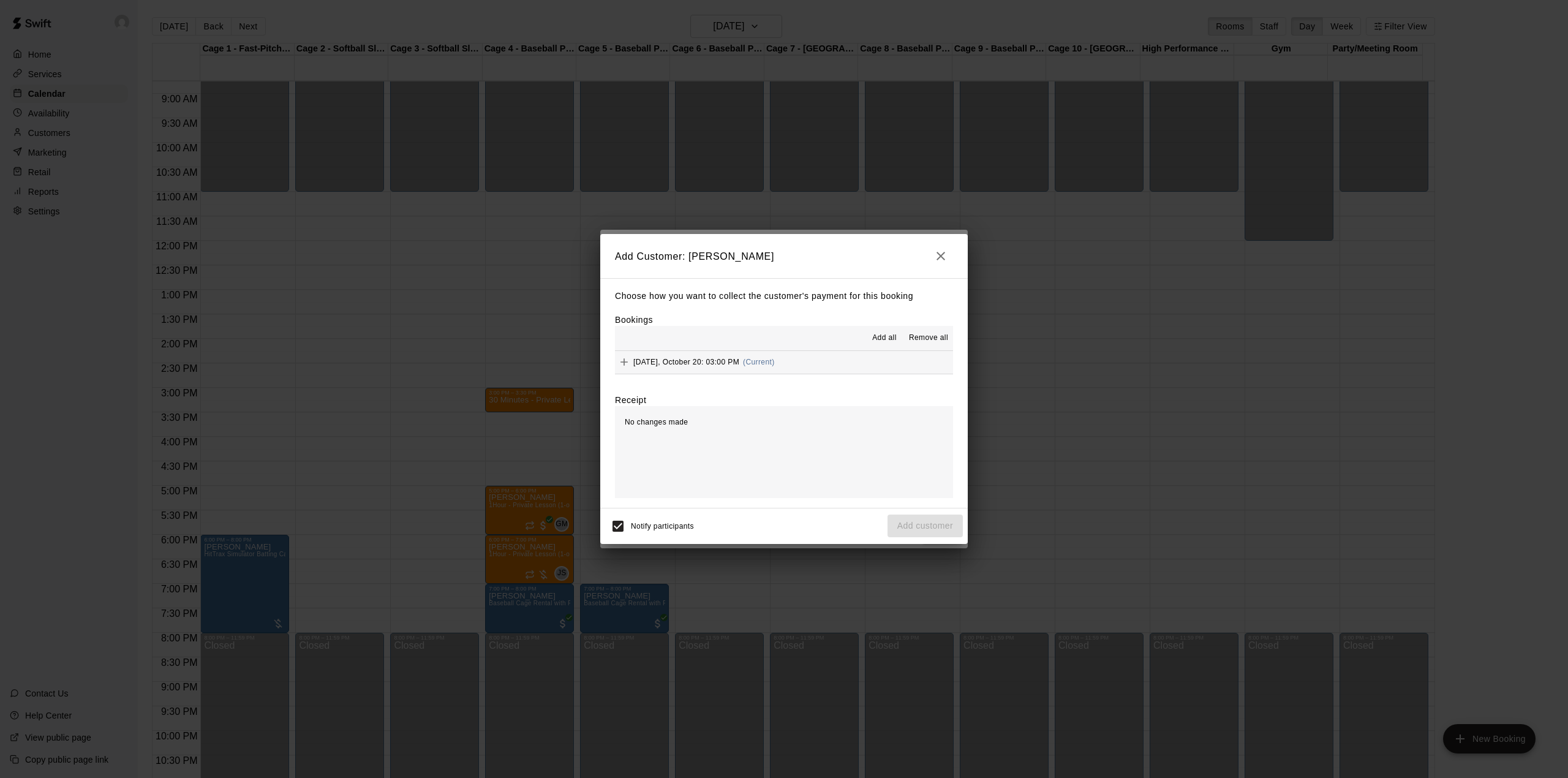
click at [887, 338] on span "Add all" at bounding box center [884, 338] width 25 height 12
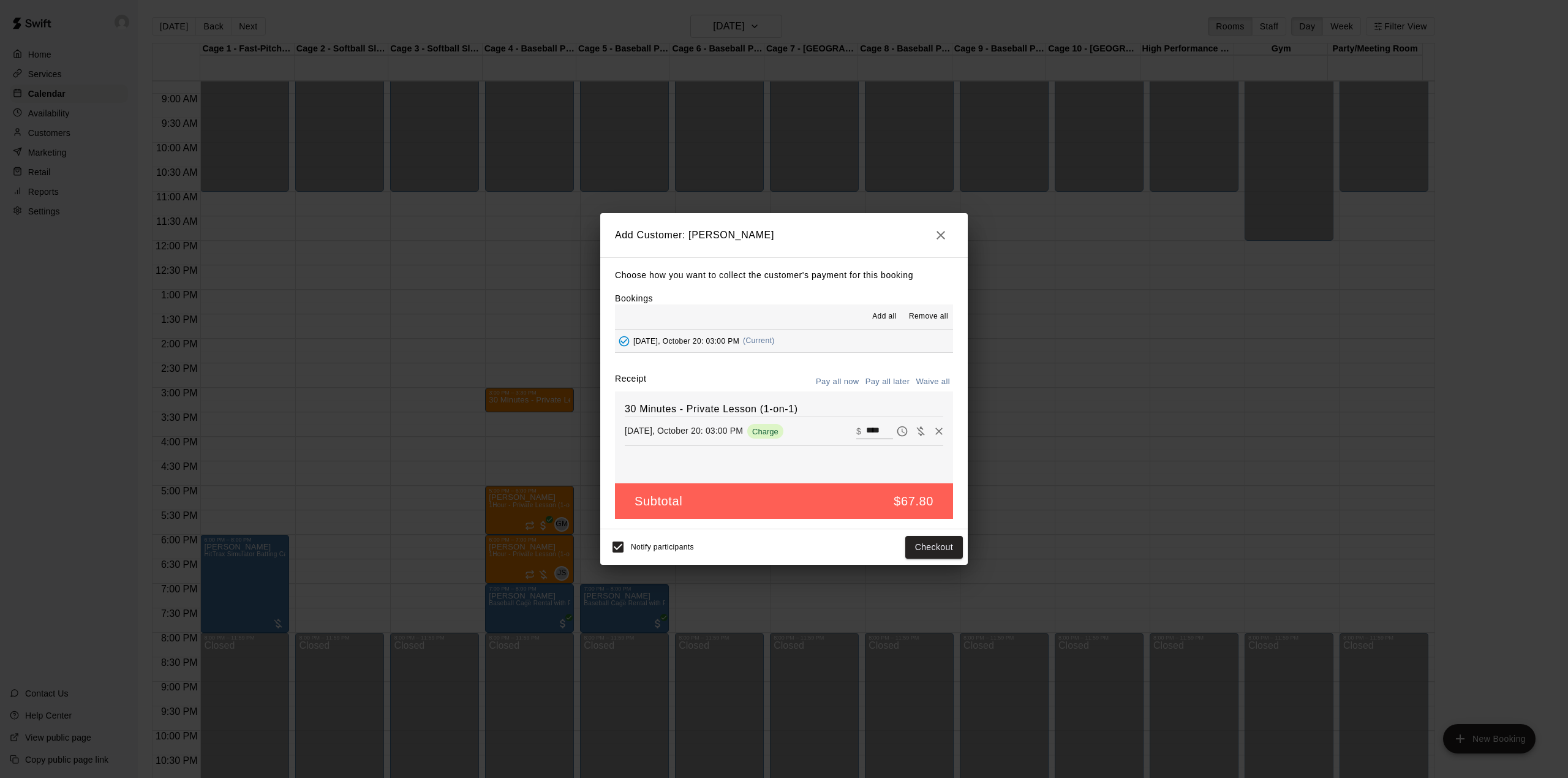
click at [883, 369] on div "Choose how you want to collect the customer's payment for this booking Bookings…" at bounding box center [784, 394] width 367 height 273
click at [887, 384] on button "Pay all later" at bounding box center [888, 382] width 51 height 19
click at [920, 545] on button "Add customer" at bounding box center [925, 547] width 75 height 23
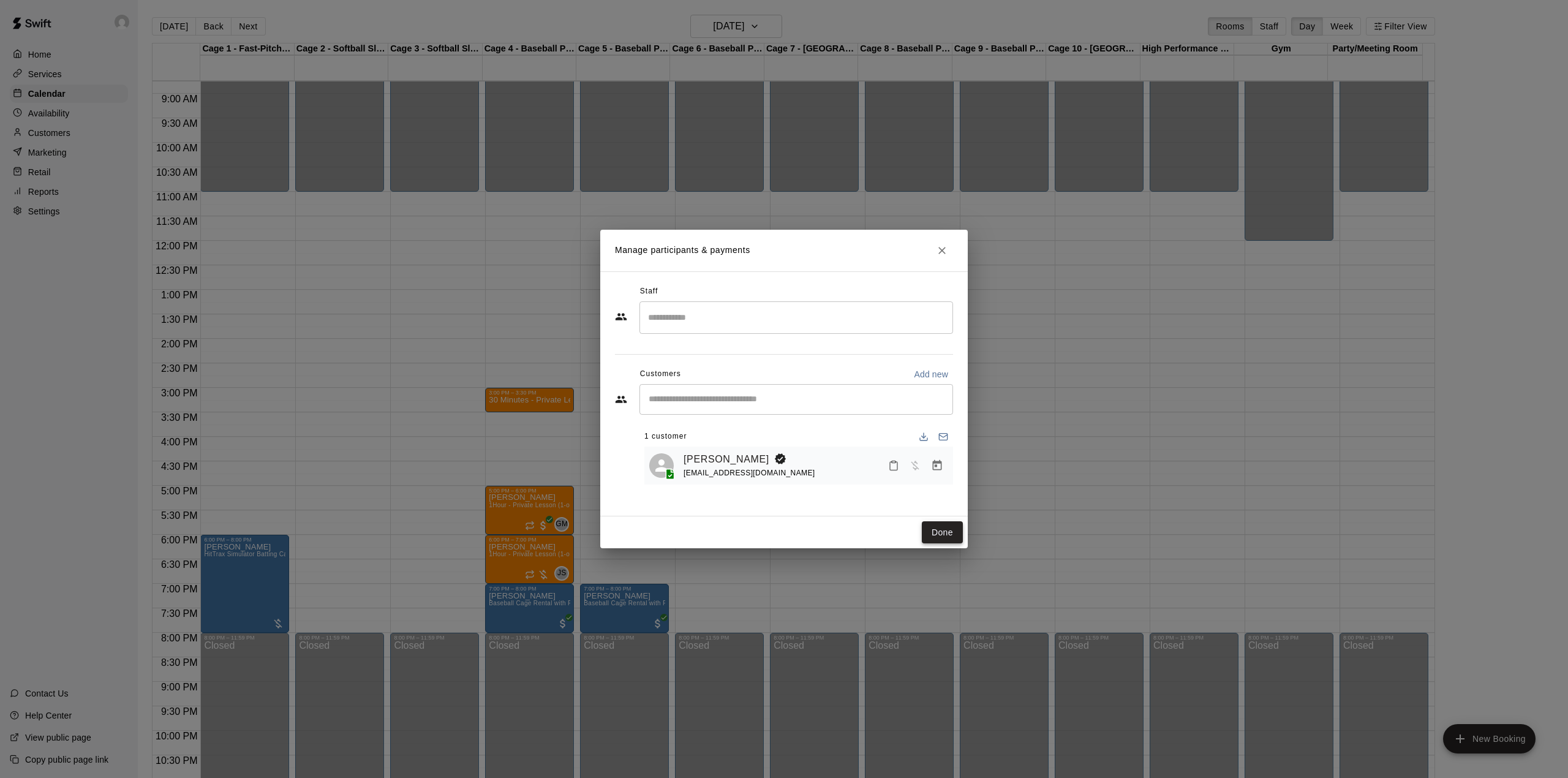
click at [939, 535] on button "Done" at bounding box center [942, 533] width 41 height 23
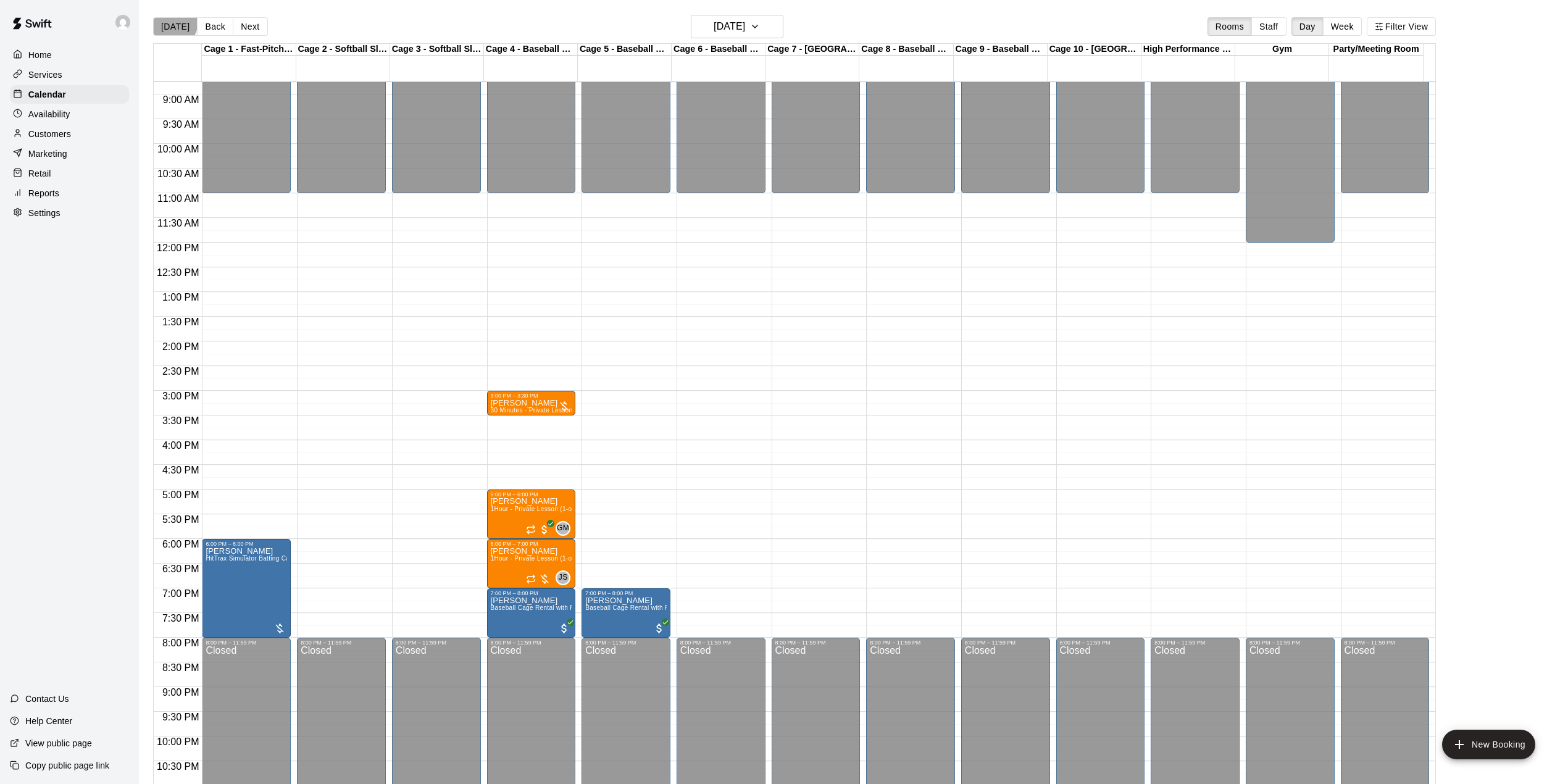
click at [174, 22] on button "[DATE]" at bounding box center [175, 27] width 44 height 19
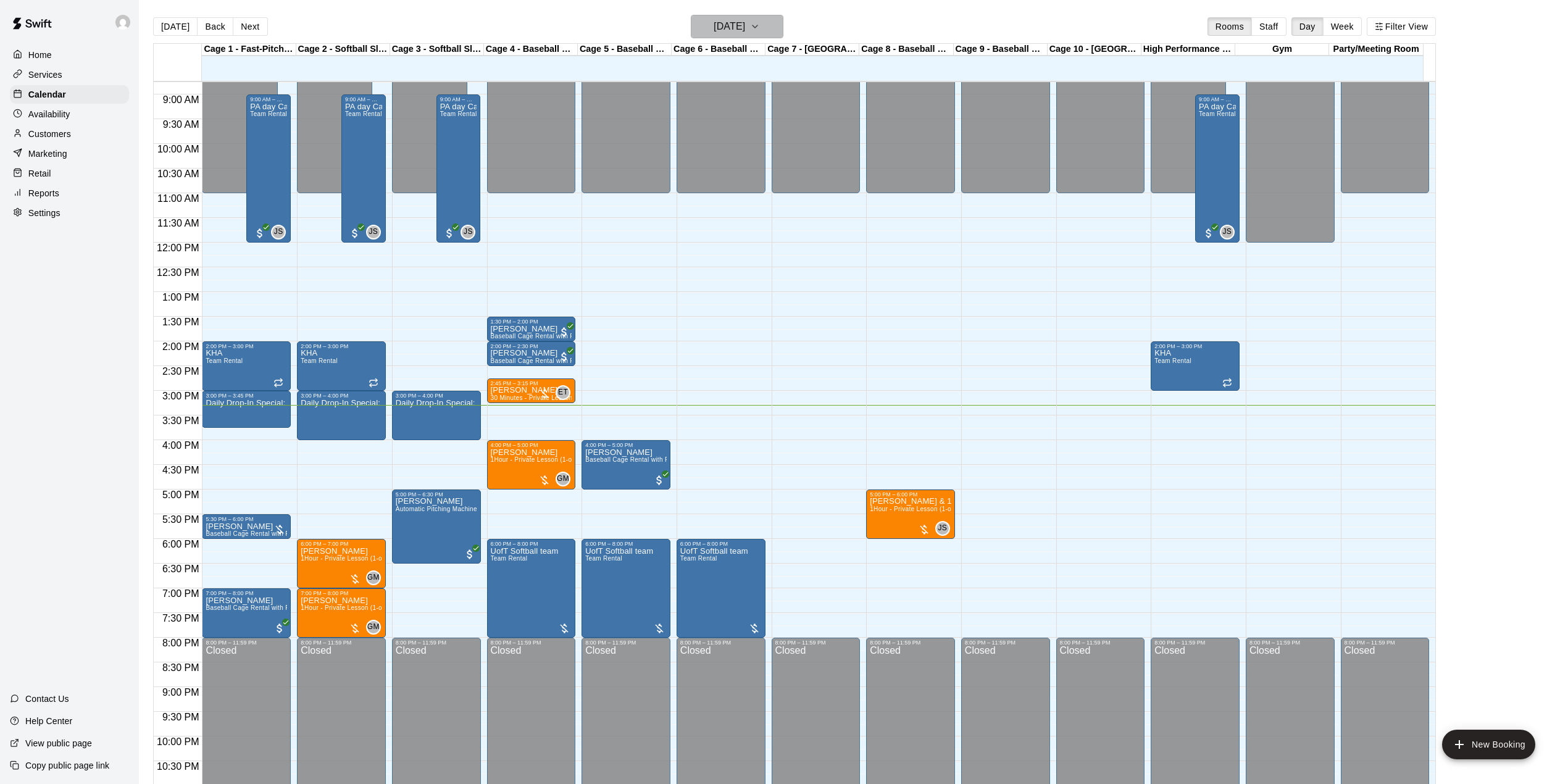
click at [760, 16] on button "[DATE]" at bounding box center [738, 26] width 93 height 24
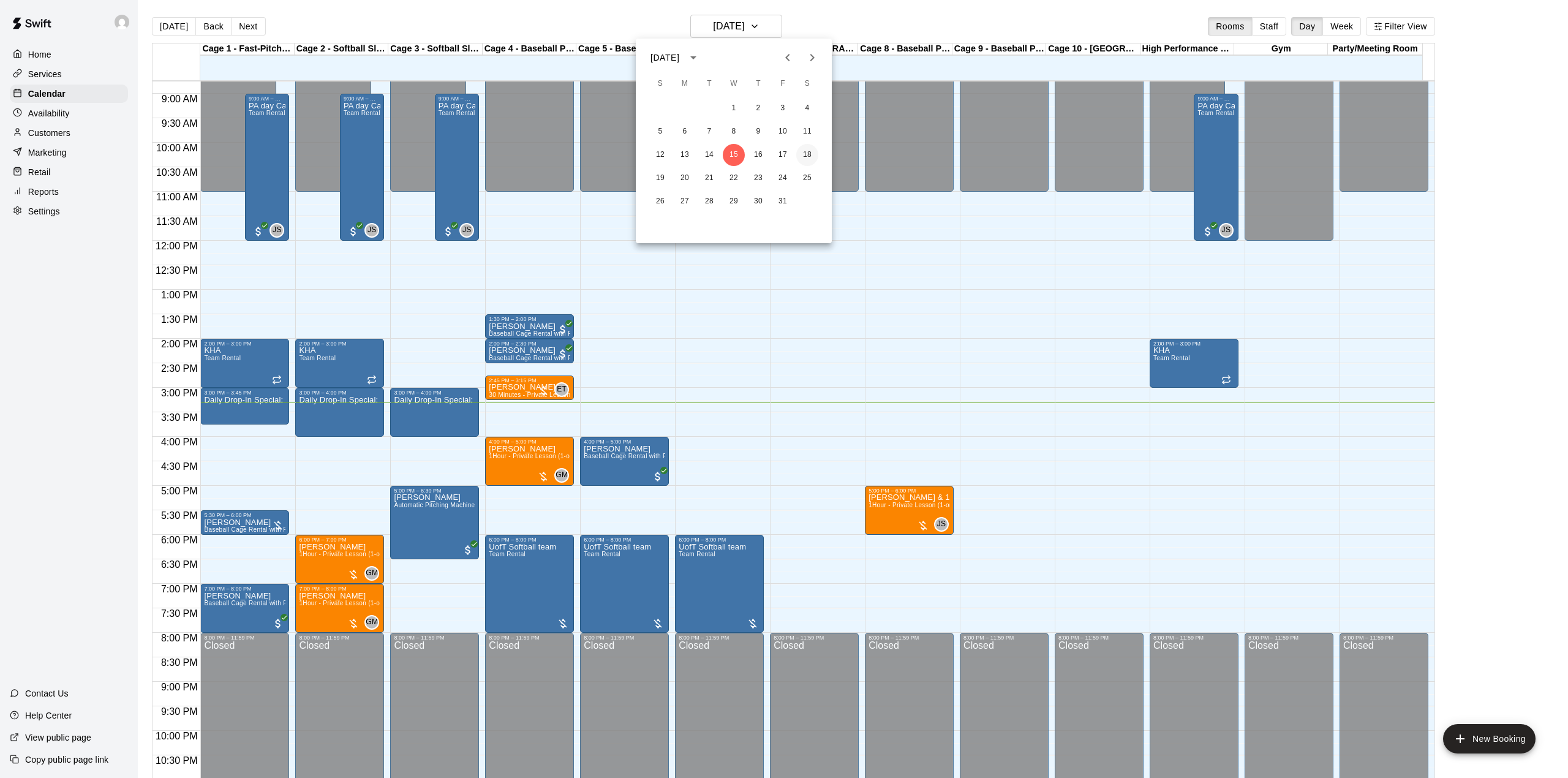
click at [802, 152] on button "18" at bounding box center [807, 154] width 22 height 22
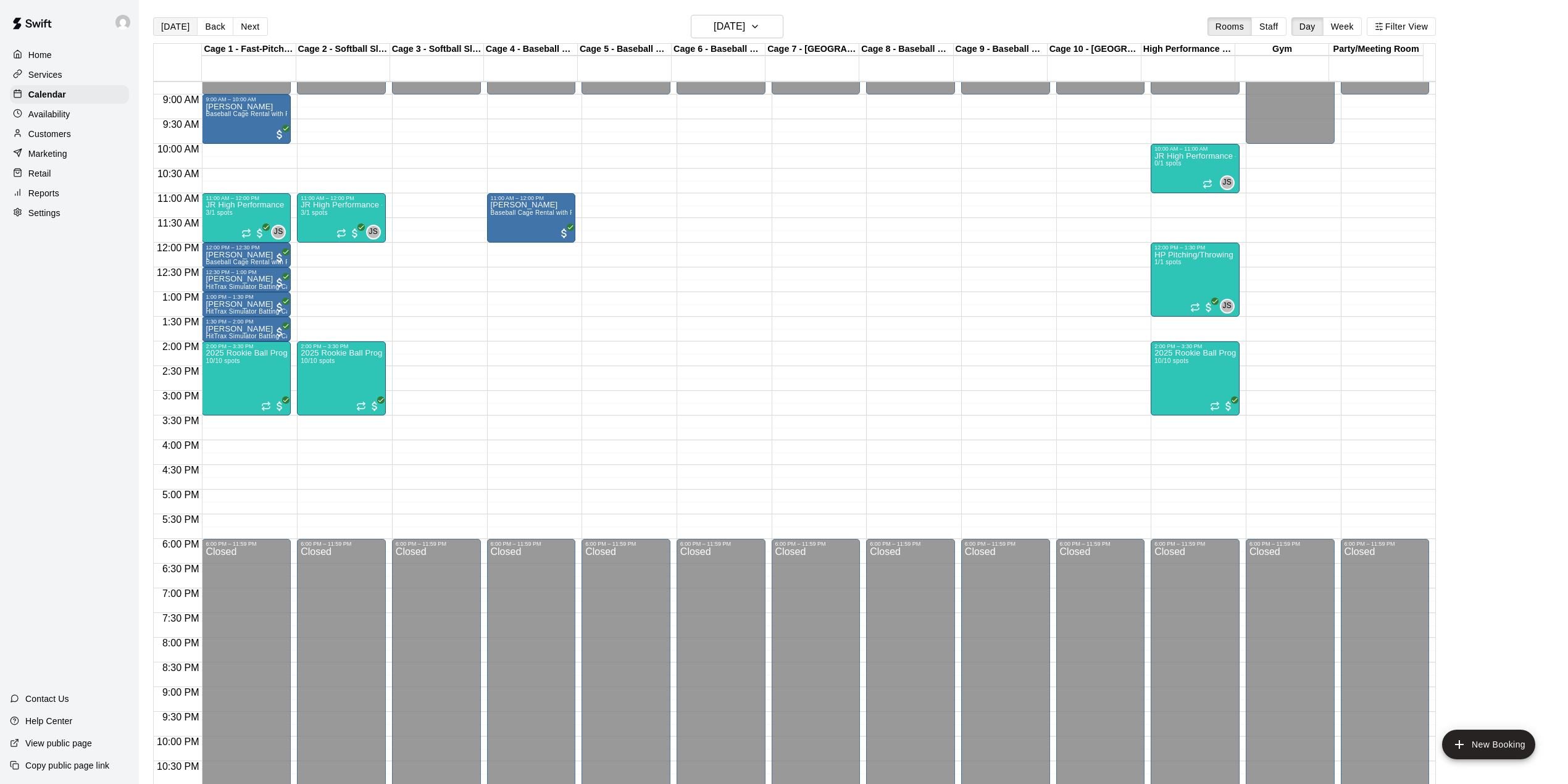
click at [176, 28] on button "[DATE]" at bounding box center [175, 27] width 44 height 19
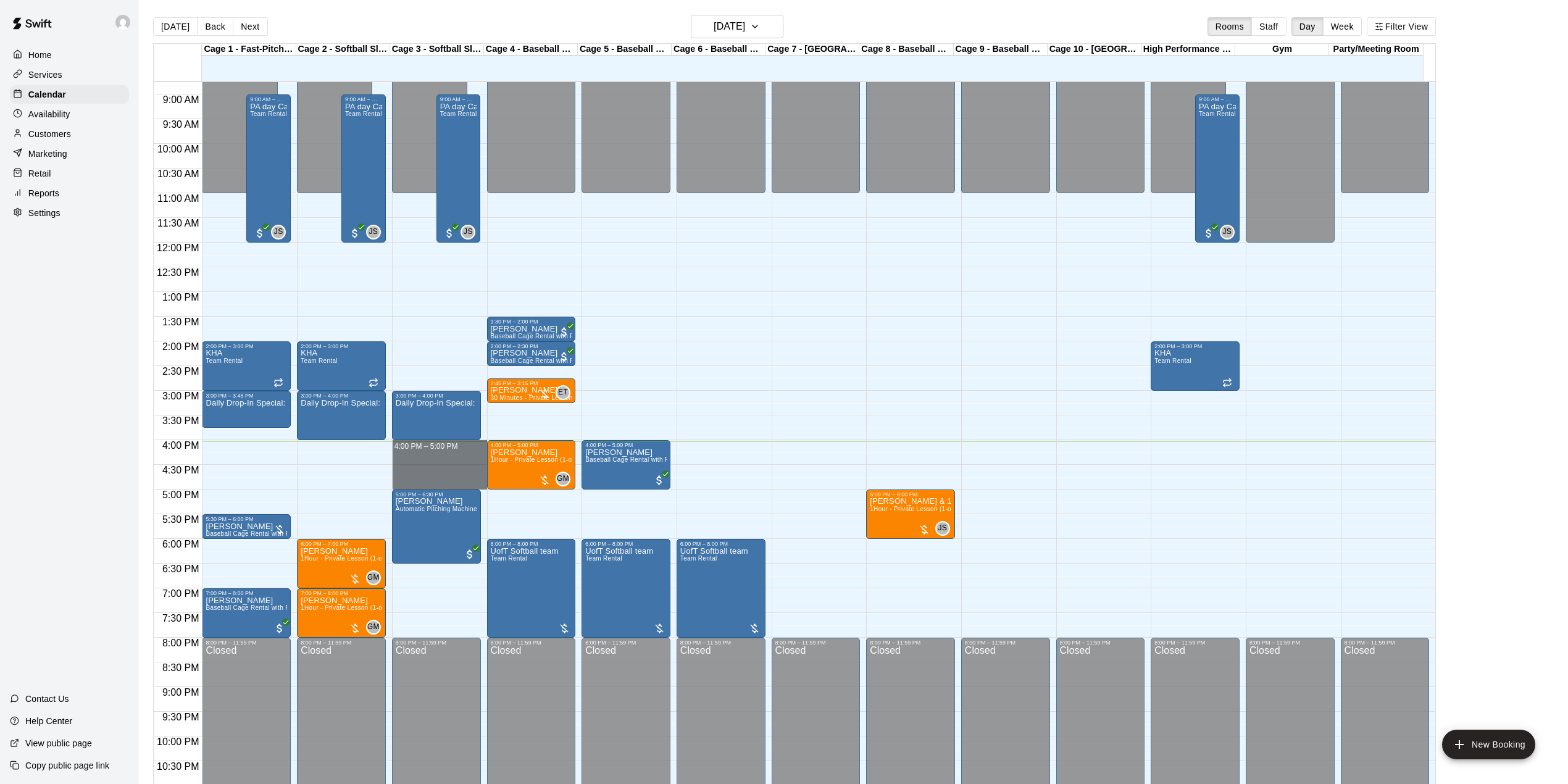
drag, startPoint x: 434, startPoint y: 445, endPoint x: 435, endPoint y: 479, distance: 34.0
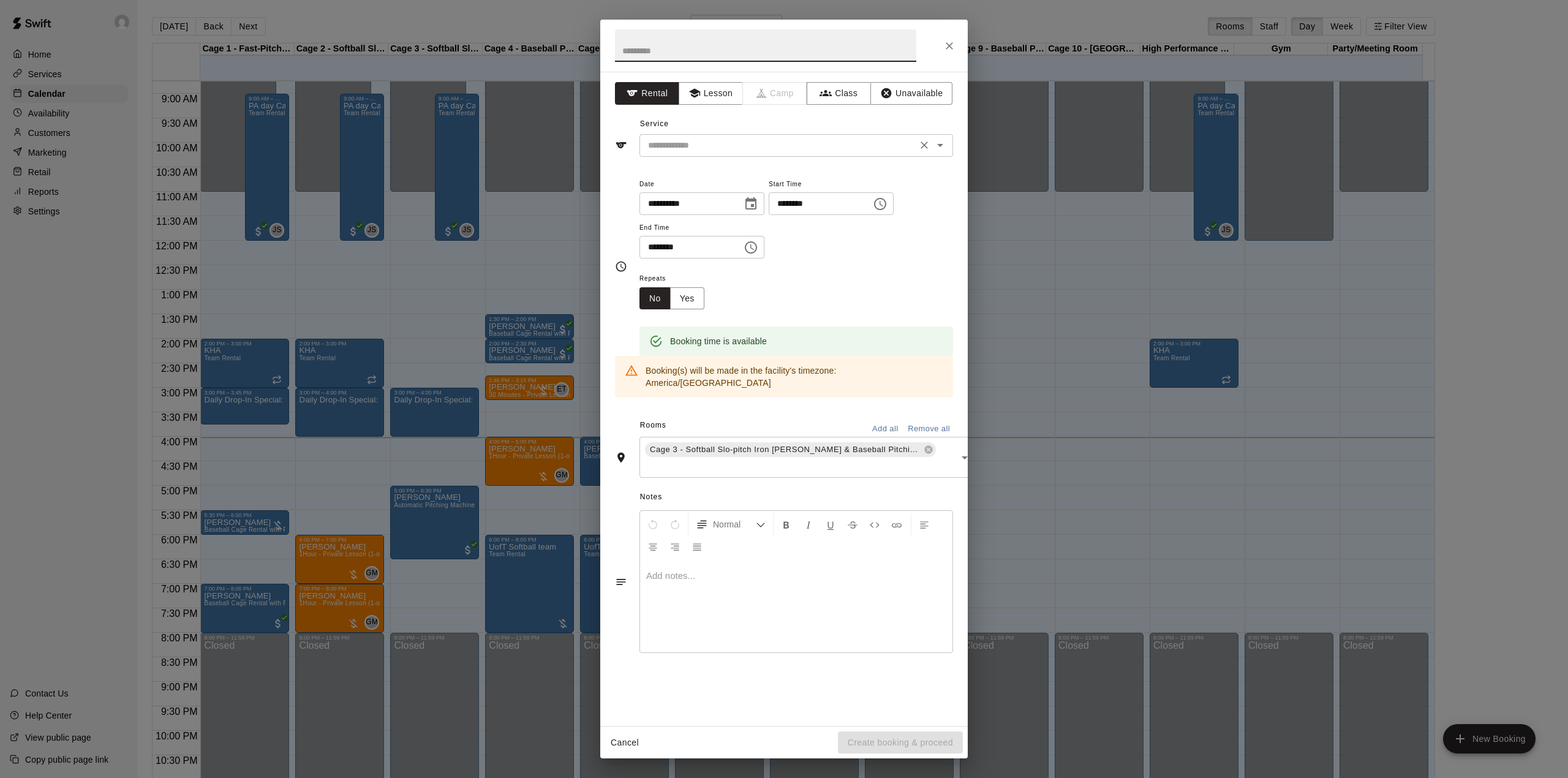
click at [708, 140] on input "text" at bounding box center [778, 145] width 270 height 15
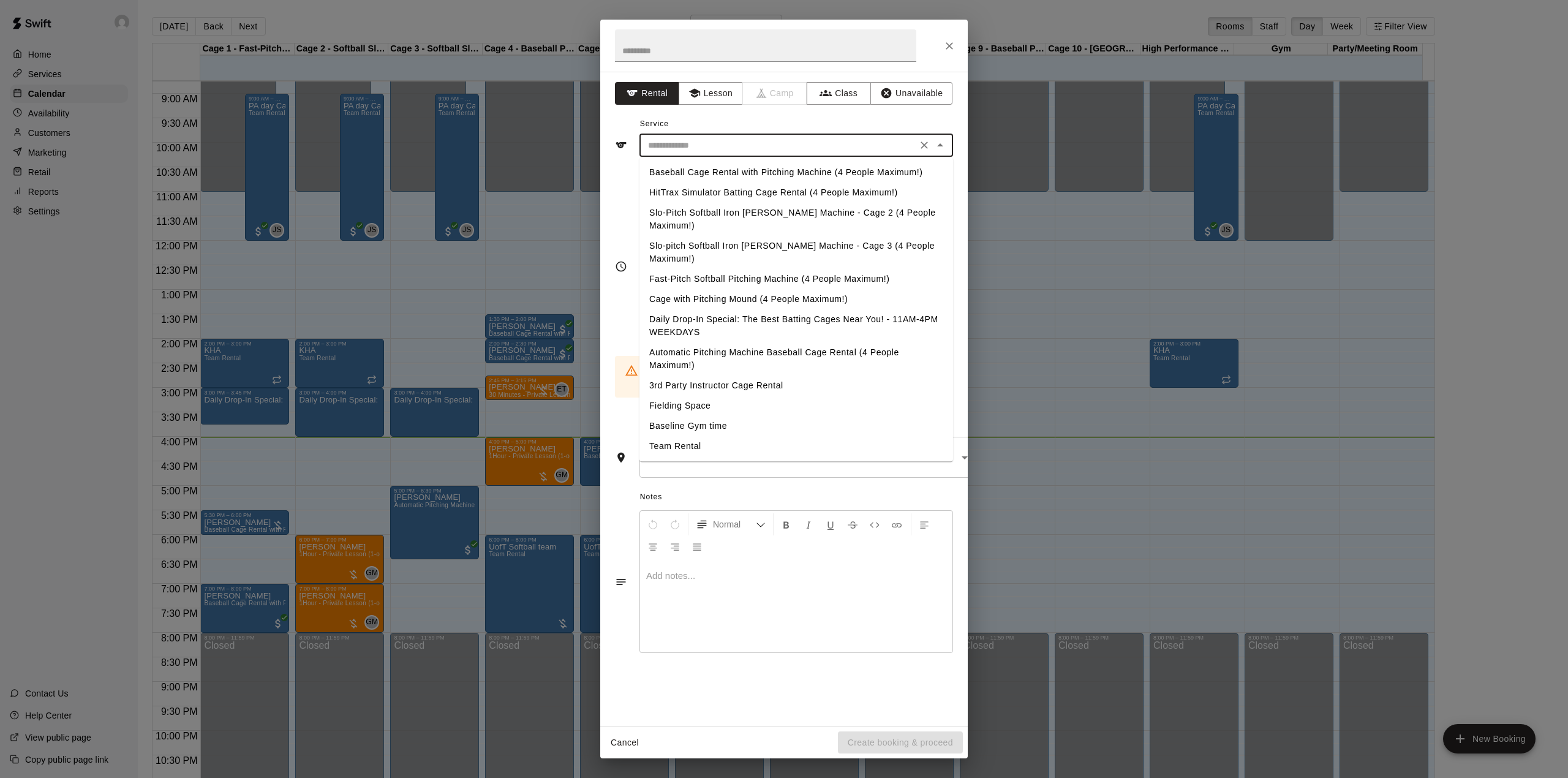
click at [703, 169] on li "Baseball Cage Rental with Pitching Machine (4 People Maximum!)" at bounding box center [796, 172] width 313 height 20
type input "**********"
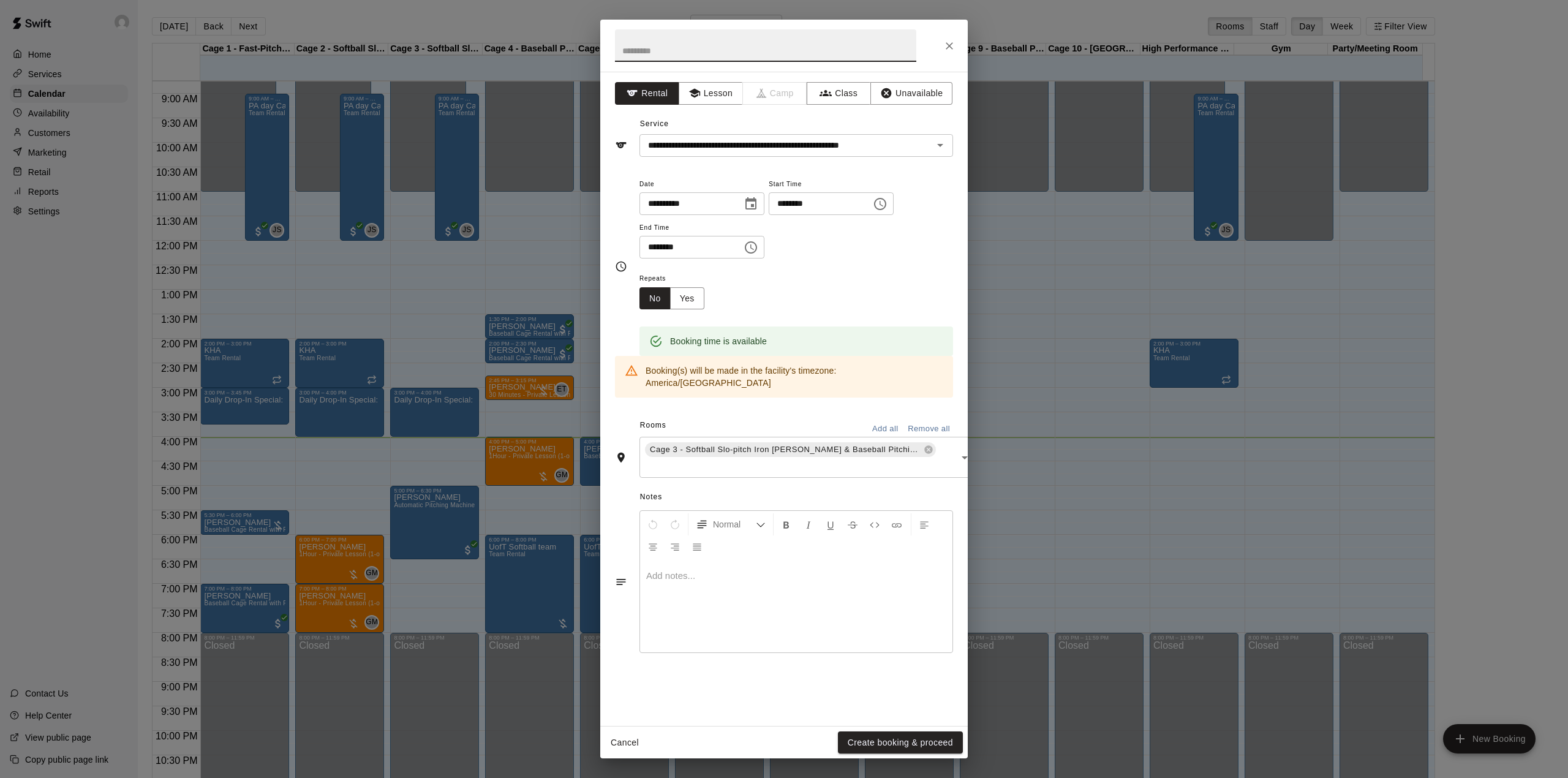
click at [728, 39] on input "text" at bounding box center [765, 45] width 301 height 33
type input "*"
type input "**********"
click at [949, 741] on button "Create booking & proceed" at bounding box center [900, 743] width 125 height 23
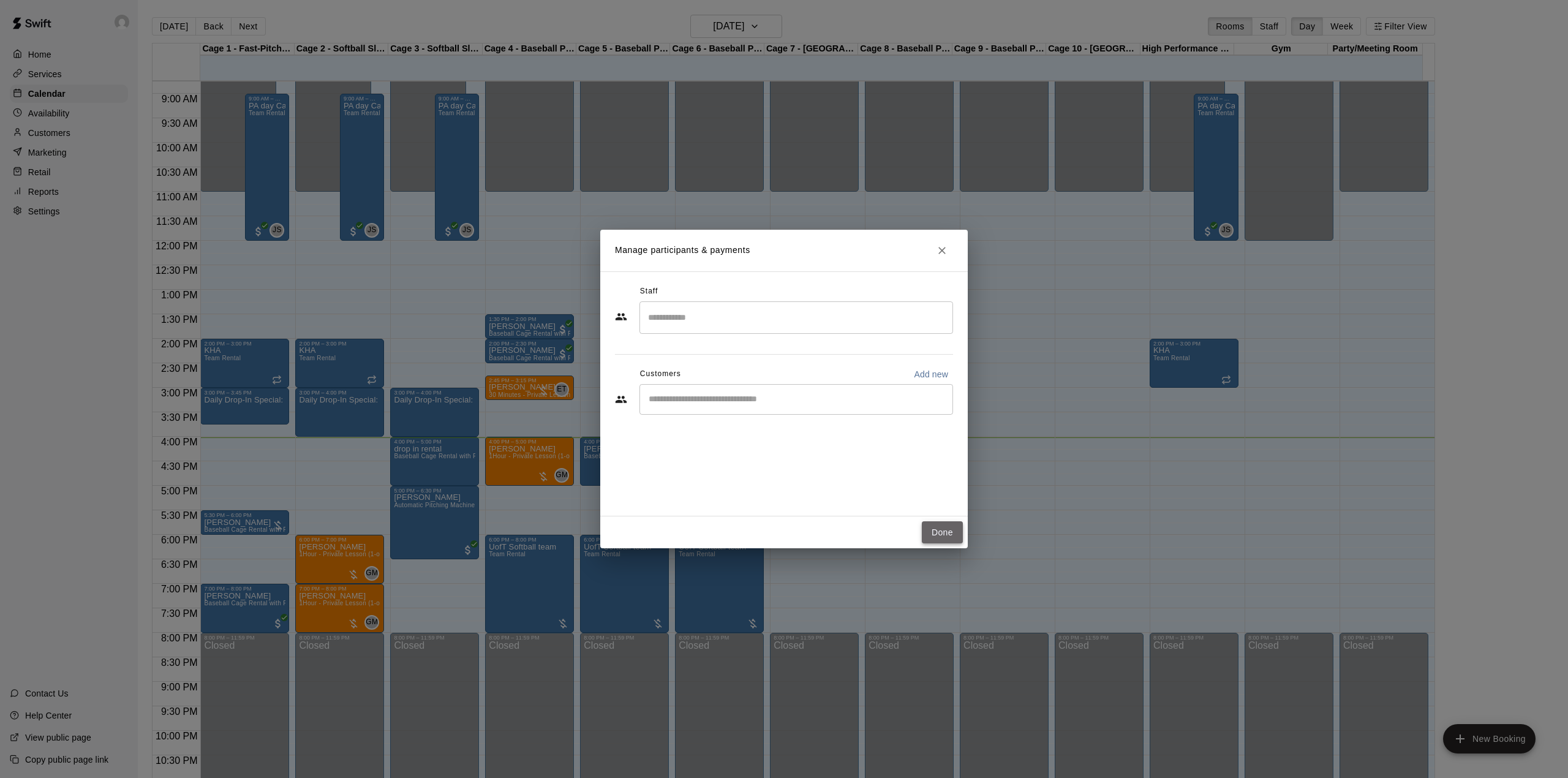
click at [941, 526] on button "Done" at bounding box center [942, 533] width 41 height 23
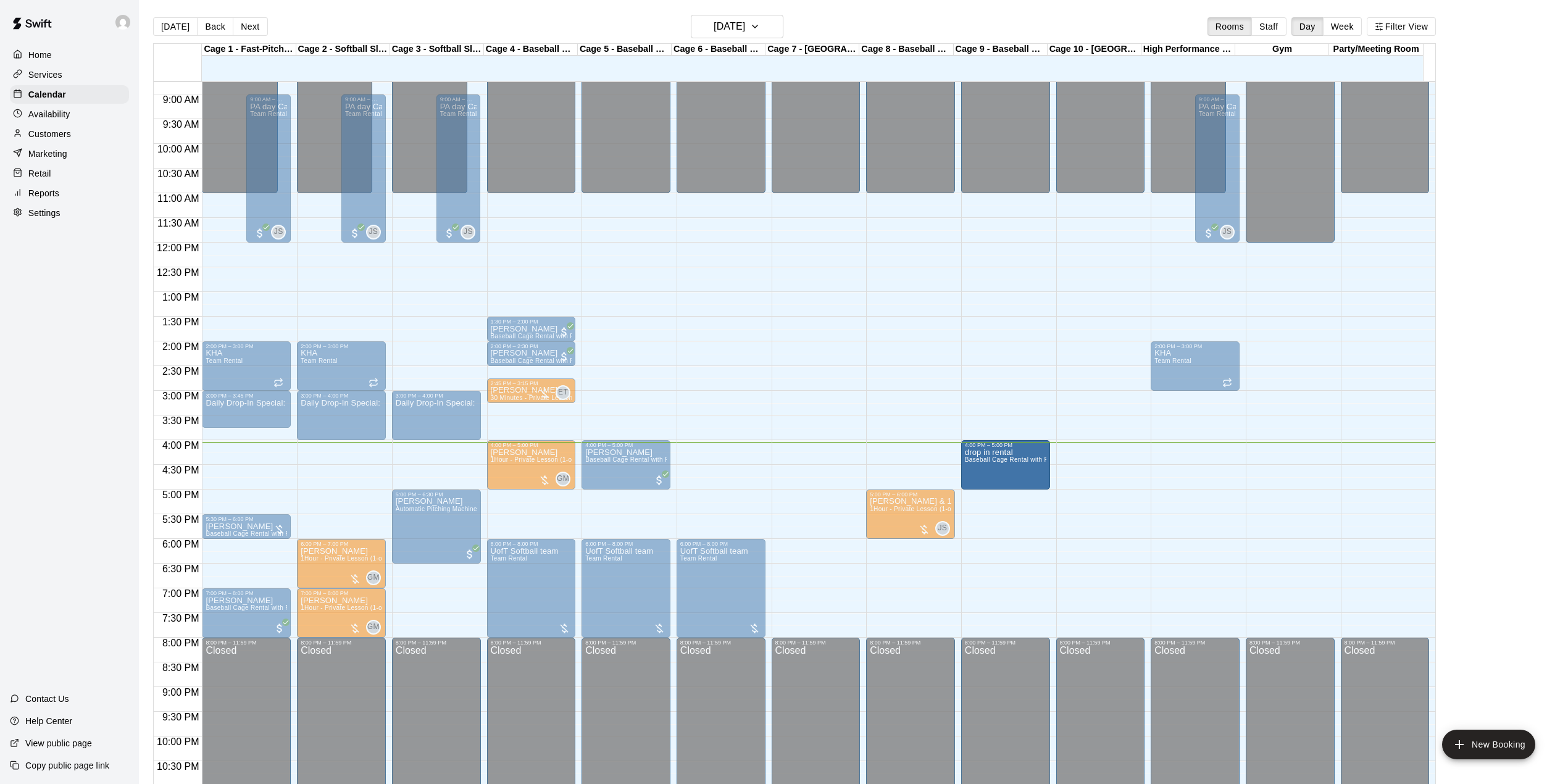
drag, startPoint x: 421, startPoint y: 461, endPoint x: 999, endPoint y: 469, distance: 578.1
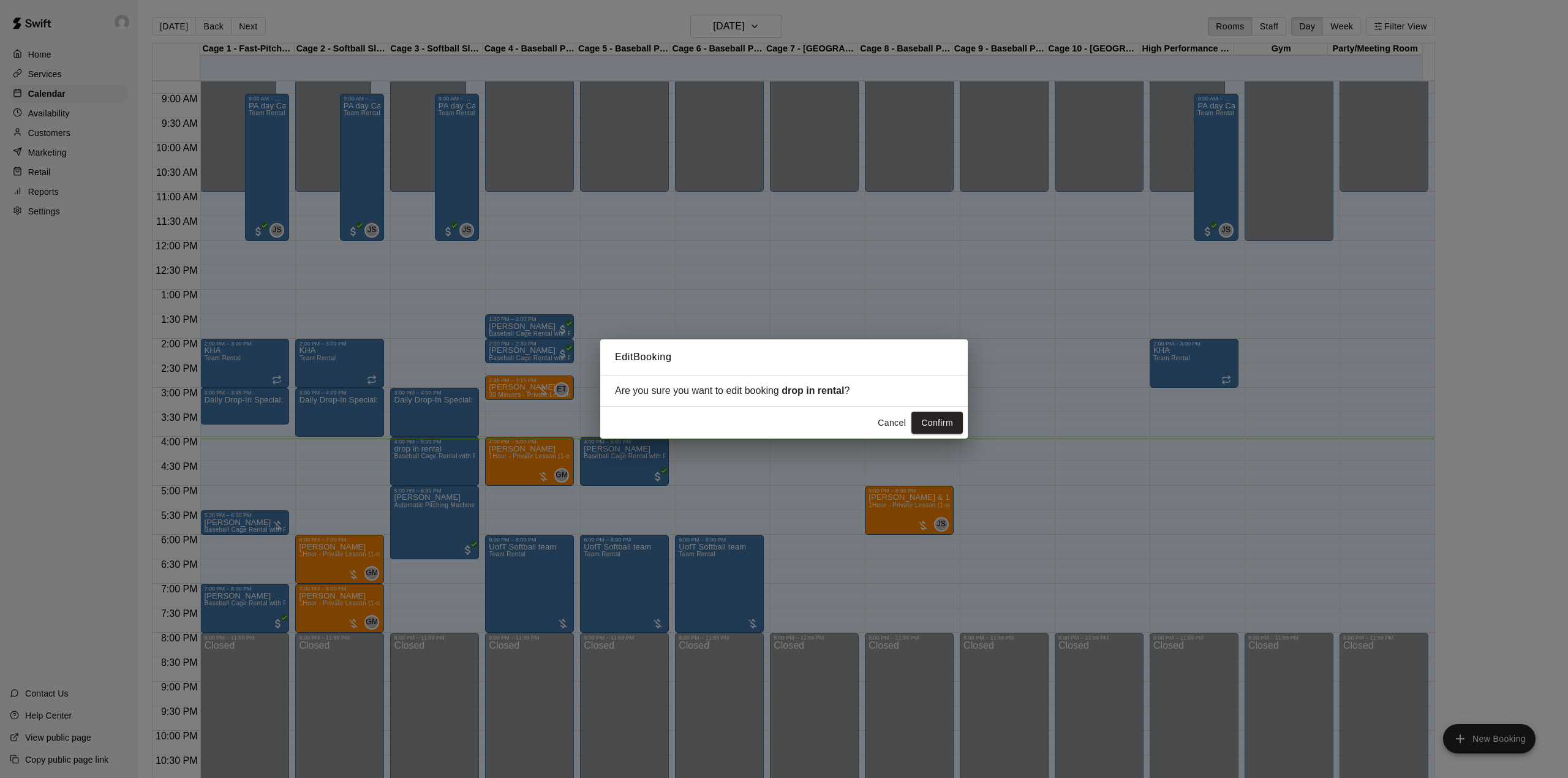
click at [939, 415] on button "Confirm" at bounding box center [937, 423] width 51 height 23
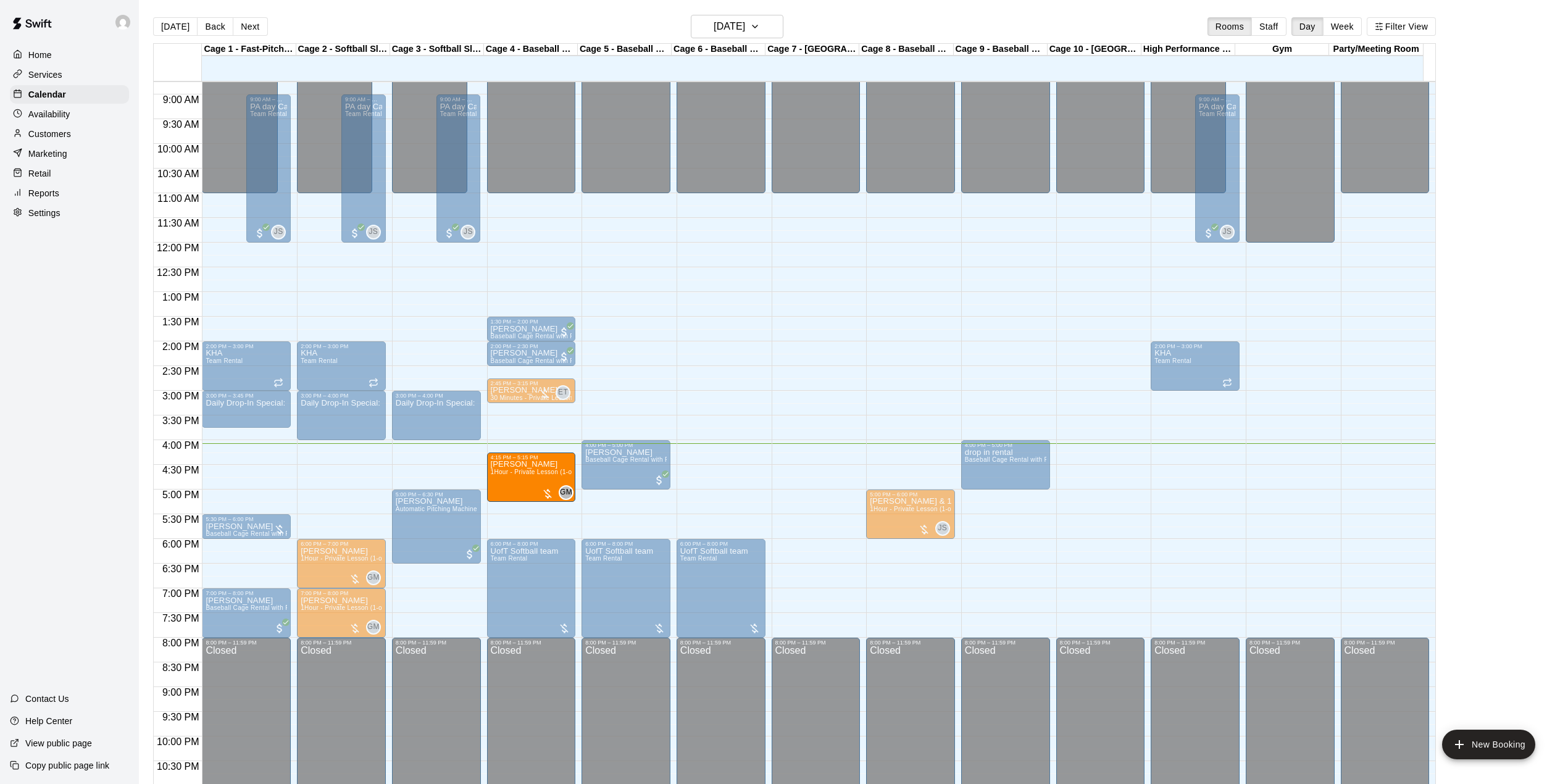
drag, startPoint x: 539, startPoint y: 460, endPoint x: 539, endPoint y: 473, distance: 13.0
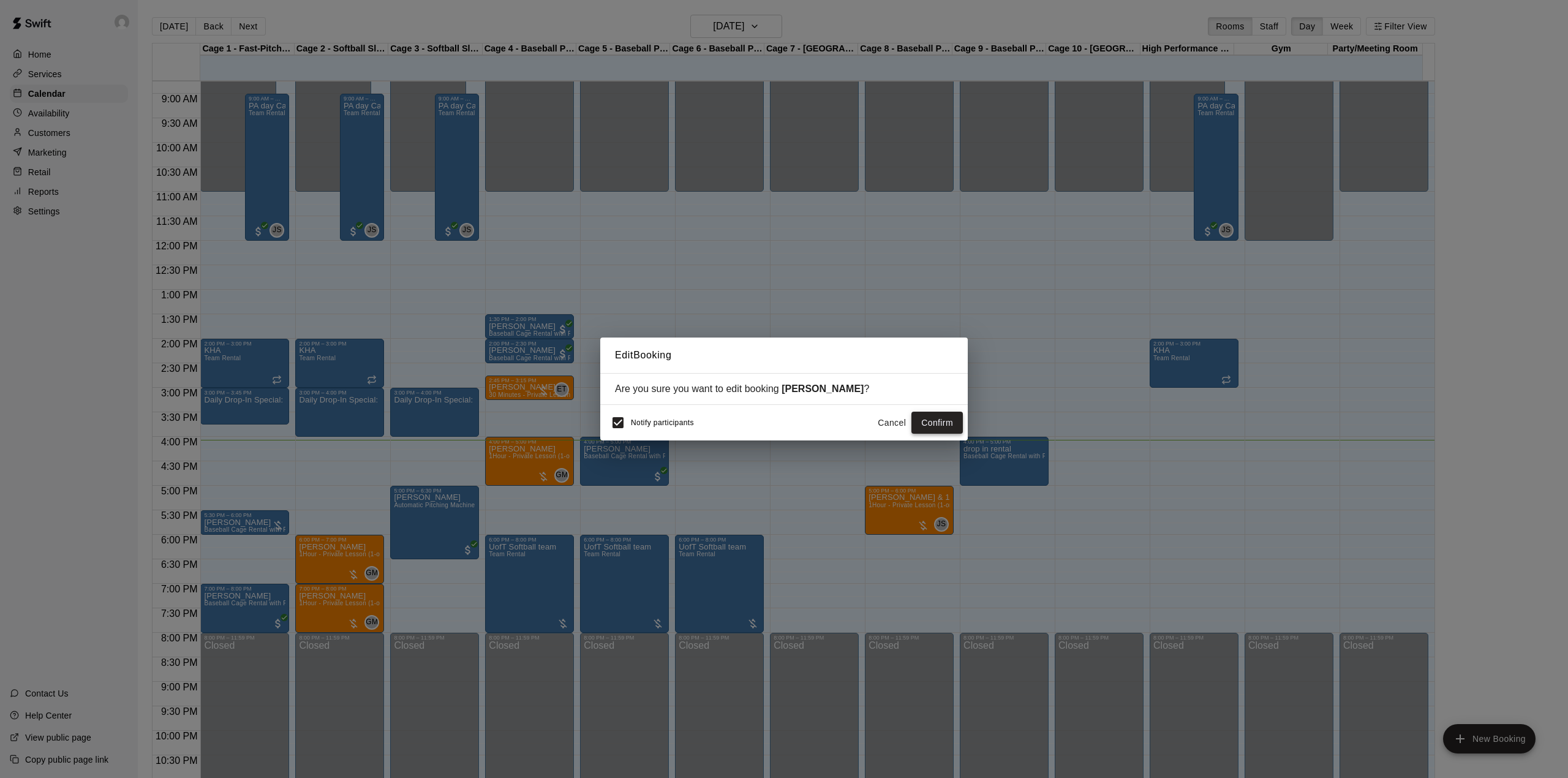
click at [931, 429] on button "Confirm" at bounding box center [937, 423] width 51 height 23
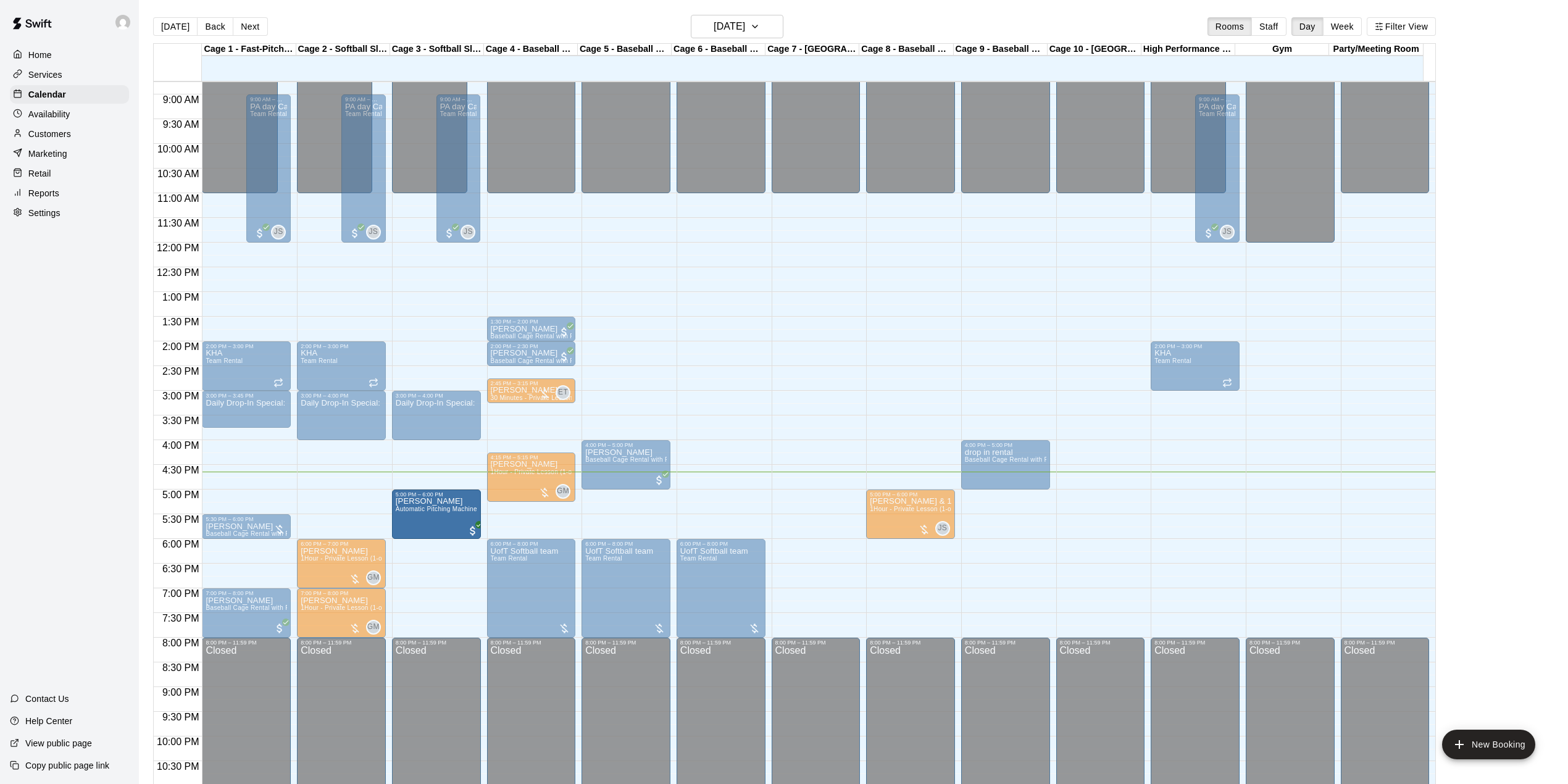
drag, startPoint x: 436, startPoint y: 562, endPoint x: 445, endPoint y: 544, distance: 20.1
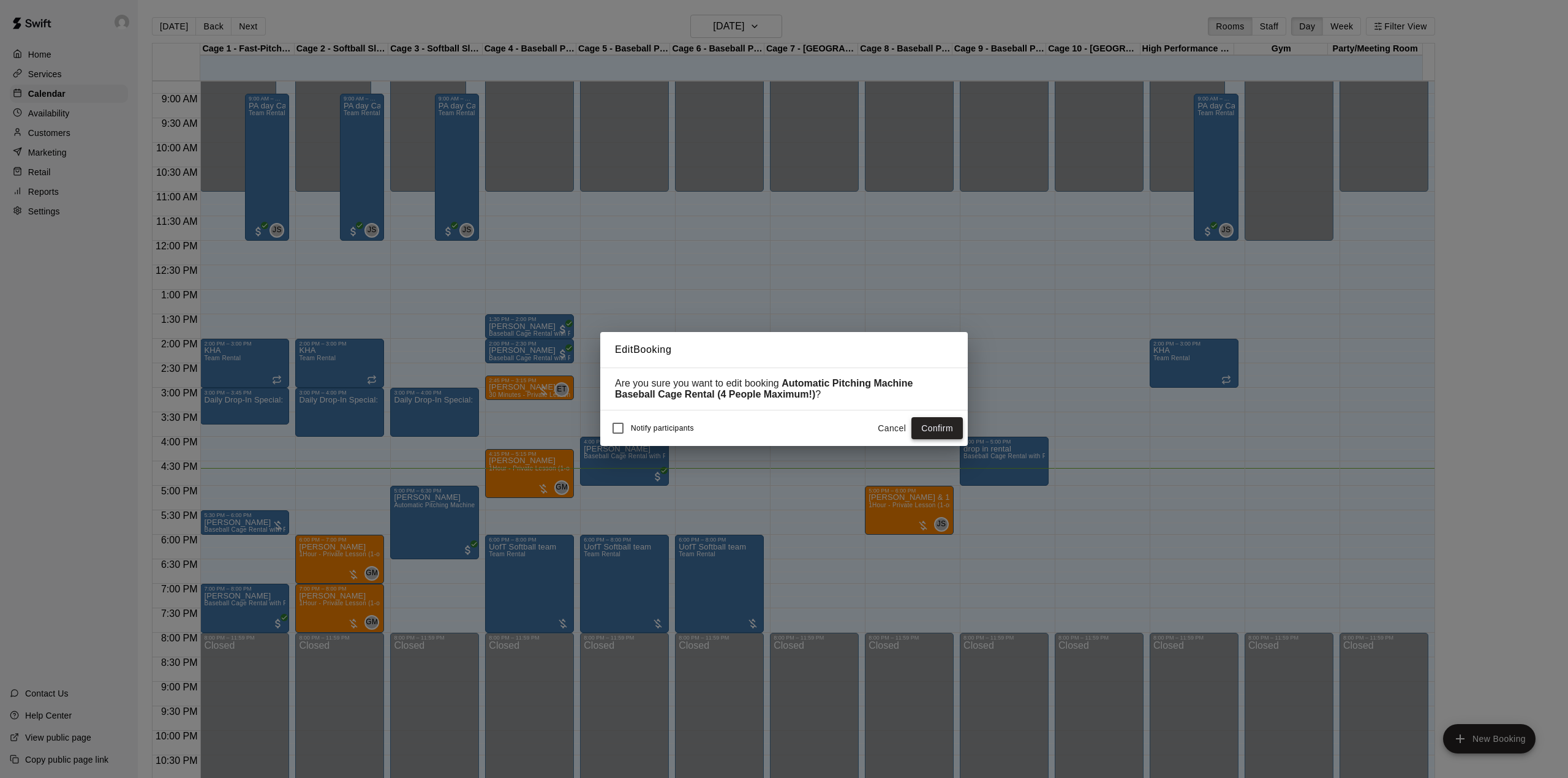
click at [952, 431] on button "Confirm" at bounding box center [937, 428] width 51 height 23
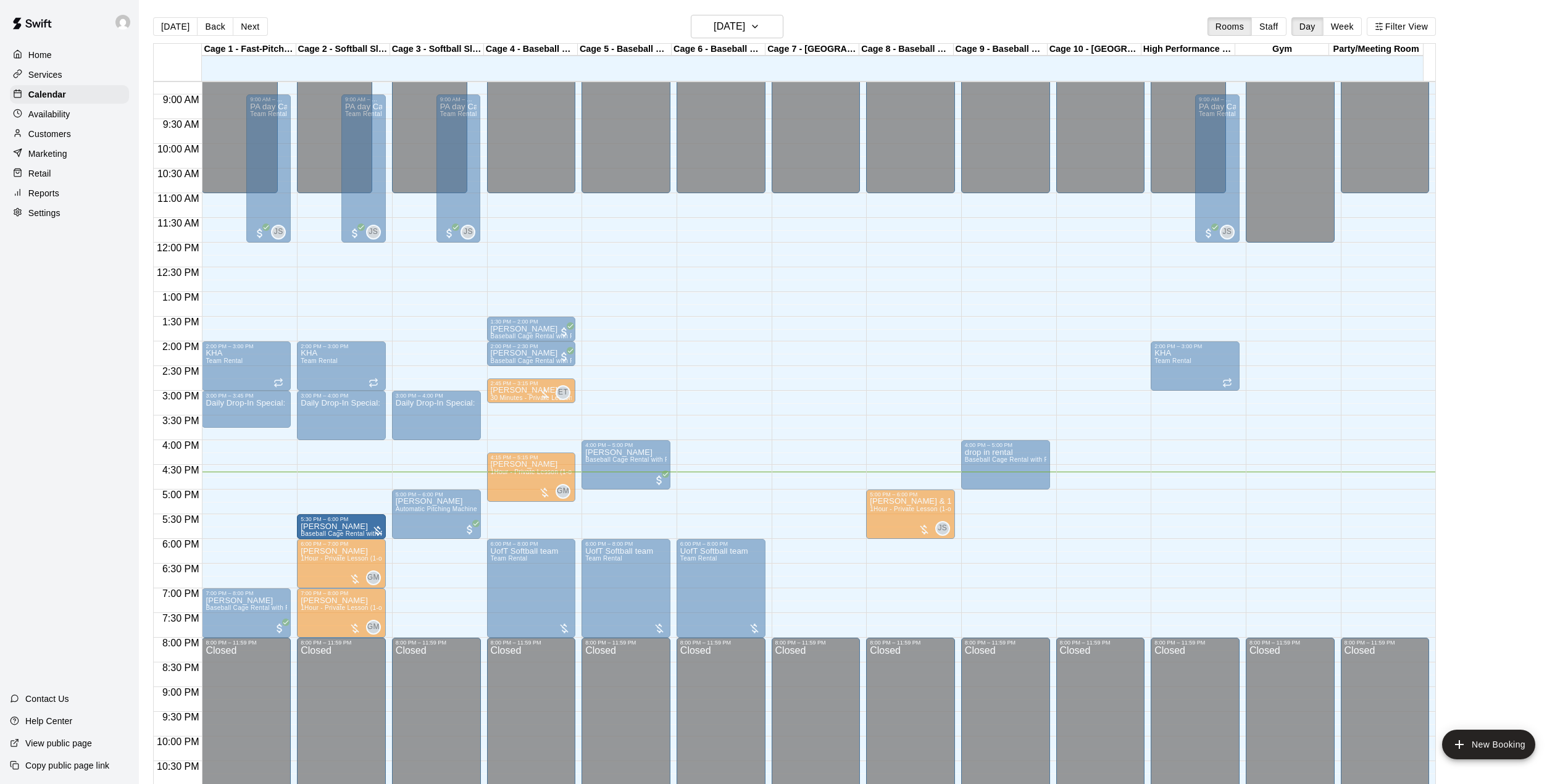
drag, startPoint x: 249, startPoint y: 525, endPoint x: 320, endPoint y: 532, distance: 71.3
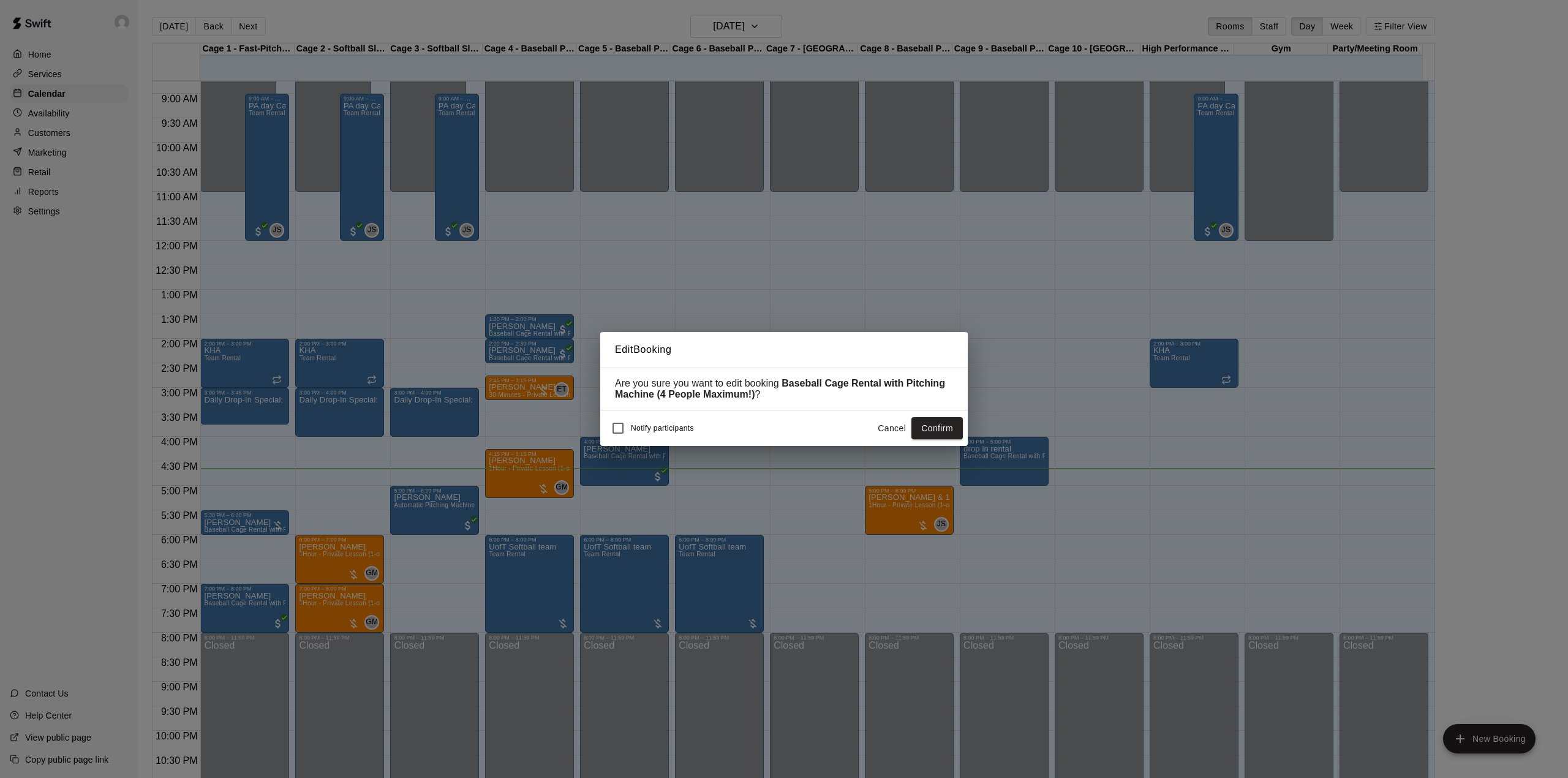
click at [929, 424] on button "Confirm" at bounding box center [937, 428] width 51 height 23
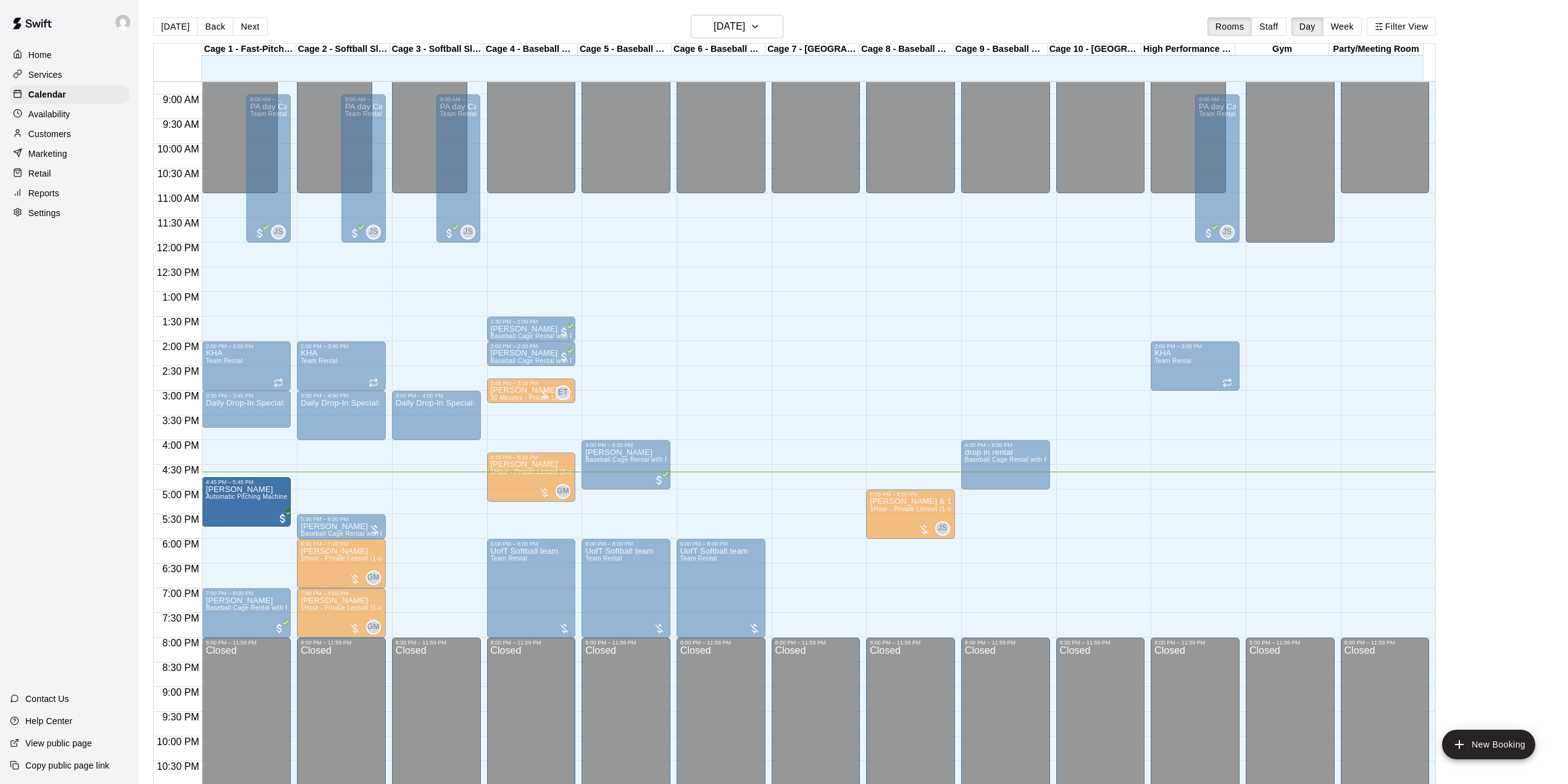
drag, startPoint x: 435, startPoint y: 524, endPoint x: 261, endPoint y: 514, distance: 174.3
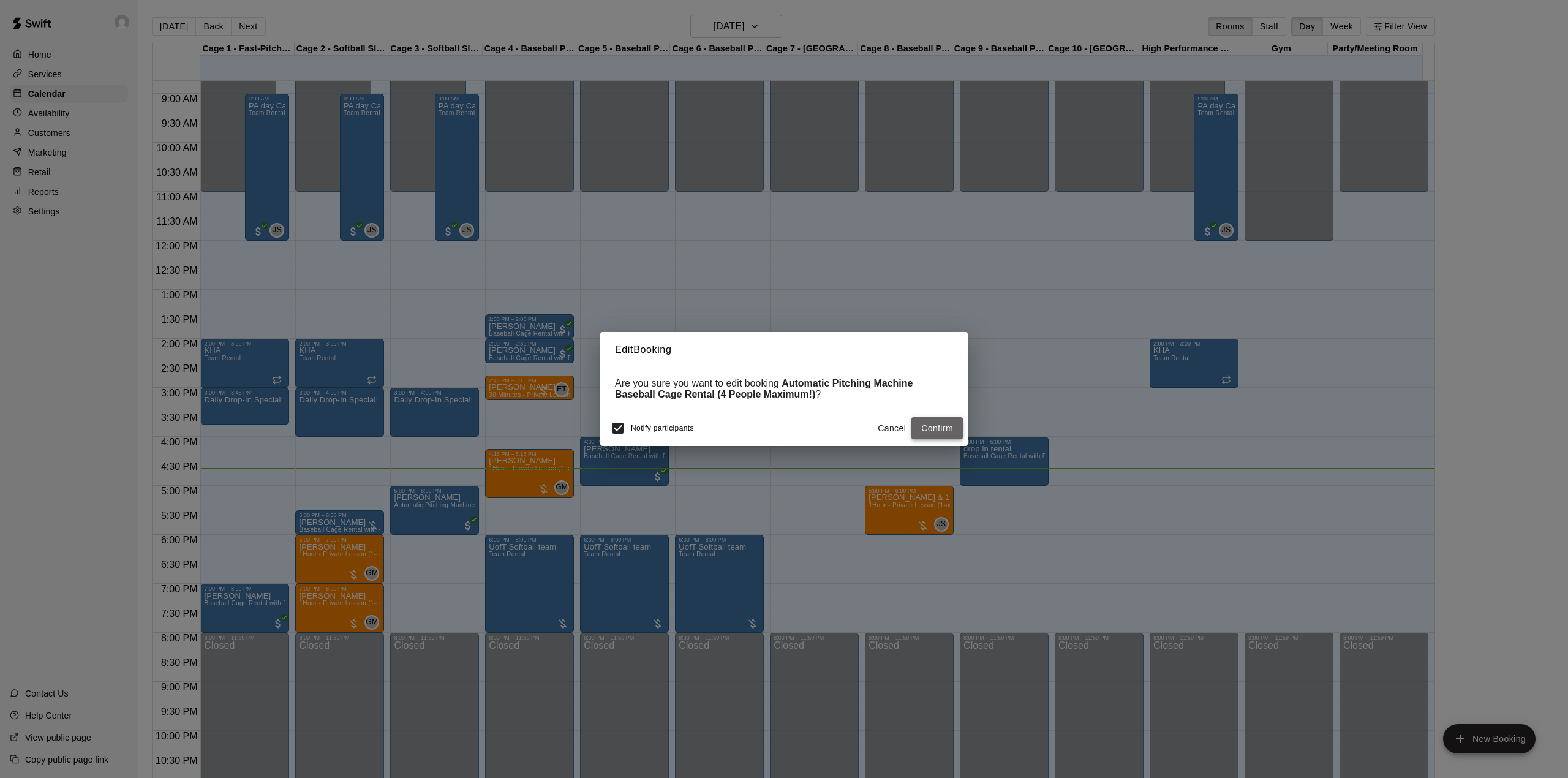
click at [919, 434] on button "Confirm" at bounding box center [937, 428] width 51 height 23
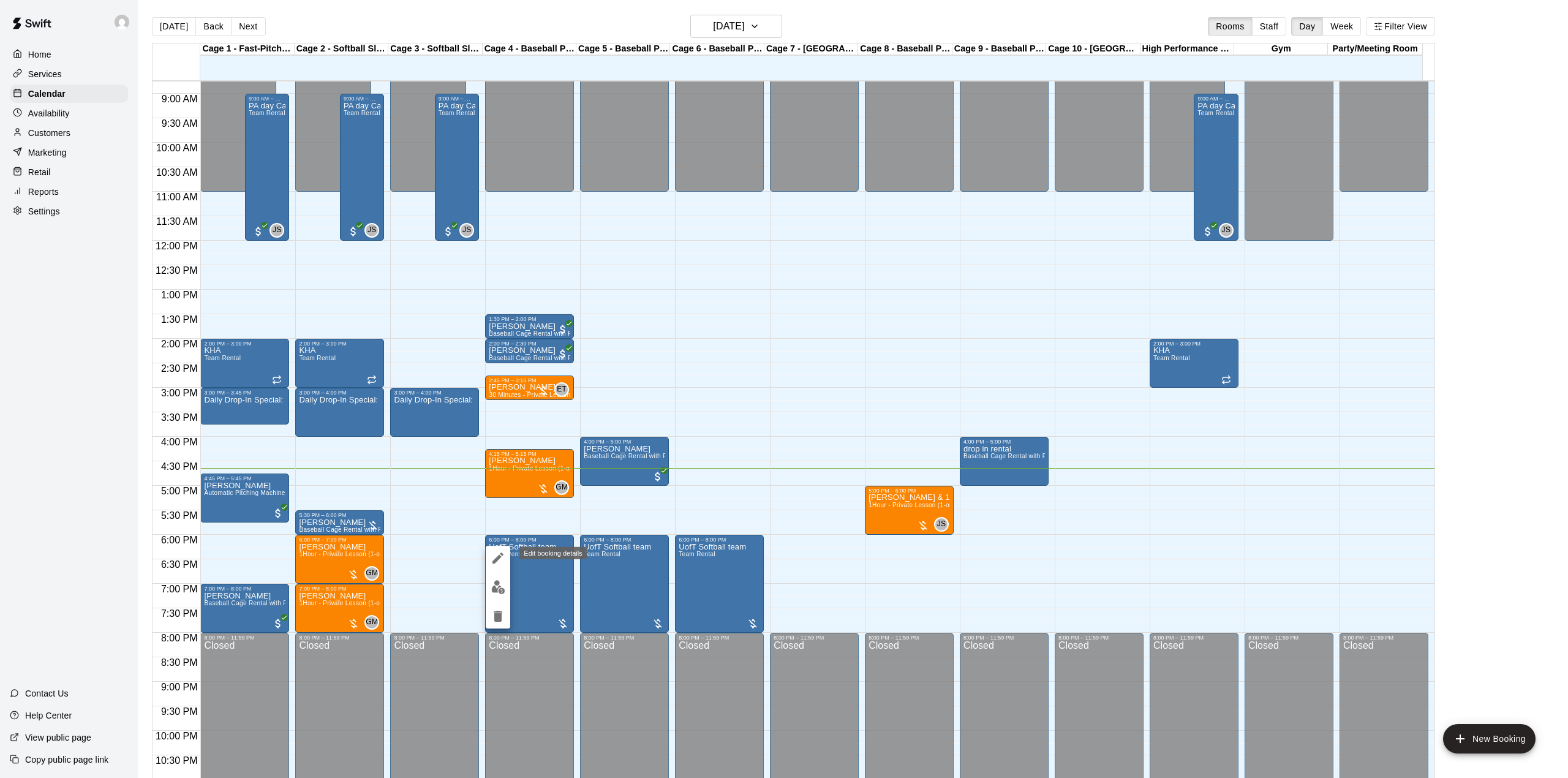
click at [504, 554] on icon "edit" at bounding box center [498, 558] width 15 height 15
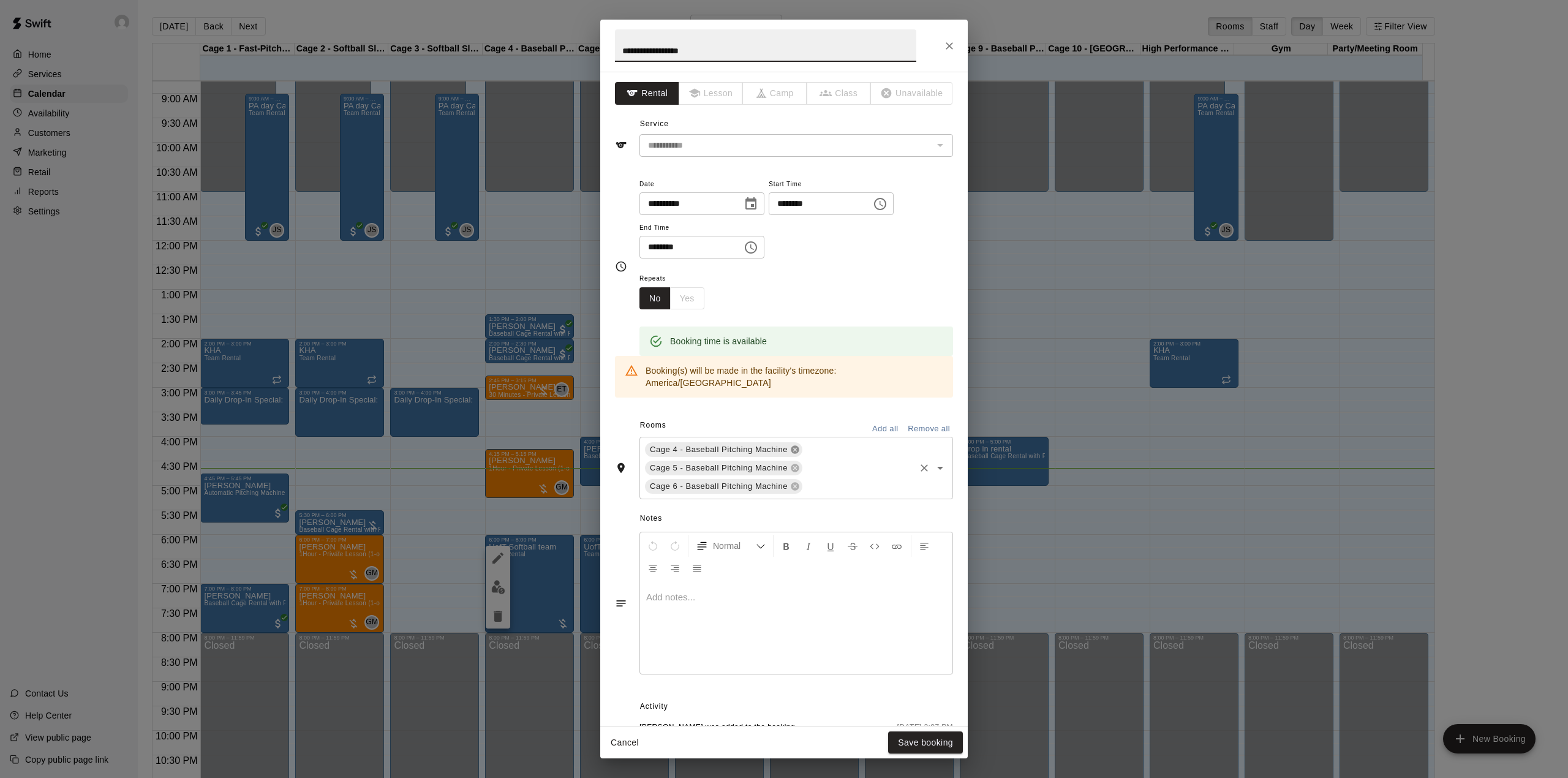
click at [795, 446] on icon at bounding box center [794, 450] width 8 height 8
click at [842, 444] on div "Cage 5 - Baseball Pitching Machine Cage 6 - Baseball Pitching Machine ​" at bounding box center [796, 459] width 313 height 44
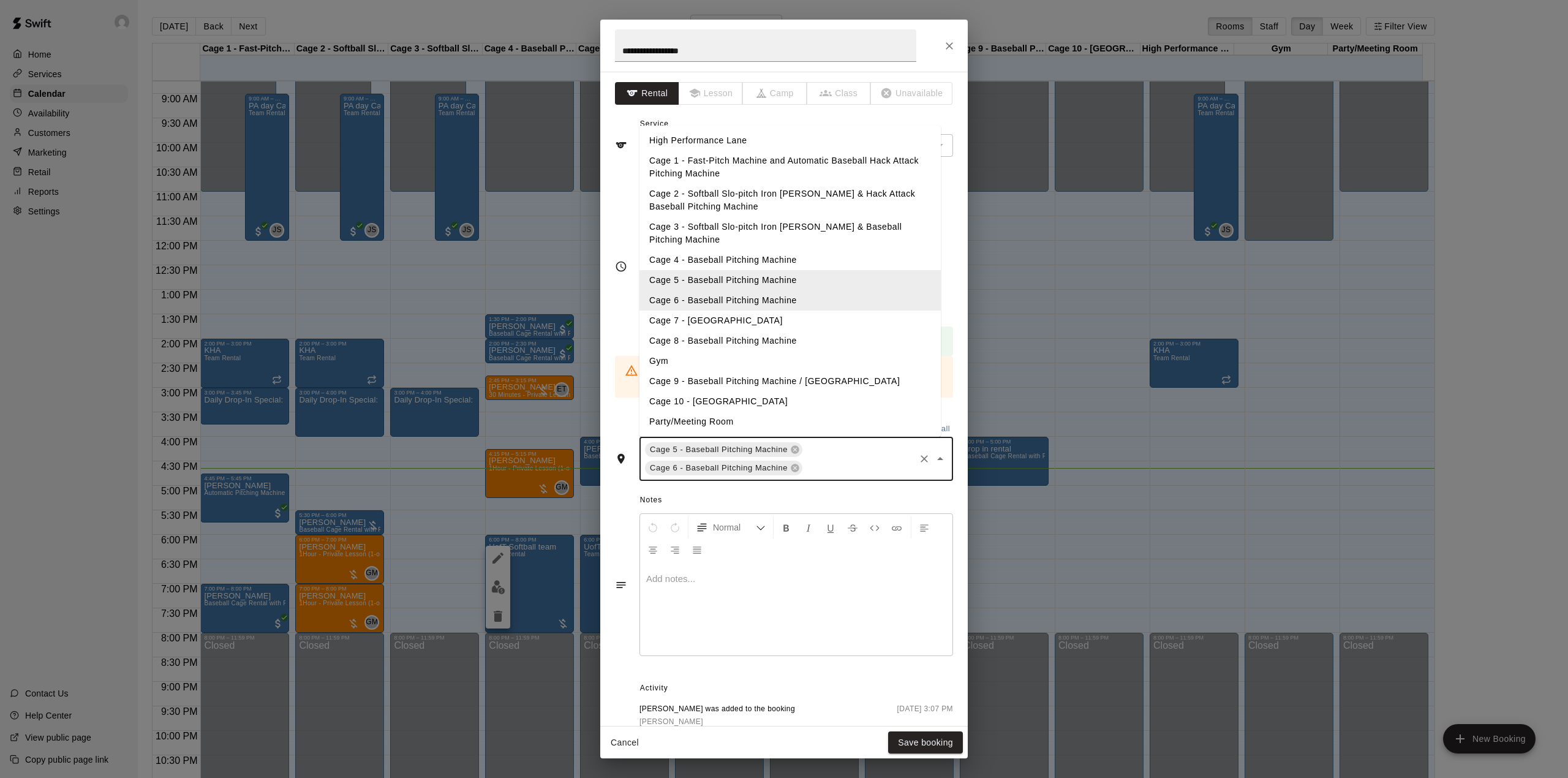
click at [747, 311] on li "Cage 7 - [GEOGRAPHIC_DATA]" at bounding box center [790, 321] width 301 height 20
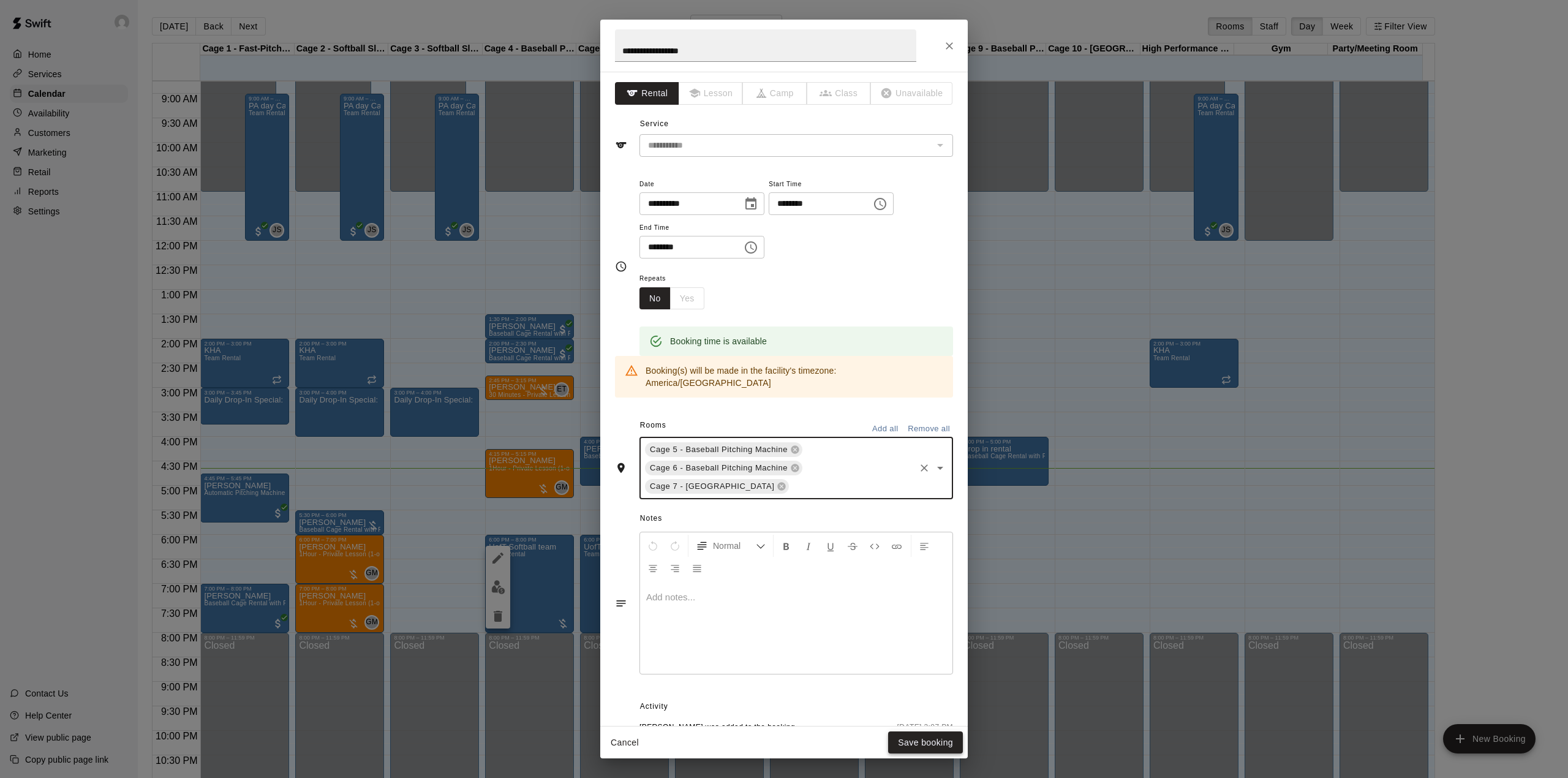
click at [925, 734] on button "Save booking" at bounding box center [925, 743] width 75 height 23
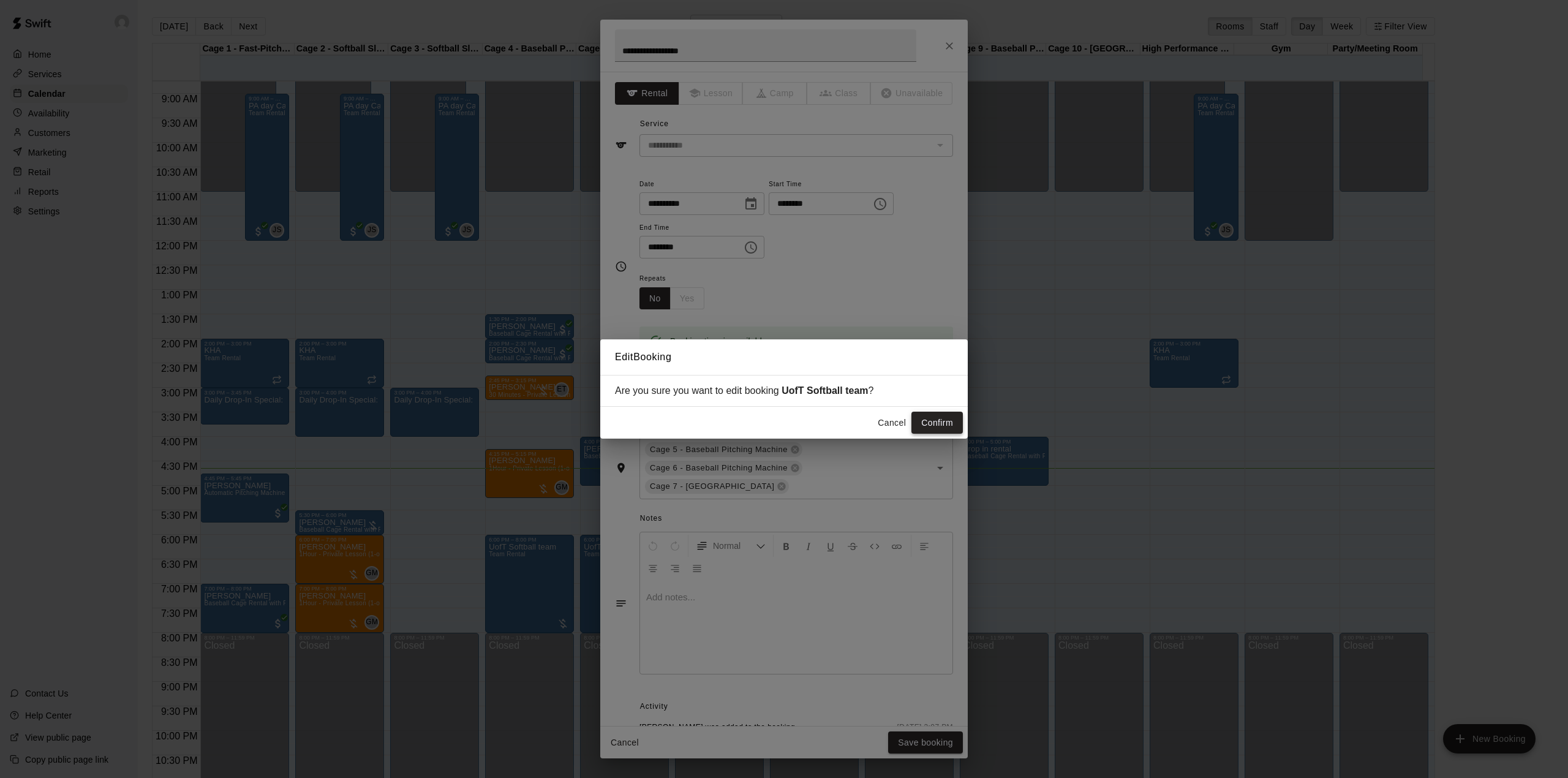
click at [956, 429] on button "Confirm" at bounding box center [937, 423] width 51 height 23
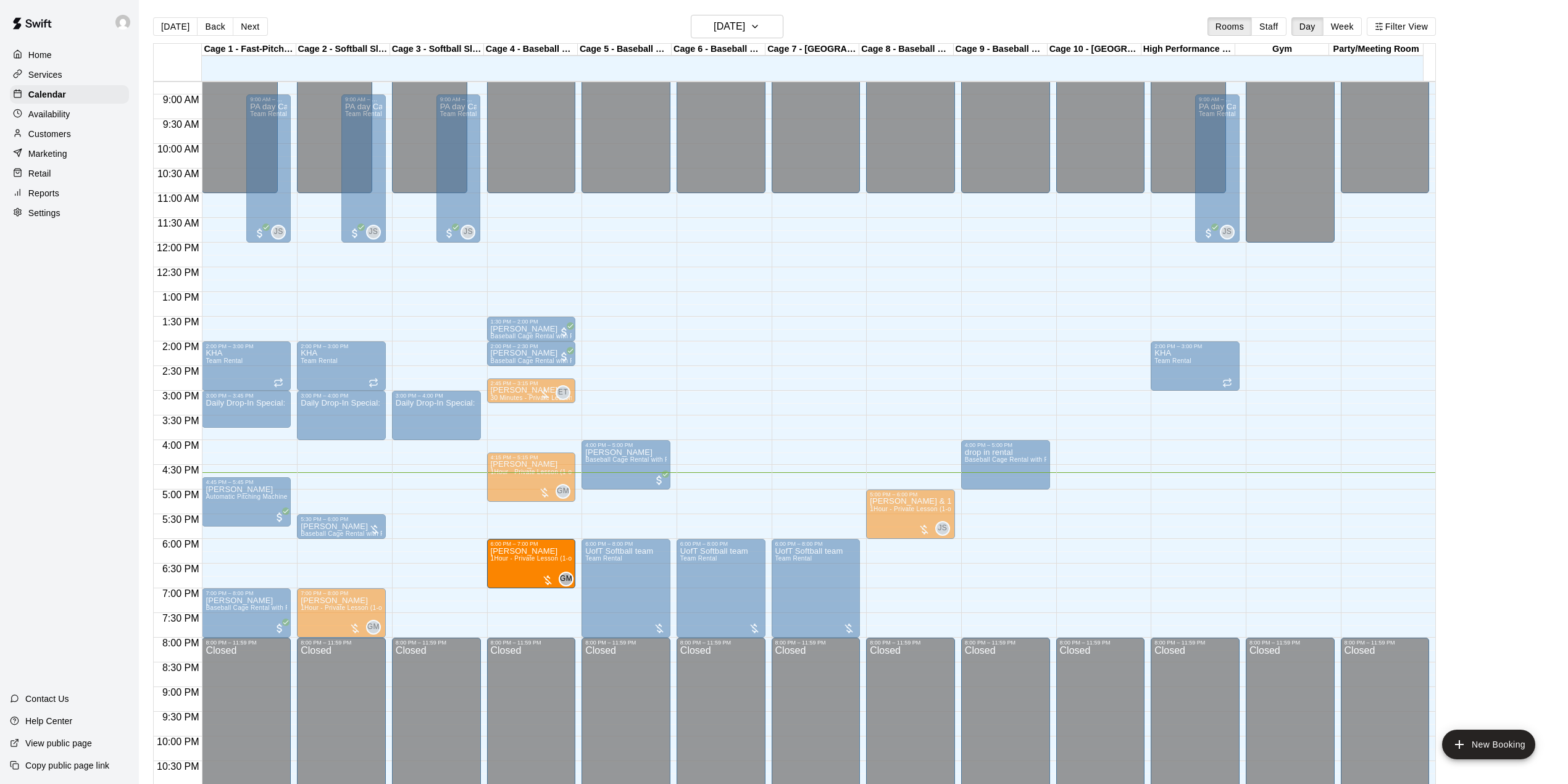
drag, startPoint x: 464, startPoint y: 574, endPoint x: 523, endPoint y: 576, distance: 59.0
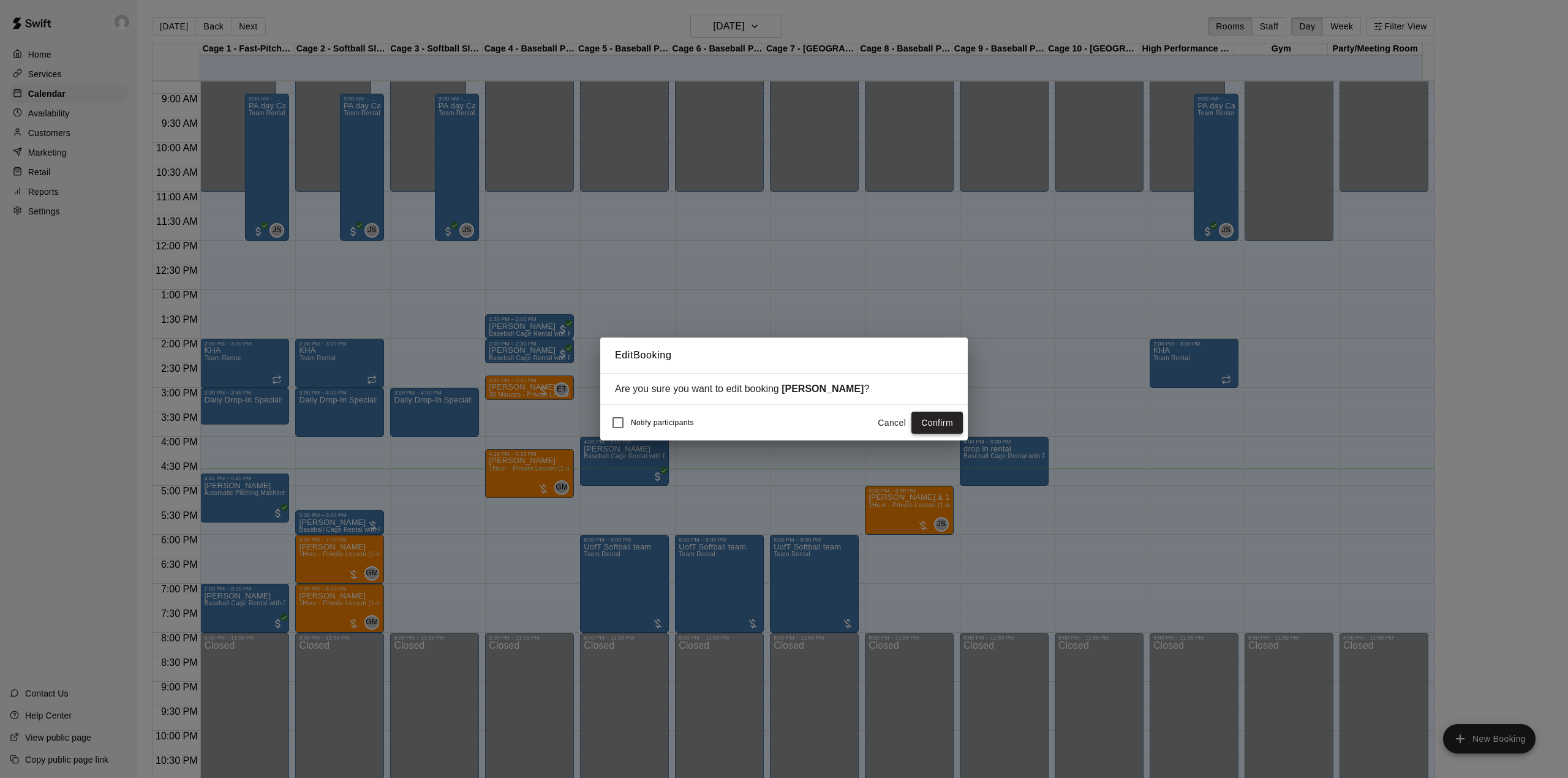
click at [943, 420] on button "Confirm" at bounding box center [937, 423] width 51 height 23
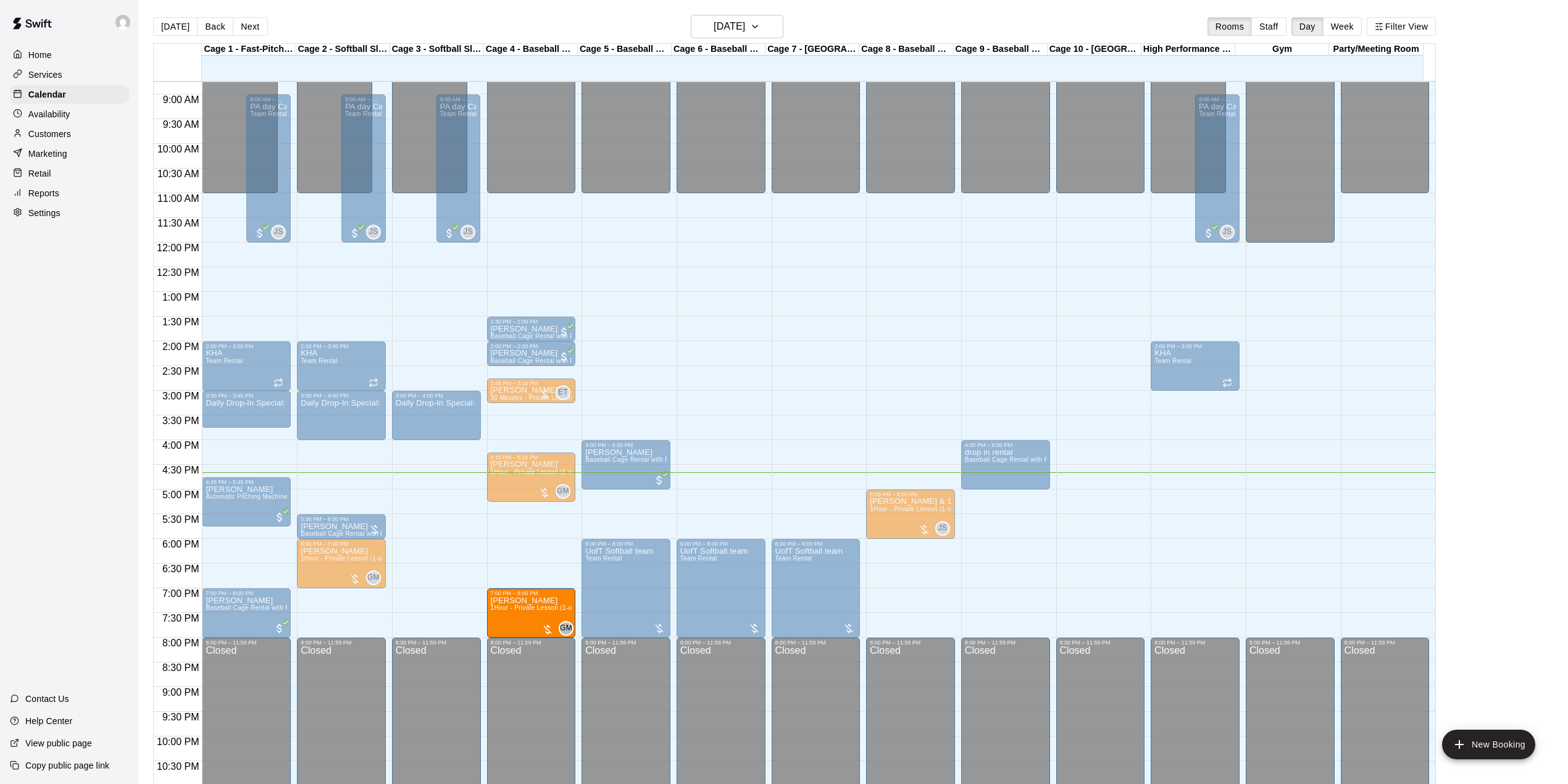
drag, startPoint x: 353, startPoint y: 618, endPoint x: 517, endPoint y: 628, distance: 164.3
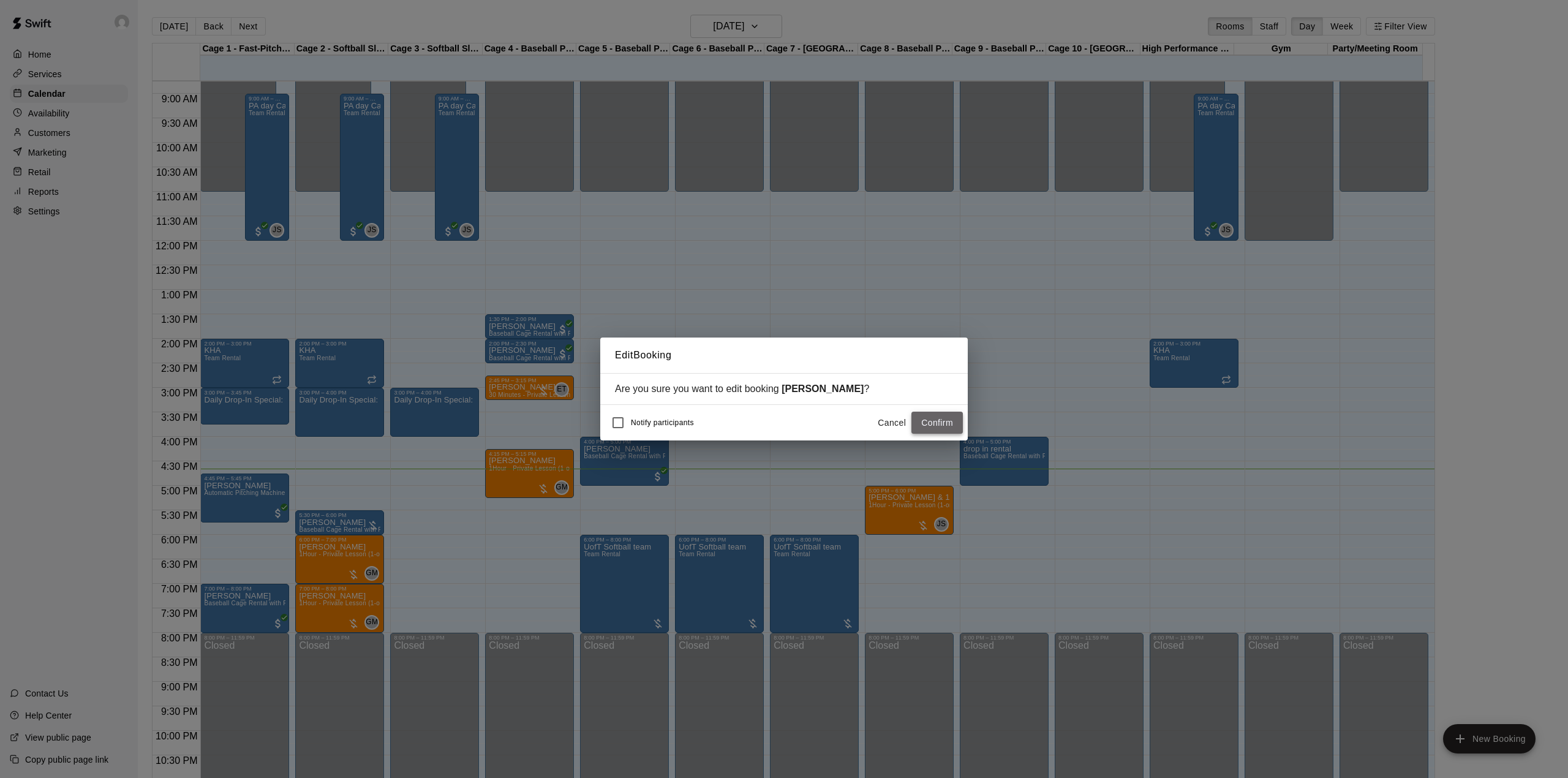
click at [944, 424] on button "Confirm" at bounding box center [937, 423] width 51 height 23
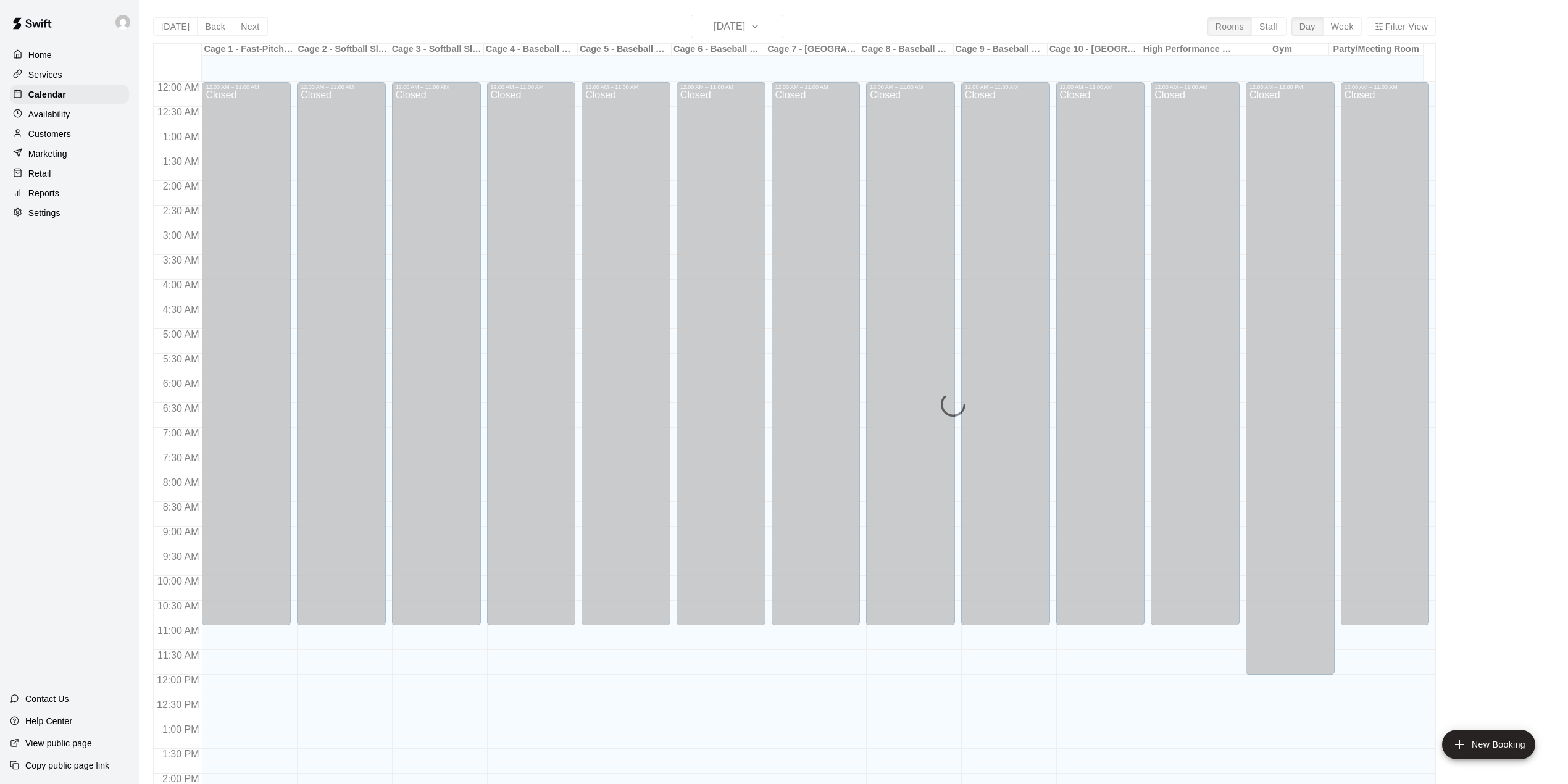
scroll to position [432, 0]
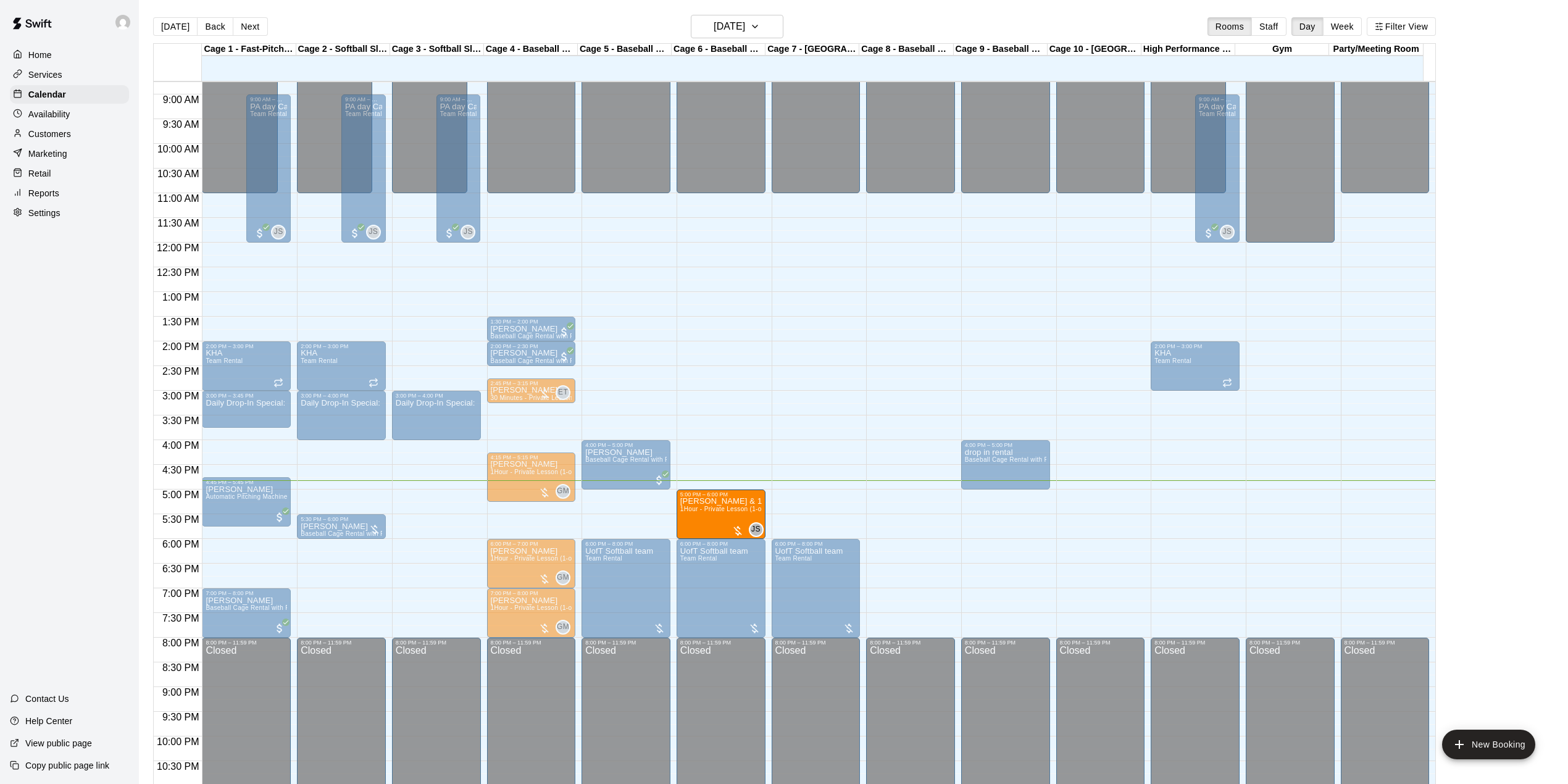
drag, startPoint x: 893, startPoint y: 517, endPoint x: 734, endPoint y: 529, distance: 159.5
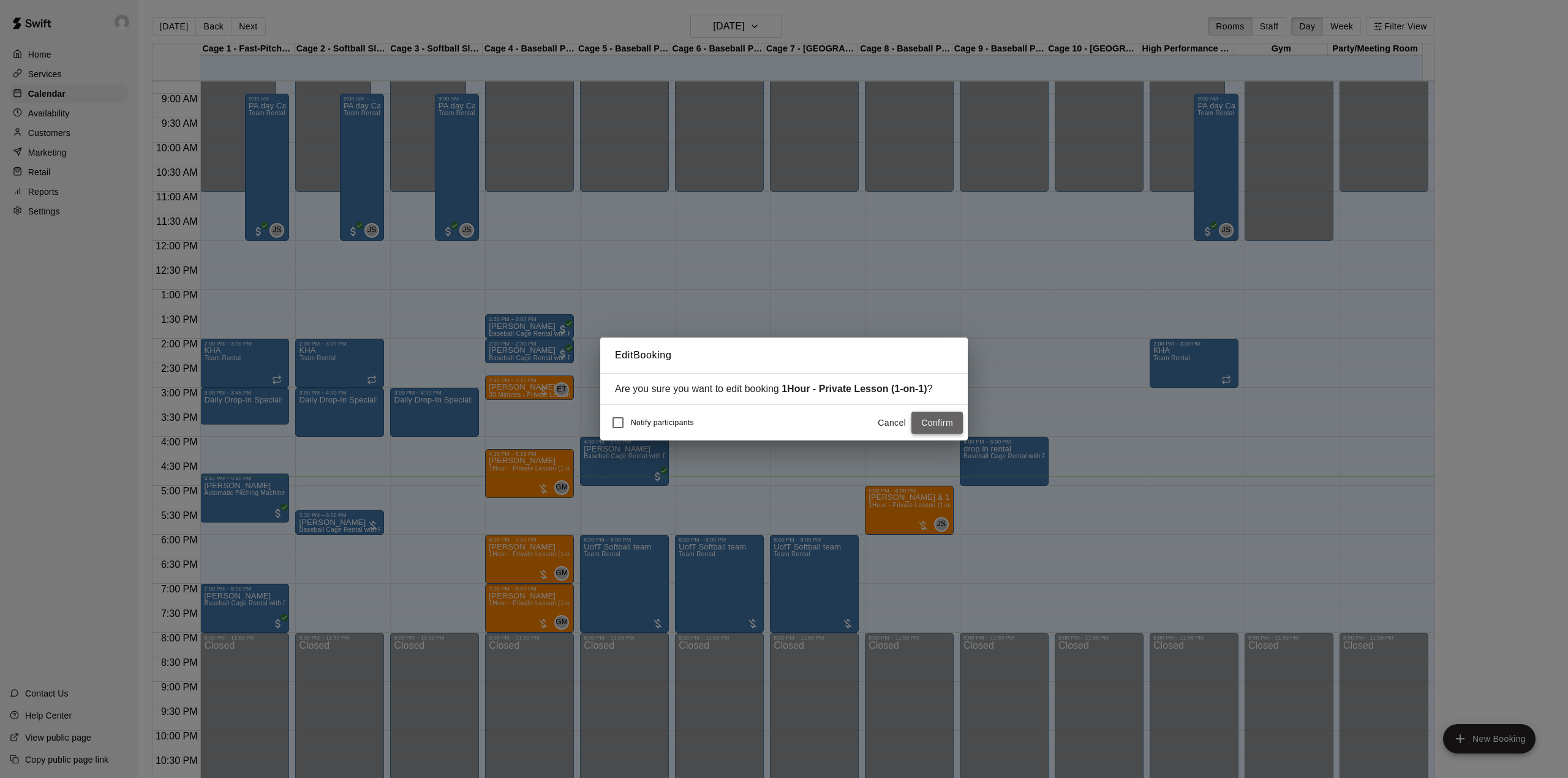
click at [934, 422] on button "Confirm" at bounding box center [937, 423] width 51 height 23
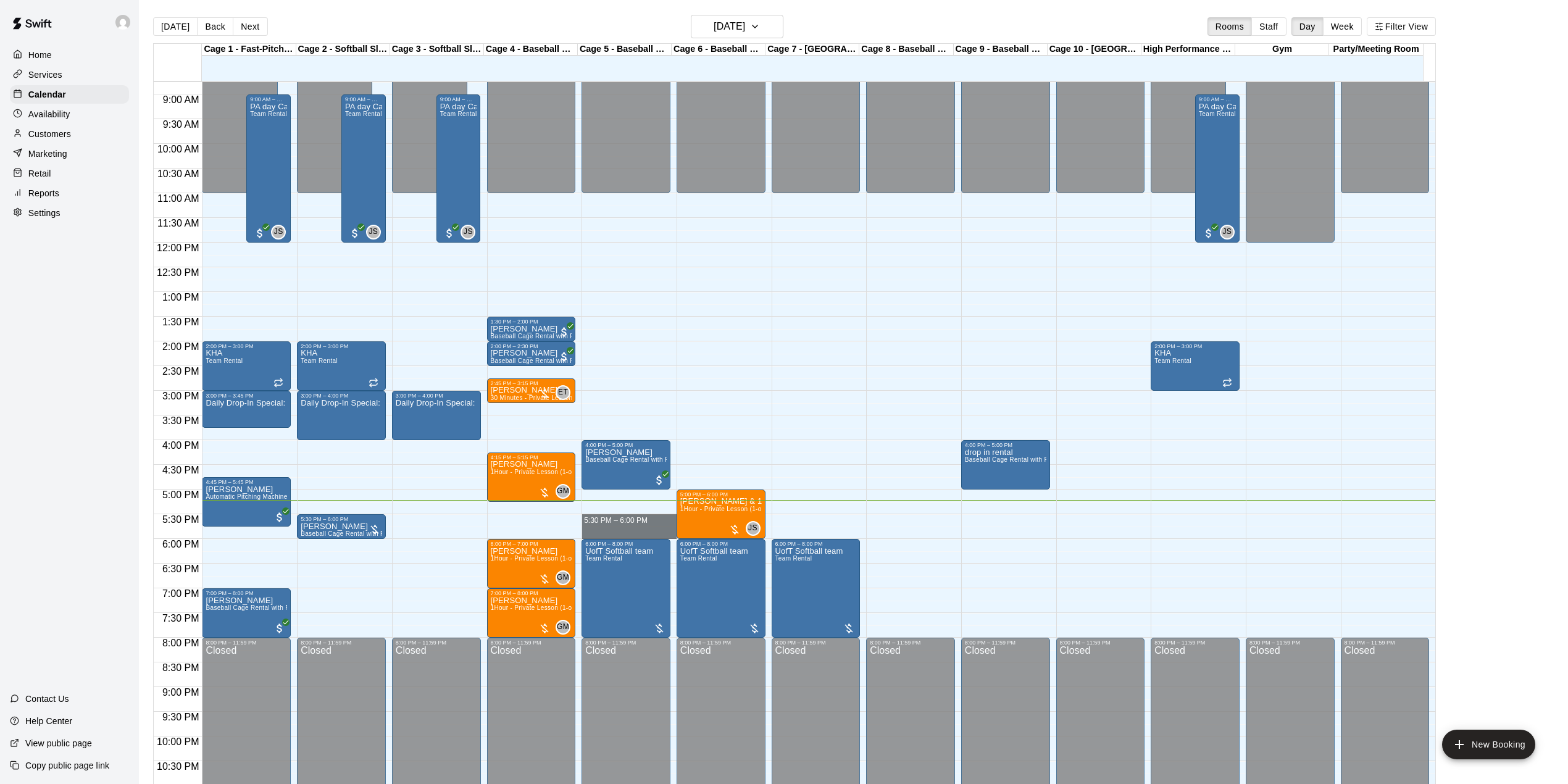
drag, startPoint x: 620, startPoint y: 519, endPoint x: 620, endPoint y: 529, distance: 10.0
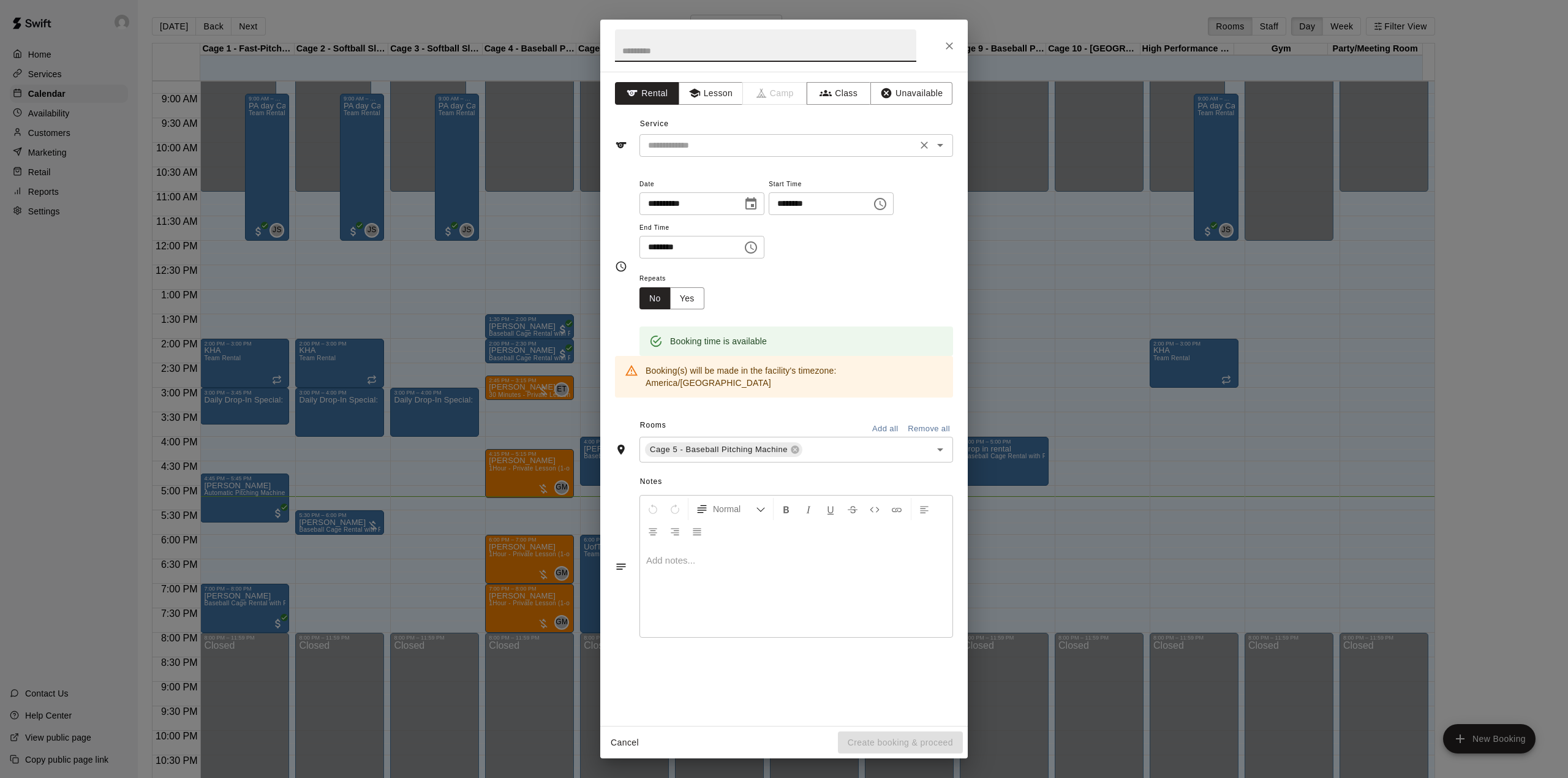
click at [760, 155] on div "​" at bounding box center [796, 146] width 313 height 23
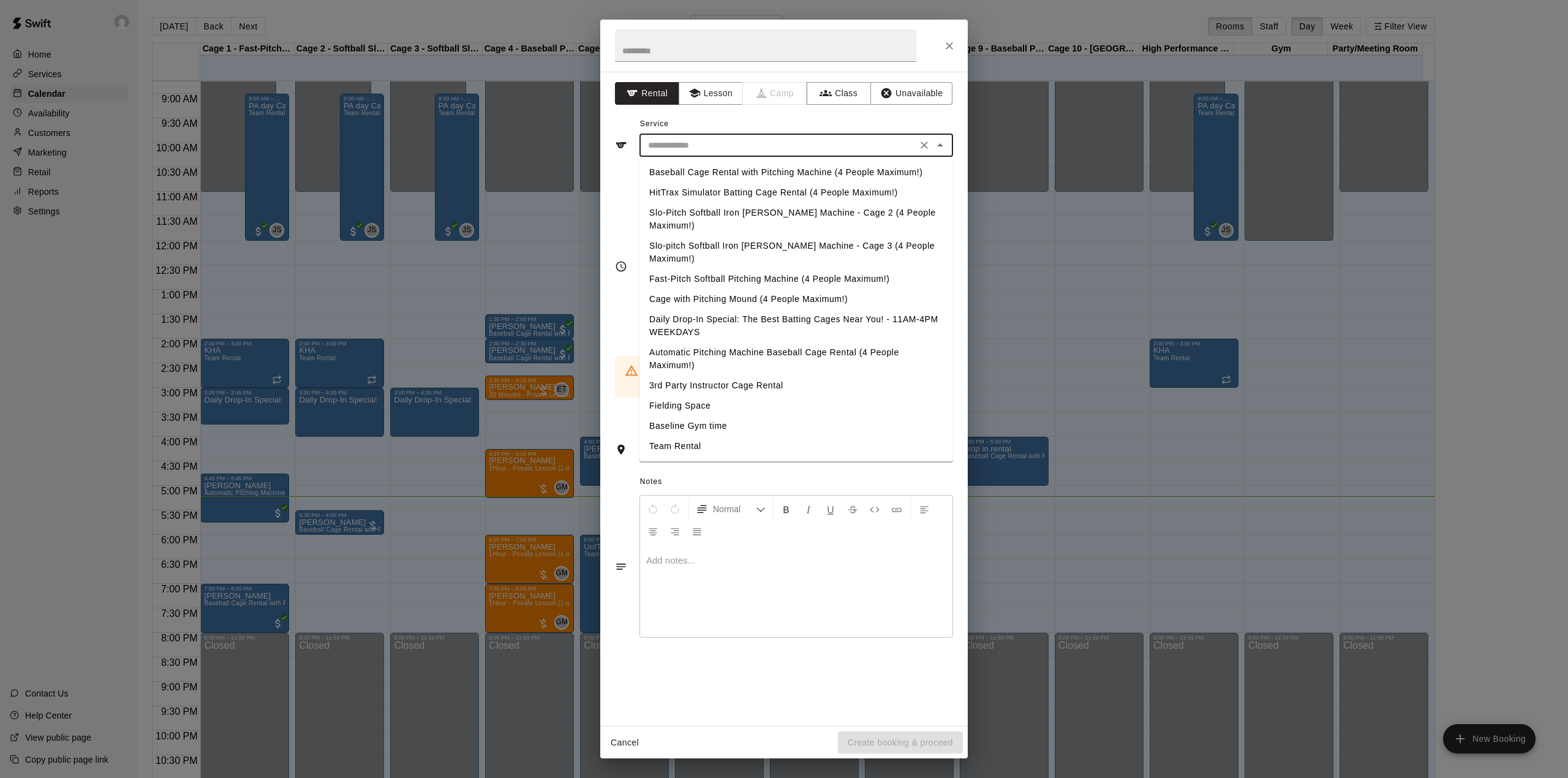
click at [756, 169] on li "Baseball Cage Rental with Pitching Machine (4 People Maximum!)" at bounding box center [796, 172] width 313 height 20
type input "**********"
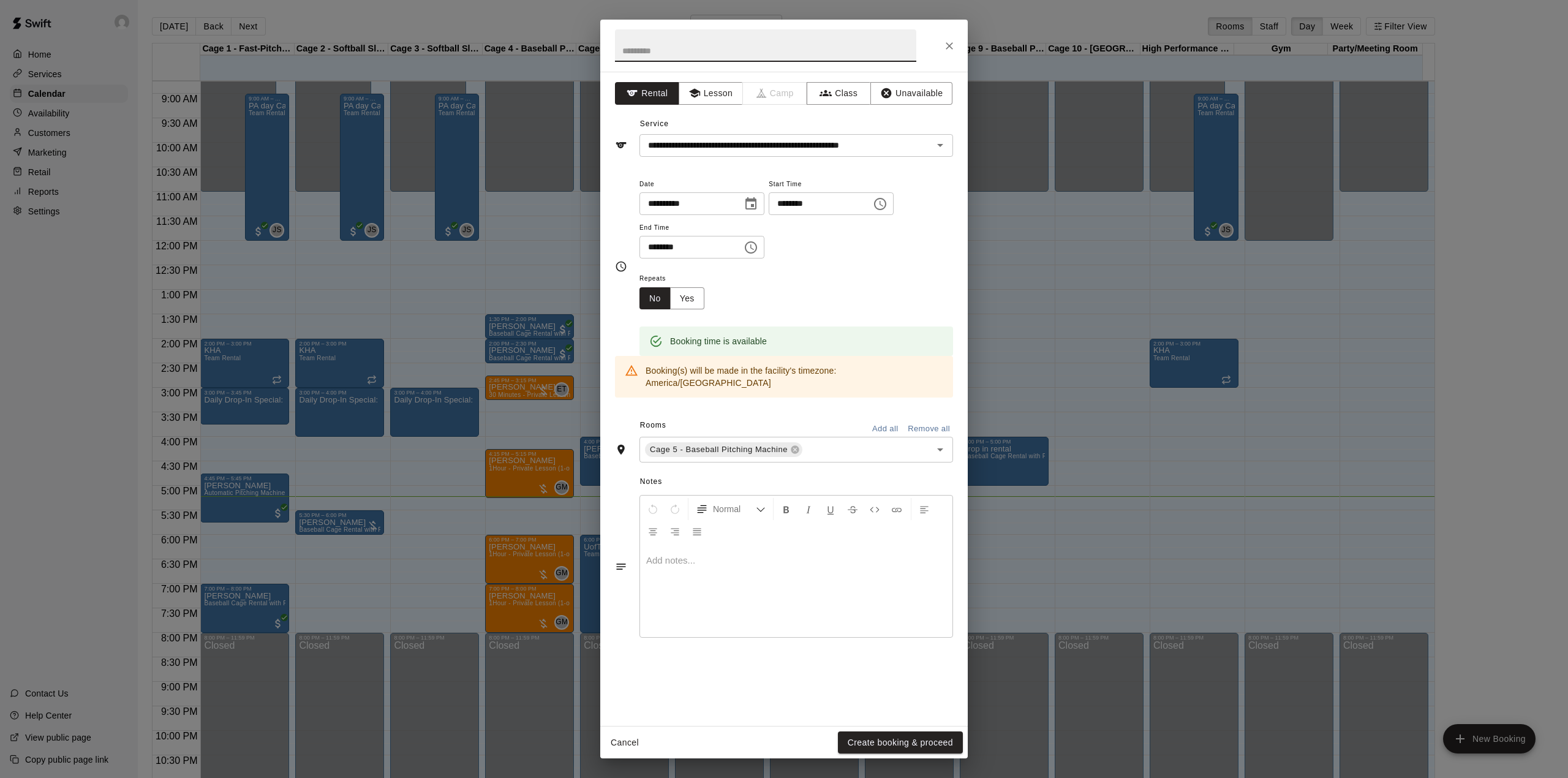
click at [709, 59] on input "text" at bounding box center [765, 45] width 301 height 33
type input "****"
click at [895, 741] on button "Create booking & proceed" at bounding box center [900, 743] width 125 height 23
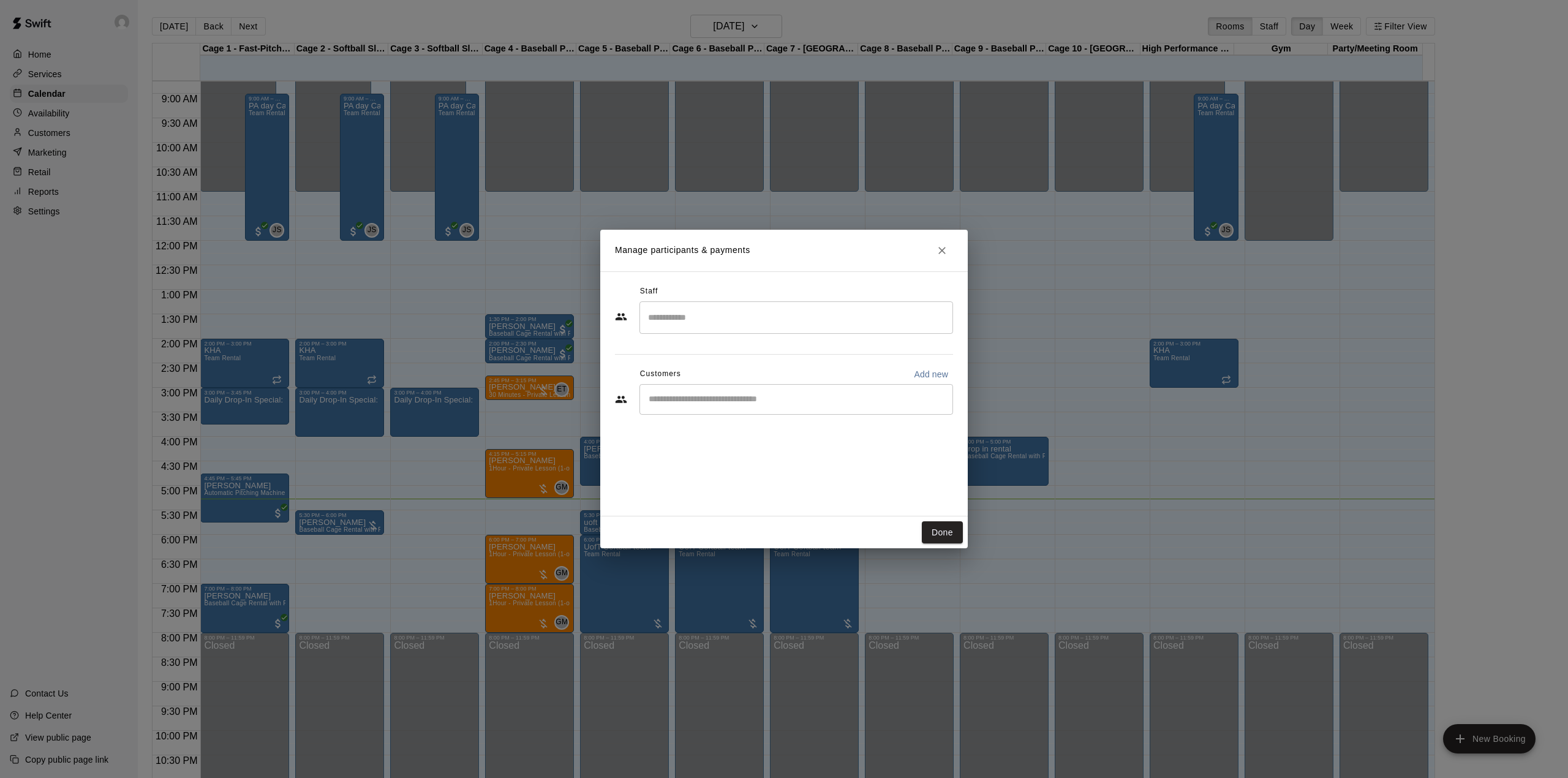
drag, startPoint x: 944, startPoint y: 533, endPoint x: 932, endPoint y: 518, distance: 19.2
click at [944, 532] on button "Done" at bounding box center [942, 533] width 41 height 23
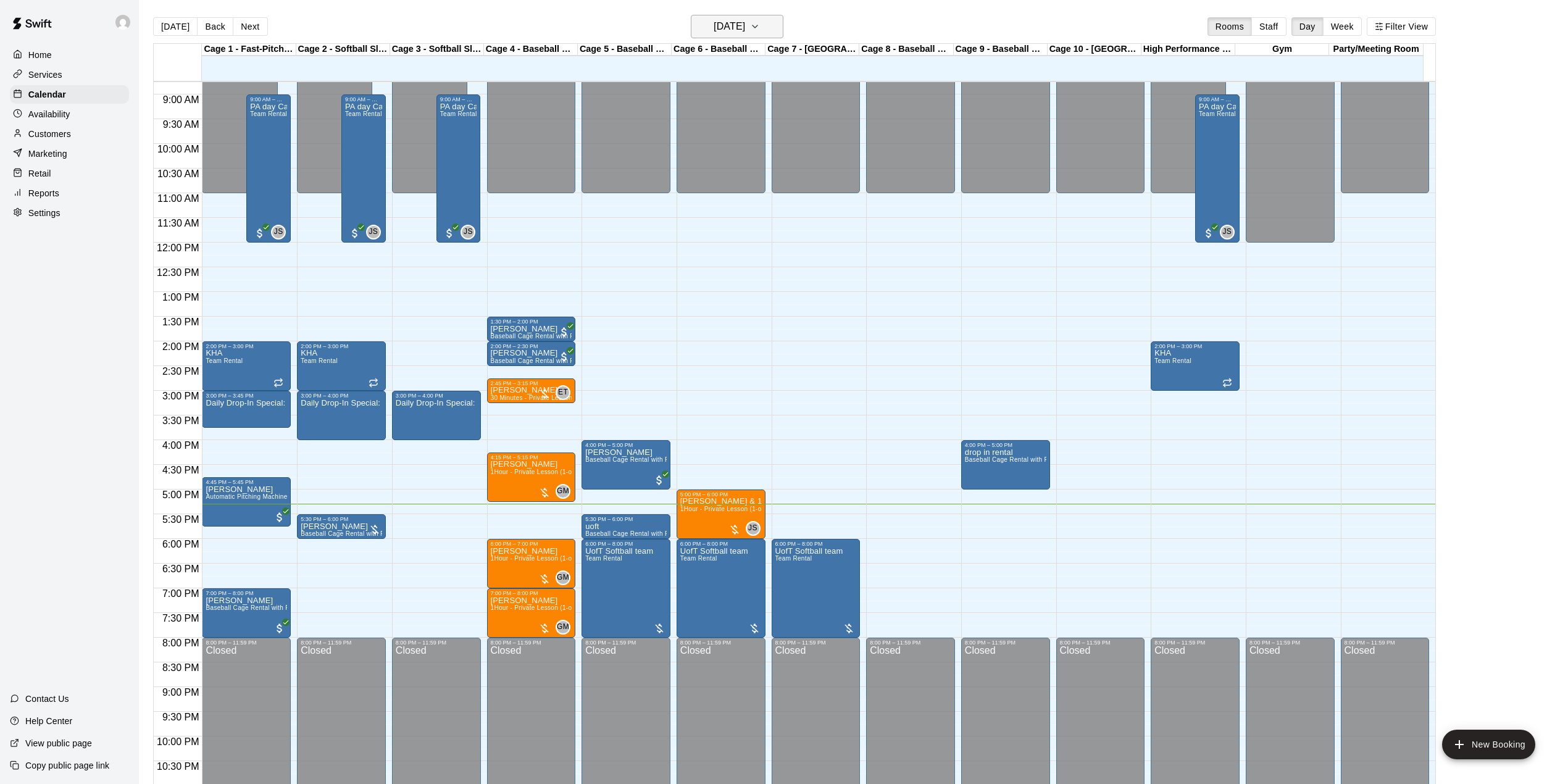
click at [745, 18] on h6 "[DATE]" at bounding box center [729, 27] width 32 height 18
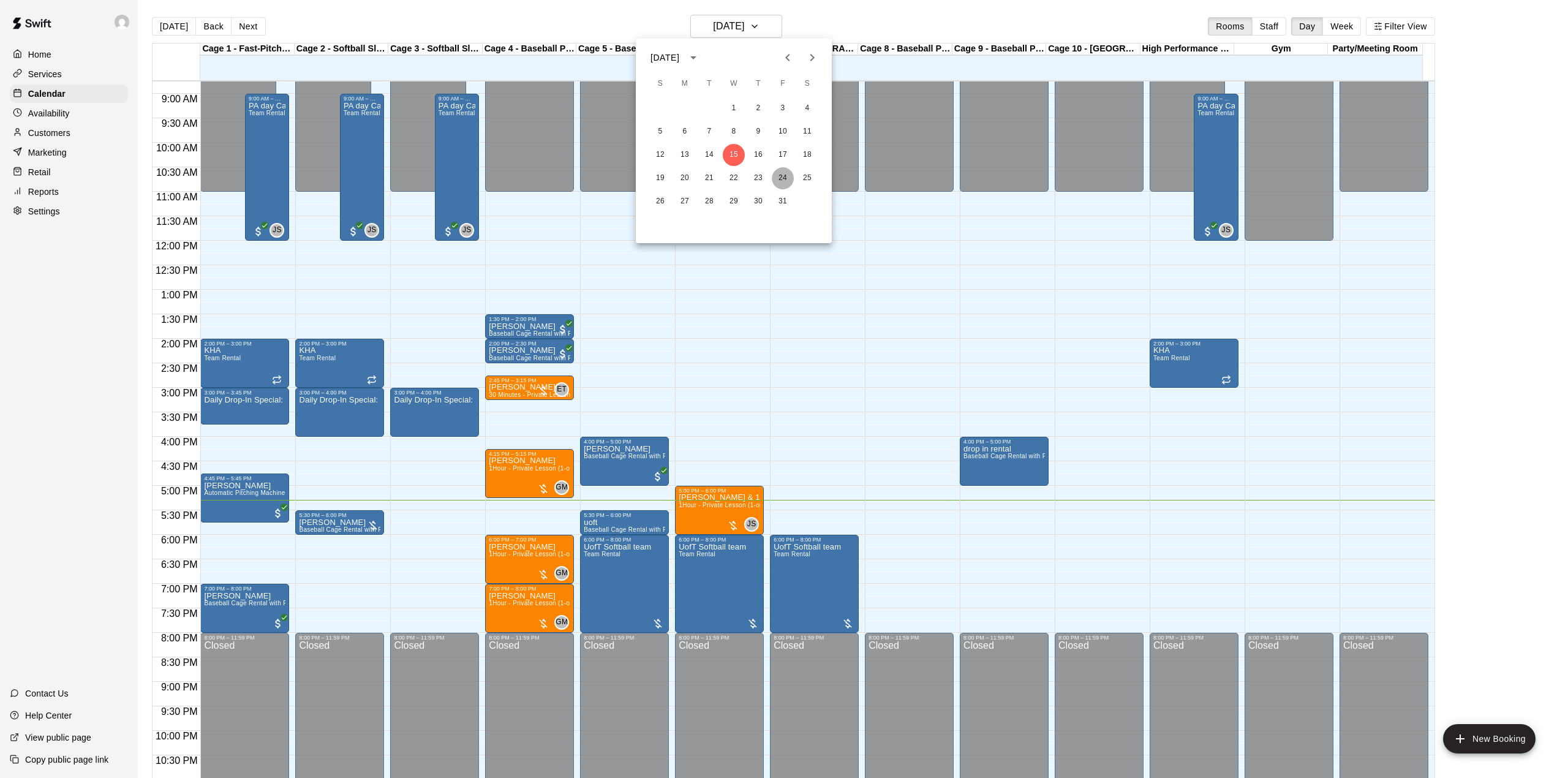
click at [780, 178] on button "24" at bounding box center [782, 178] width 22 height 22
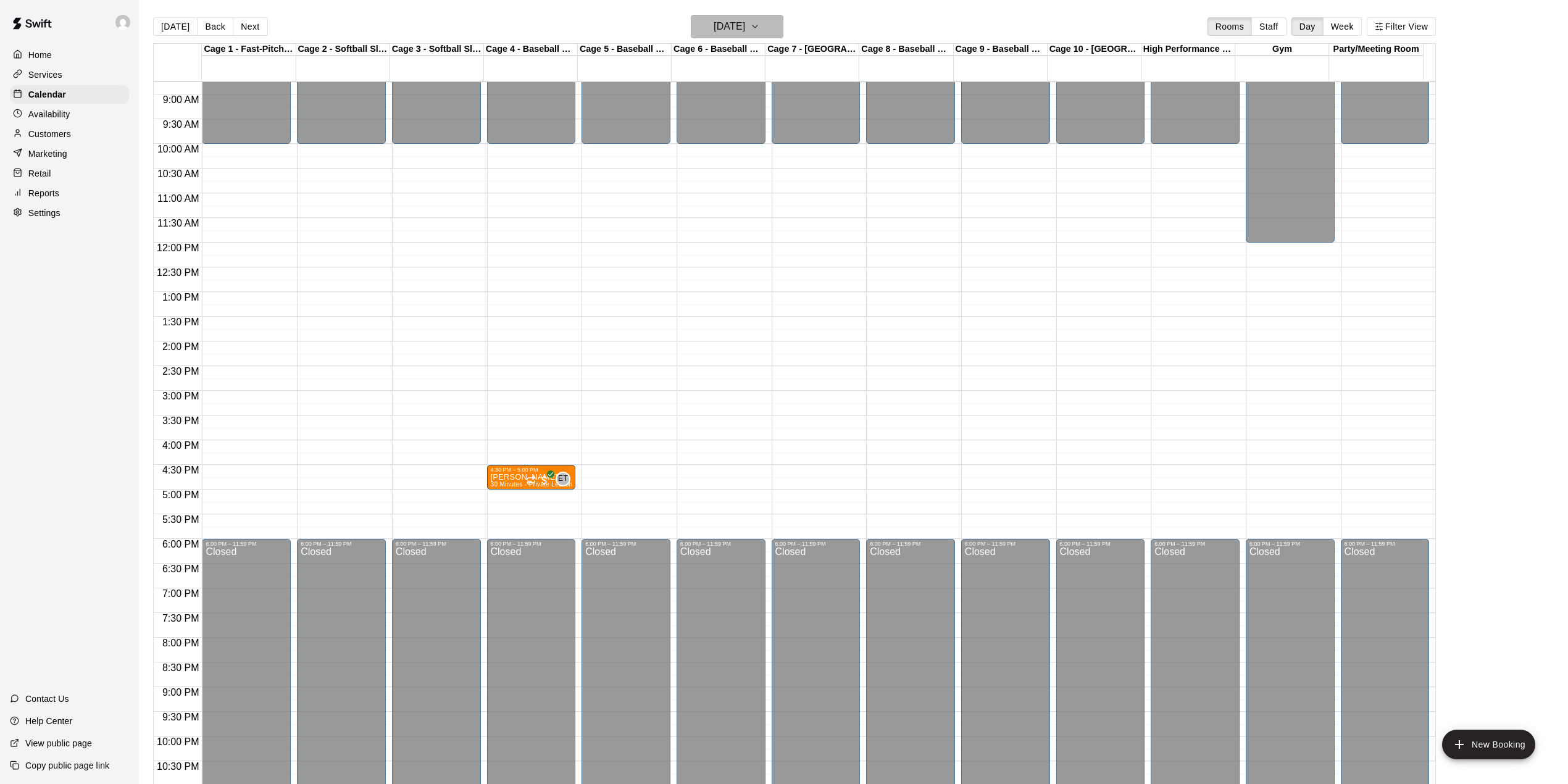
click at [745, 24] on h6 "Friday Oct 24" at bounding box center [729, 27] width 32 height 18
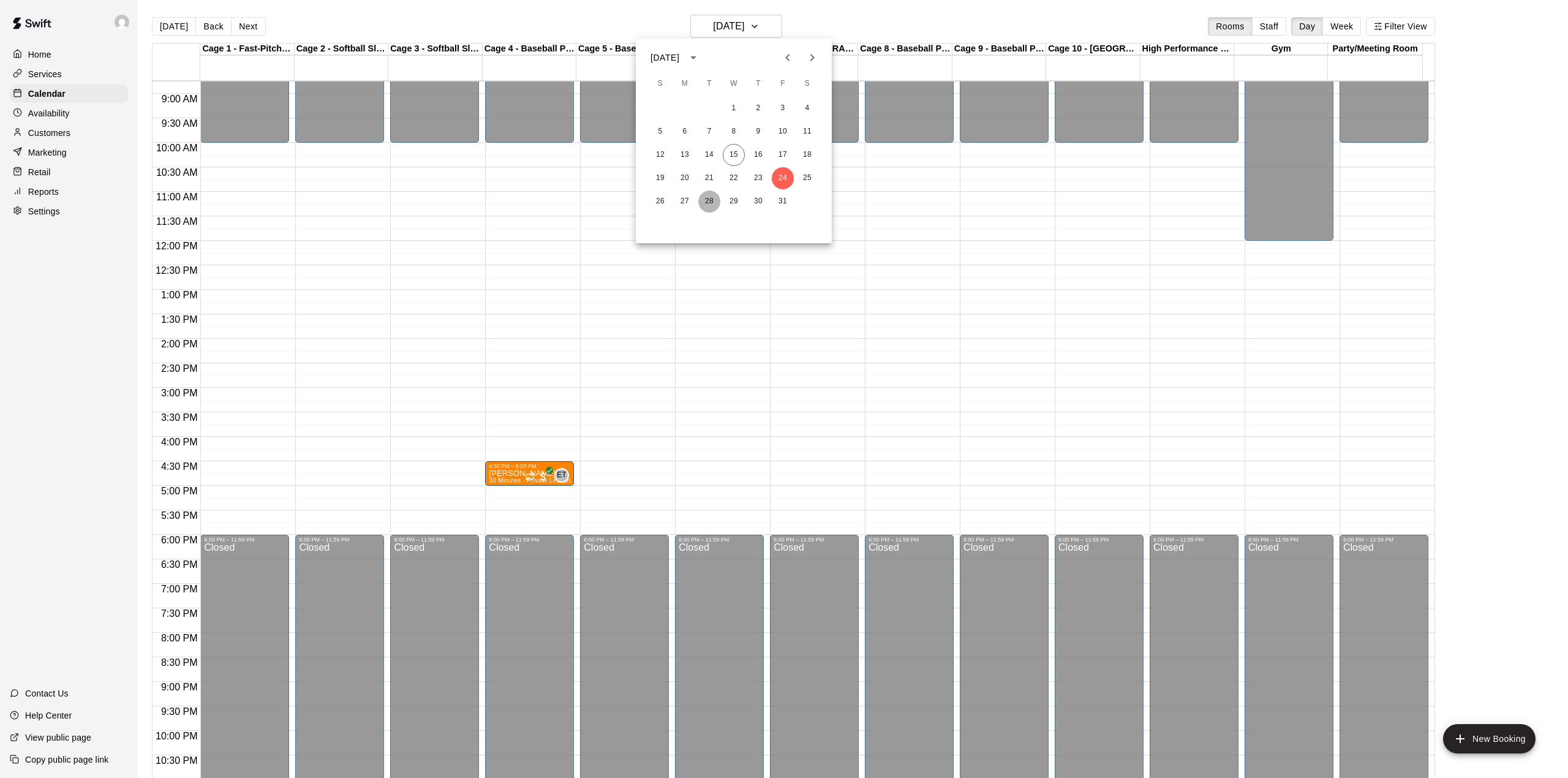
click at [704, 197] on button "28" at bounding box center [709, 201] width 22 height 22
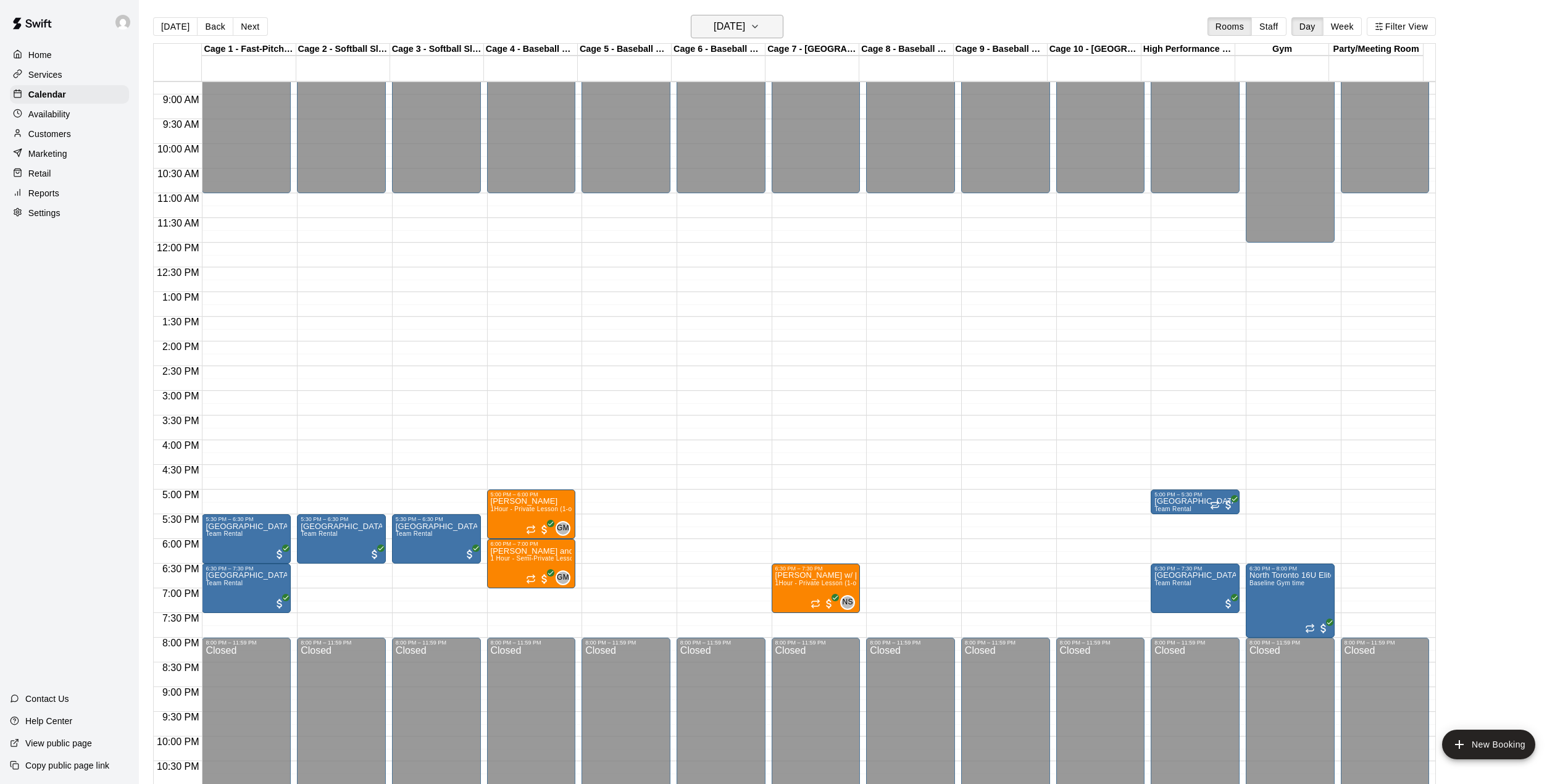
click at [769, 28] on button "Tuesday Oct 28" at bounding box center [738, 26] width 93 height 24
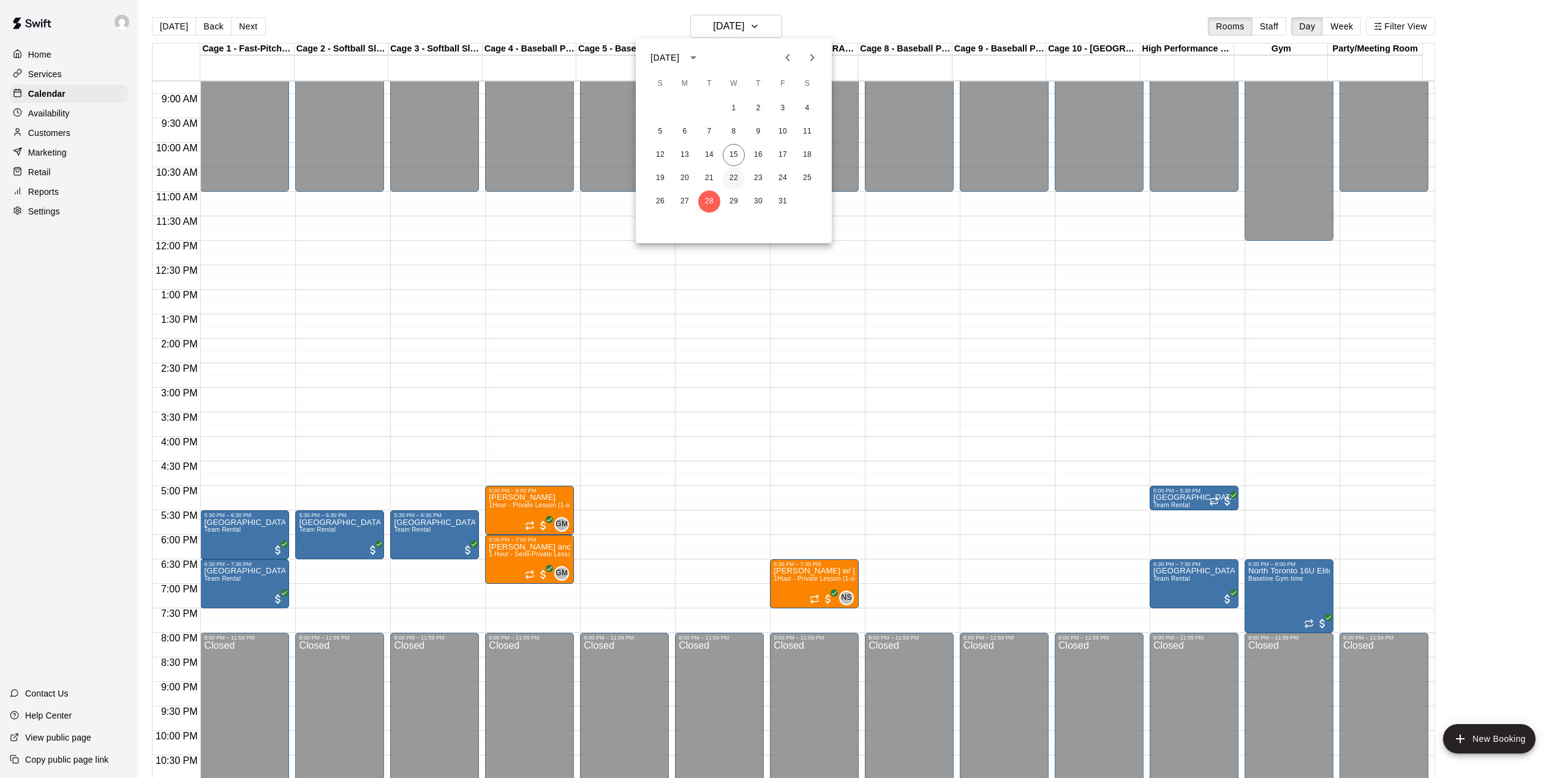
click at [731, 174] on button "22" at bounding box center [734, 178] width 22 height 22
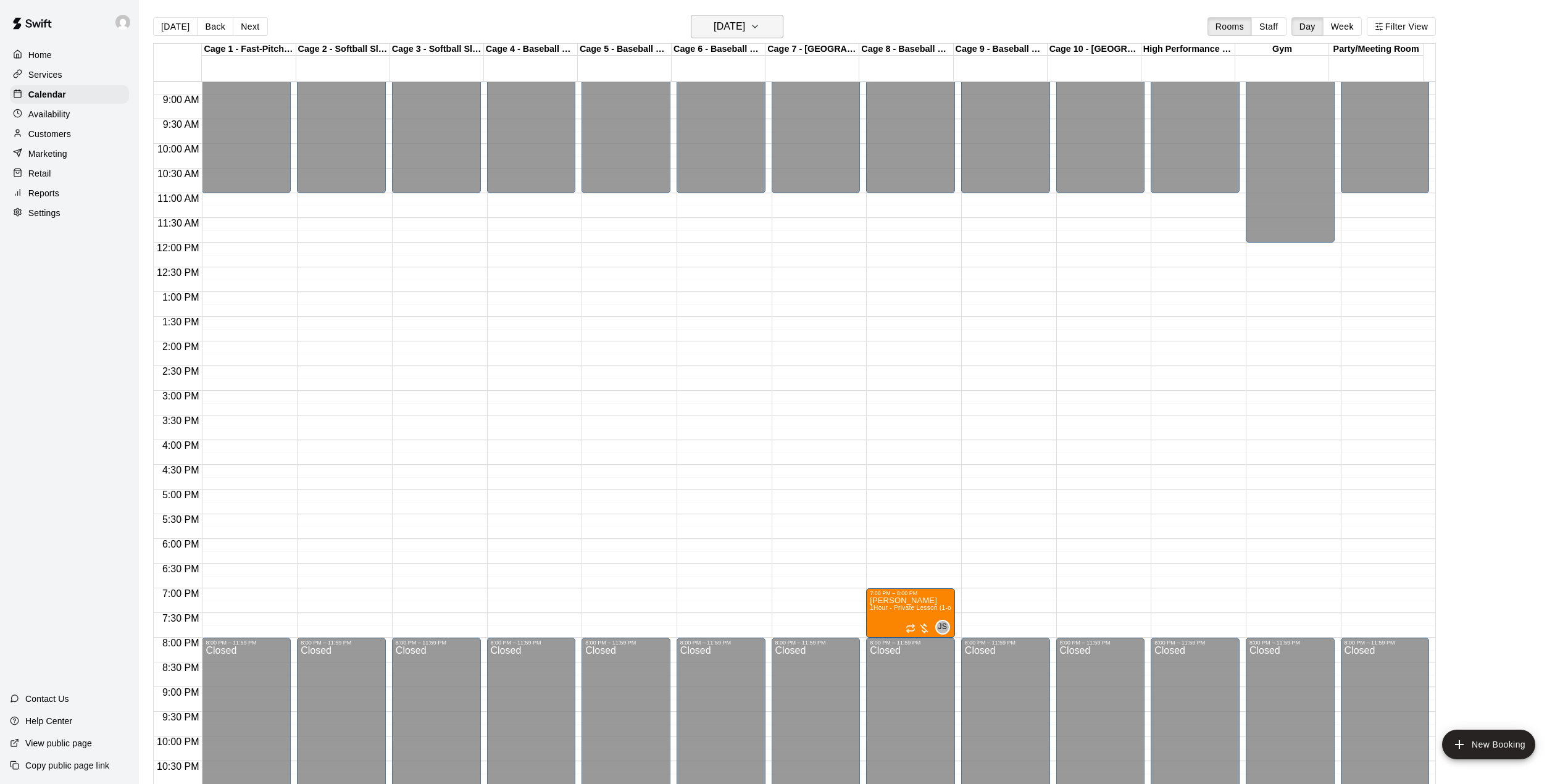
click at [745, 26] on h6 "[DATE]" at bounding box center [729, 27] width 32 height 18
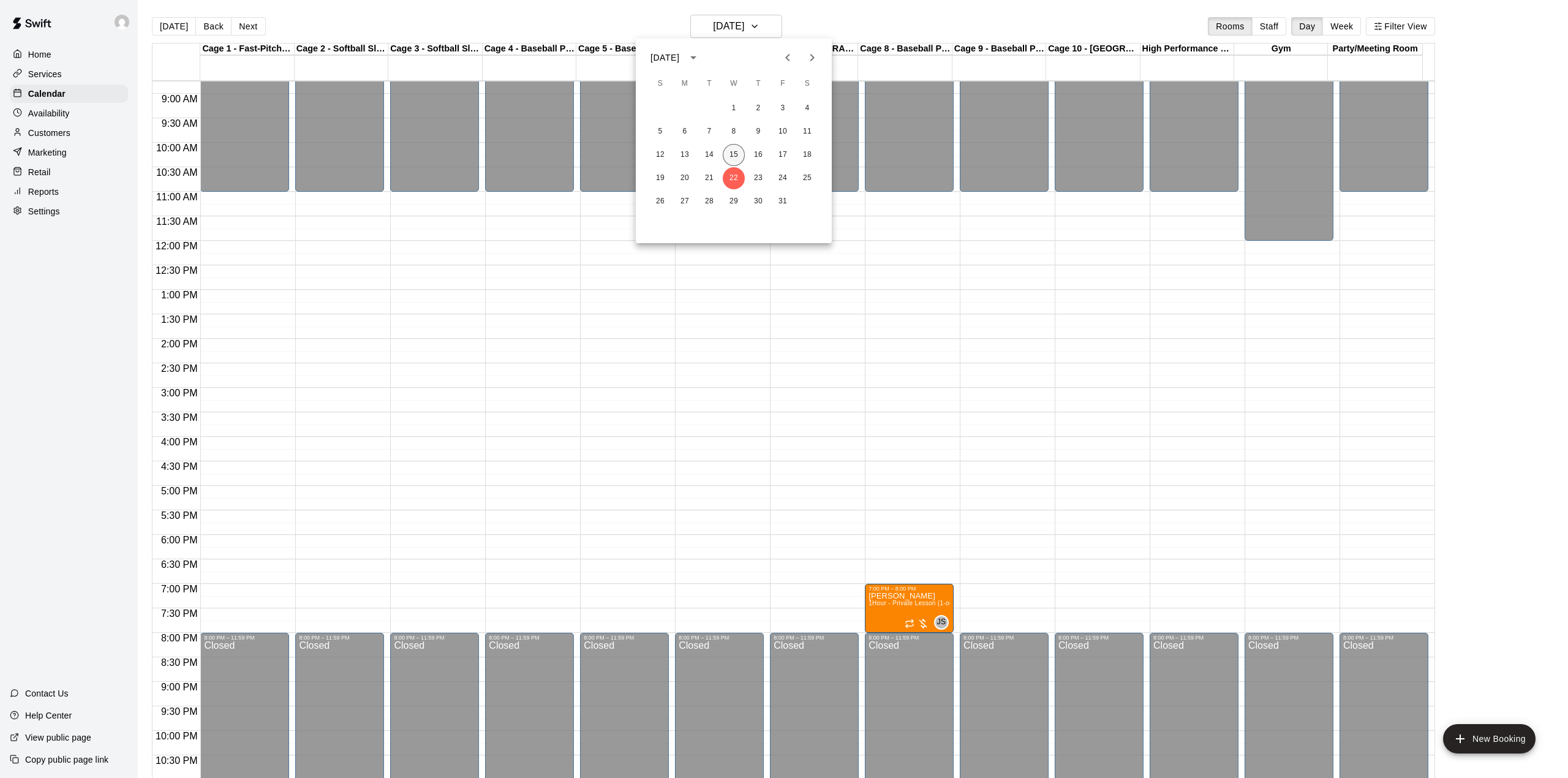
click at [741, 155] on button "15" at bounding box center [734, 154] width 22 height 22
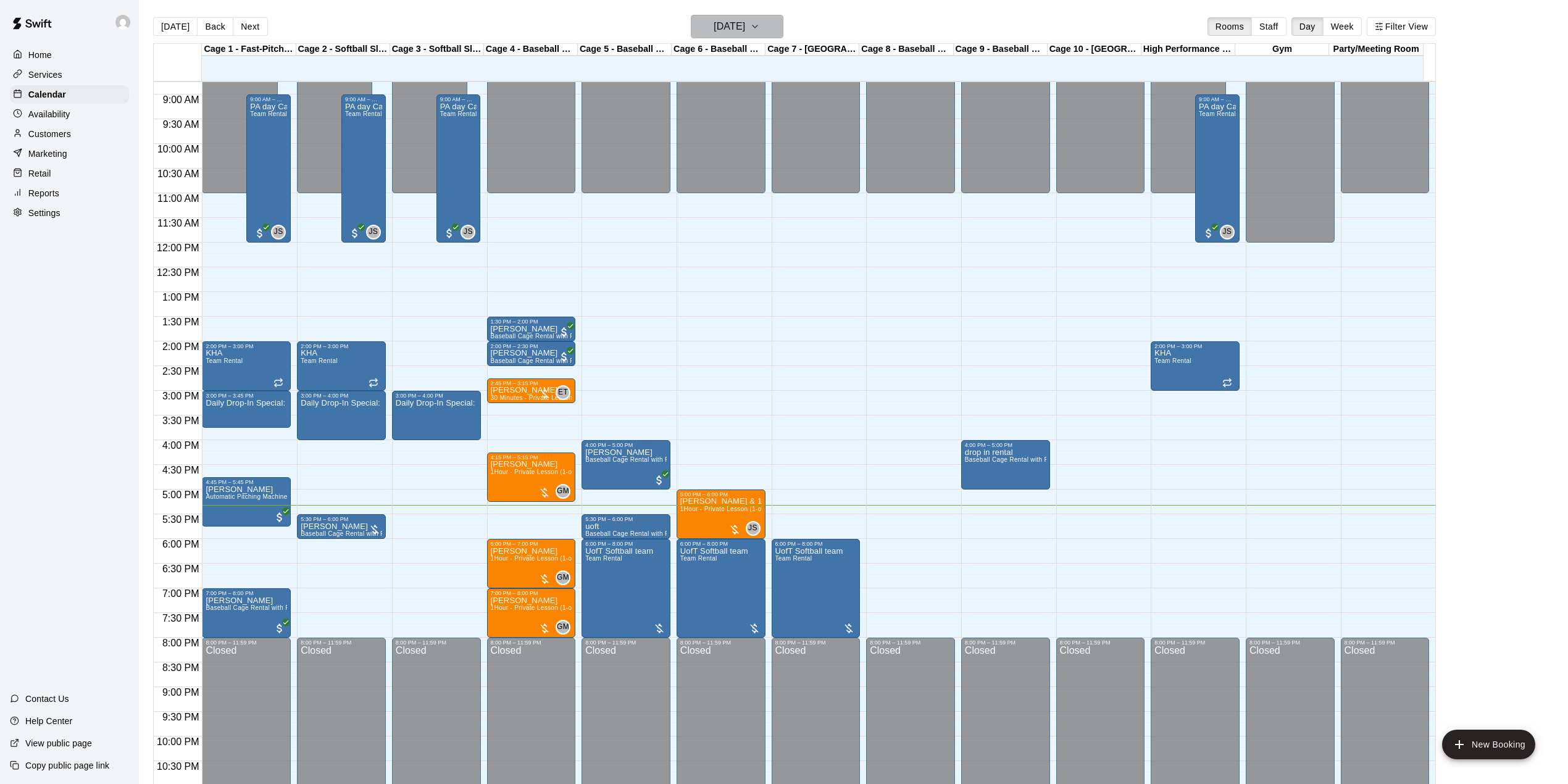
click at [760, 22] on icon "button" at bounding box center [755, 26] width 10 height 15
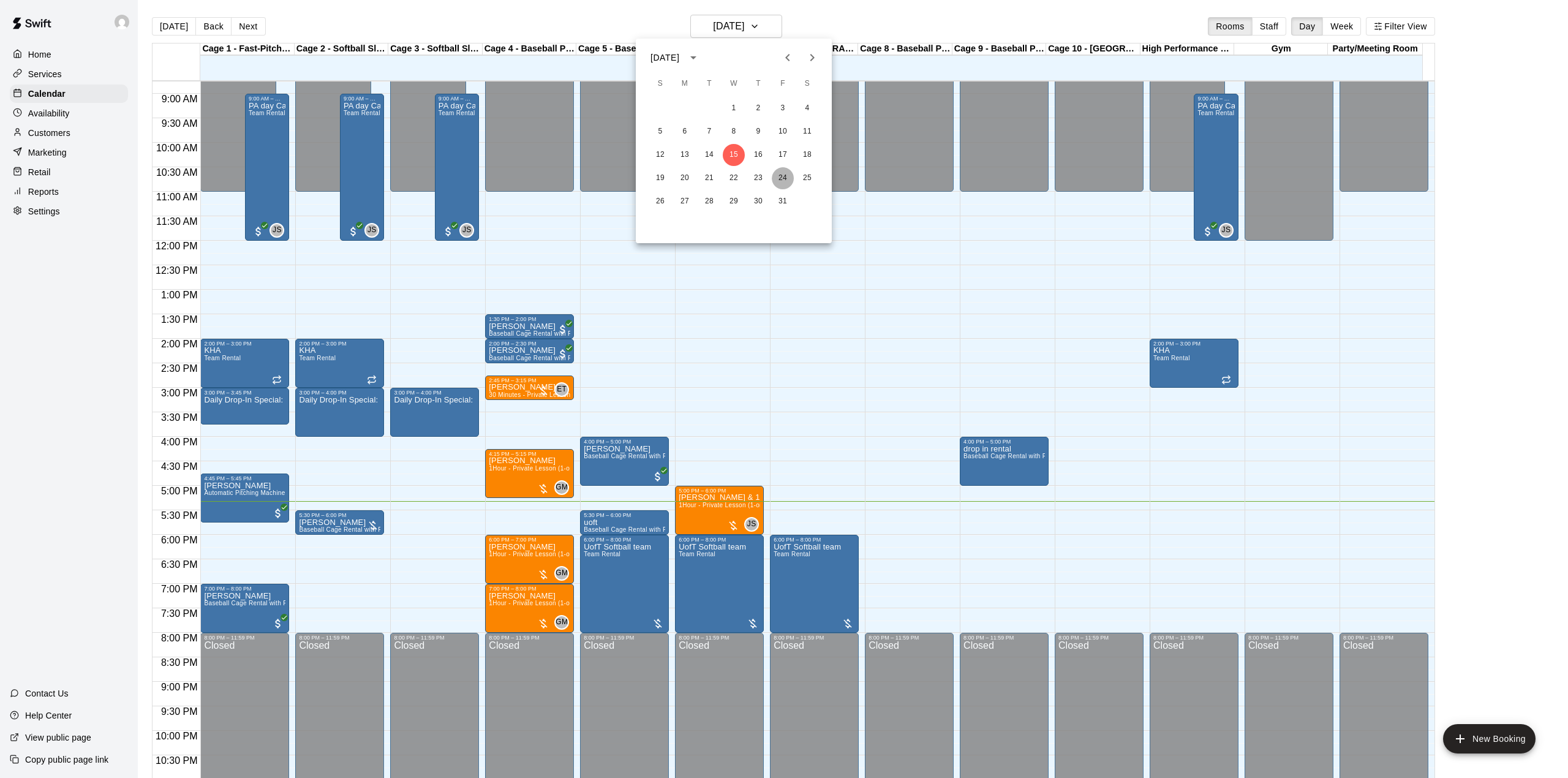
click at [785, 174] on button "24" at bounding box center [782, 178] width 22 height 22
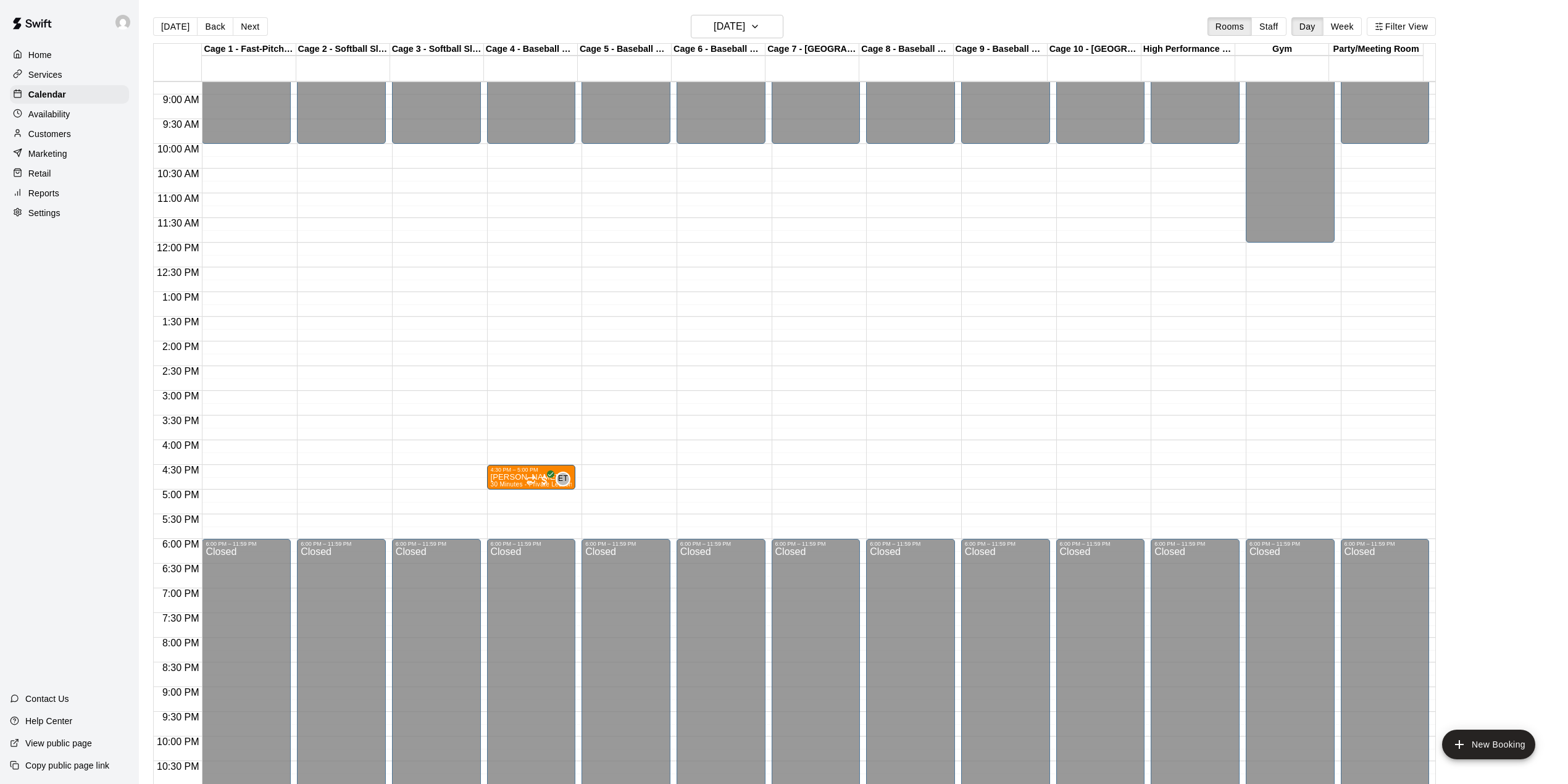
click at [159, 31] on button "[DATE]" at bounding box center [175, 27] width 44 height 19
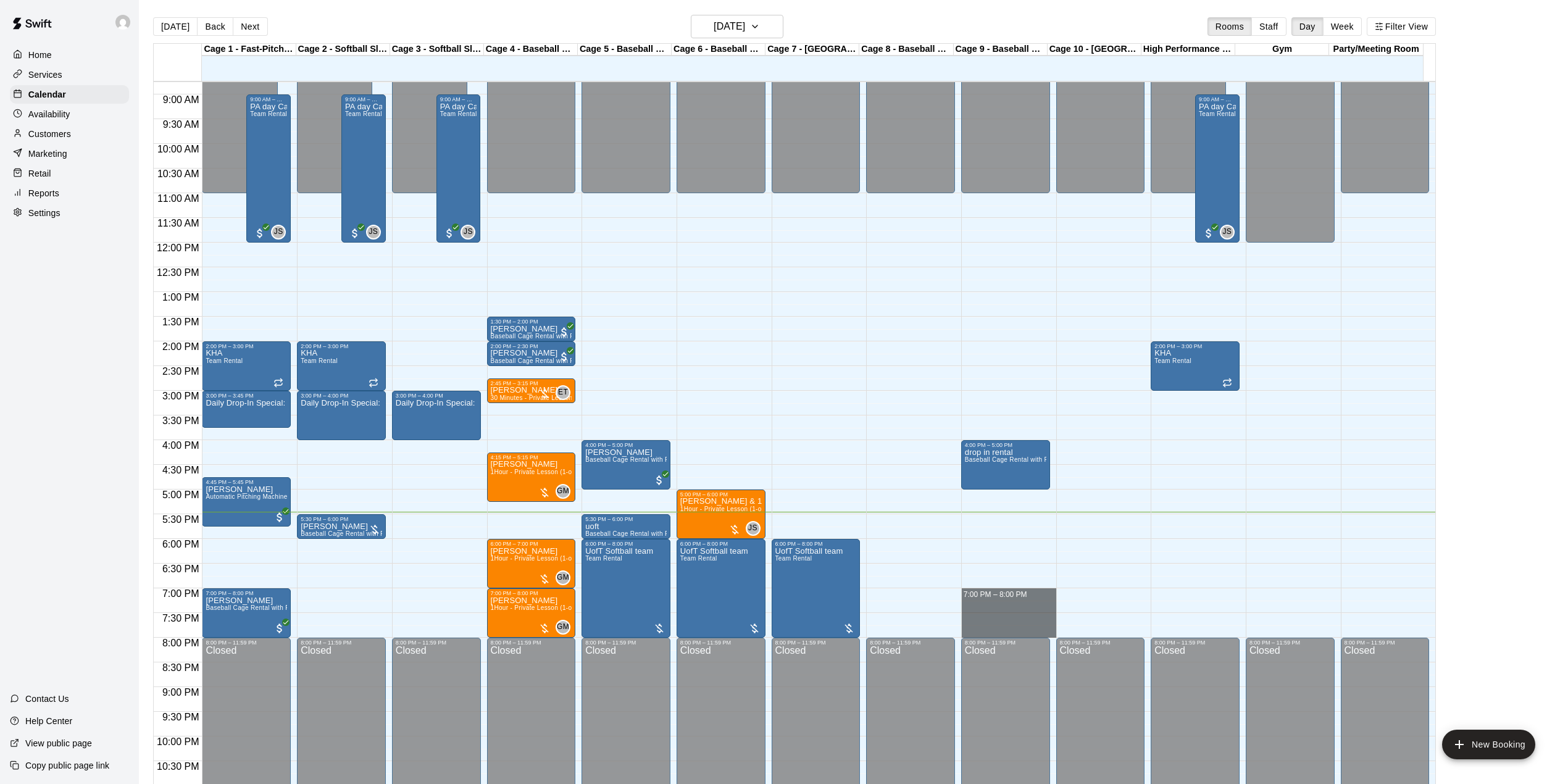
drag, startPoint x: 989, startPoint y: 591, endPoint x: 1003, endPoint y: 628, distance: 39.6
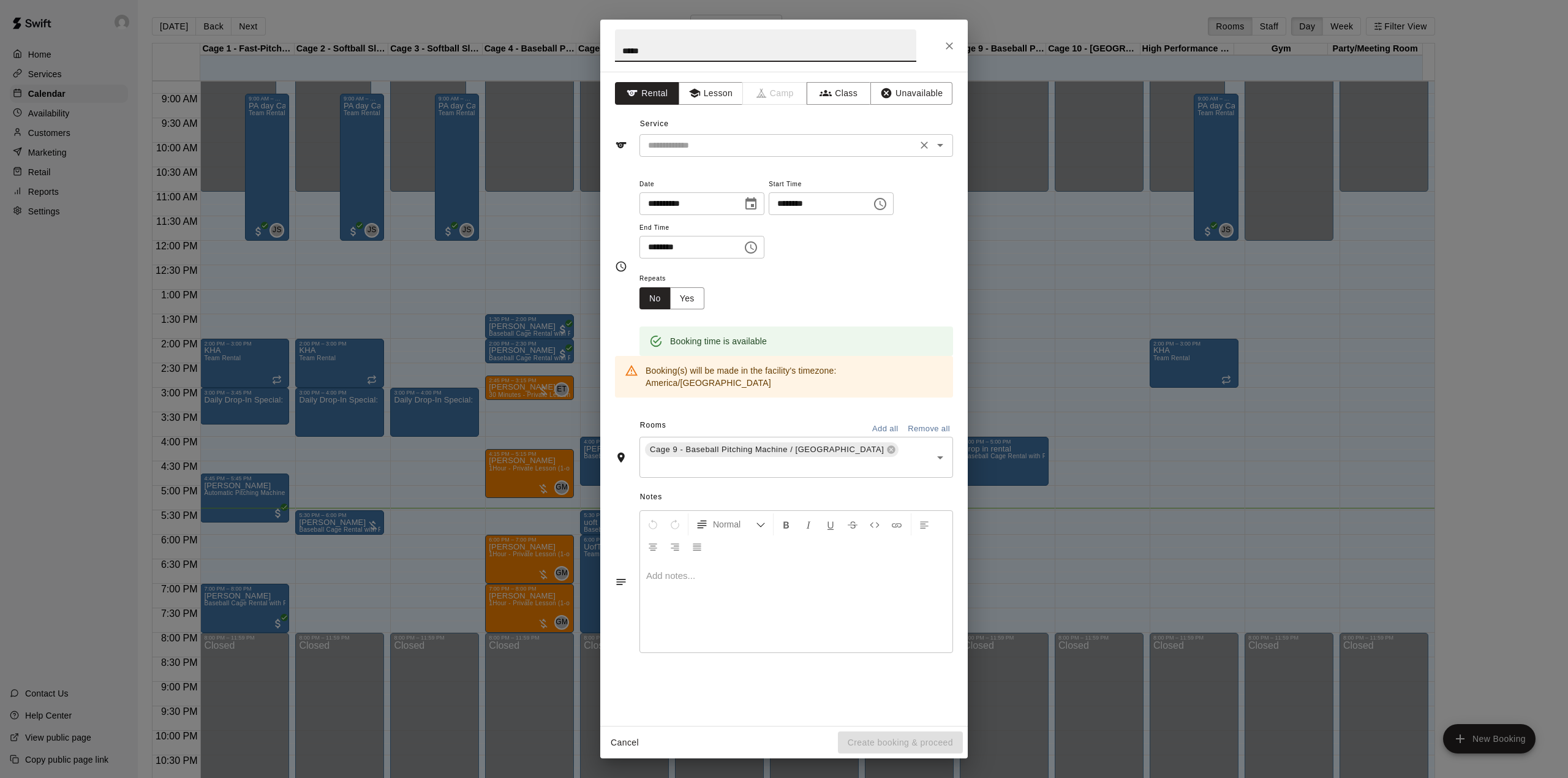
type input "*****"
click at [733, 151] on input "text" at bounding box center [778, 145] width 270 height 15
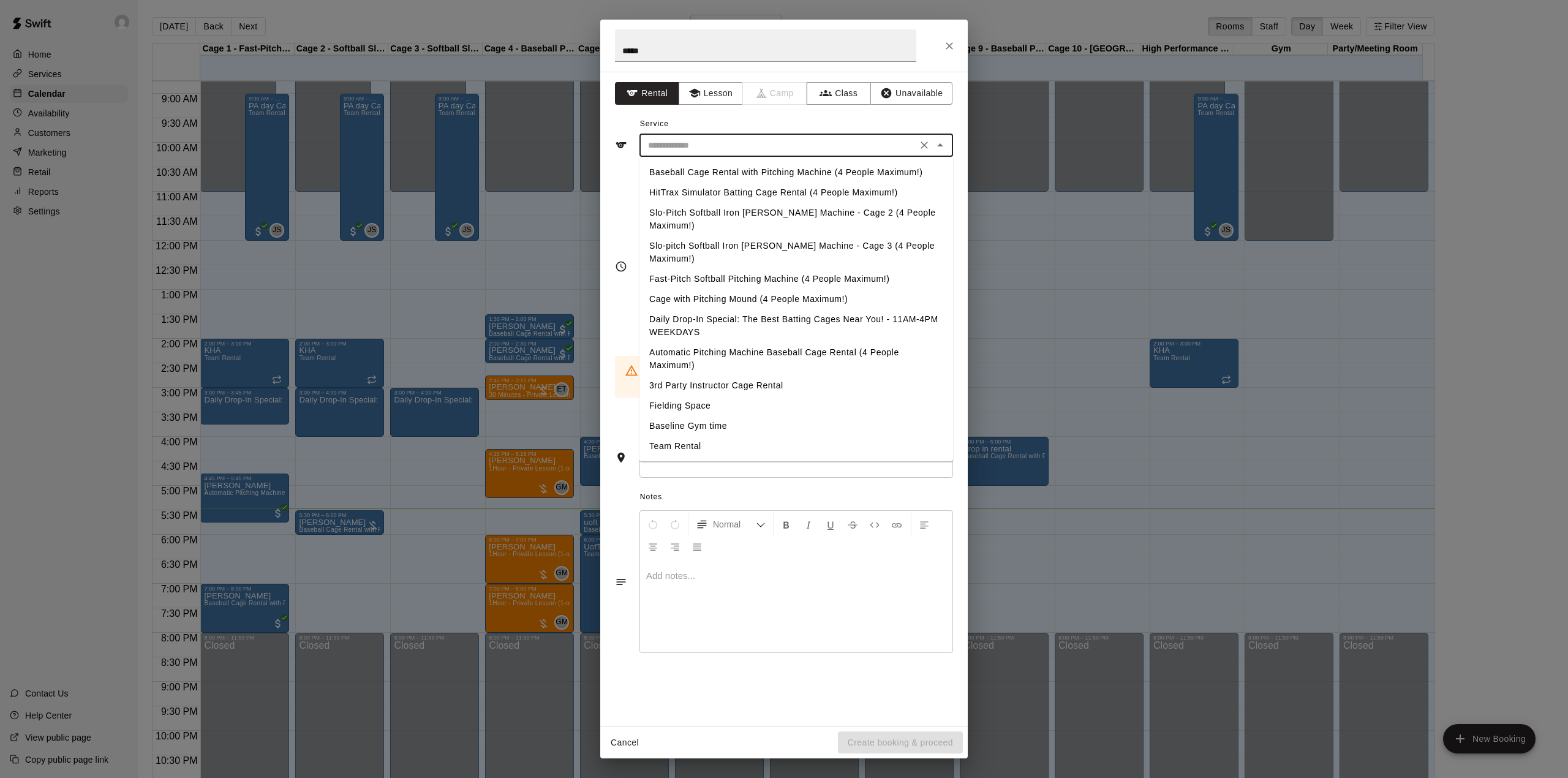
click at [732, 170] on li "Baseball Cage Rental with Pitching Machine (4 People Maximum!)" at bounding box center [796, 172] width 313 height 20
type input "**********"
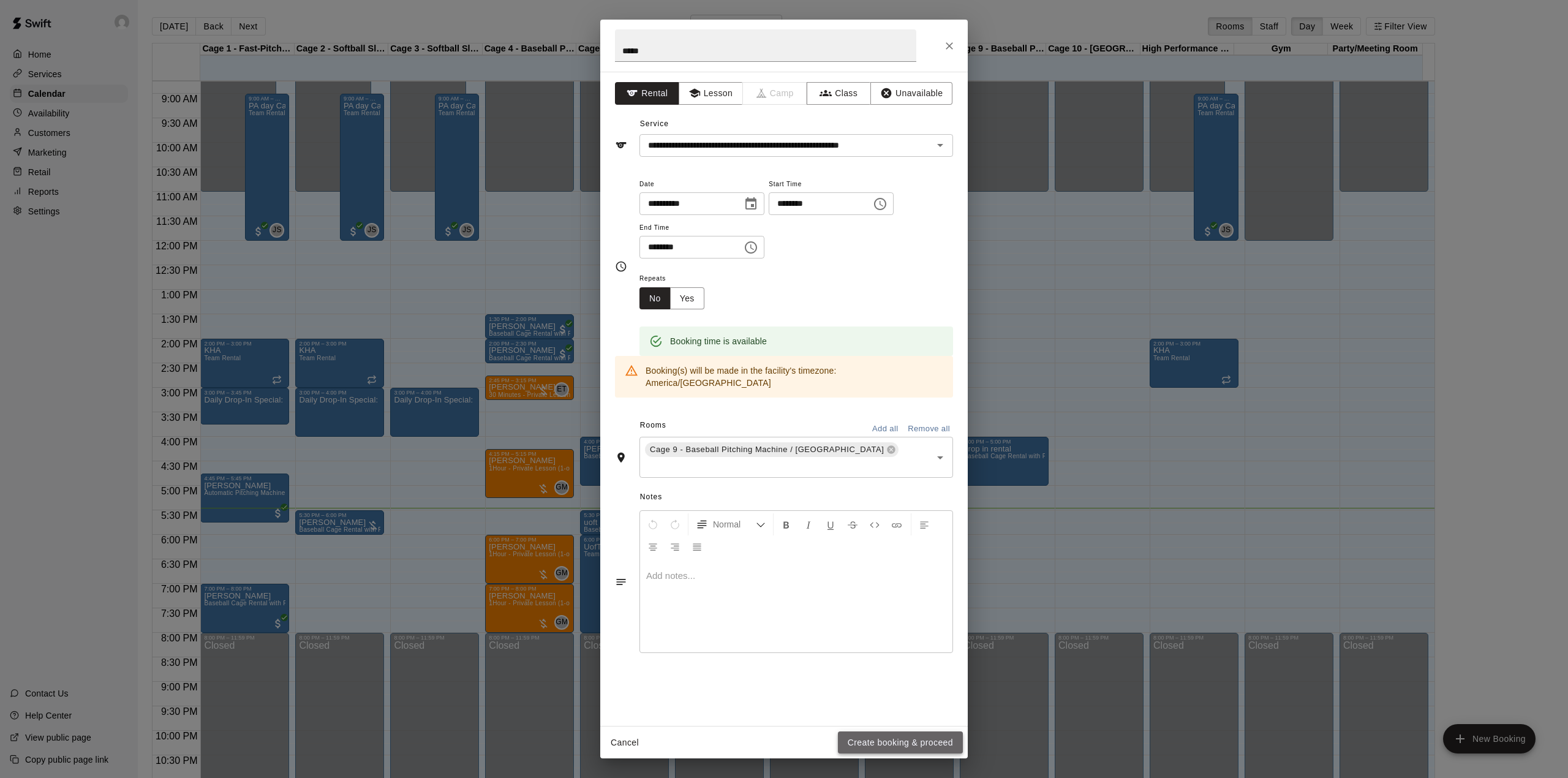
click at [860, 741] on button "Create booking & proceed" at bounding box center [900, 743] width 125 height 23
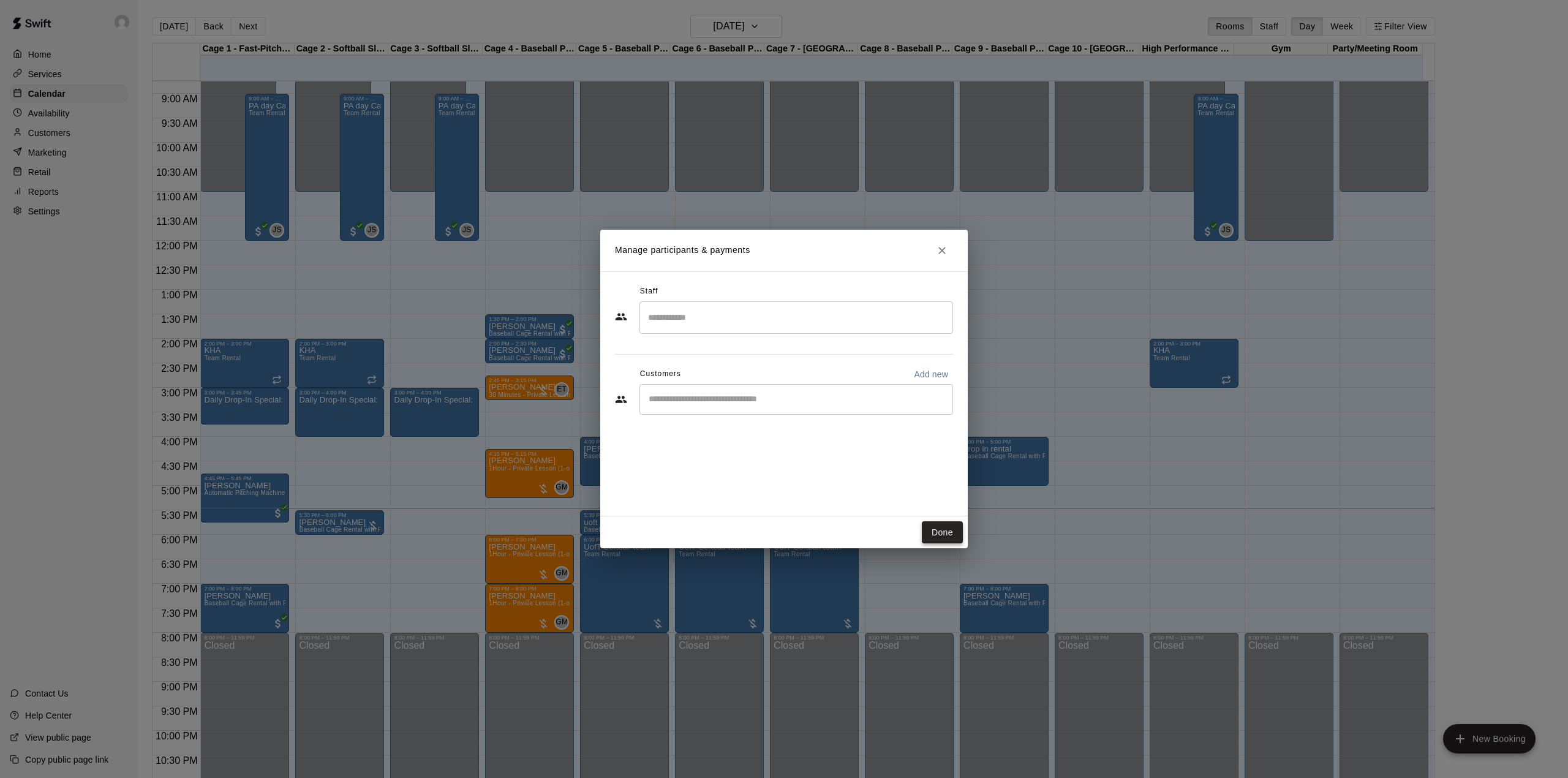
click at [932, 529] on button "Done" at bounding box center [942, 533] width 41 height 23
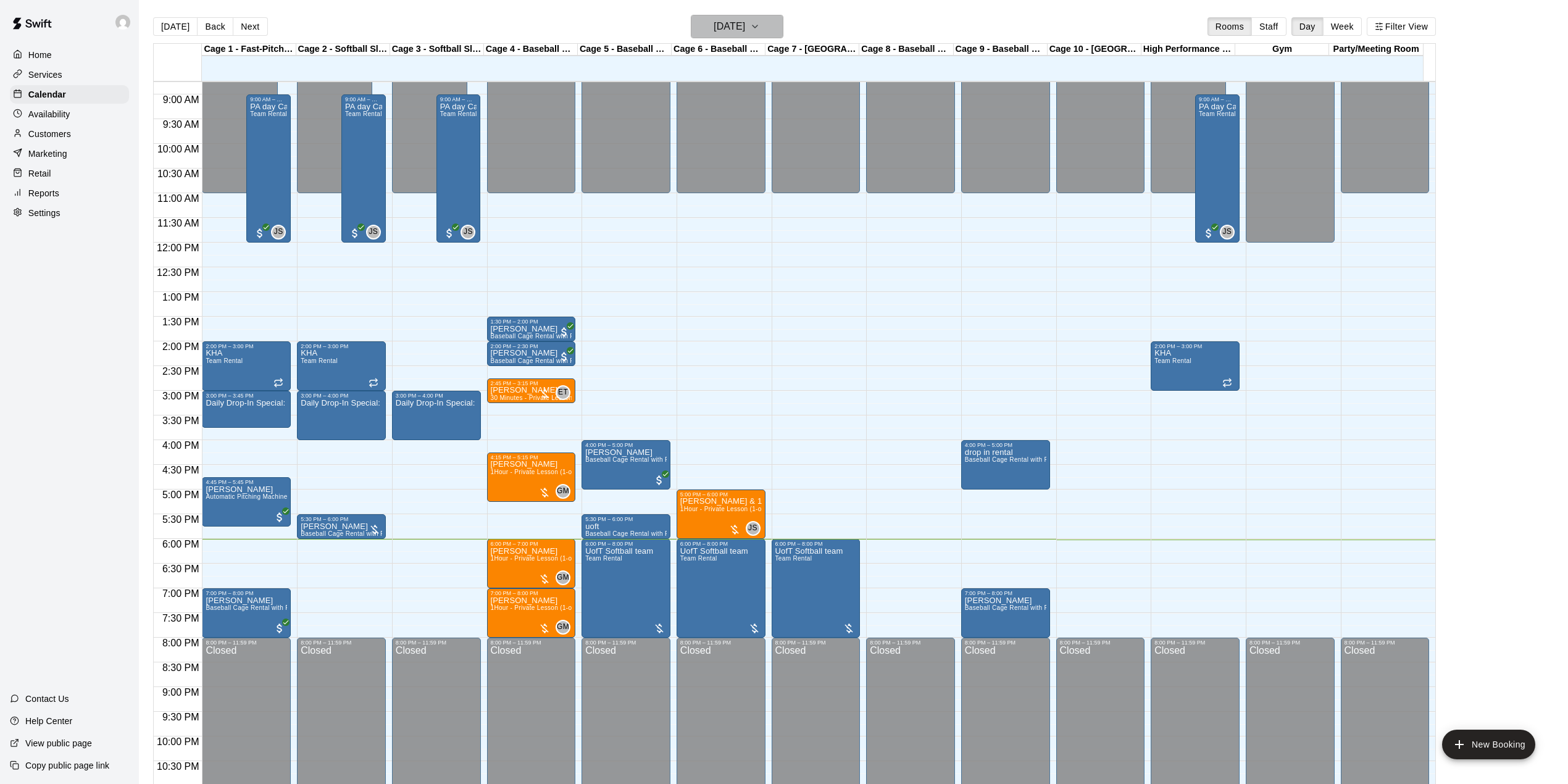
click at [775, 34] on button "[DATE]" at bounding box center [738, 26] width 93 height 24
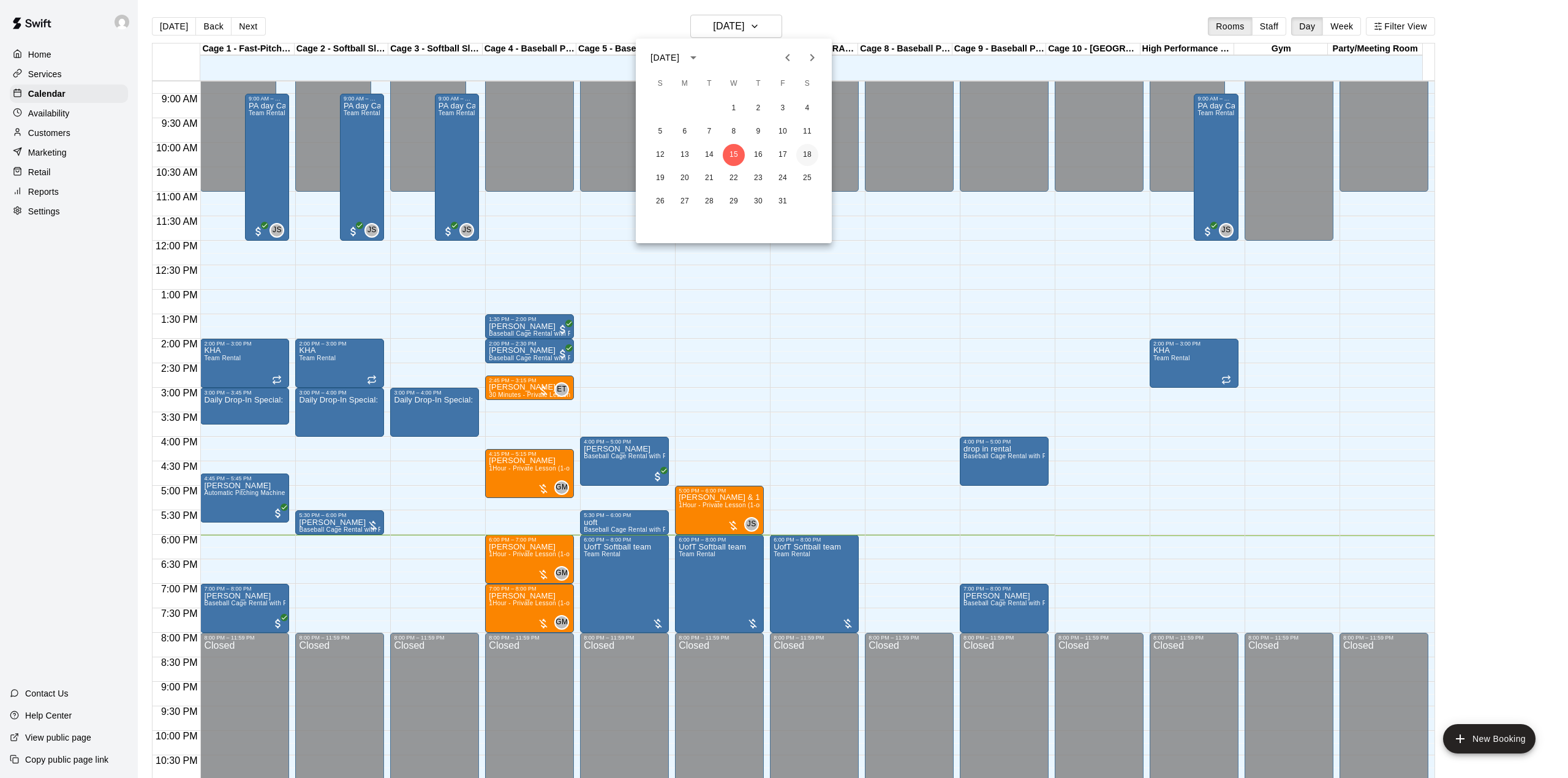
click at [807, 152] on button "18" at bounding box center [807, 154] width 22 height 22
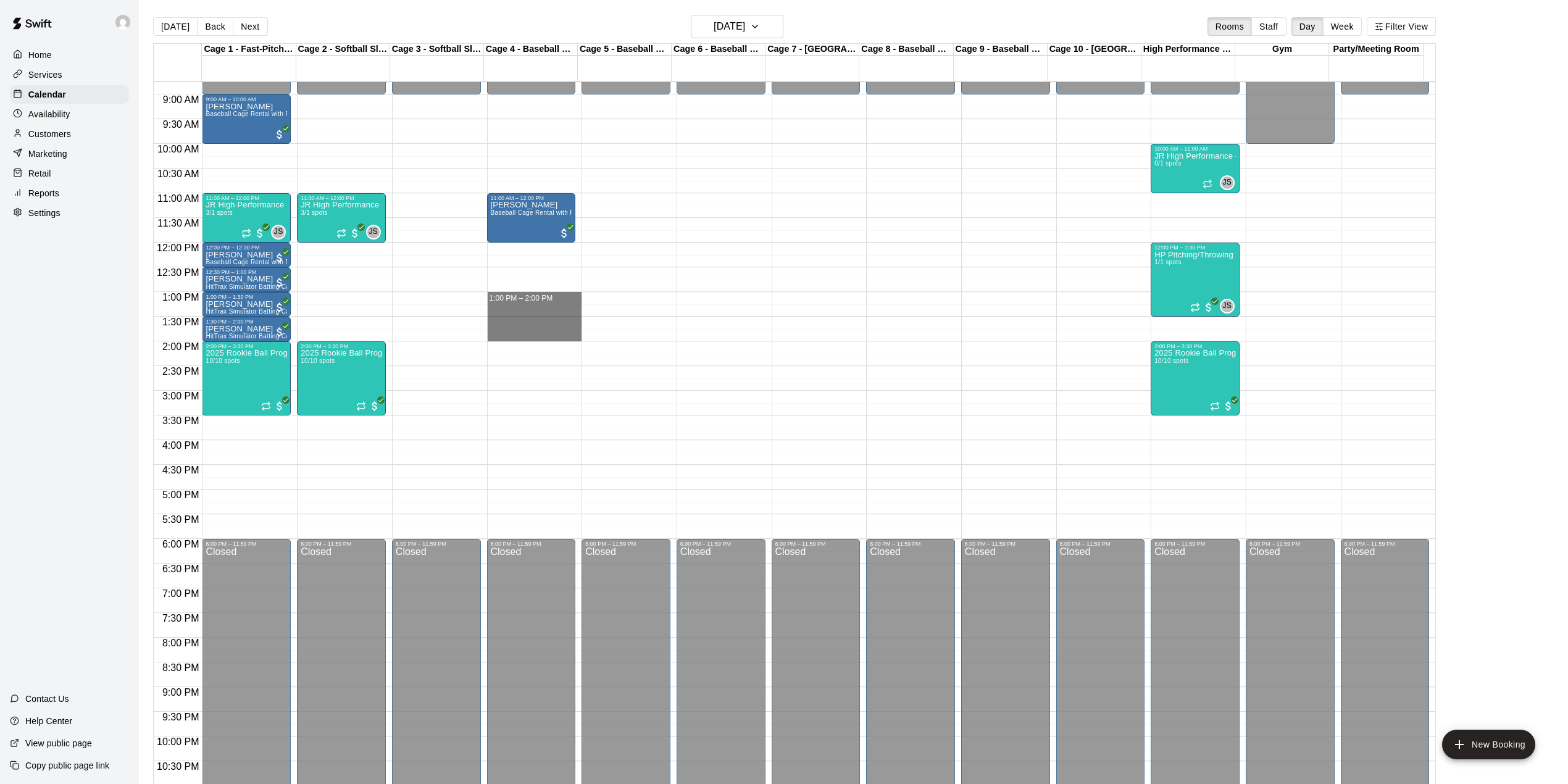
drag, startPoint x: 522, startPoint y: 298, endPoint x: 523, endPoint y: 336, distance: 38.0
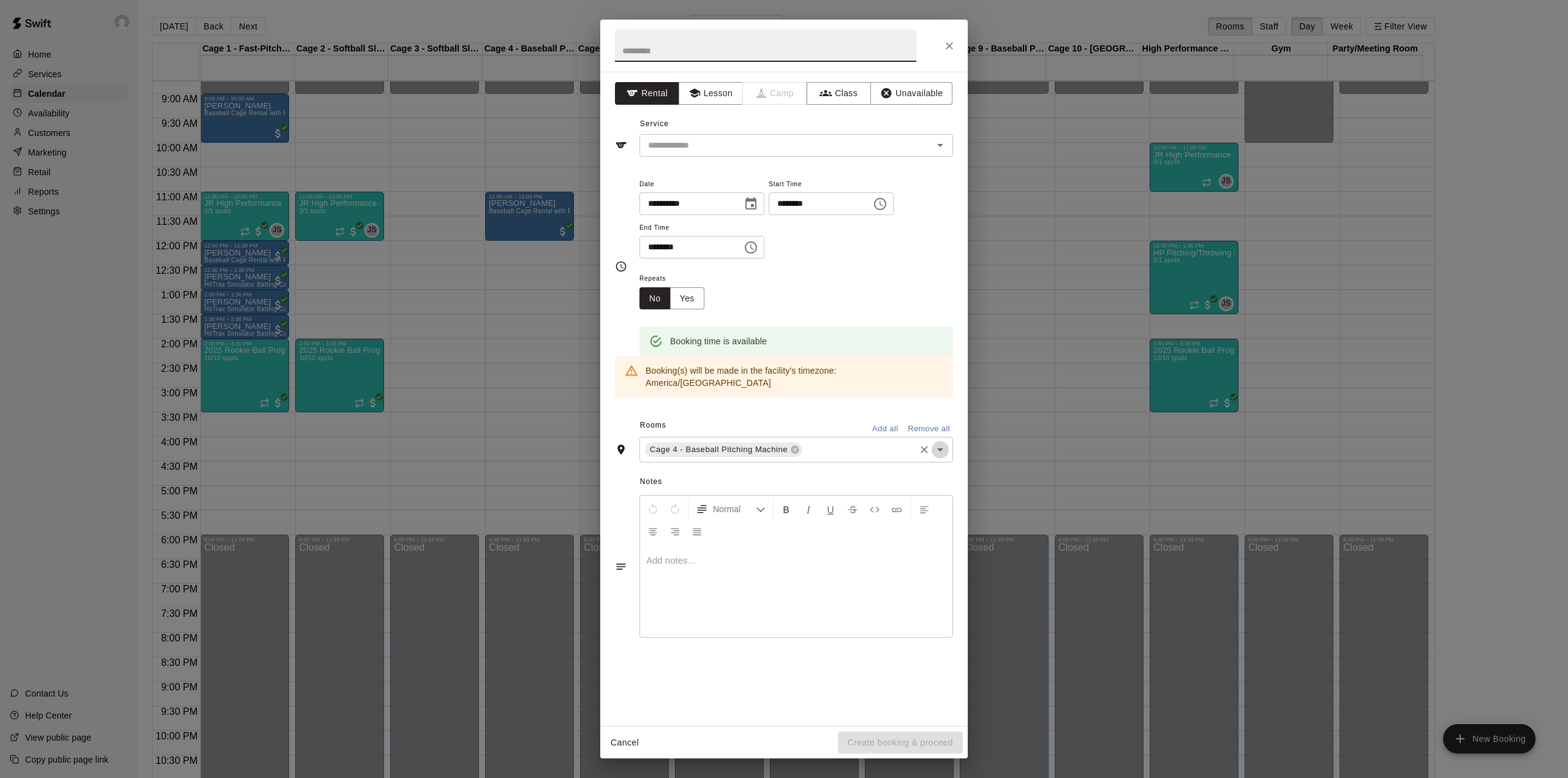
click at [941, 442] on icon "Open" at bounding box center [940, 450] width 15 height 15
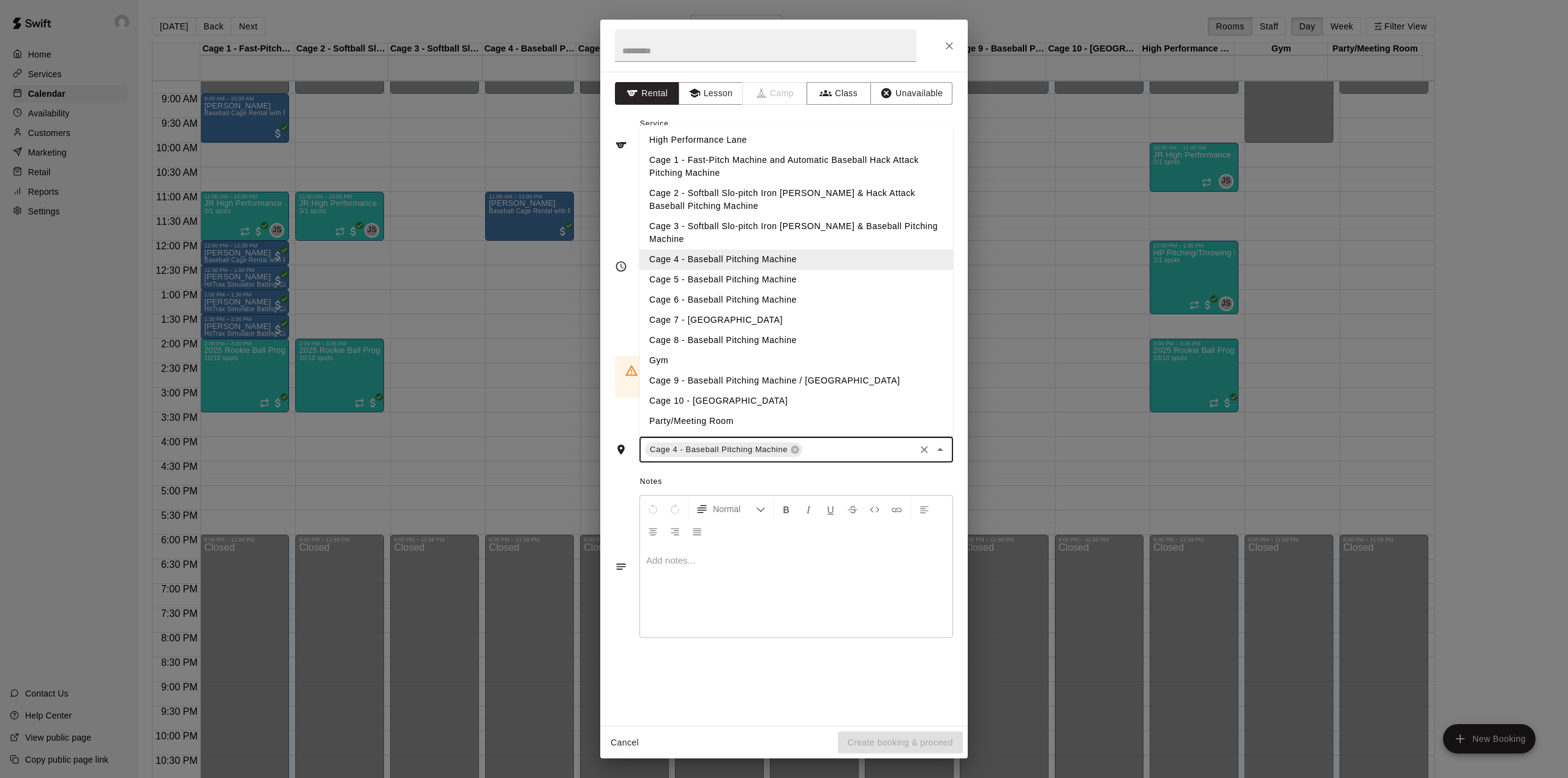
click at [740, 270] on li "Cage 5 - Baseball Pitching Machine" at bounding box center [796, 280] width 313 height 20
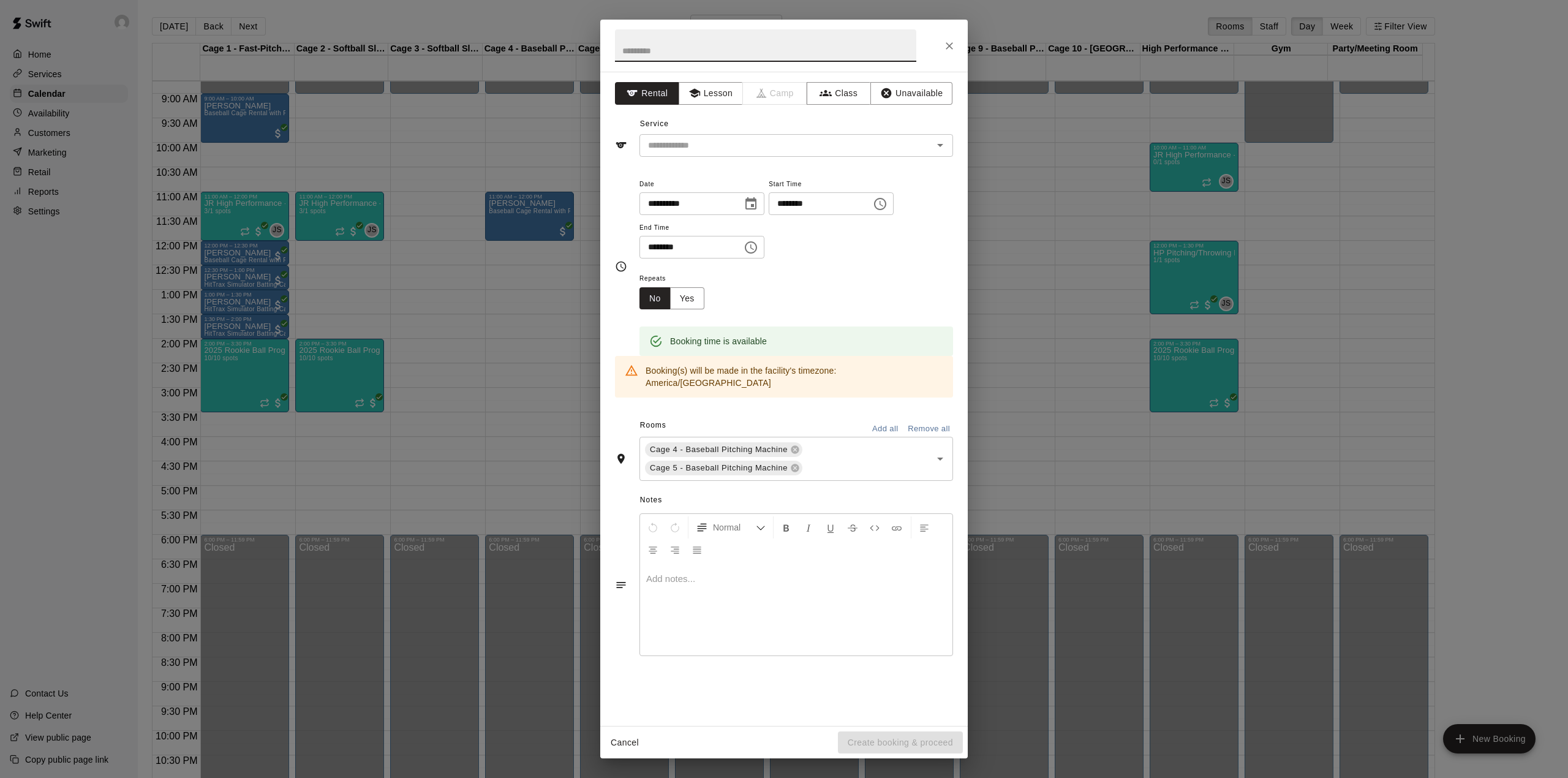
click at [705, 49] on input "text" at bounding box center [765, 45] width 301 height 33
type input "*****"
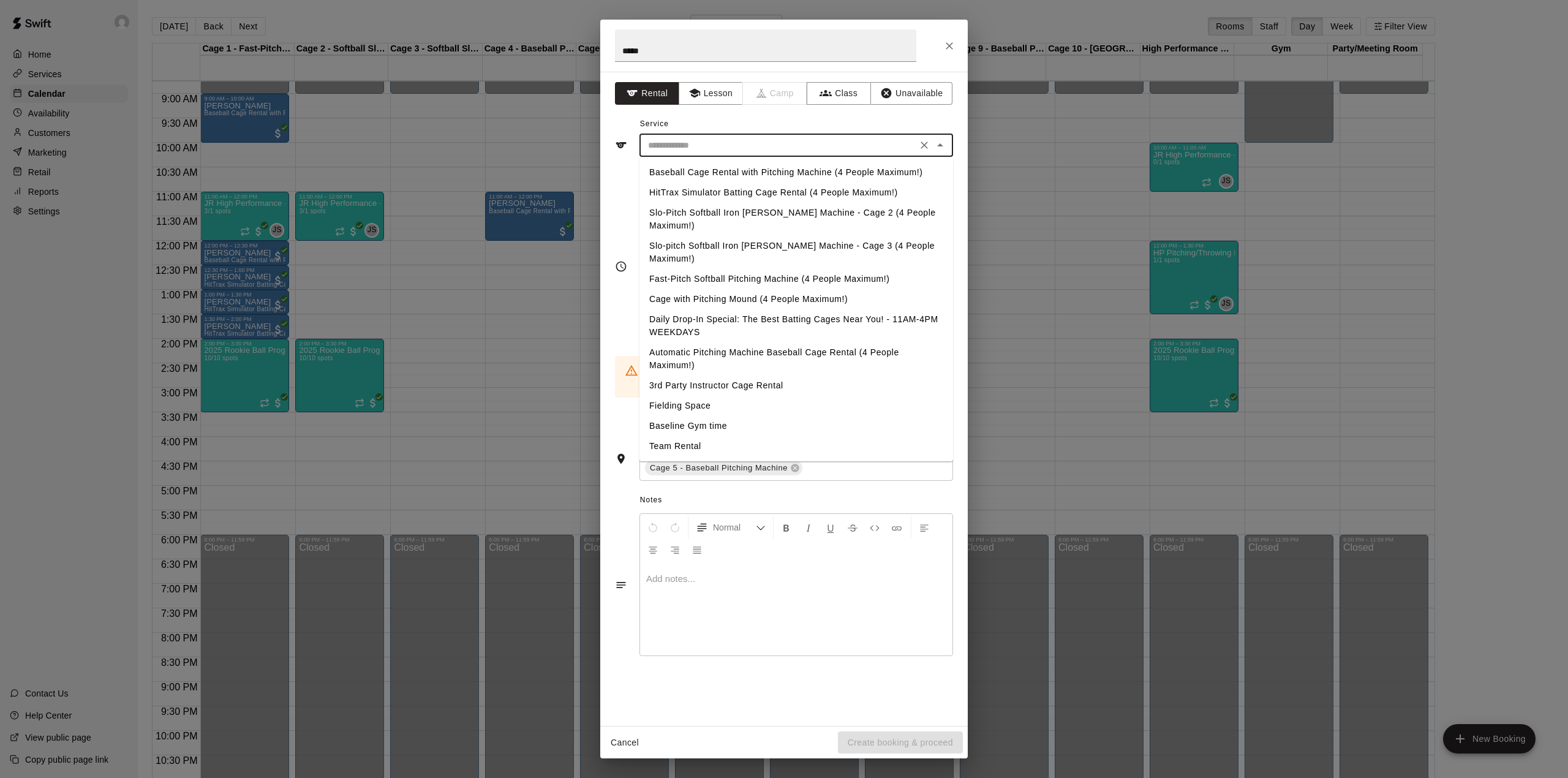
click at [701, 138] on input "text" at bounding box center [778, 145] width 270 height 15
click at [701, 173] on li "Baseball Cage Rental with Pitching Machine (4 People Maximum!)" at bounding box center [796, 172] width 313 height 20
type input "**********"
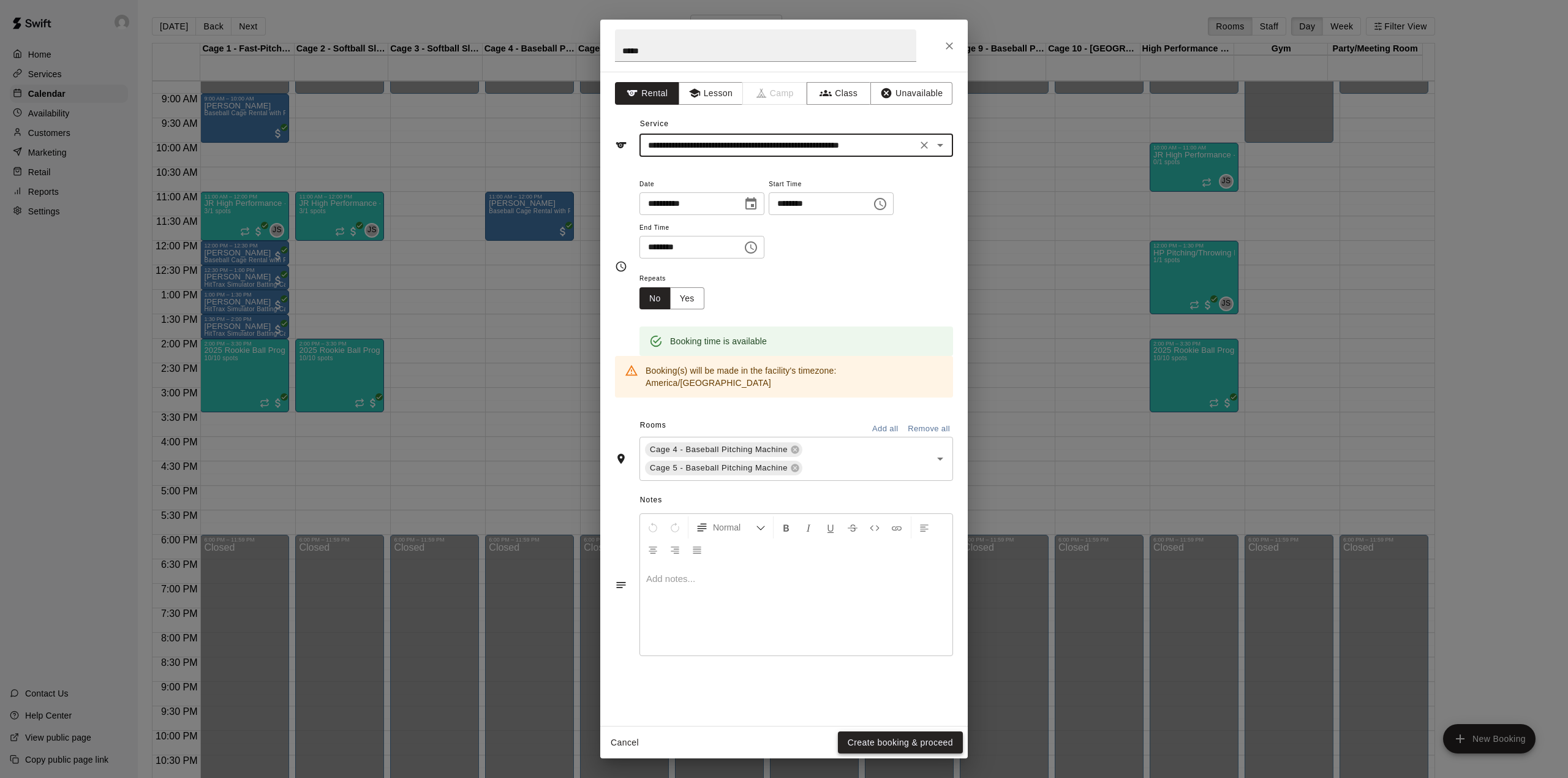
click at [897, 737] on button "Create booking & proceed" at bounding box center [900, 743] width 125 height 23
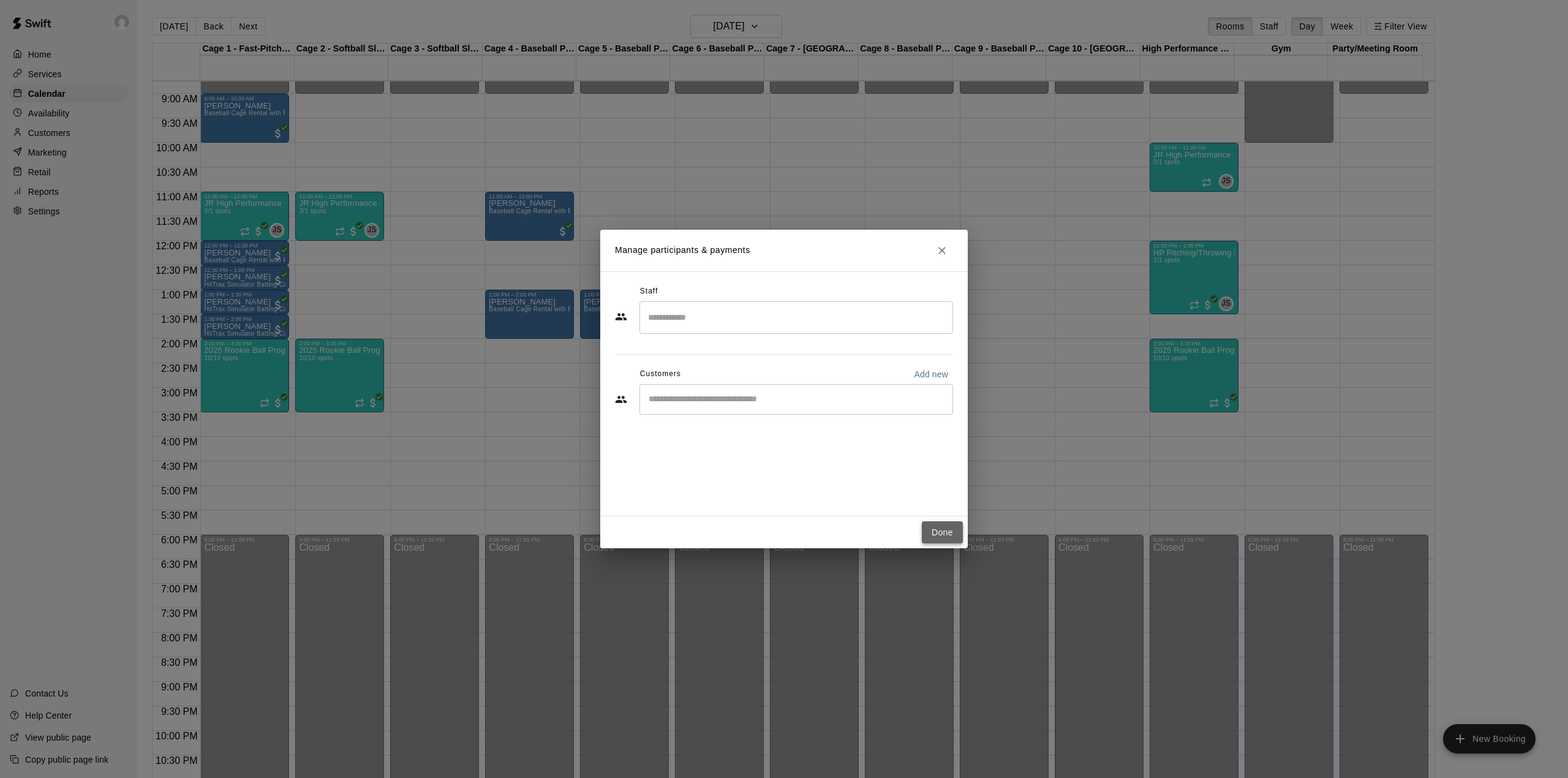
click at [946, 531] on button "Done" at bounding box center [942, 533] width 41 height 23
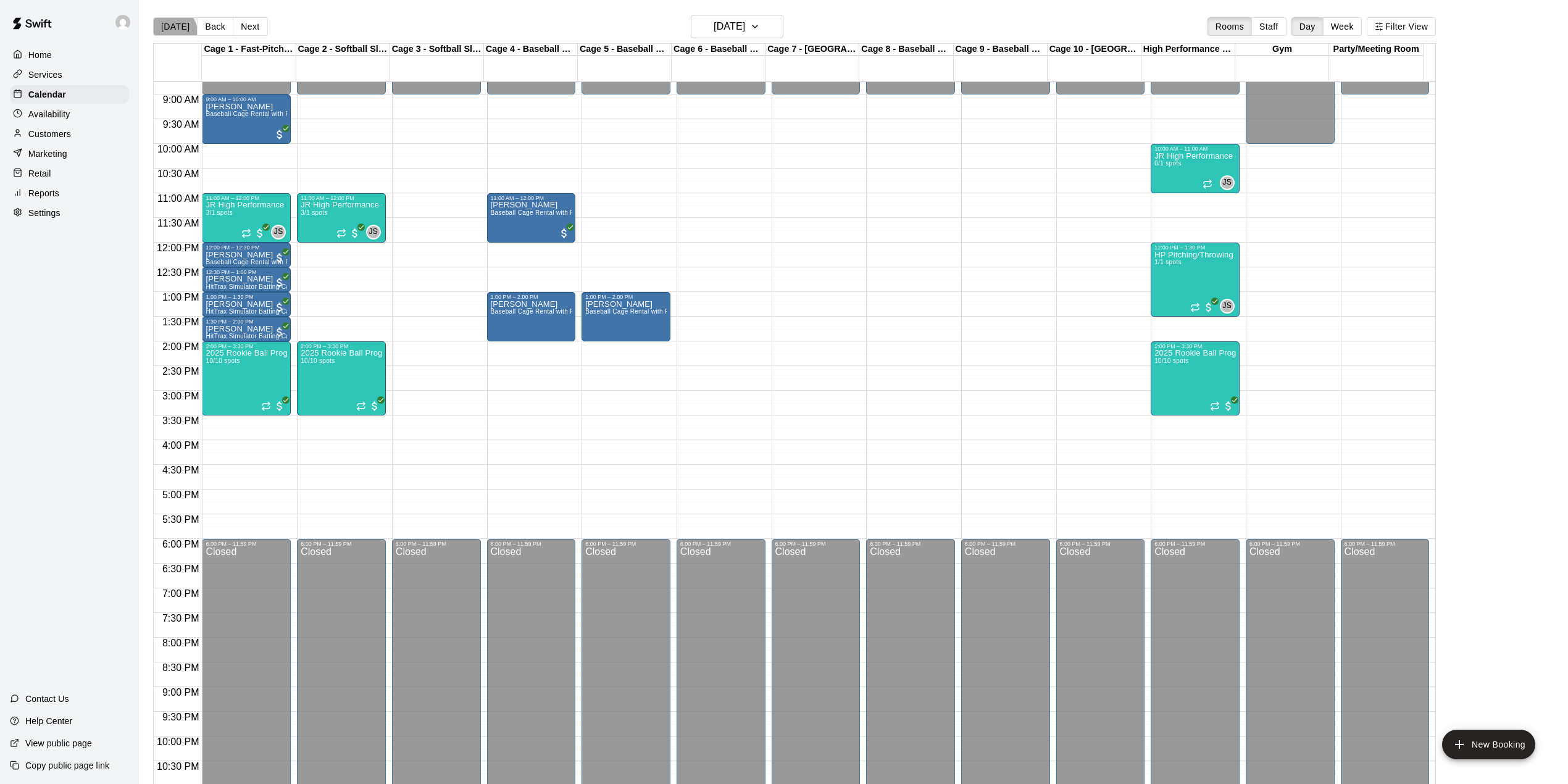
click at [172, 32] on button "[DATE]" at bounding box center [175, 27] width 44 height 19
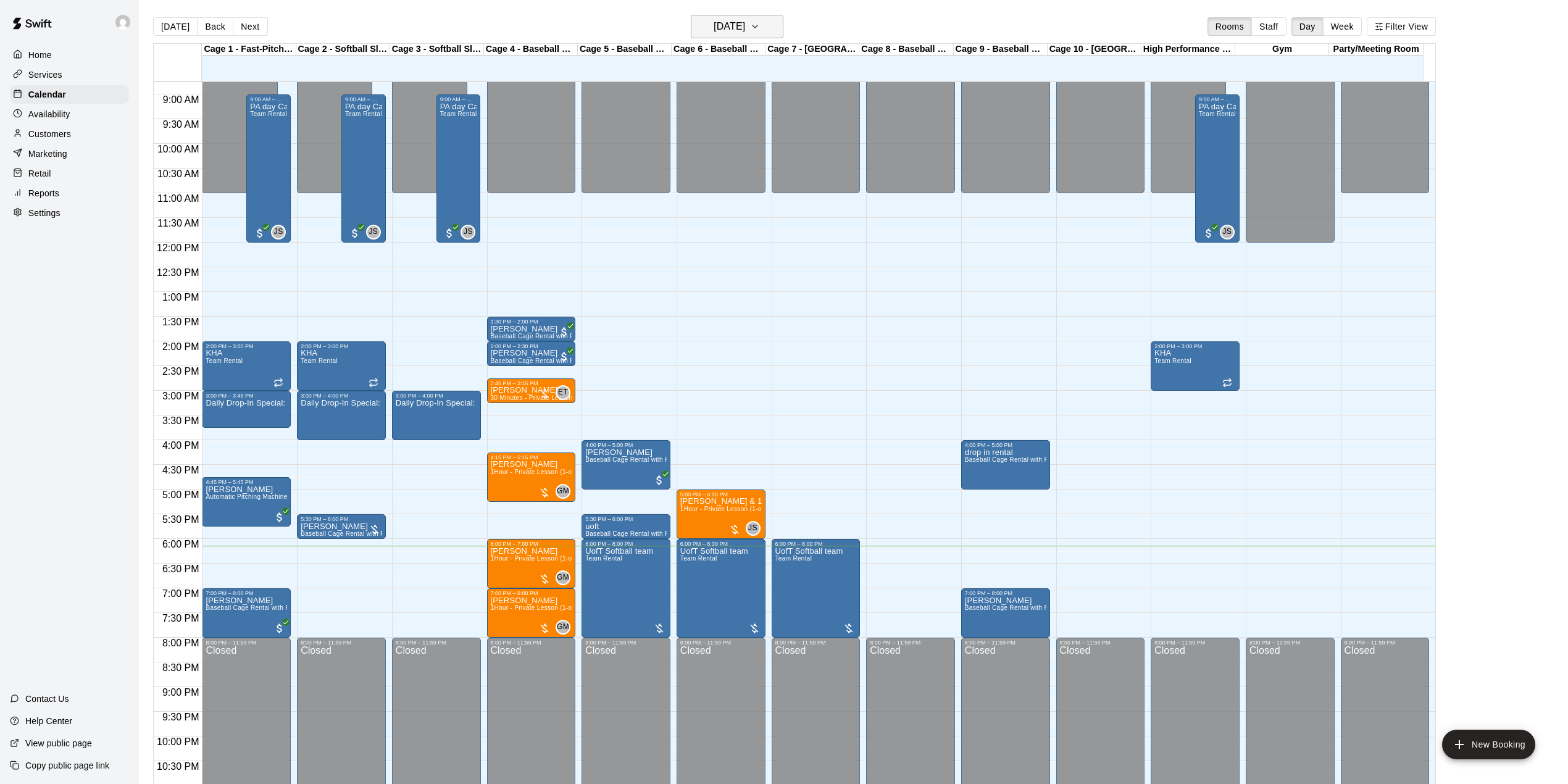
click at [714, 34] on h6 "[DATE]" at bounding box center [729, 27] width 32 height 18
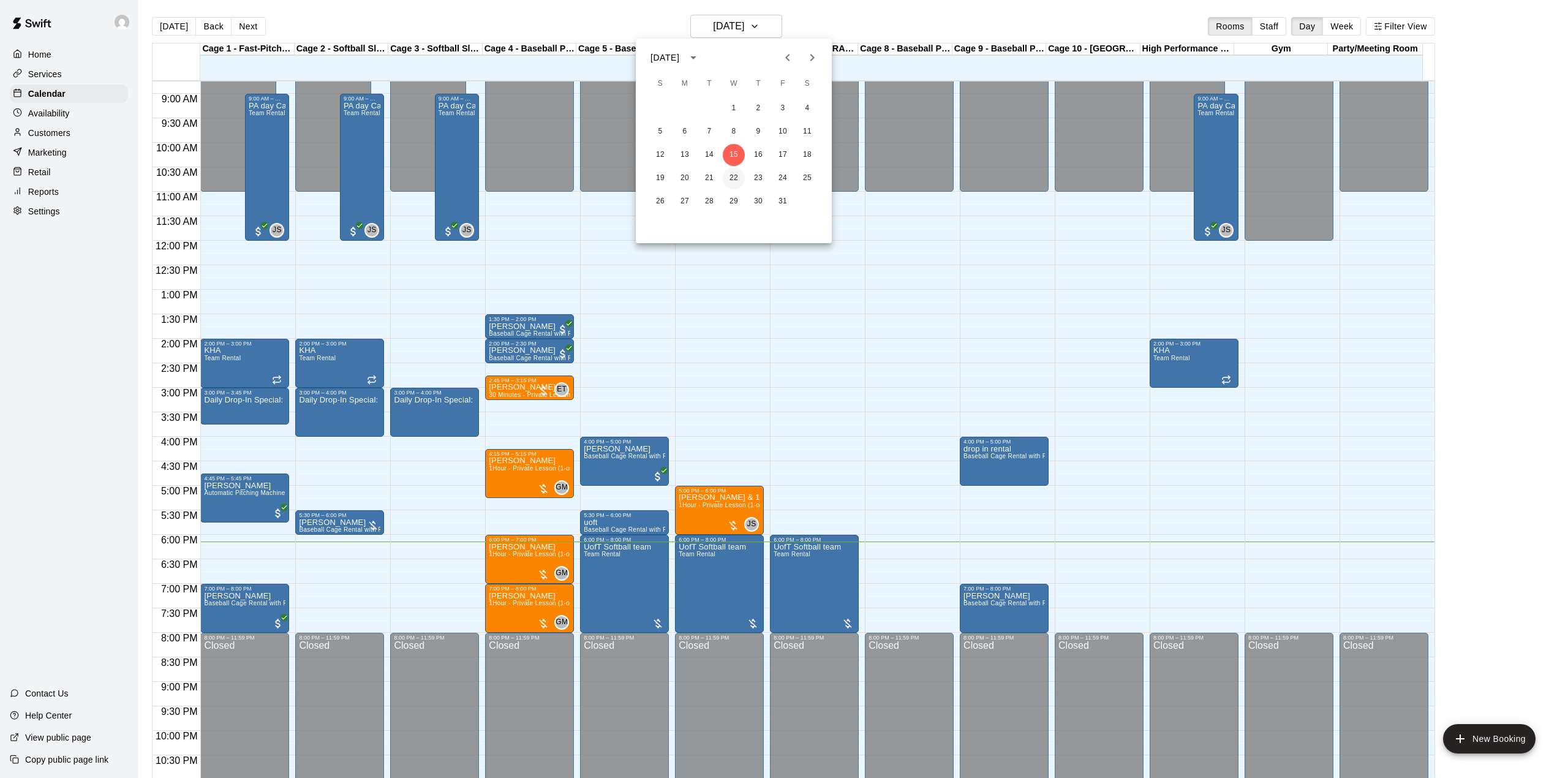
click at [732, 185] on button "22" at bounding box center [734, 178] width 22 height 22
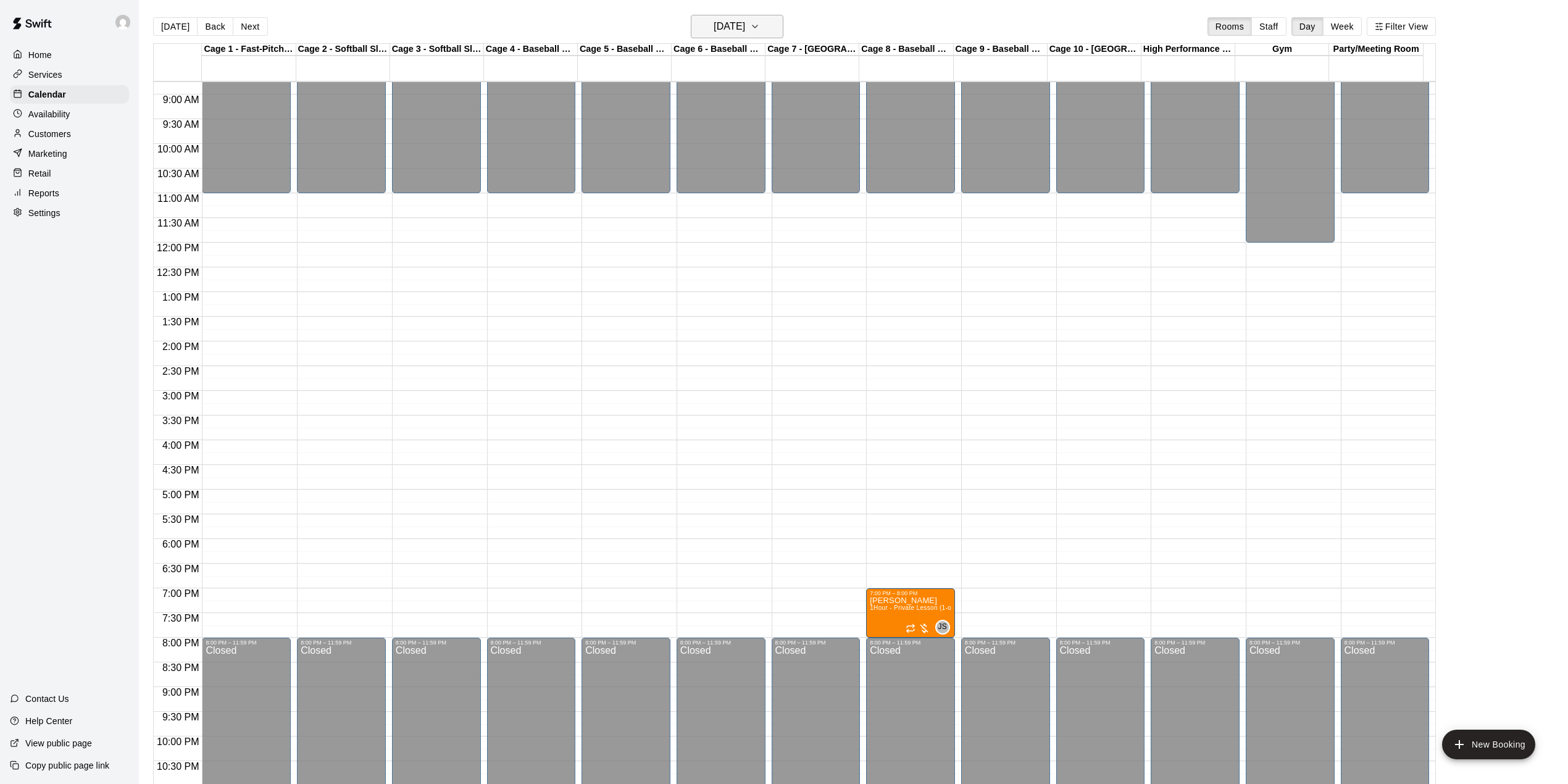
click at [738, 22] on h6 "[DATE]" at bounding box center [729, 27] width 32 height 18
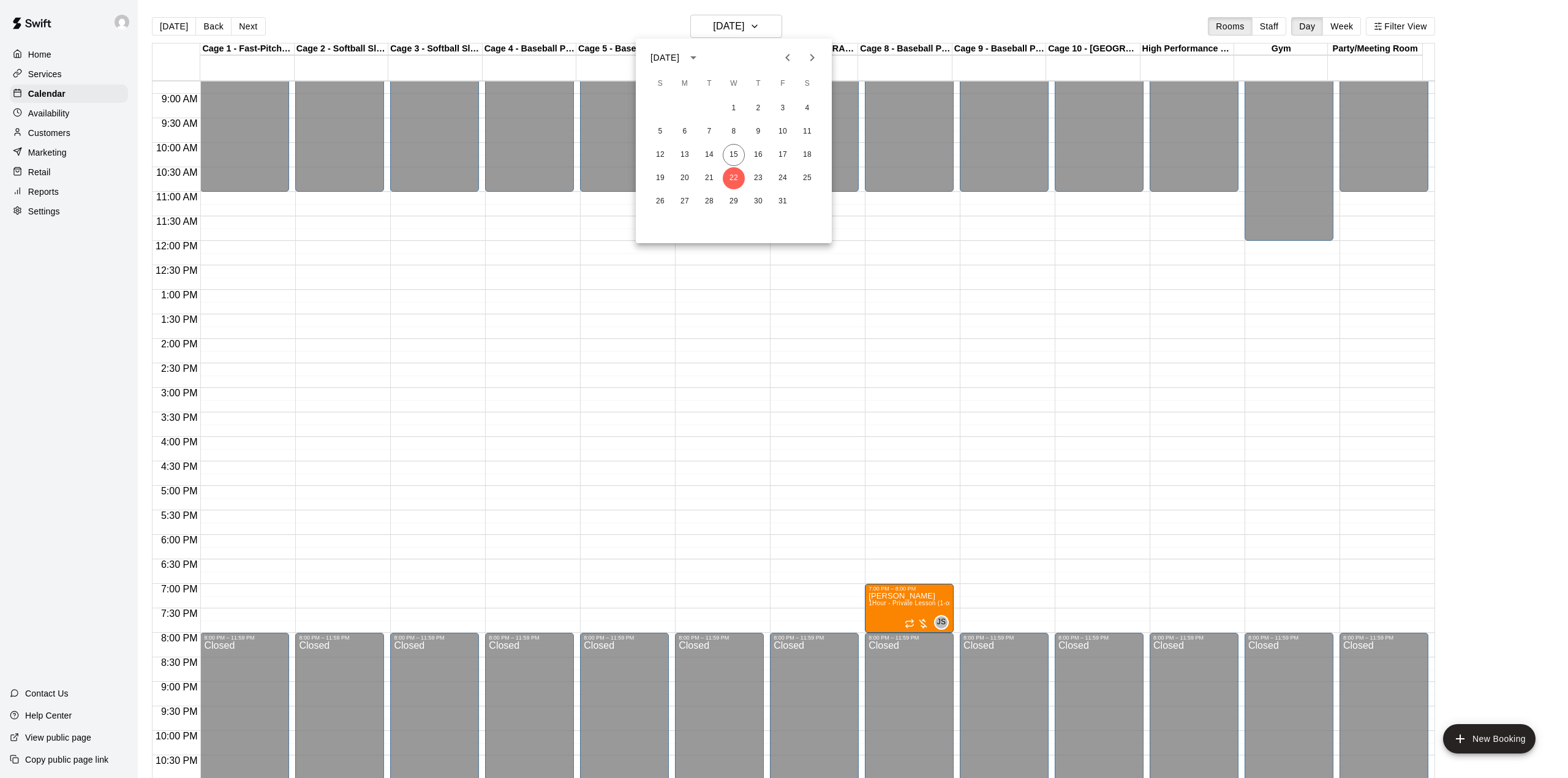
click at [832, 23] on div at bounding box center [784, 389] width 1568 height 778
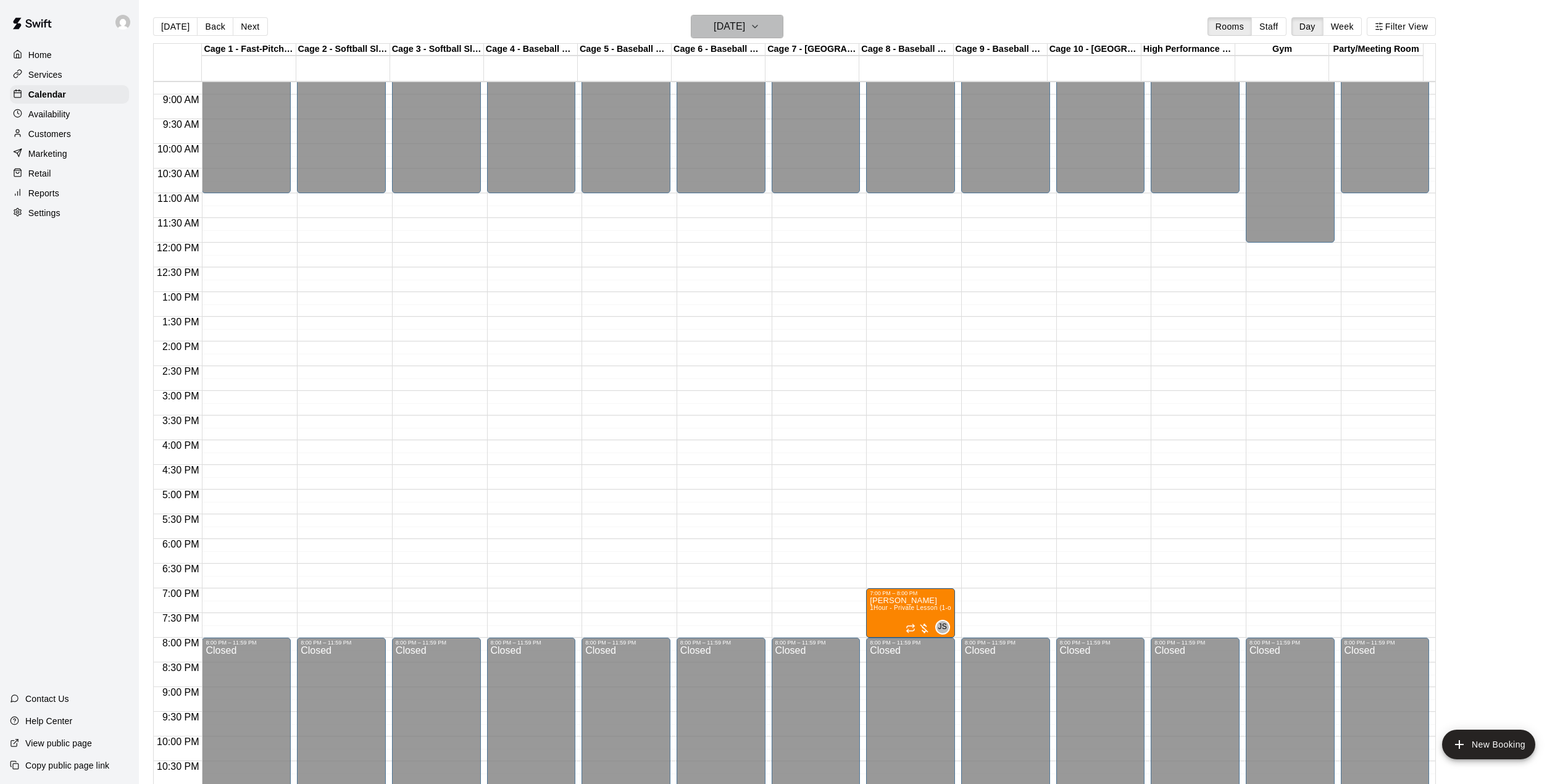
click at [745, 20] on h6 "[DATE]" at bounding box center [729, 27] width 32 height 18
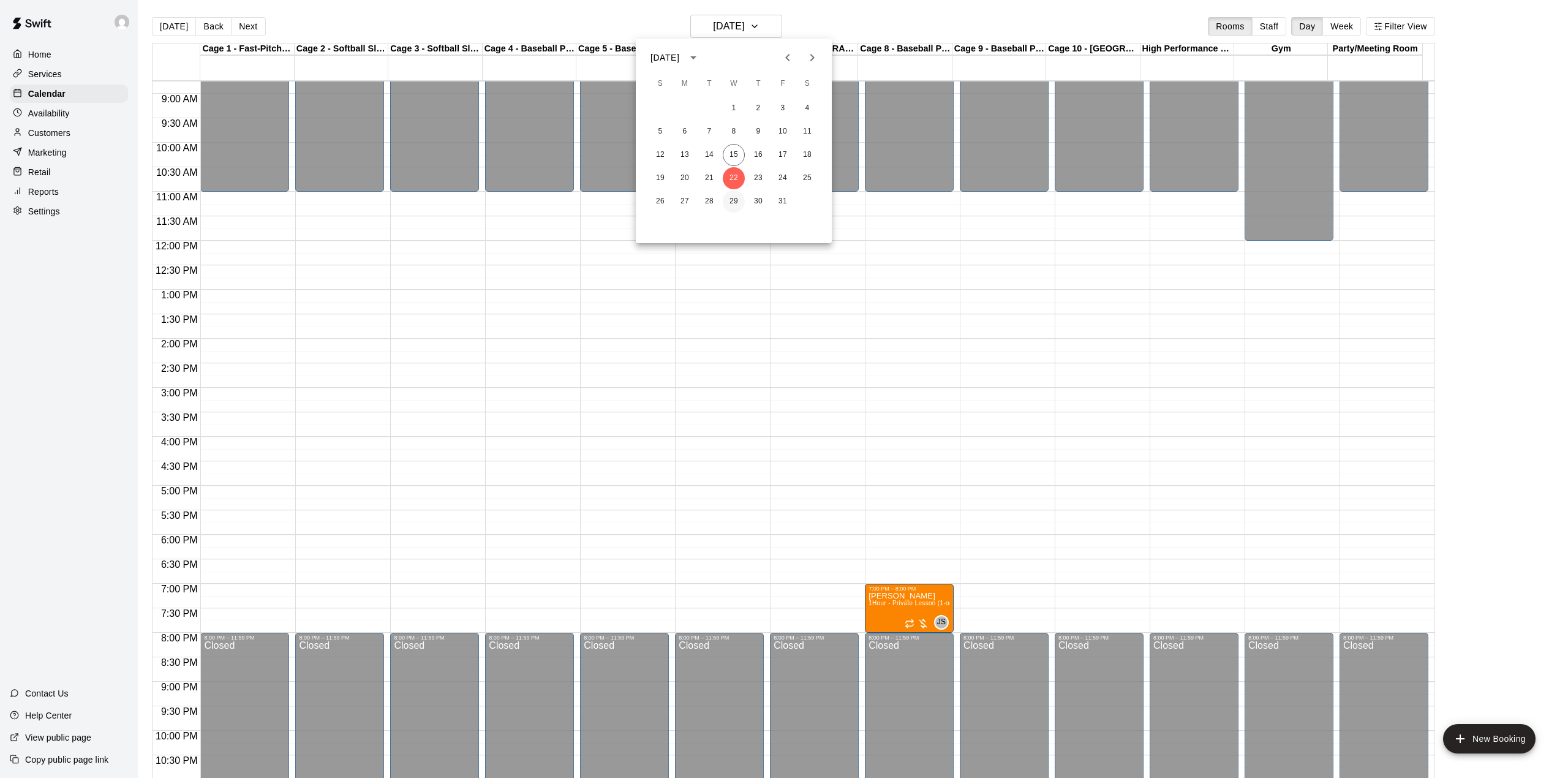
click at [732, 197] on button "29" at bounding box center [734, 201] width 22 height 22
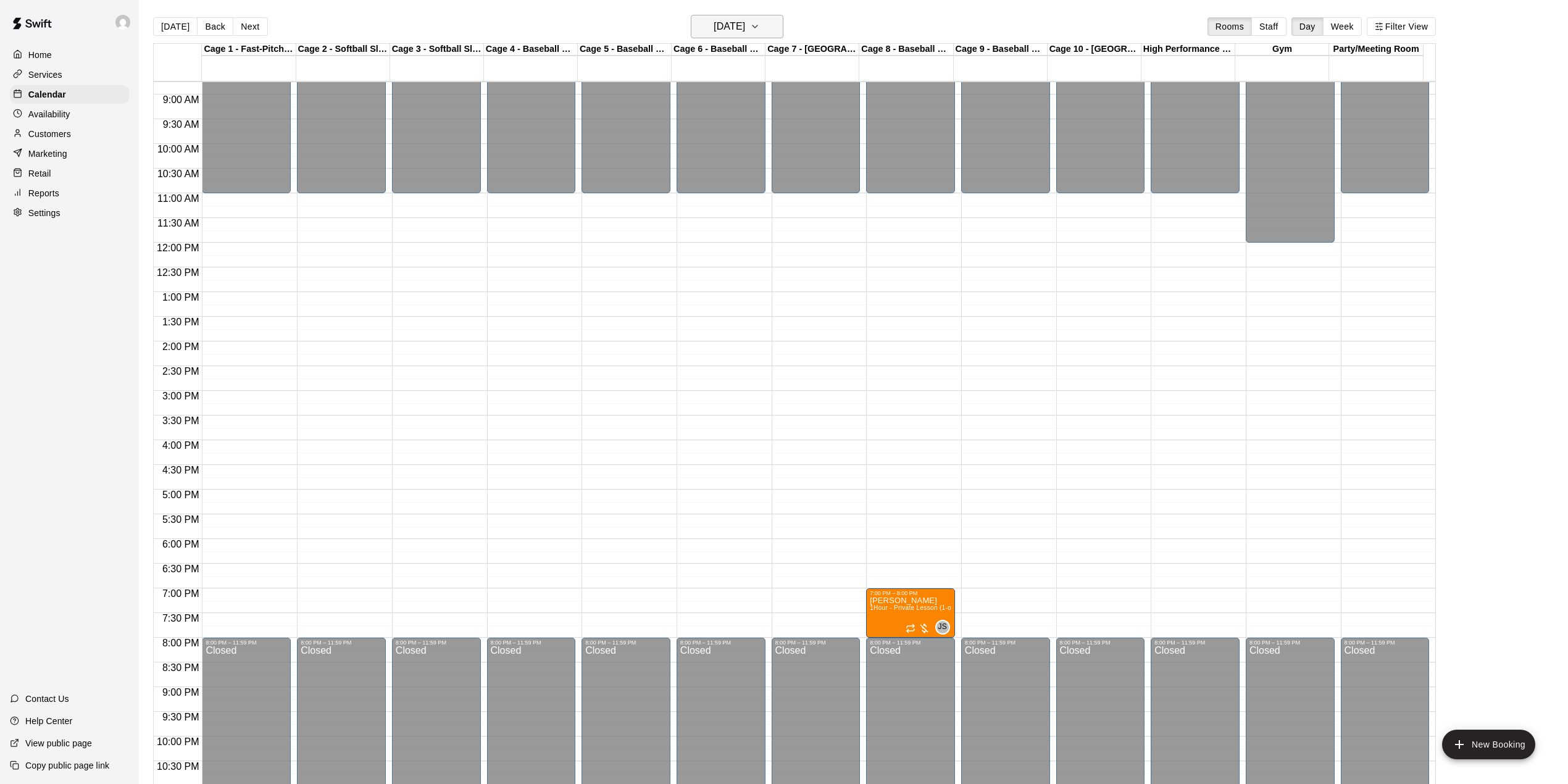
click at [760, 24] on icon "button" at bounding box center [755, 26] width 10 height 15
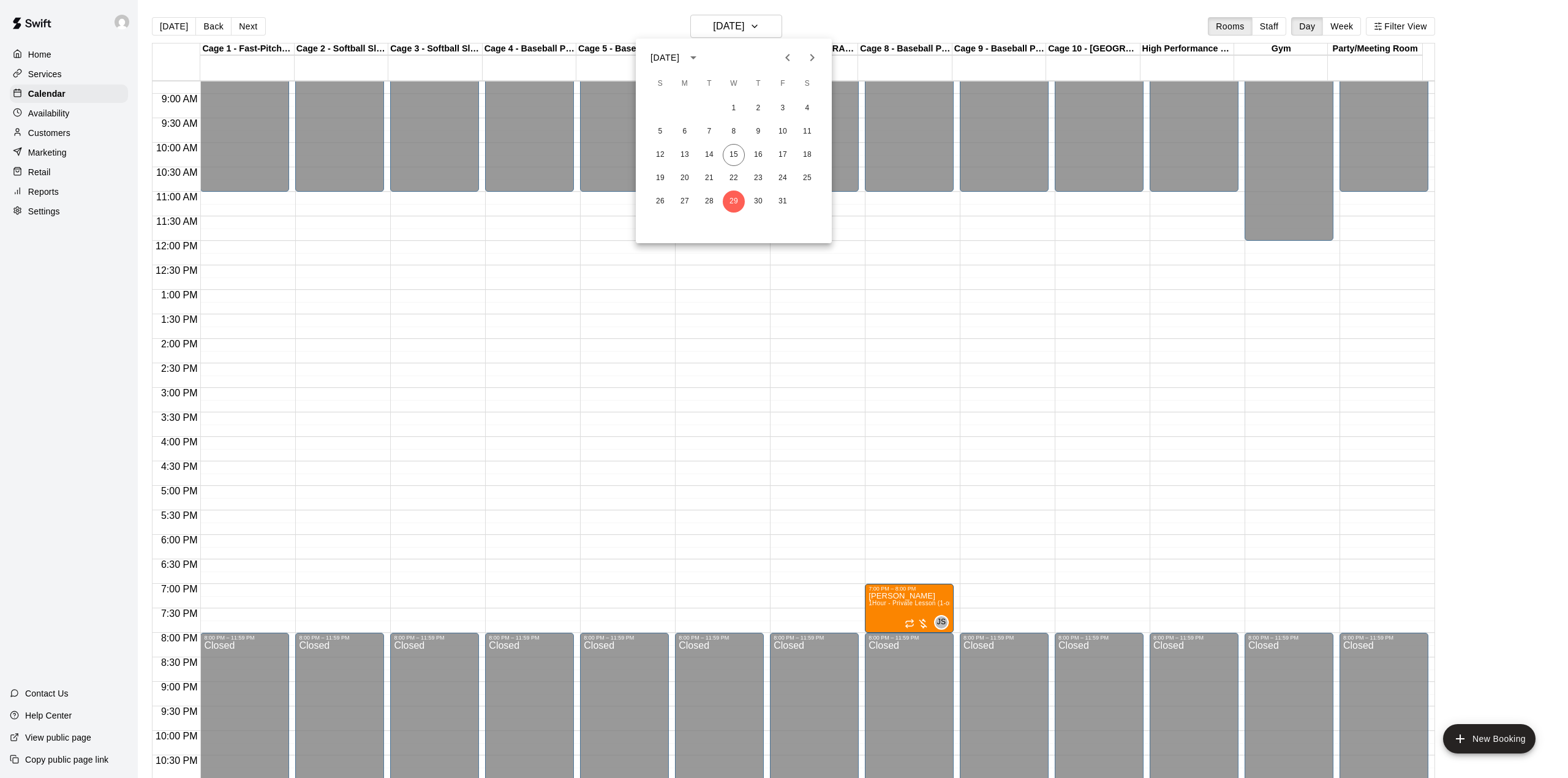
click at [873, 19] on div at bounding box center [784, 389] width 1568 height 778
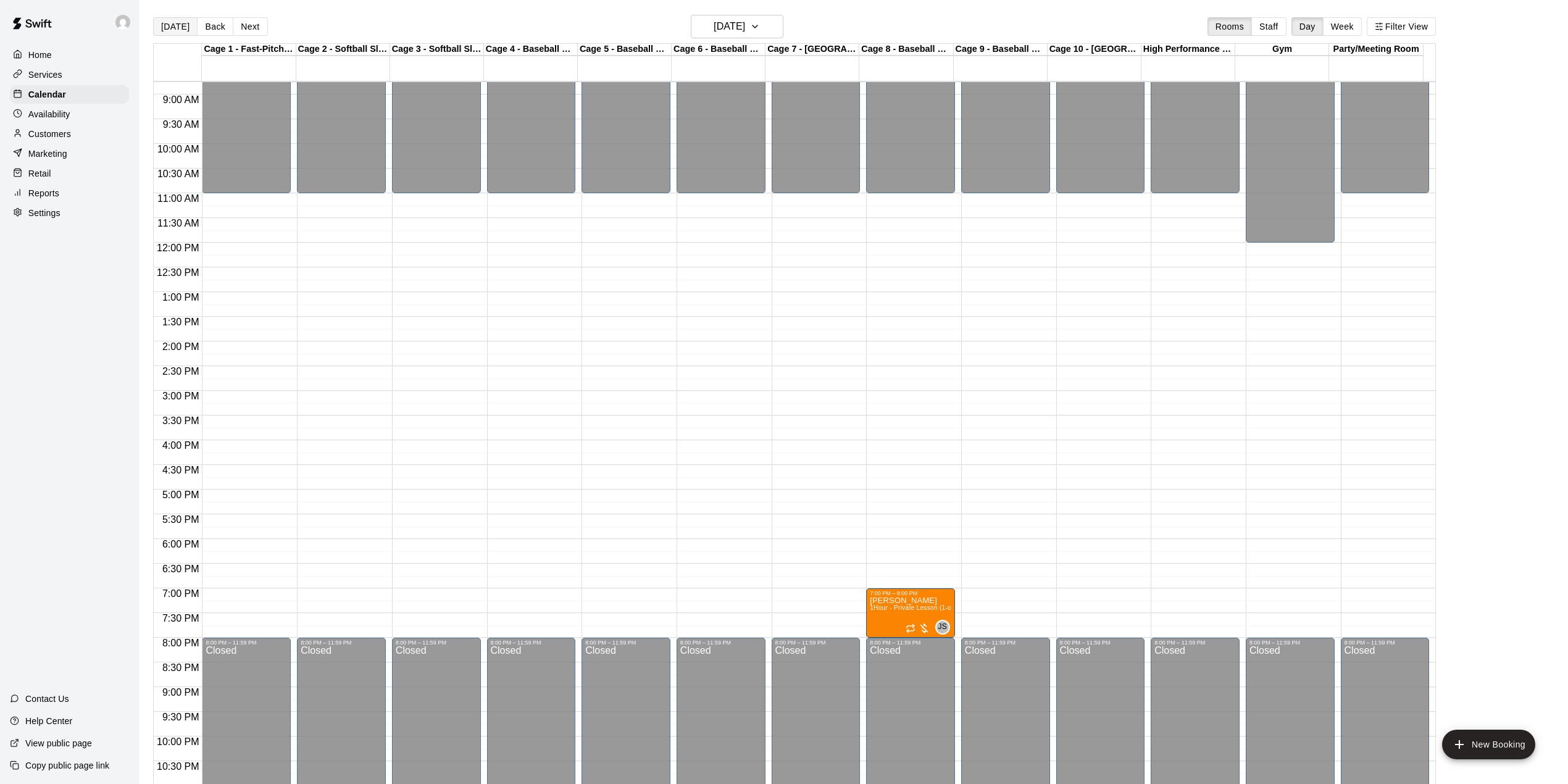
click at [175, 25] on button "[DATE]" at bounding box center [175, 27] width 44 height 19
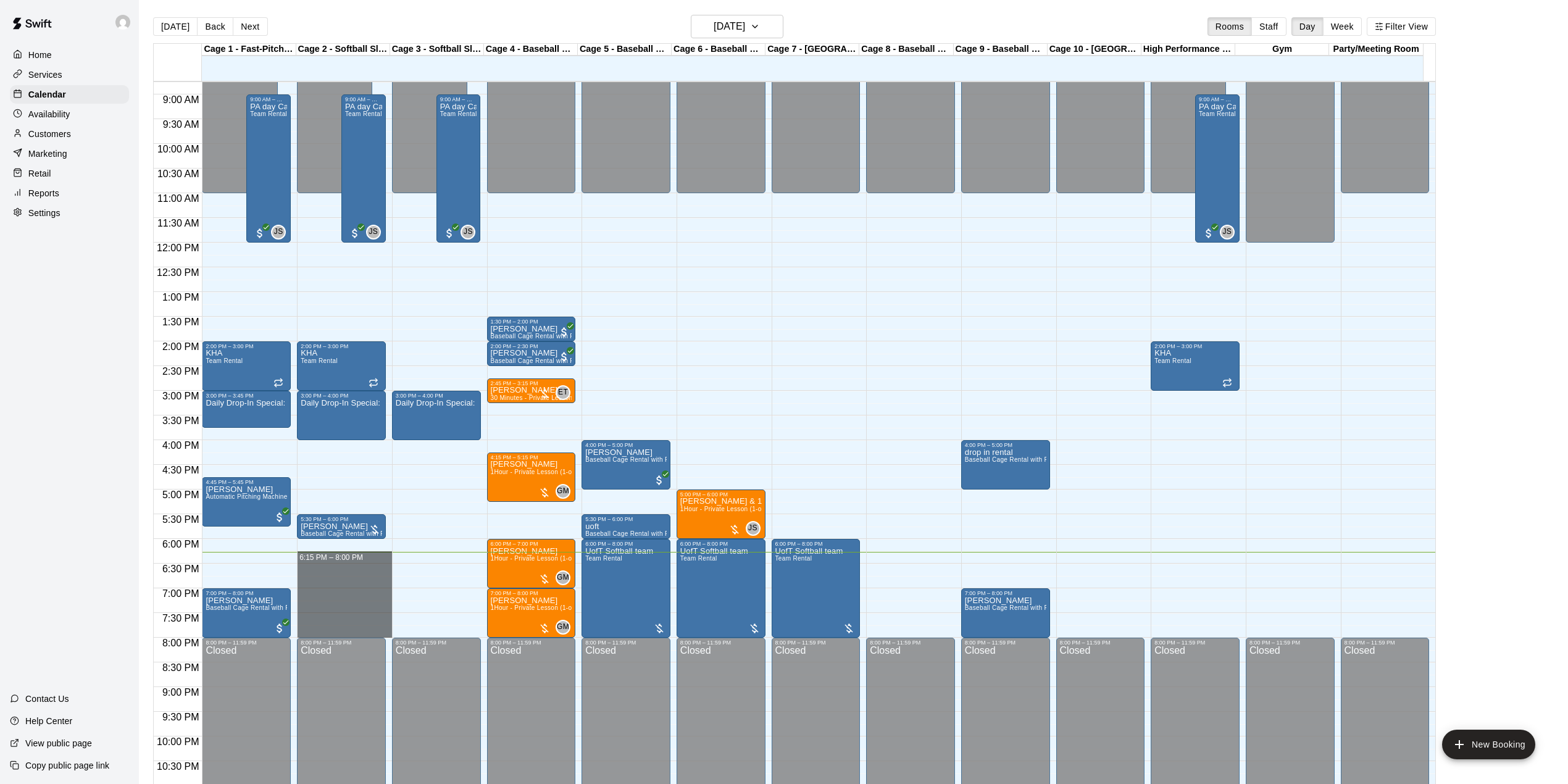
drag, startPoint x: 346, startPoint y: 560, endPoint x: 359, endPoint y: 631, distance: 72.2
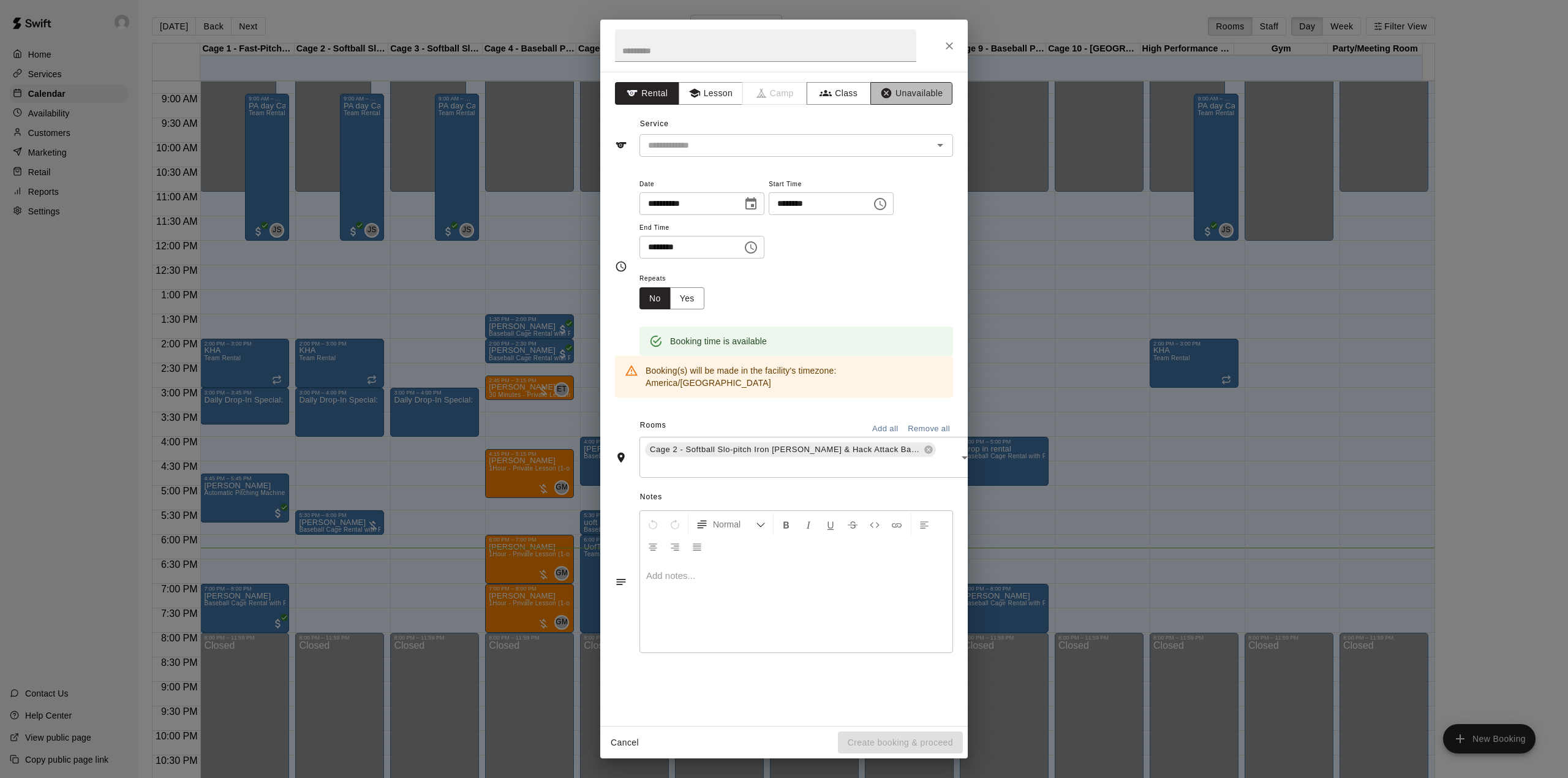
click at [913, 96] on button "Unavailable" at bounding box center [911, 94] width 82 height 23
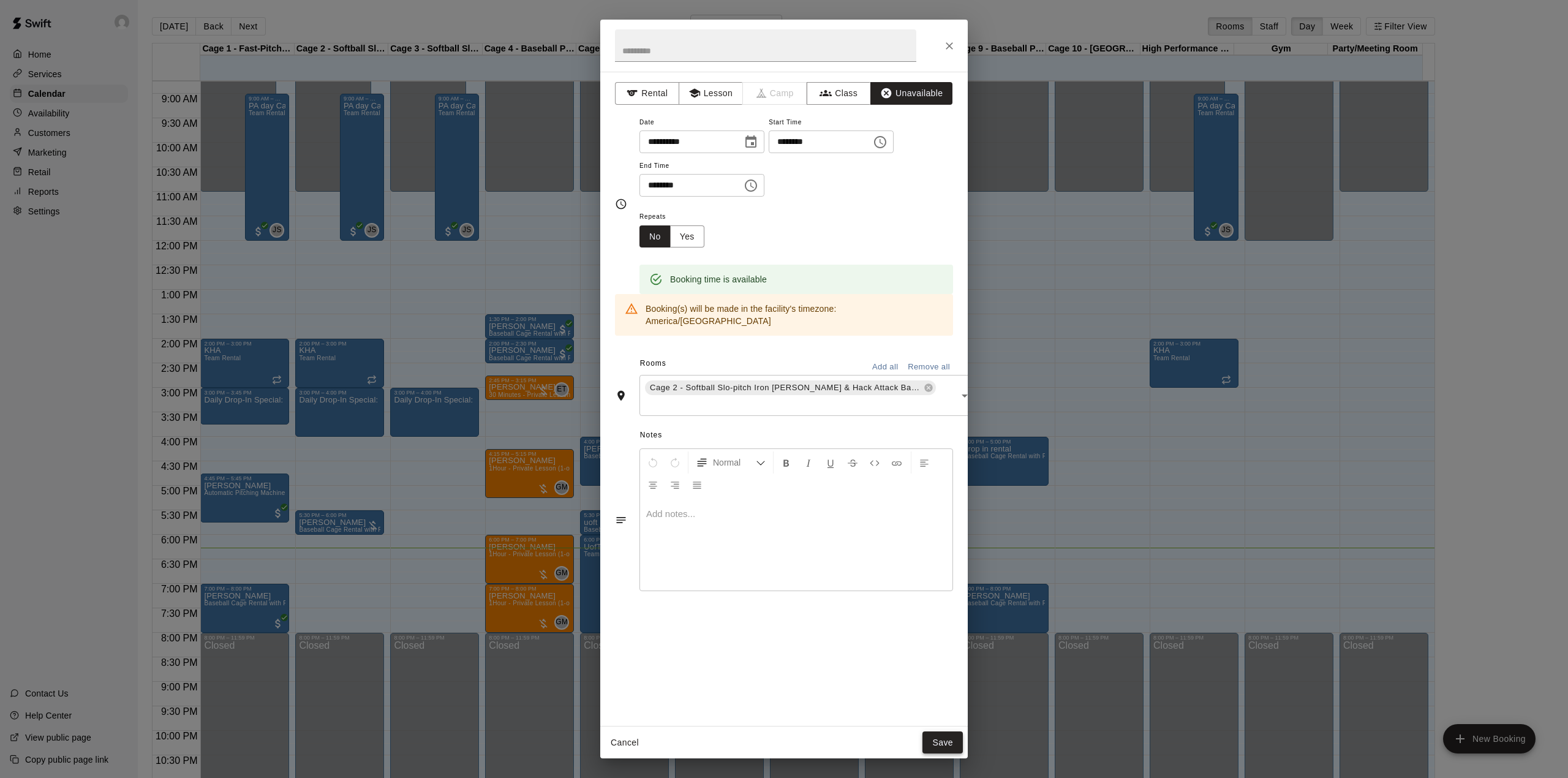
click at [949, 745] on button "Save" at bounding box center [943, 743] width 41 height 23
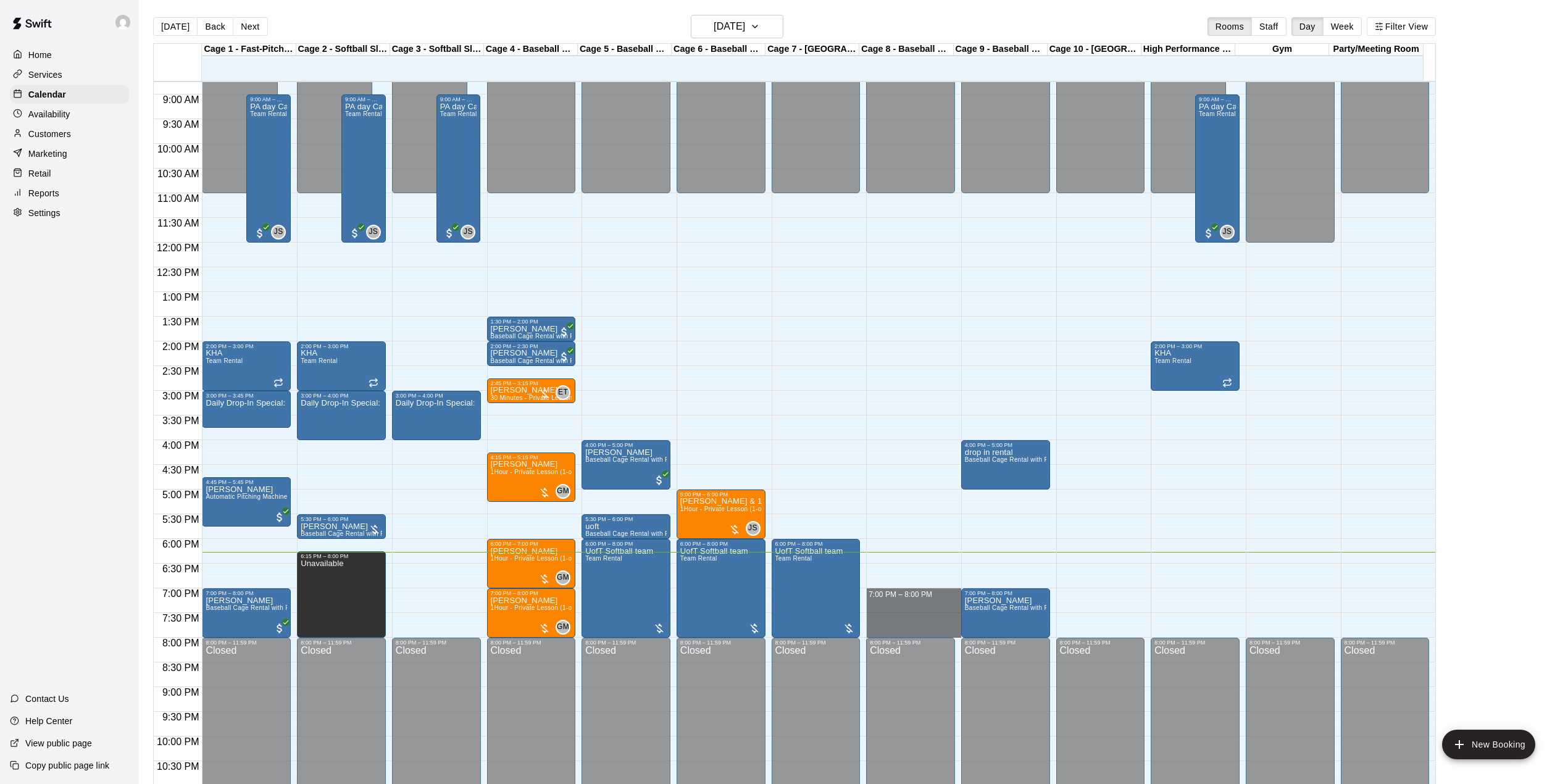
drag, startPoint x: 907, startPoint y: 593, endPoint x: 912, endPoint y: 635, distance: 42.3
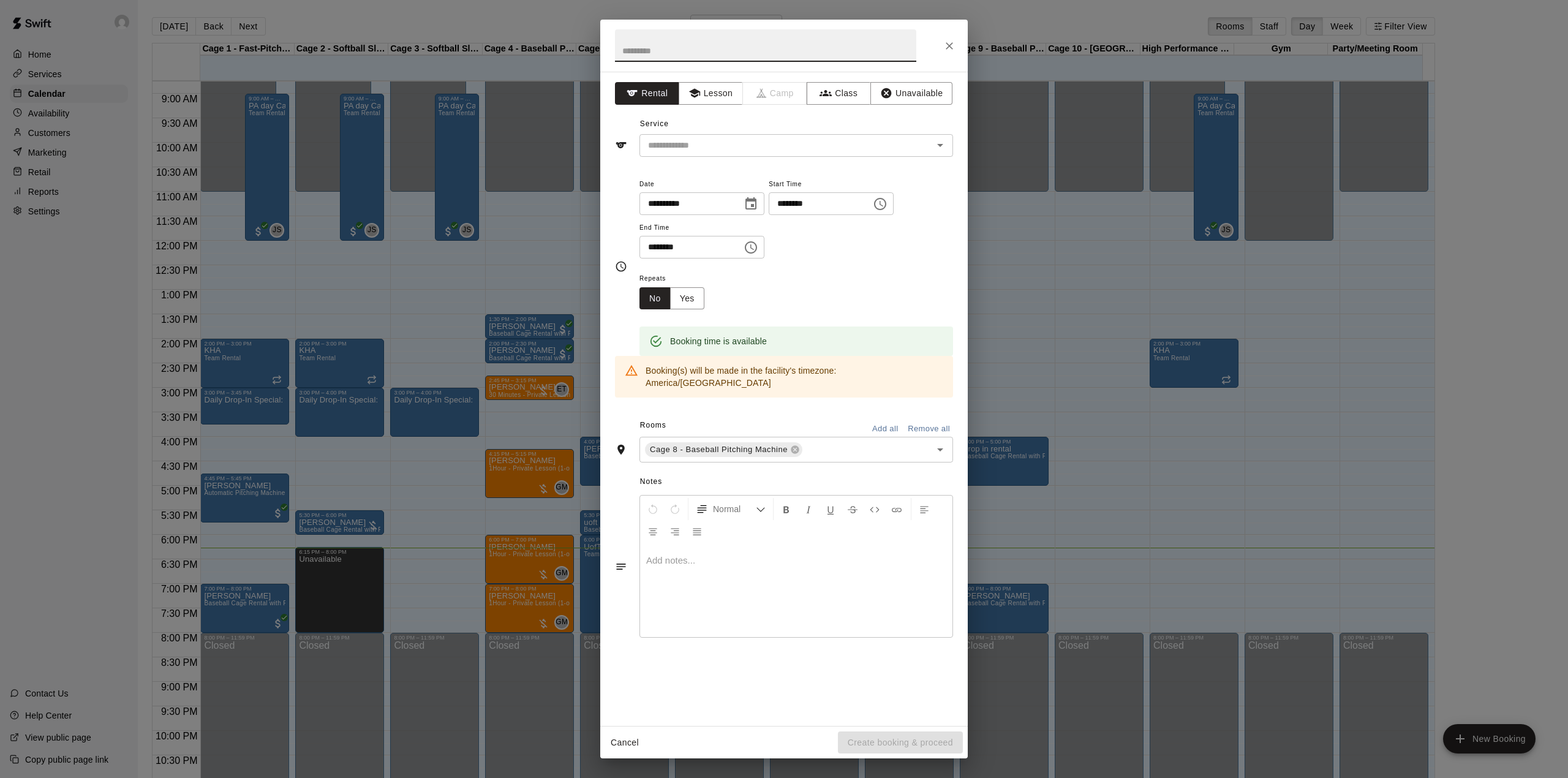
click at [673, 49] on input "text" at bounding box center [765, 45] width 301 height 33
type input "****"
click at [740, 144] on input "text" at bounding box center [778, 145] width 270 height 15
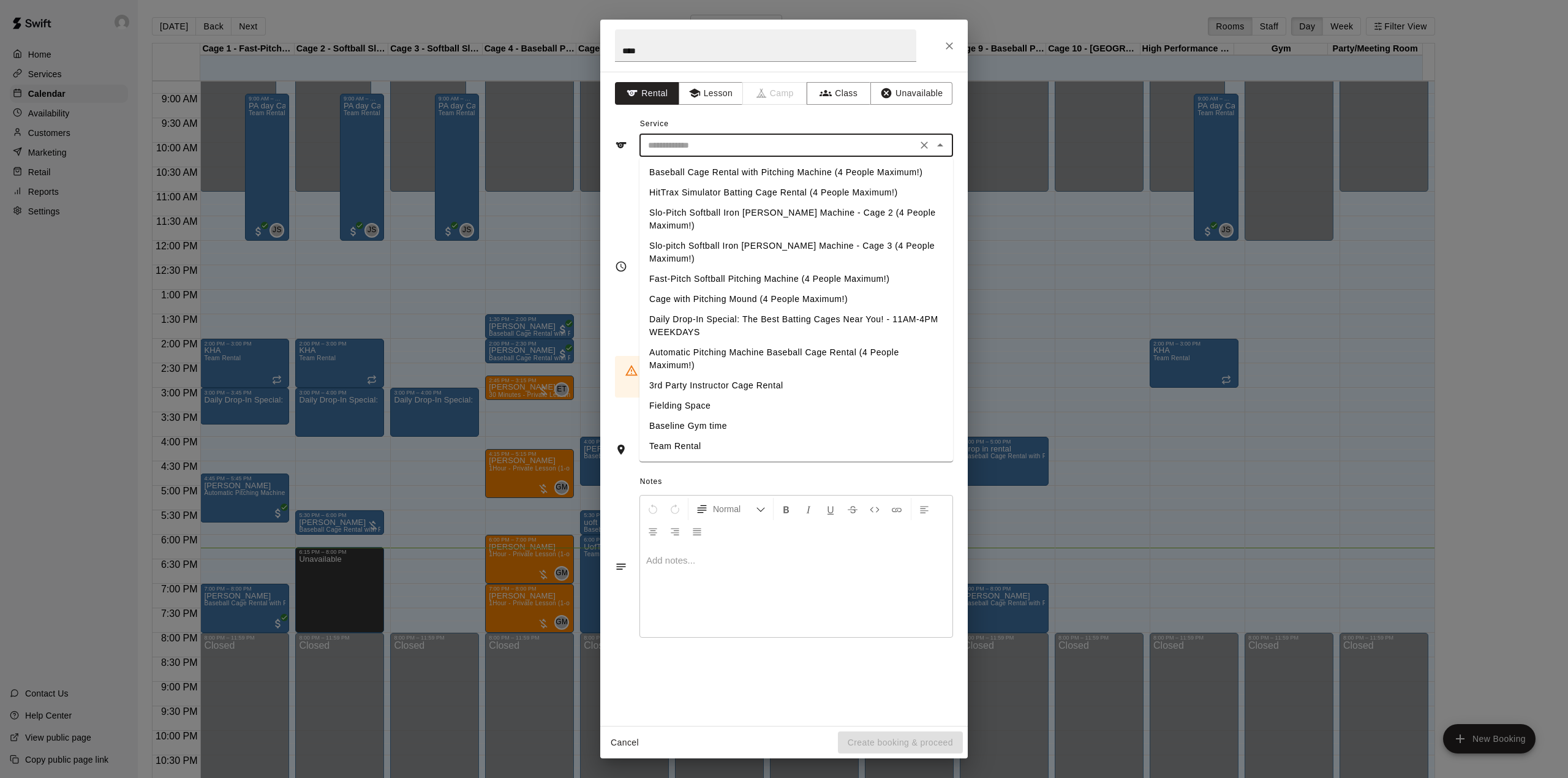
click at [748, 169] on li "Baseball Cage Rental with Pitching Machine (4 People Maximum!)" at bounding box center [796, 172] width 313 height 20
type input "**********"
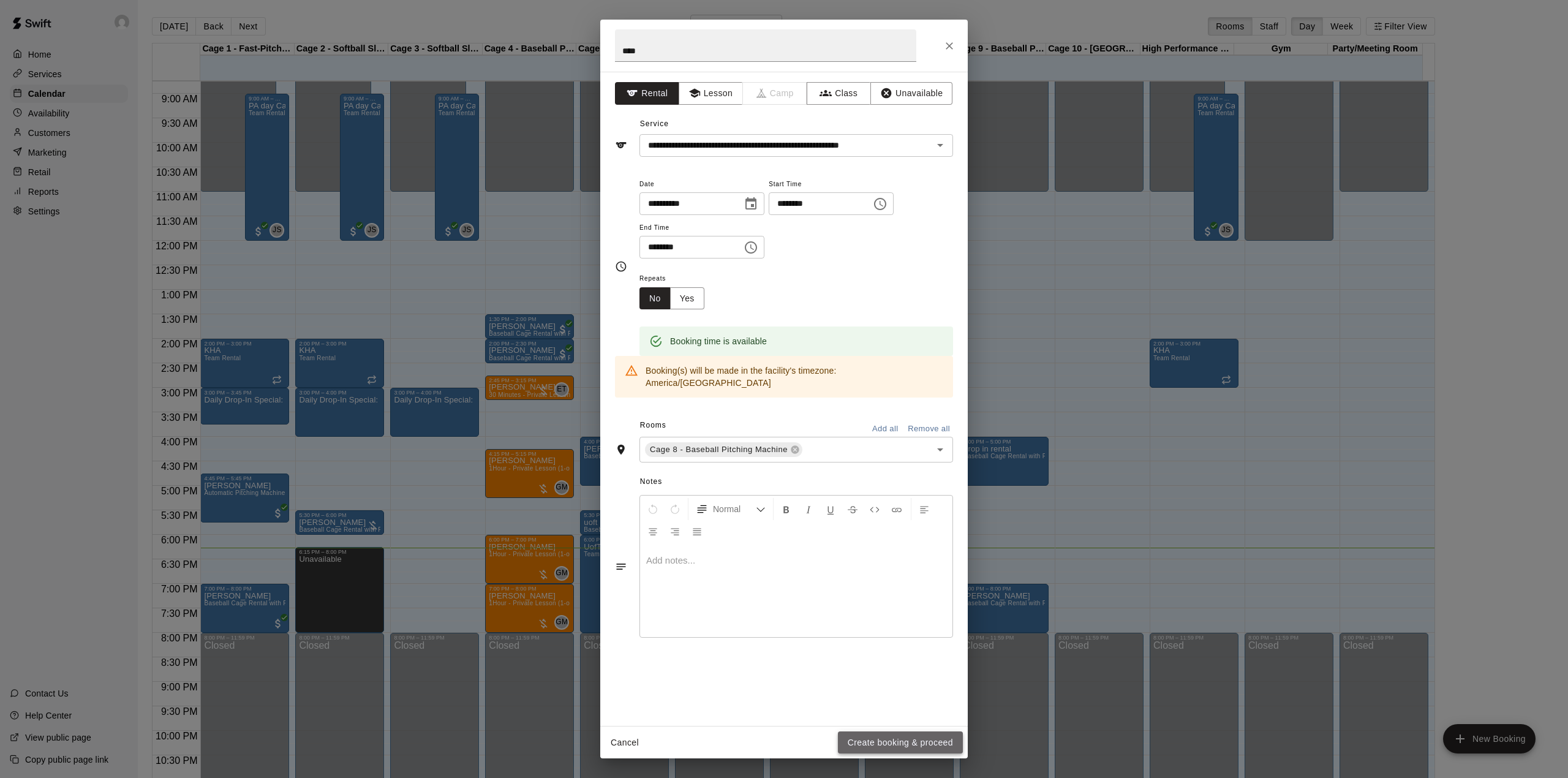
click at [886, 745] on button "Create booking & proceed" at bounding box center [900, 743] width 125 height 23
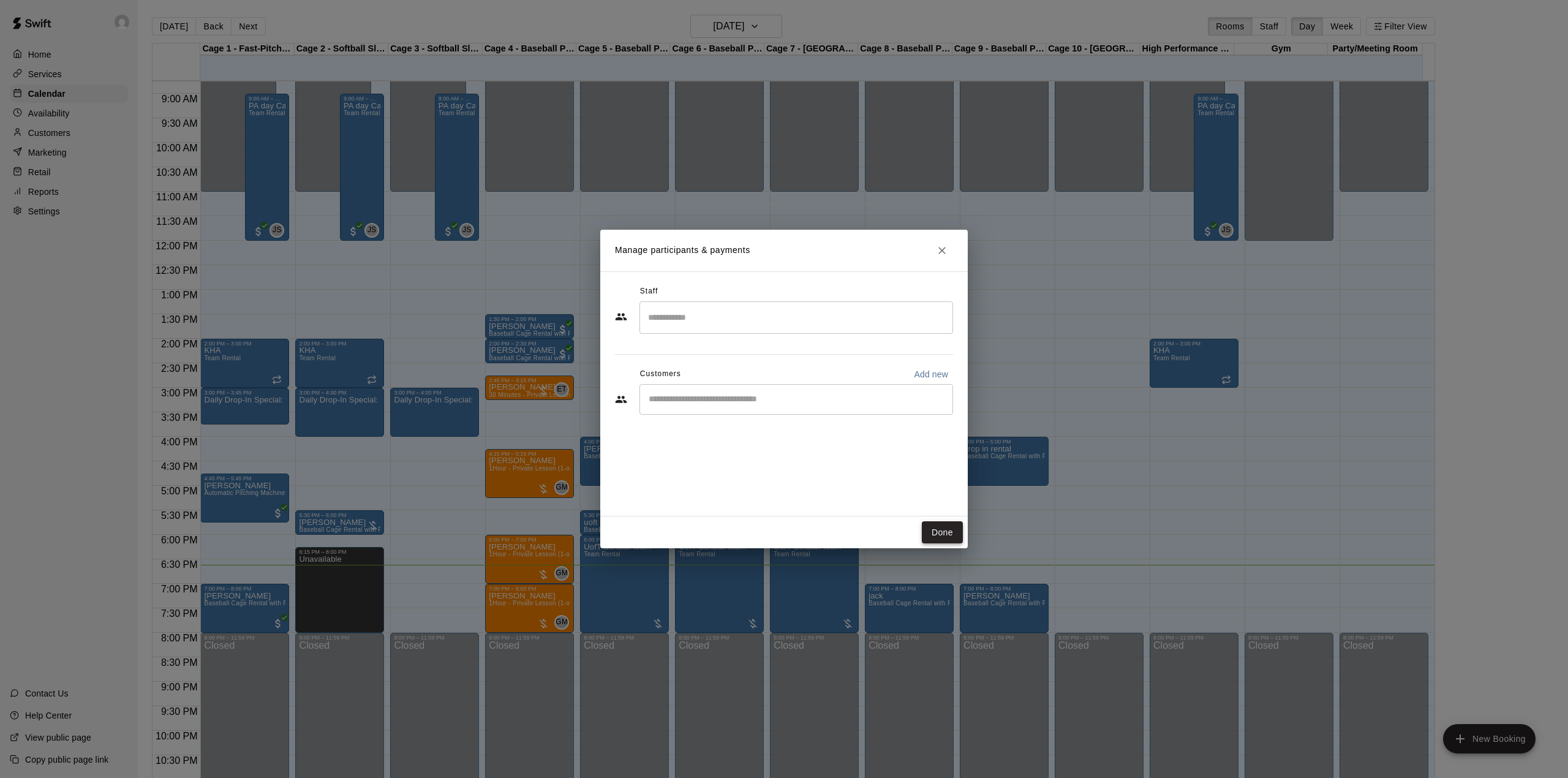
click at [951, 522] on button "Done" at bounding box center [942, 533] width 41 height 23
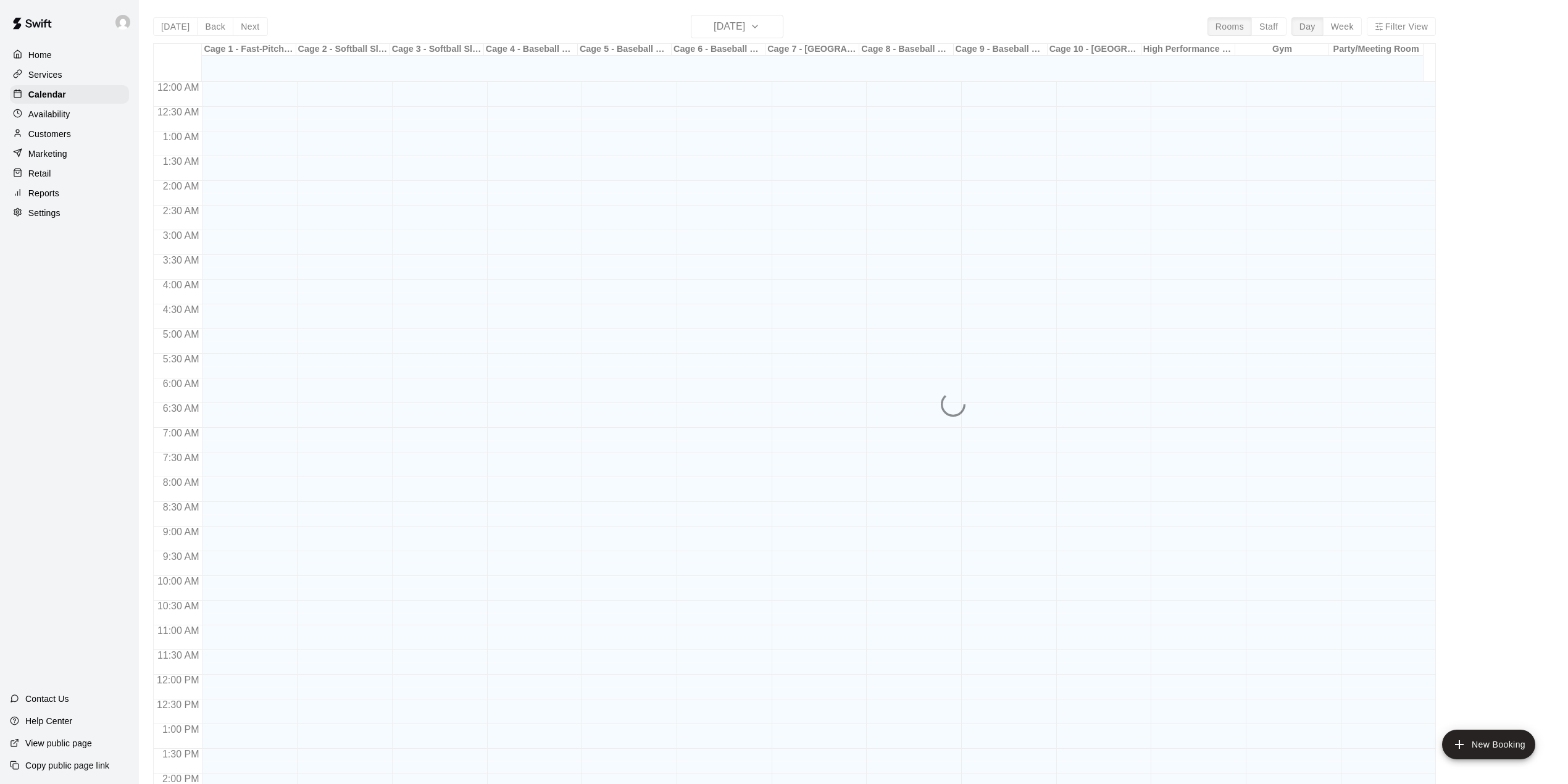
scroll to position [432, 0]
